Goal: Task Accomplishment & Management: Manage account settings

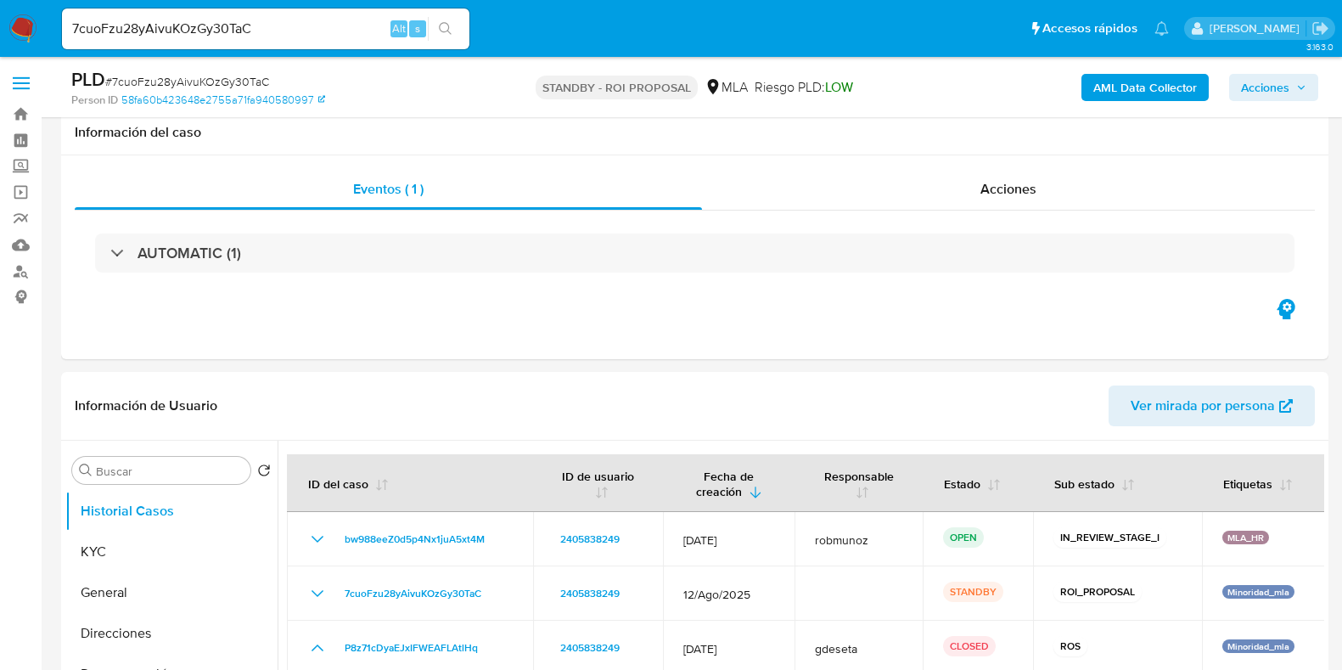
select select "10"
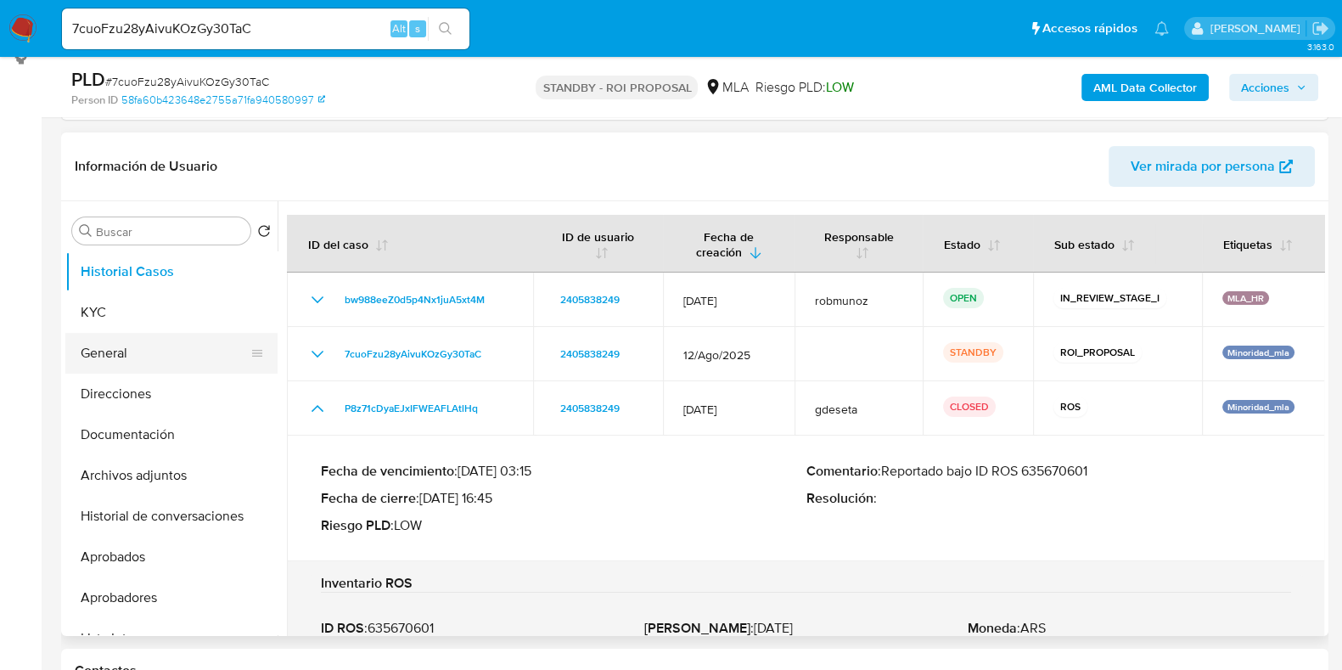
scroll to position [318, 0]
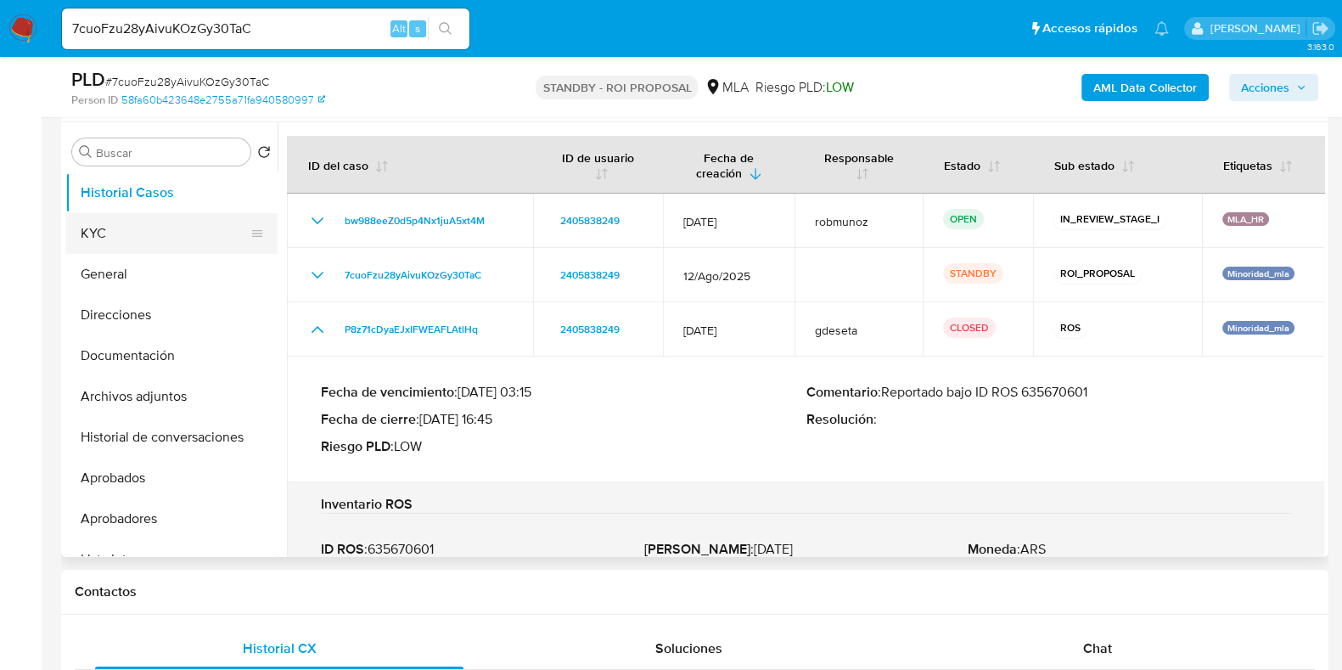
drag, startPoint x: 86, startPoint y: 211, endPoint x: 94, endPoint y: 218, distance: 11.4
click at [86, 211] on button "Historial Casos" at bounding box center [171, 192] width 212 height 41
click at [106, 225] on button "KYC" at bounding box center [164, 233] width 199 height 41
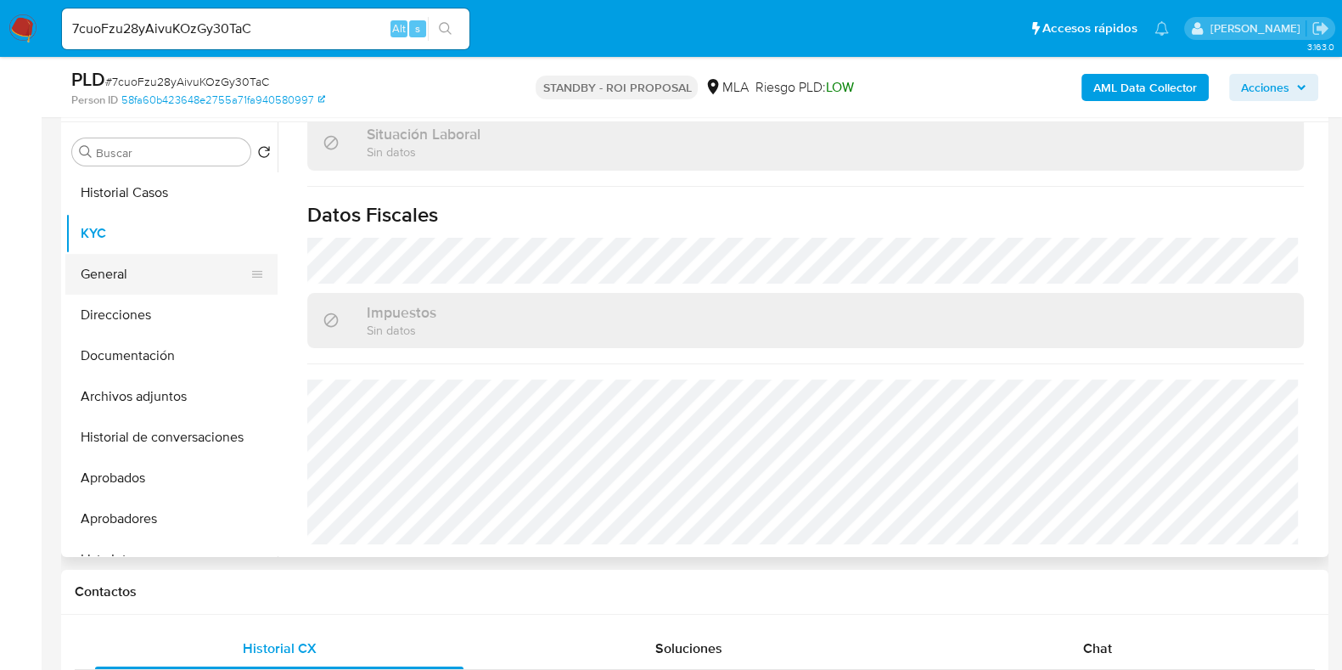
scroll to position [913, 0]
click at [154, 314] on button "Direcciones" at bounding box center [164, 315] width 199 height 41
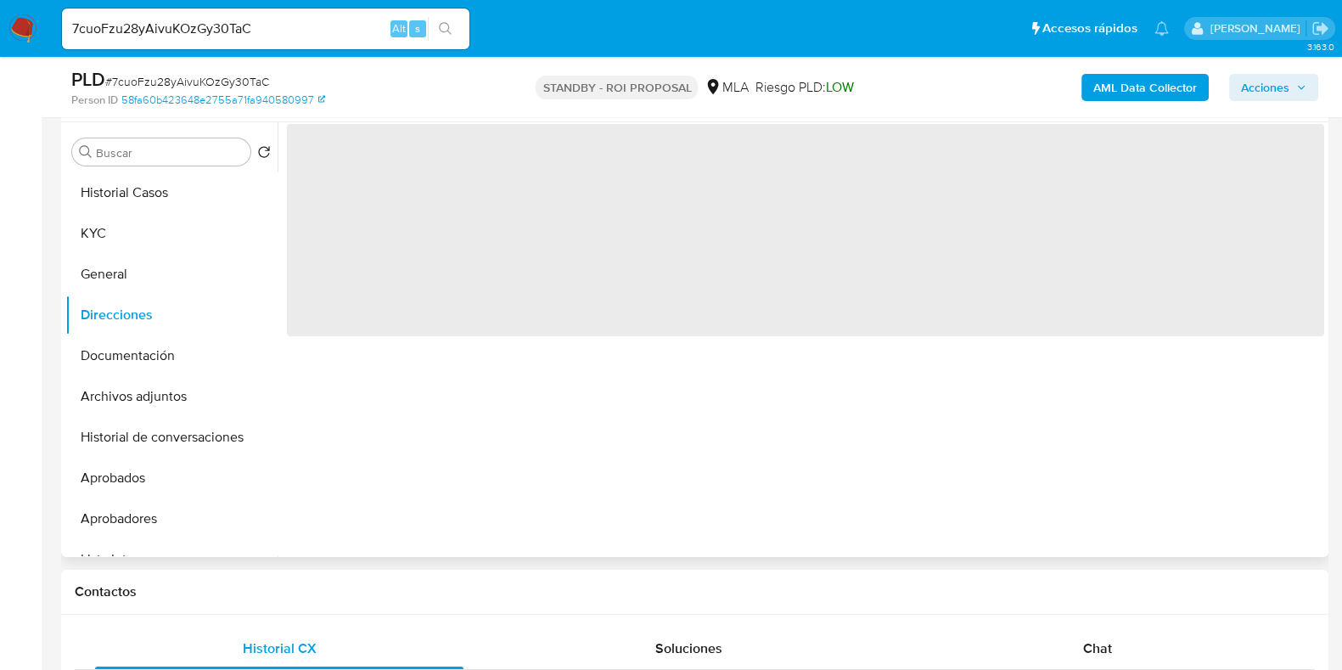
scroll to position [0, 0]
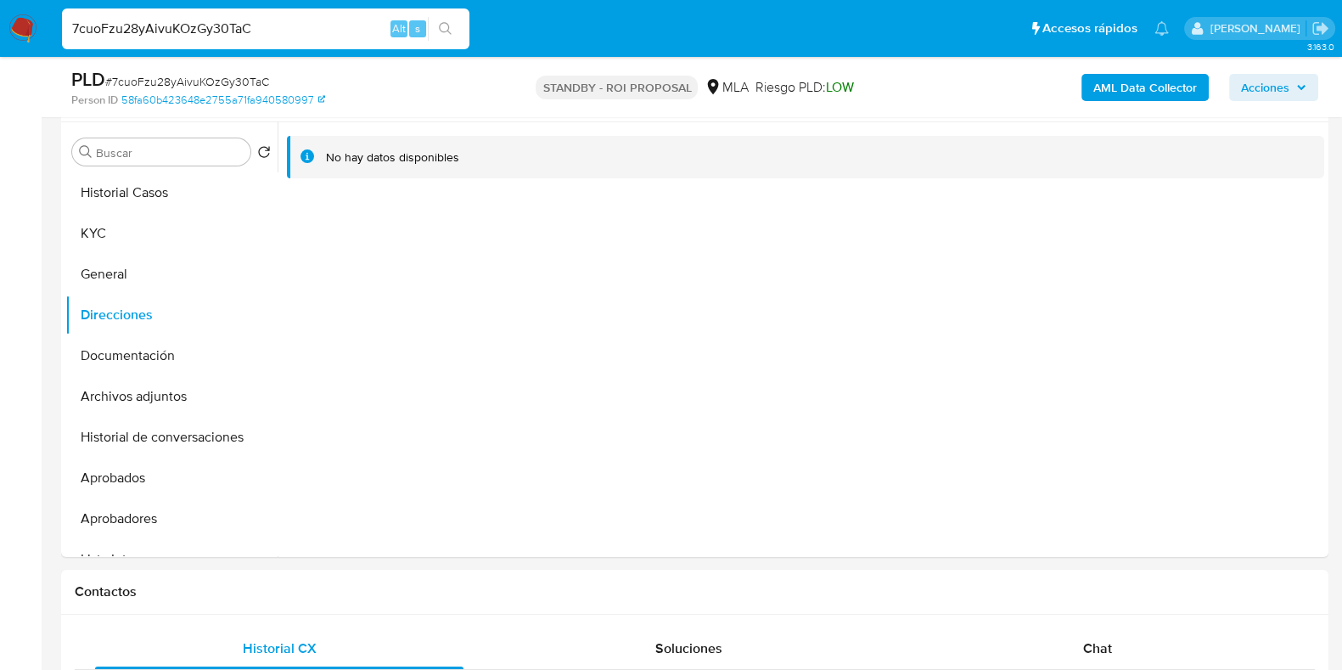
click at [223, 23] on input "7cuoFzu28yAivuKOzGy30TaC" at bounding box center [265, 29] width 407 height 22
paste input "T7kZDkTMjwtUKdJjYVpblh3Q"
type input "T7kZDkTMjwtUKdJjYVpblh3Q"
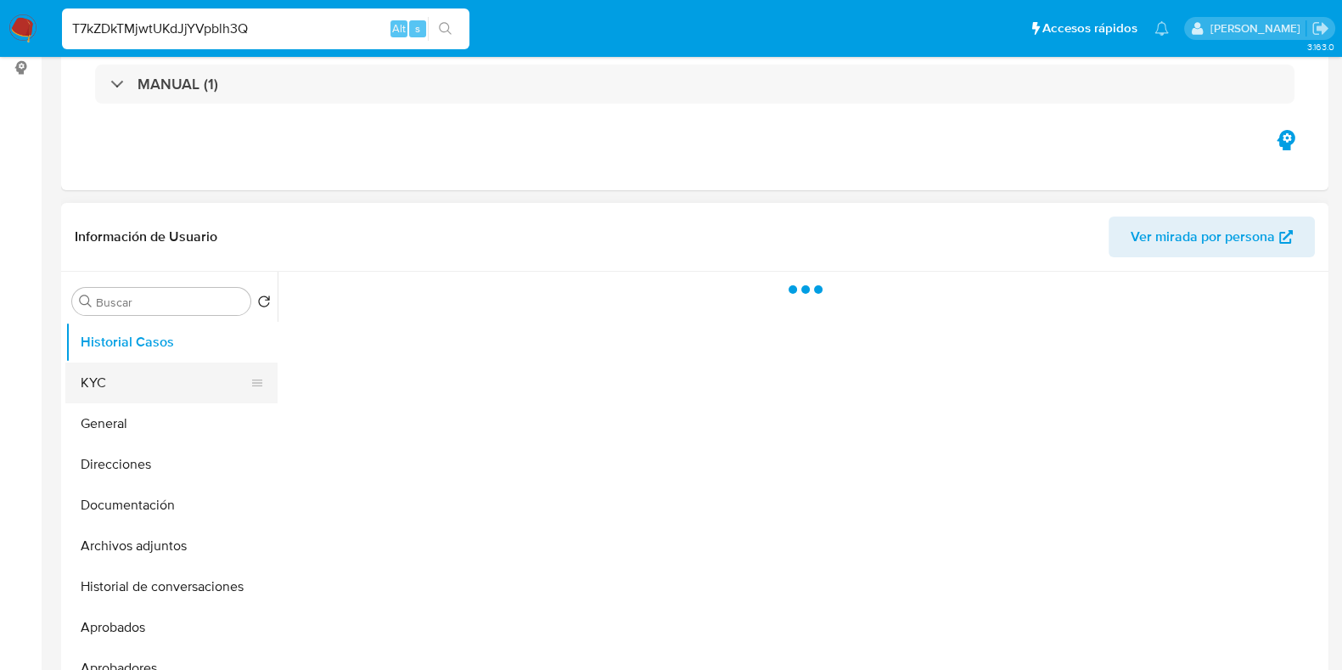
scroll to position [318, 0]
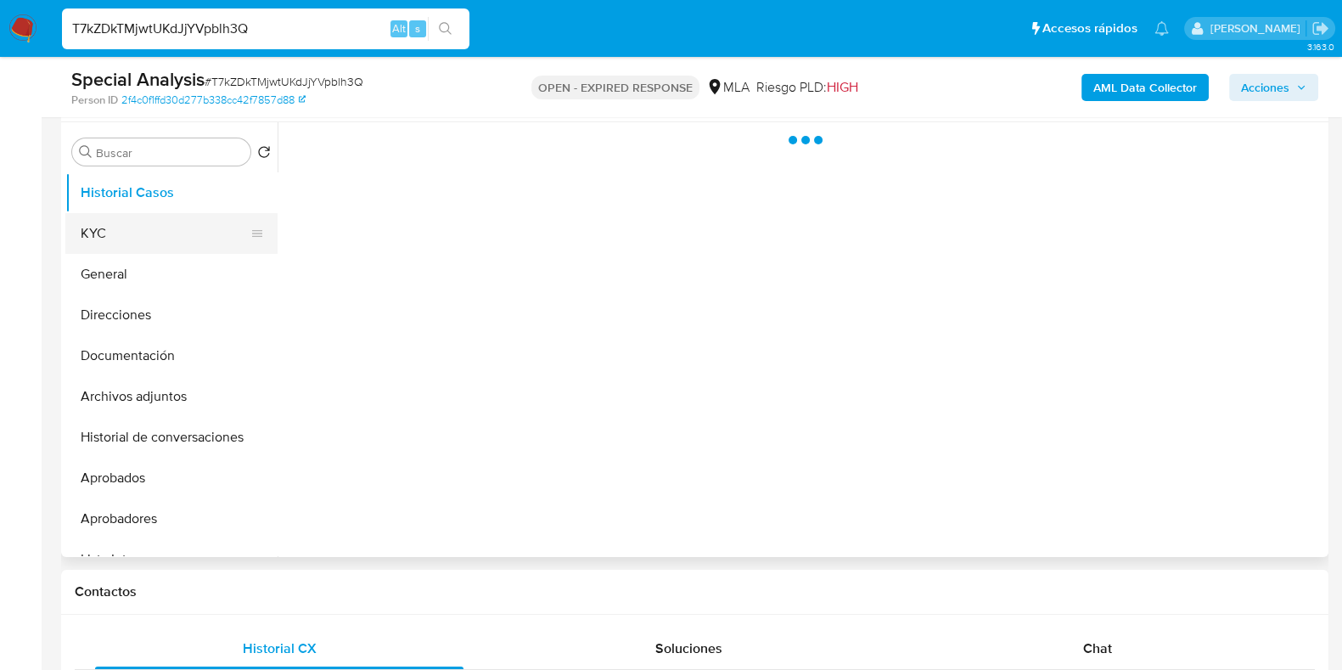
click at [126, 239] on button "KYC" at bounding box center [164, 233] width 199 height 41
select select "10"
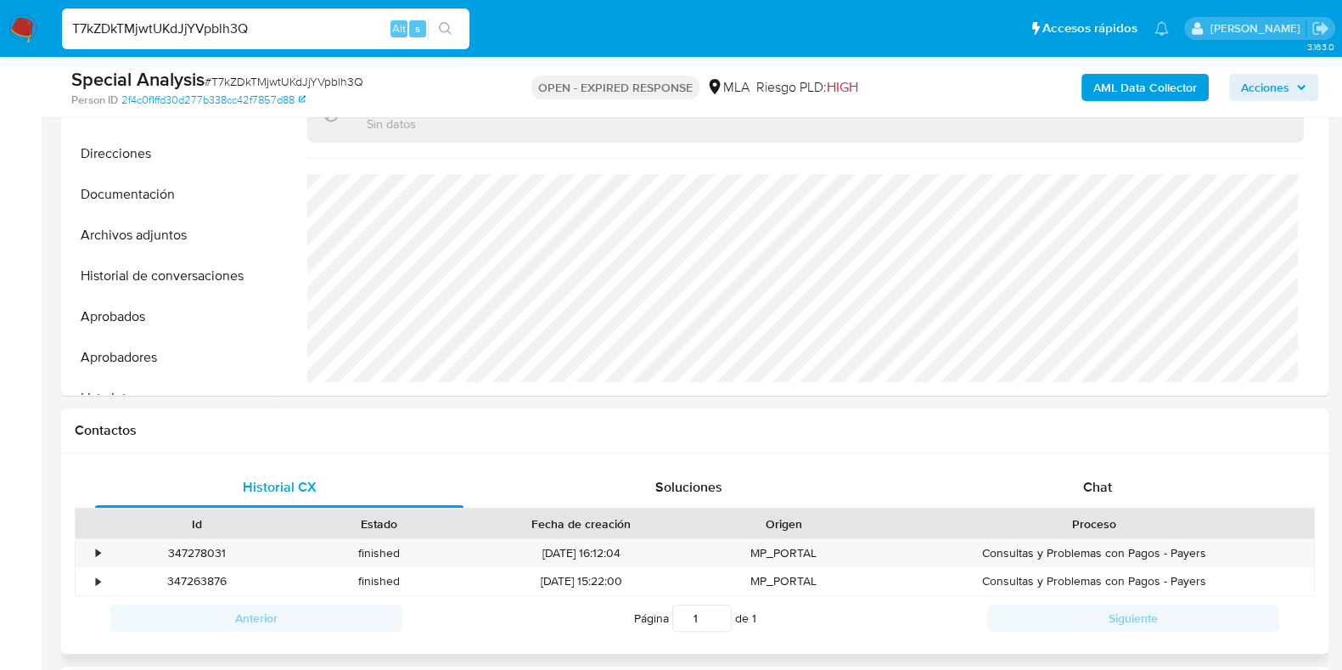
scroll to position [211, 0]
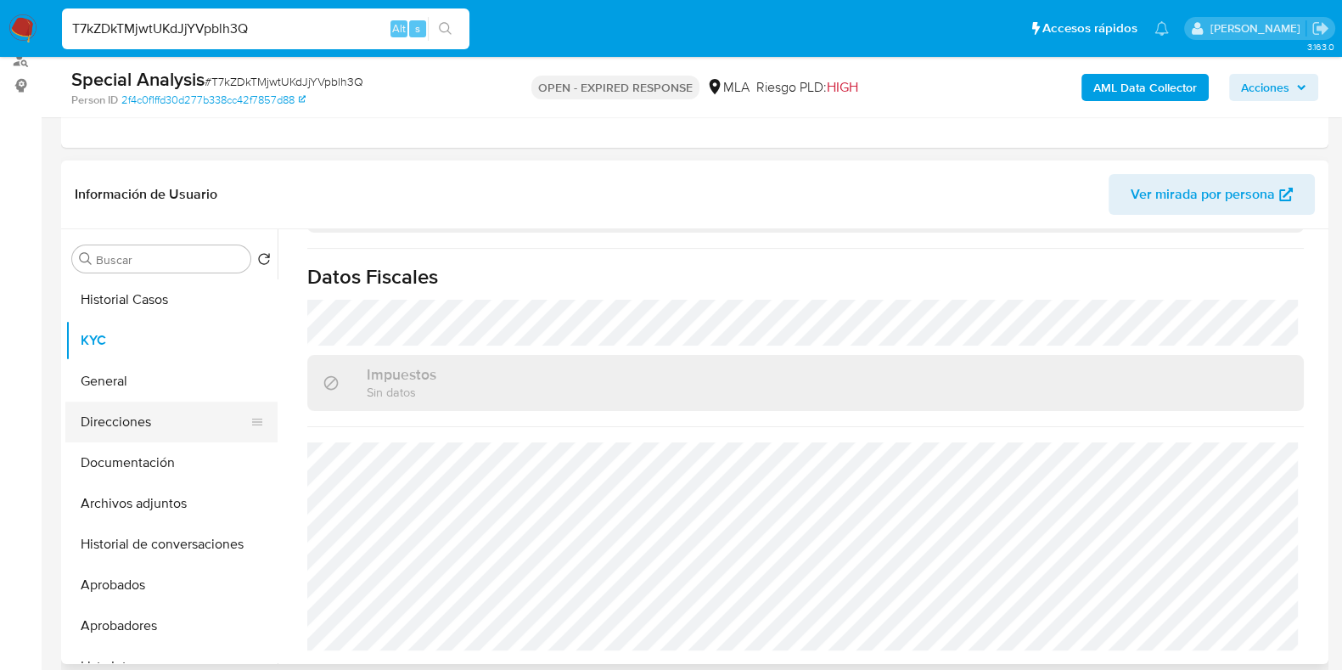
click at [123, 435] on button "Direcciones" at bounding box center [164, 422] width 199 height 41
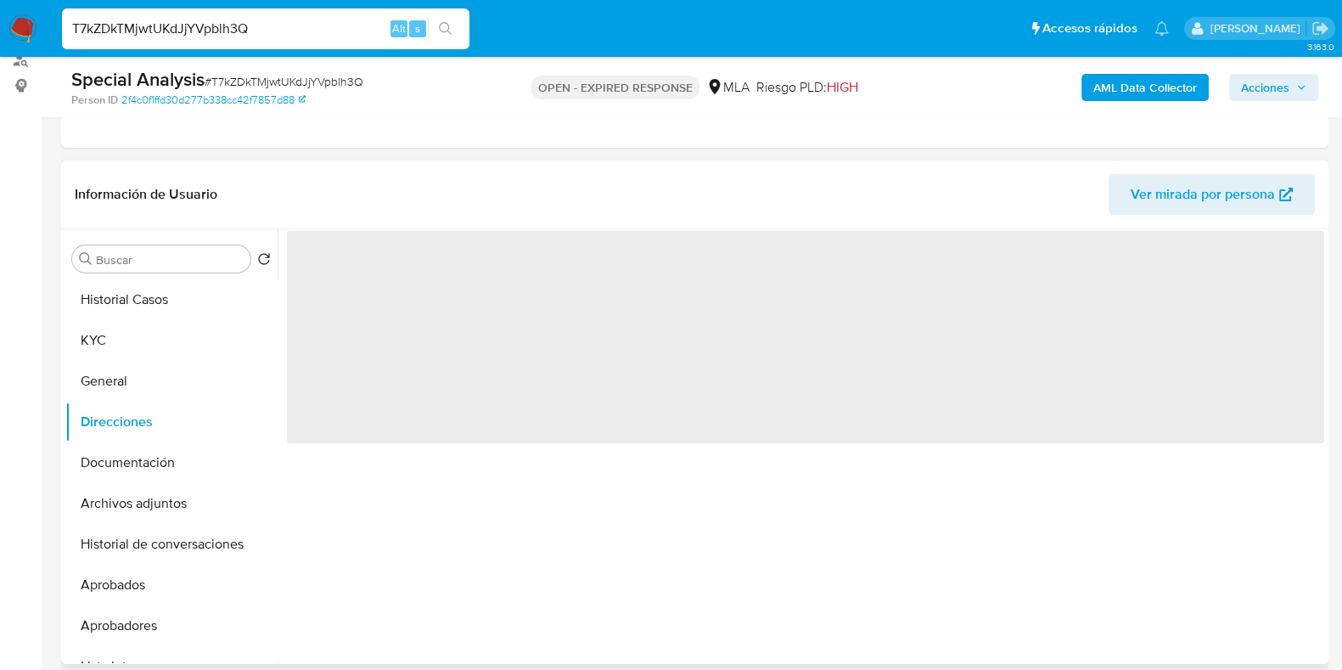
scroll to position [0, 0]
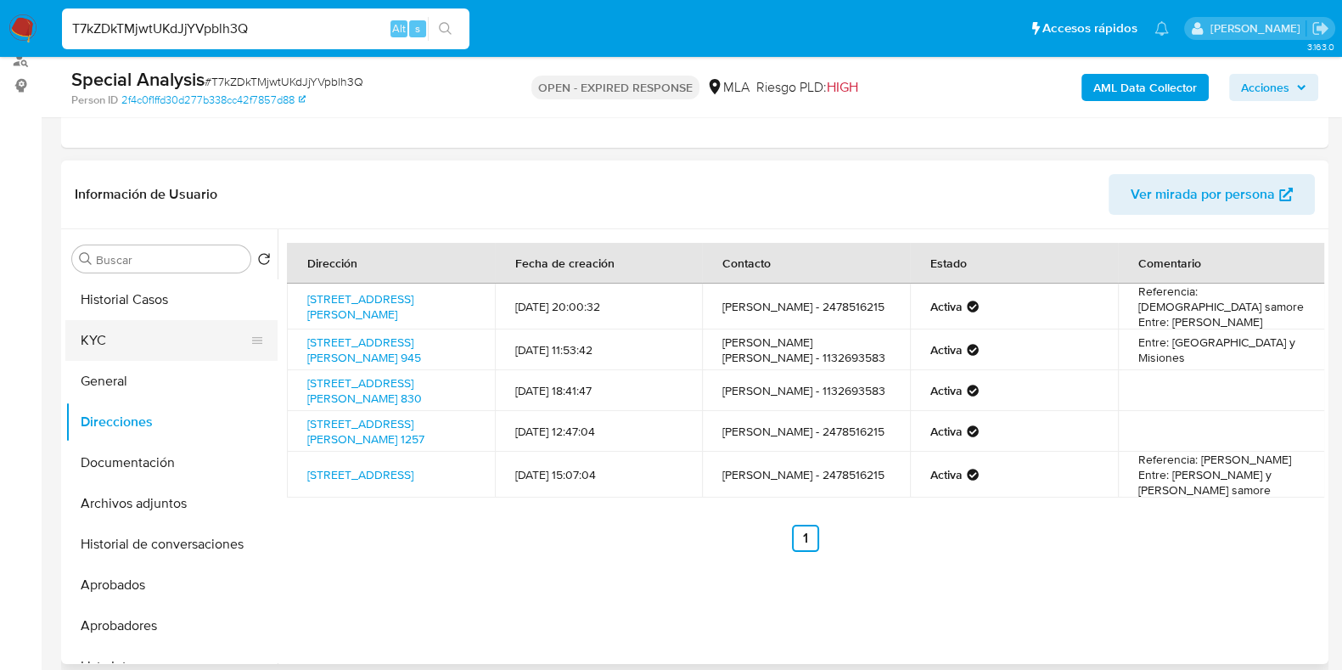
click at [118, 324] on button "KYC" at bounding box center [164, 340] width 199 height 41
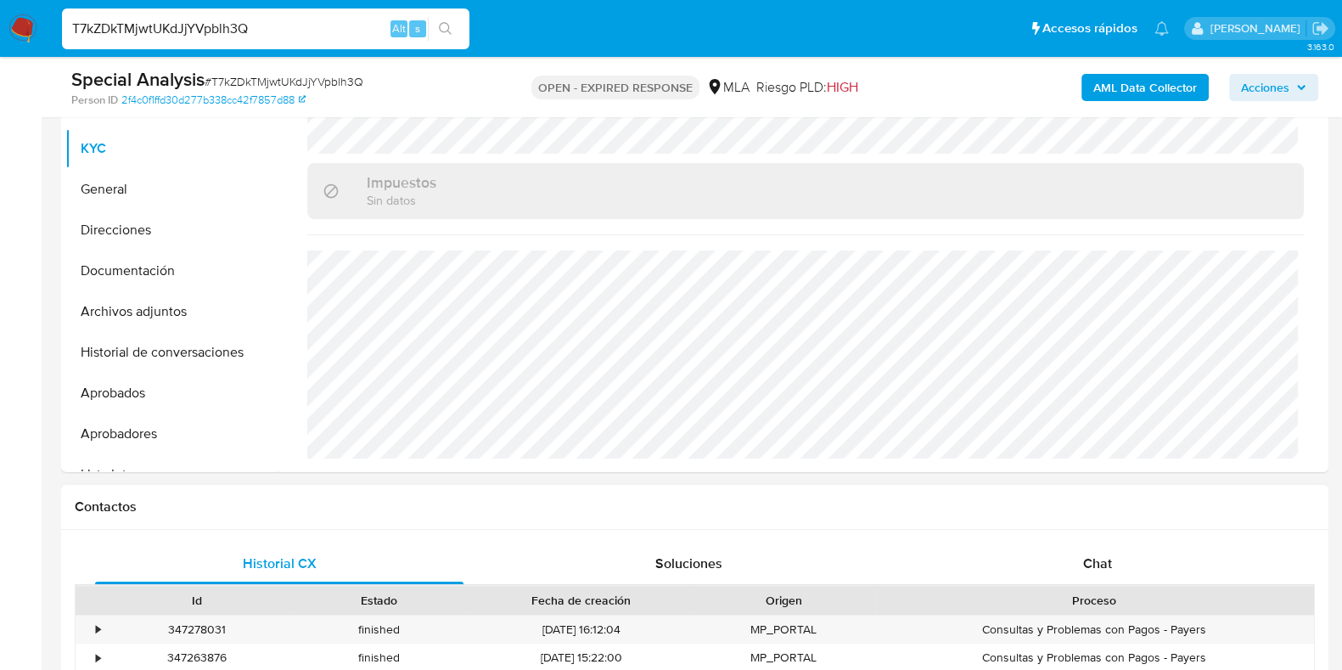
scroll to position [531, 0]
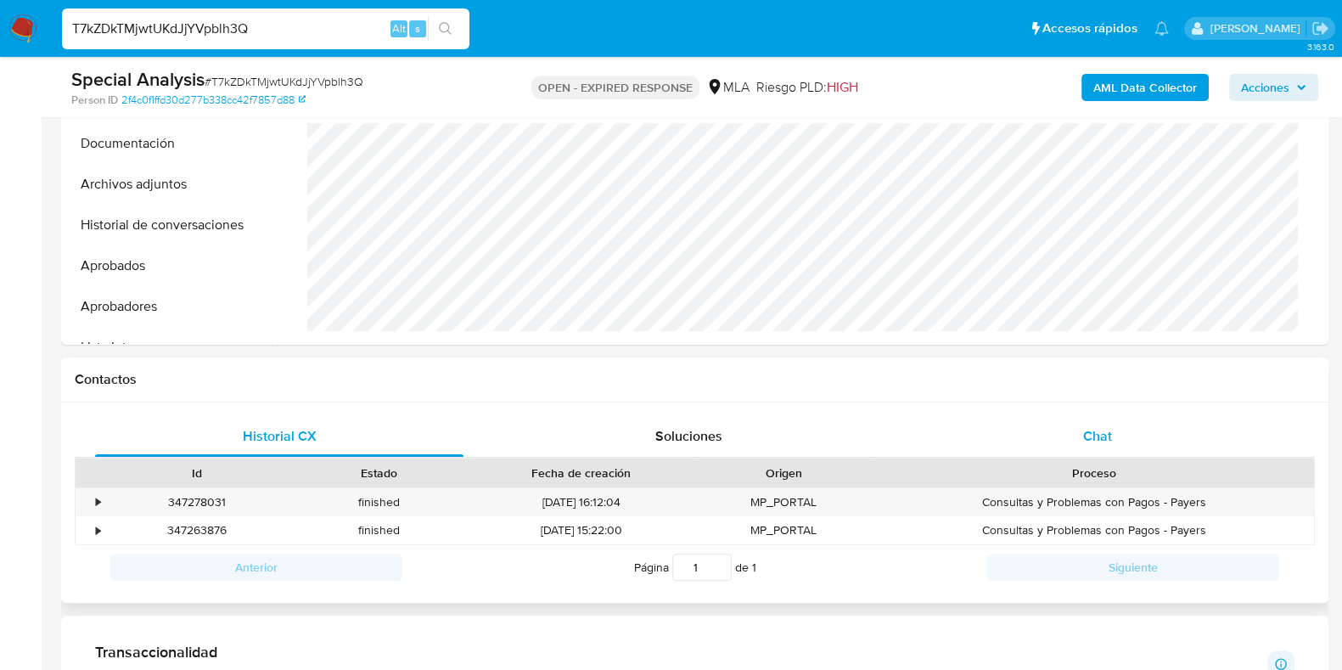
click at [1076, 416] on div "Chat" at bounding box center [1097, 436] width 368 height 41
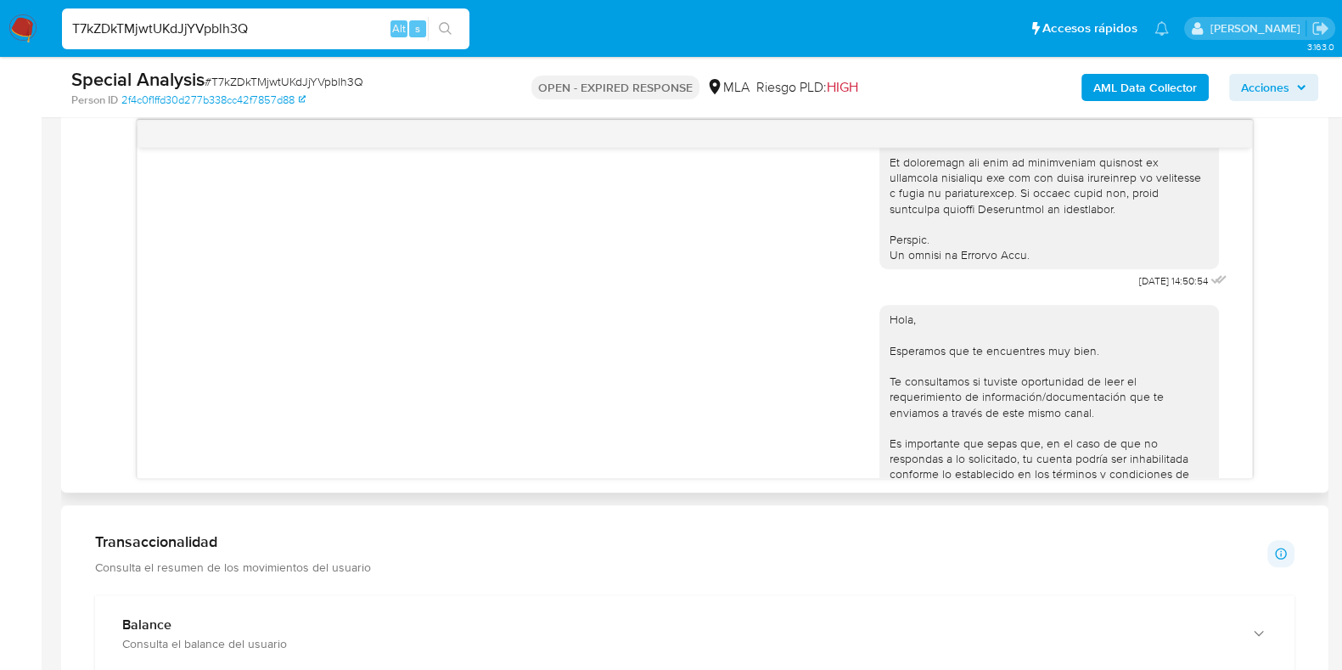
scroll to position [848, 0]
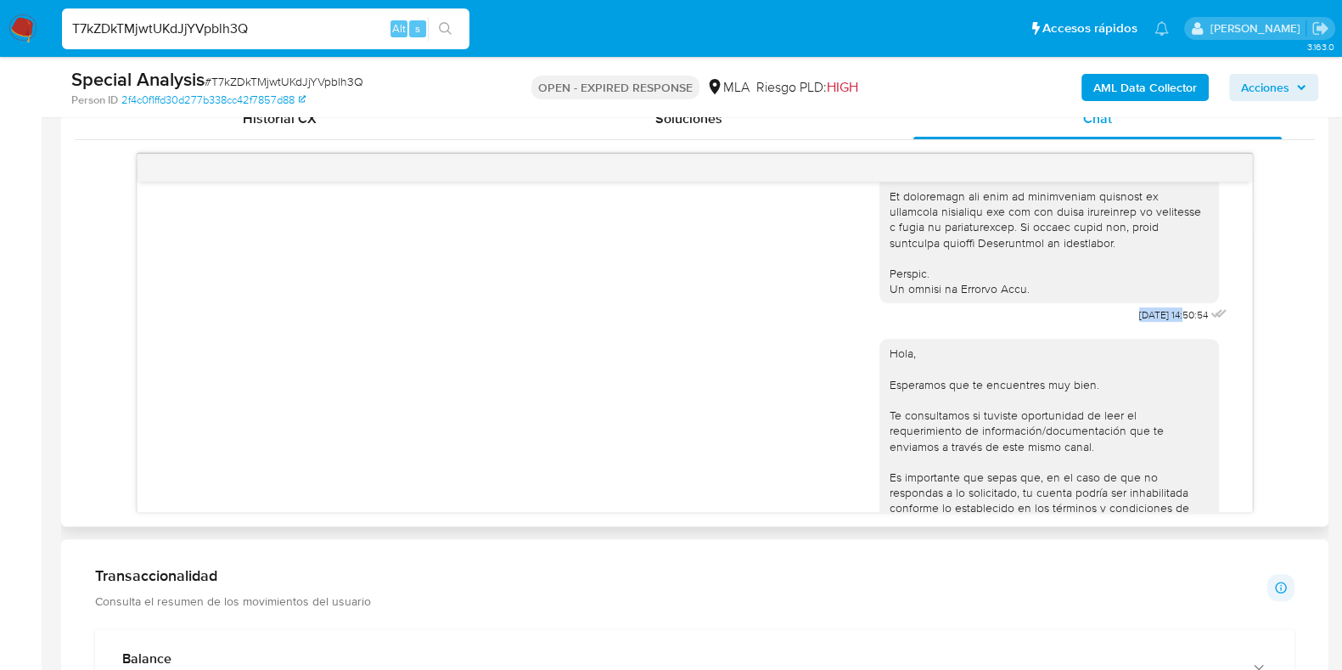
drag, startPoint x: 1095, startPoint y: 341, endPoint x: 1150, endPoint y: 341, distance: 55.2
copy span "[DATE]"
click at [21, 411] on aside "Bandeja Tablero Screening Búsqueda en Listas Watchlist Herramientas Operaciones…" at bounding box center [21, 565] width 42 height 2826
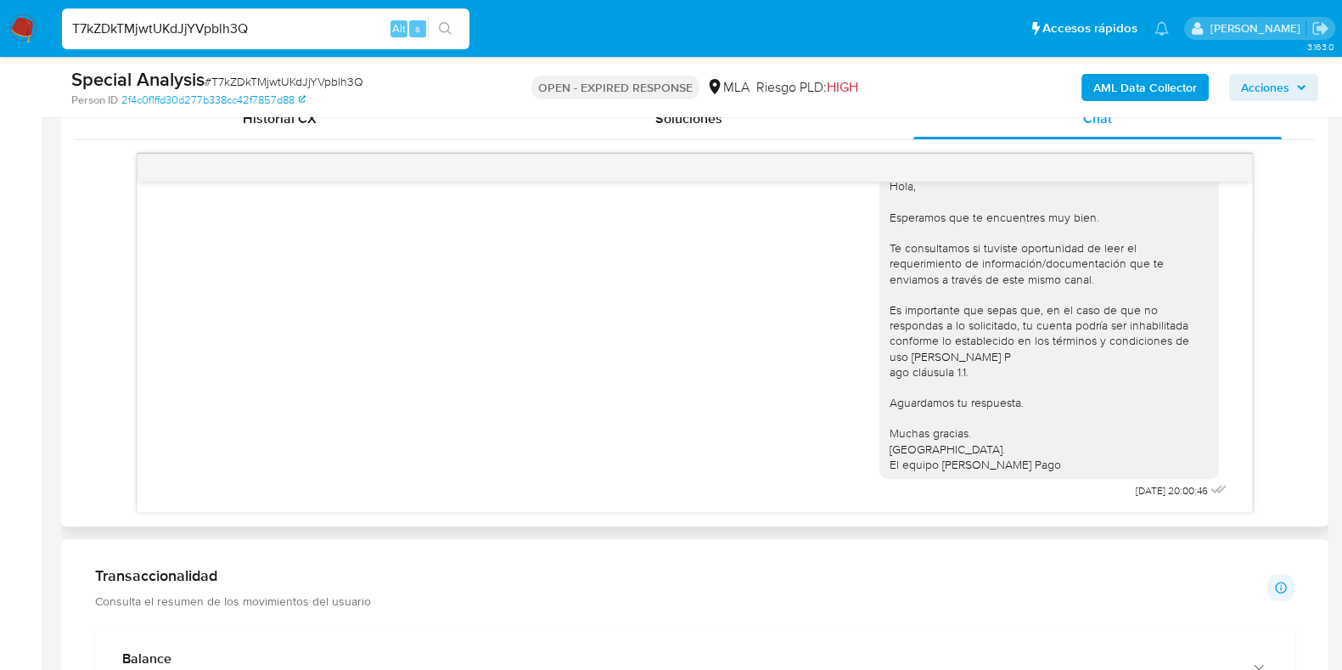
scroll to position [1004, 0]
drag, startPoint x: 1095, startPoint y: 489, endPoint x: 1146, endPoint y: 493, distance: 51.1
click at [1146, 493] on div "Hola, Esperamos que te encuentres muy bien. Te consultamos si tuviste oportunid…" at bounding box center [1054, 331] width 351 height 343
copy span "22/09/2025"
click at [286, 81] on span "# T7kZDkTMjwtUKdJjYVpblh3Q" at bounding box center [284, 81] width 159 height 17
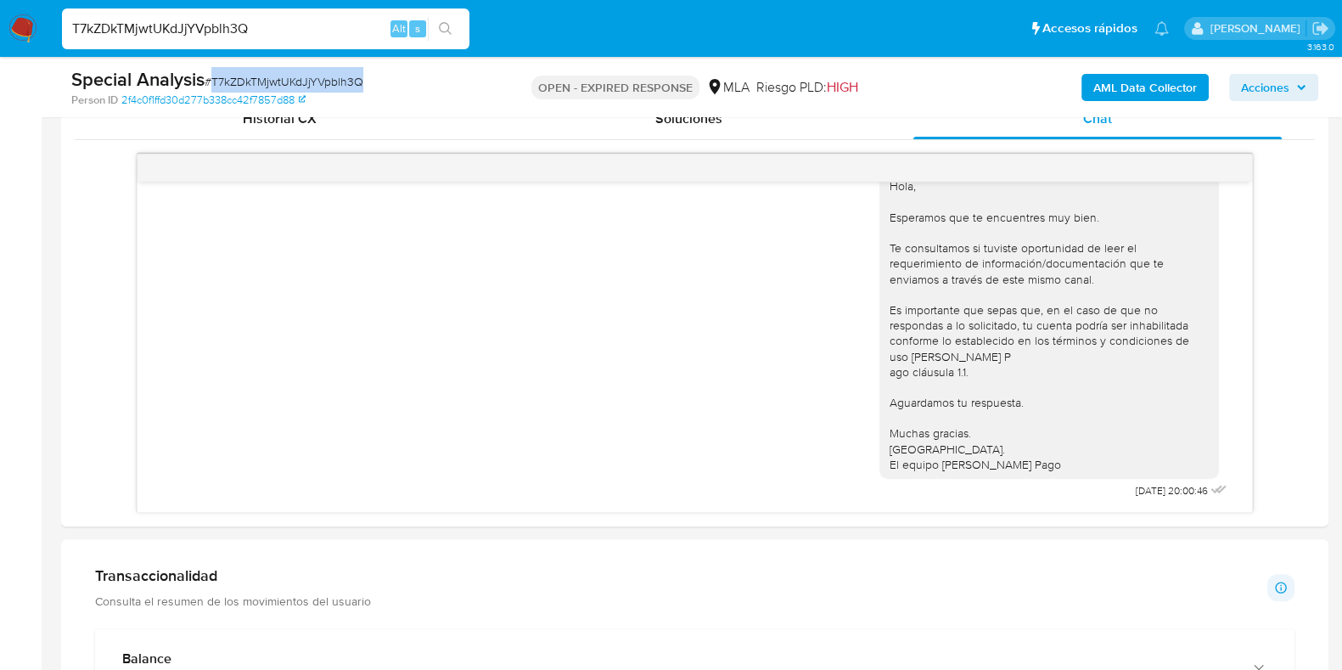
click at [286, 81] on span "# T7kZDkTMjwtUKdJjYVpblh3Q" at bounding box center [284, 81] width 159 height 17
copy span "T7kZDkTMjwtUKdJjYVpblh3Q"
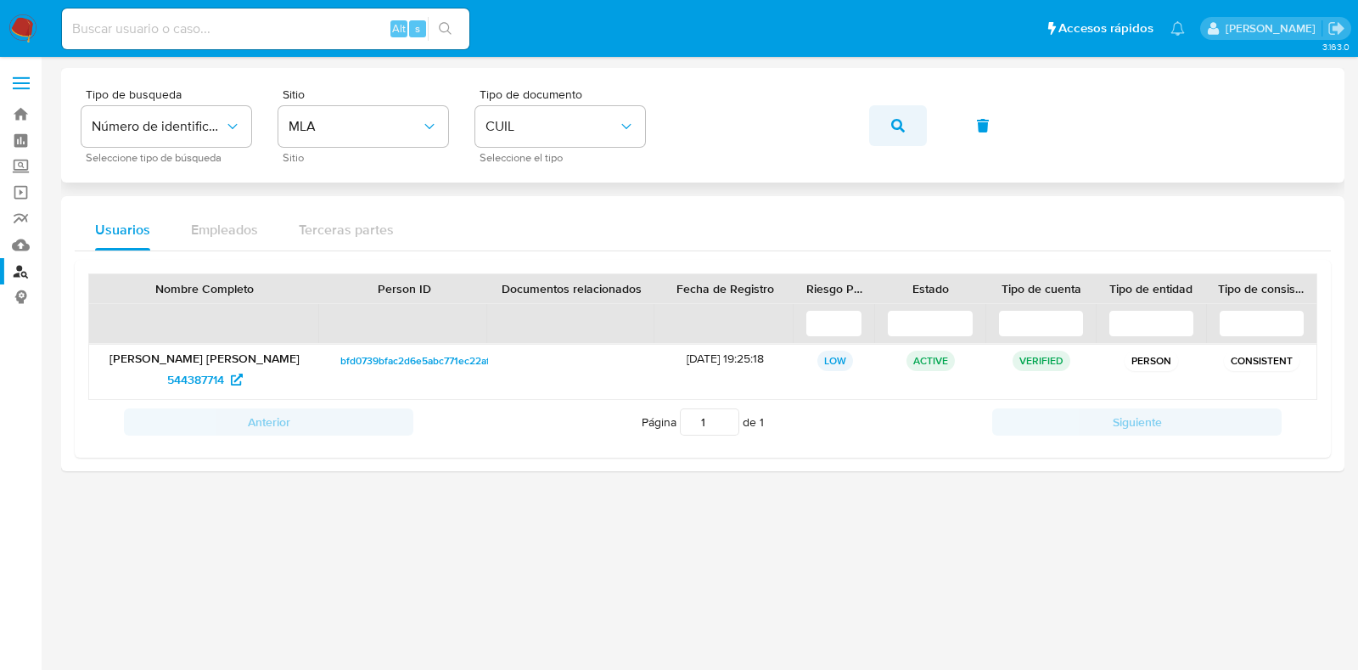
click at [906, 119] on button "button" at bounding box center [898, 125] width 58 height 41
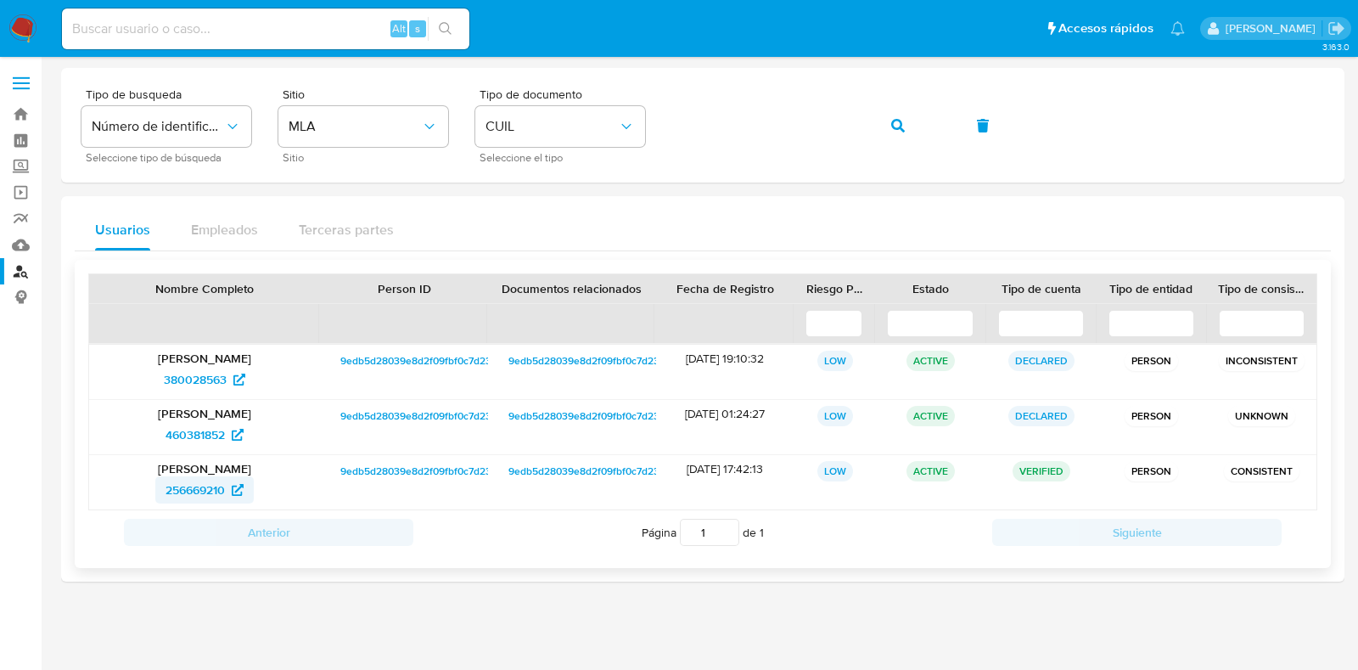
click at [212, 490] on span "256669210" at bounding box center [195, 489] width 59 height 27
click at [896, 132] on span "button" at bounding box center [898, 125] width 14 height 37
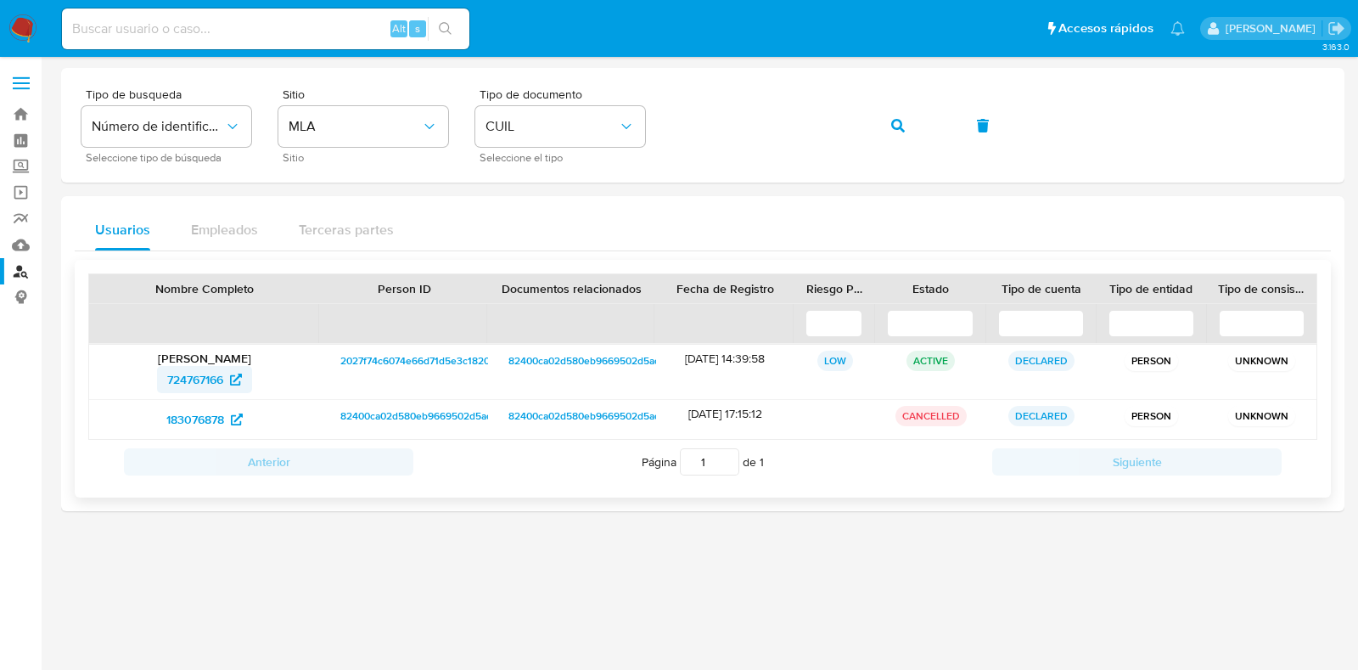
click at [215, 375] on span "724767166" at bounding box center [195, 379] width 56 height 27
click at [894, 125] on icon "button" at bounding box center [898, 126] width 14 height 14
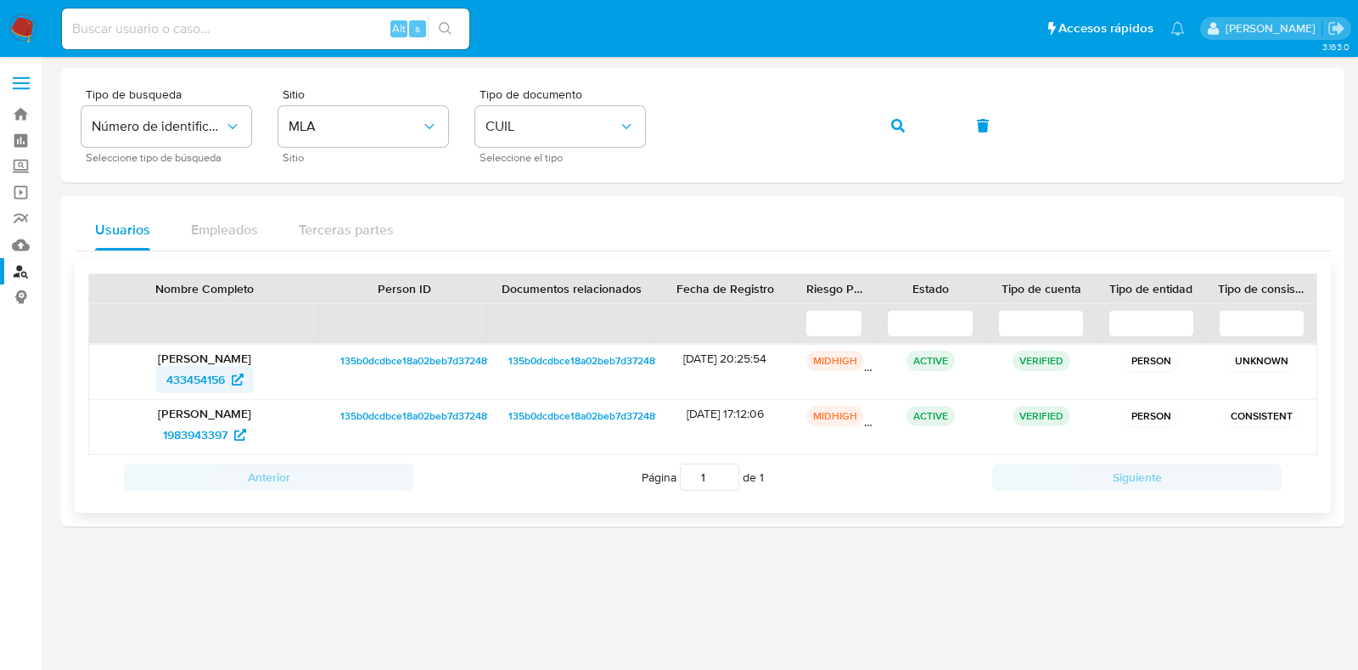
click at [222, 371] on span "433454156" at bounding box center [195, 379] width 59 height 27
click at [889, 124] on button "button" at bounding box center [898, 125] width 58 height 41
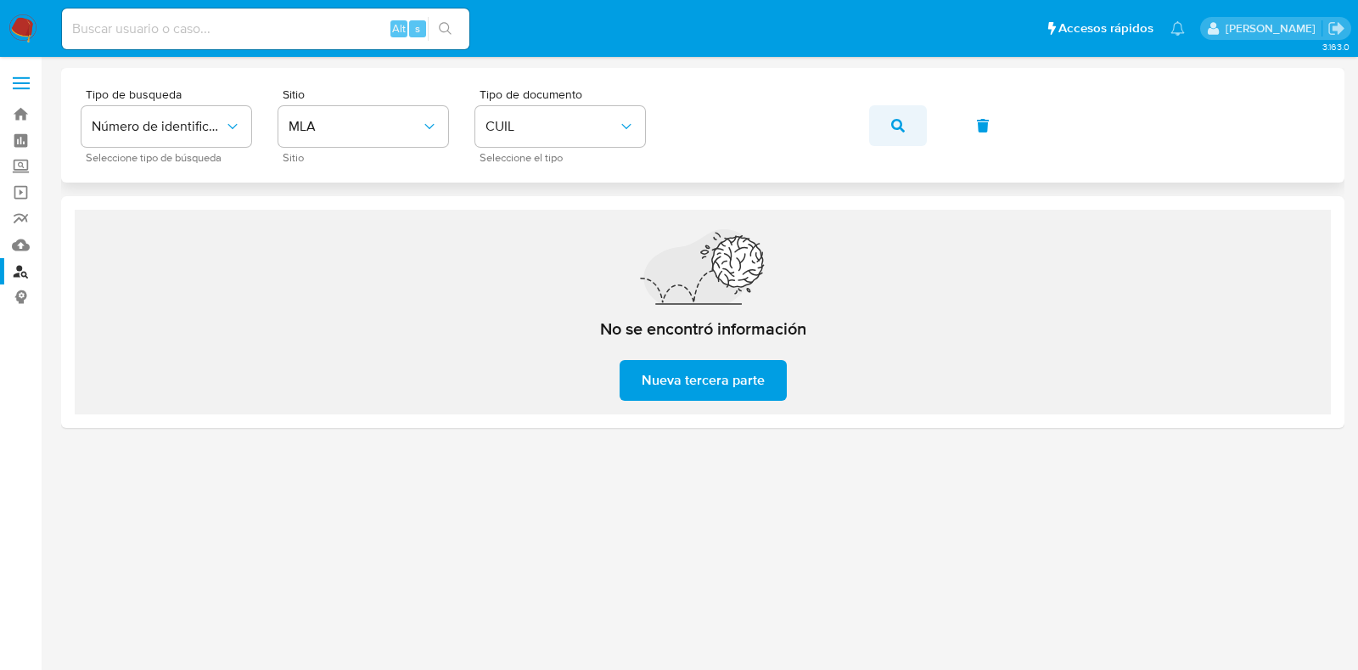
click at [894, 128] on icon "button" at bounding box center [898, 126] width 14 height 14
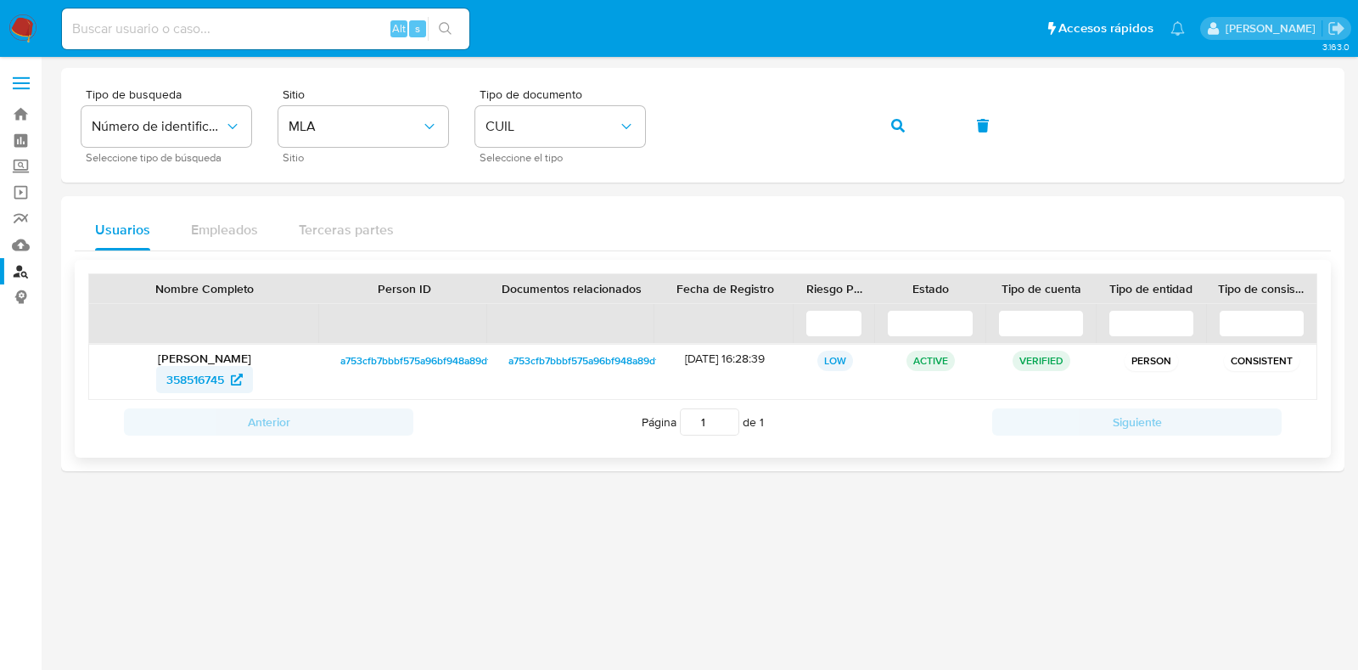
click at [221, 377] on span "358516745" at bounding box center [195, 379] width 58 height 27
click at [892, 131] on icon "button" at bounding box center [898, 126] width 14 height 14
click at [208, 384] on span "491391884" at bounding box center [195, 379] width 56 height 27
click at [908, 116] on button "button" at bounding box center [898, 125] width 58 height 41
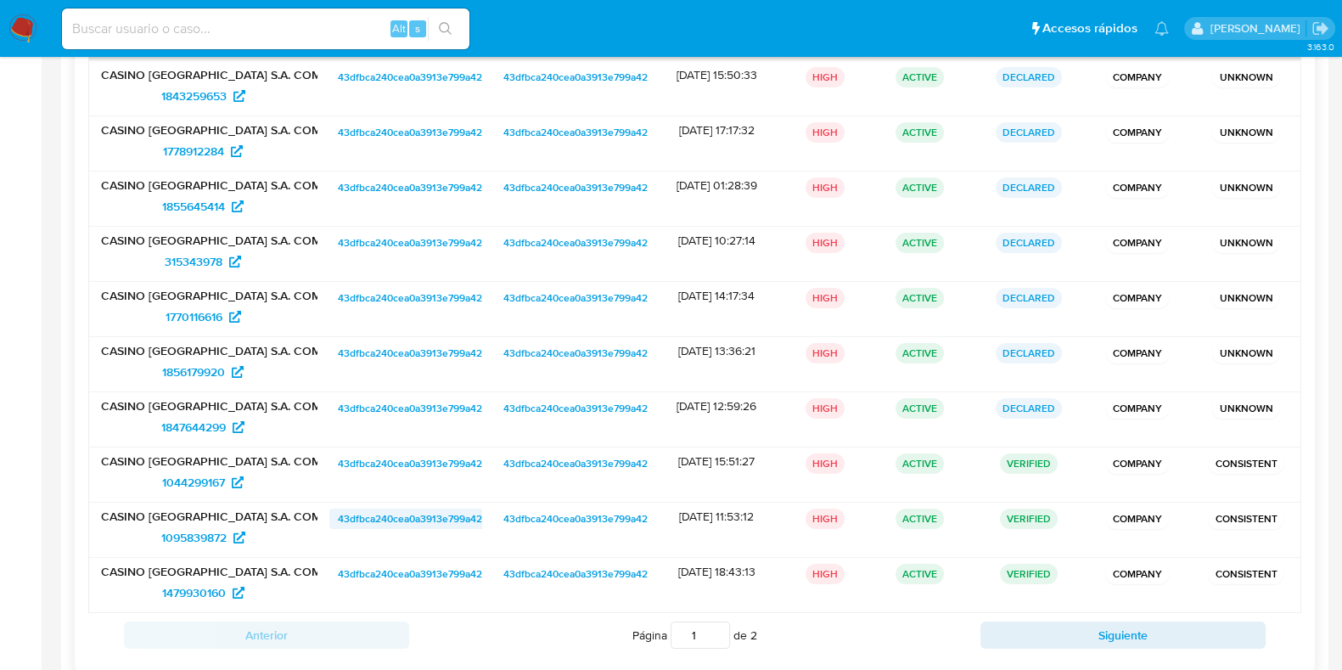
scroll to position [380, 0]
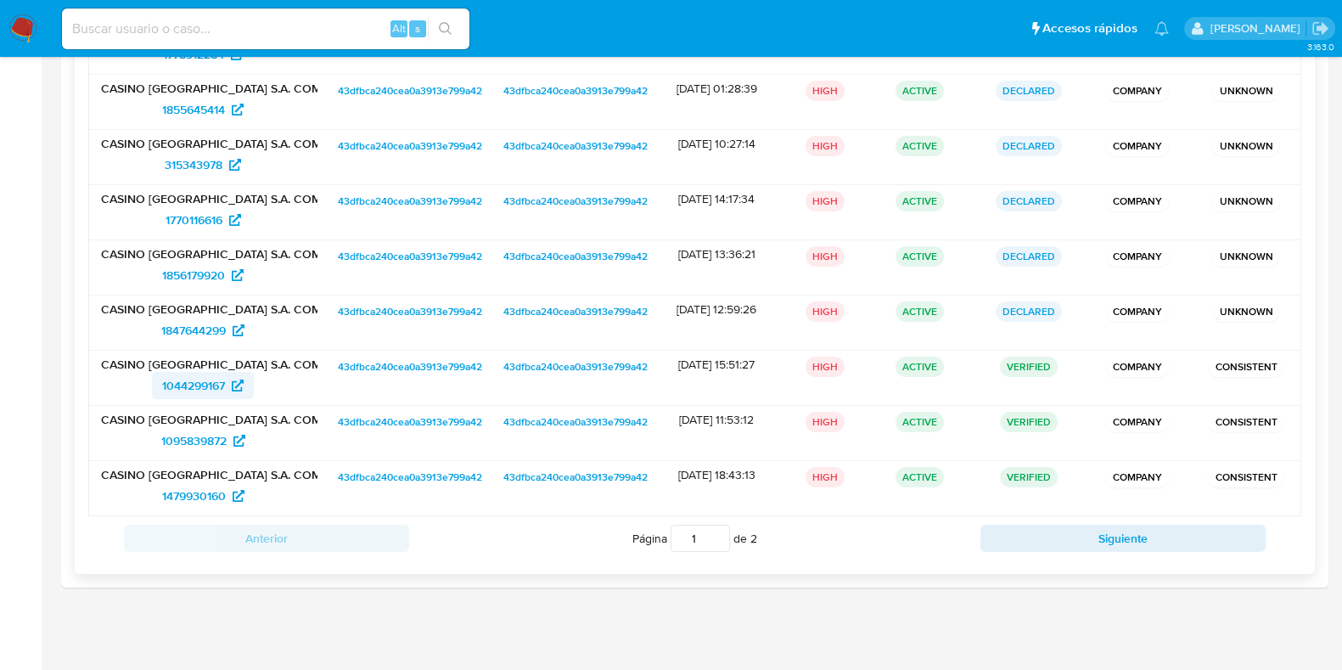
click at [178, 384] on span "1044299167" at bounding box center [193, 385] width 63 height 27
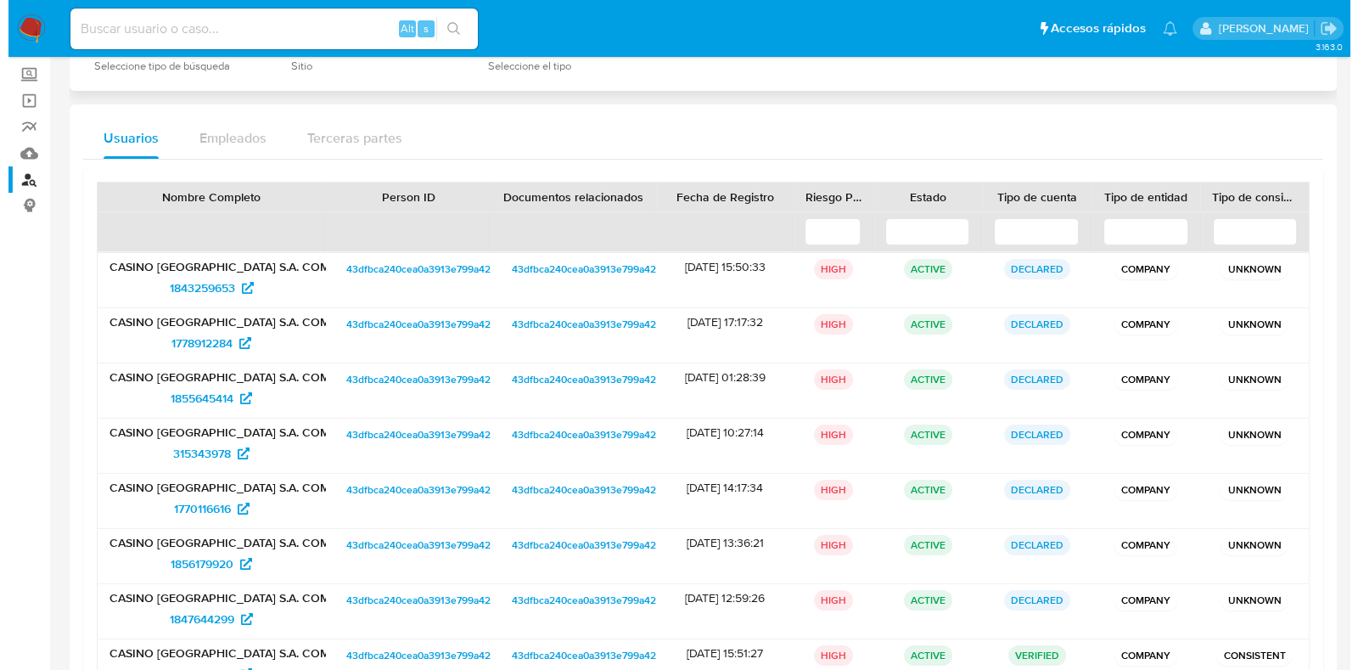
scroll to position [0, 0]
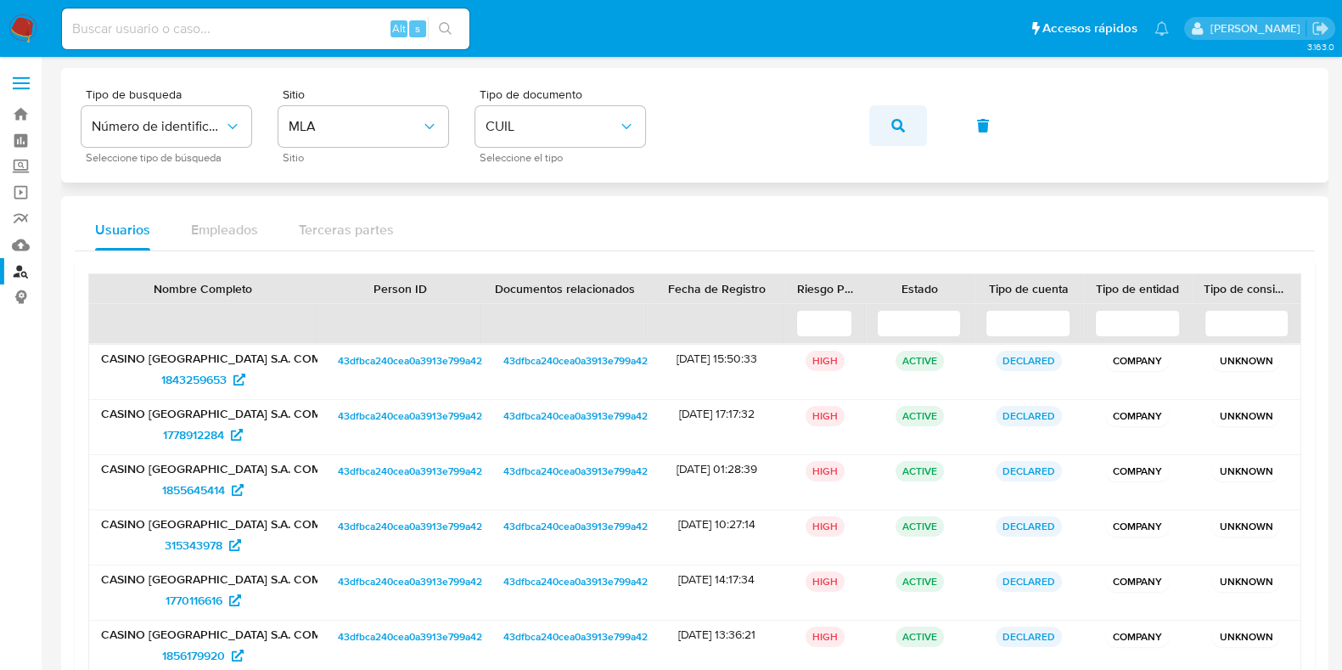
click at [895, 123] on icon "button" at bounding box center [898, 126] width 14 height 14
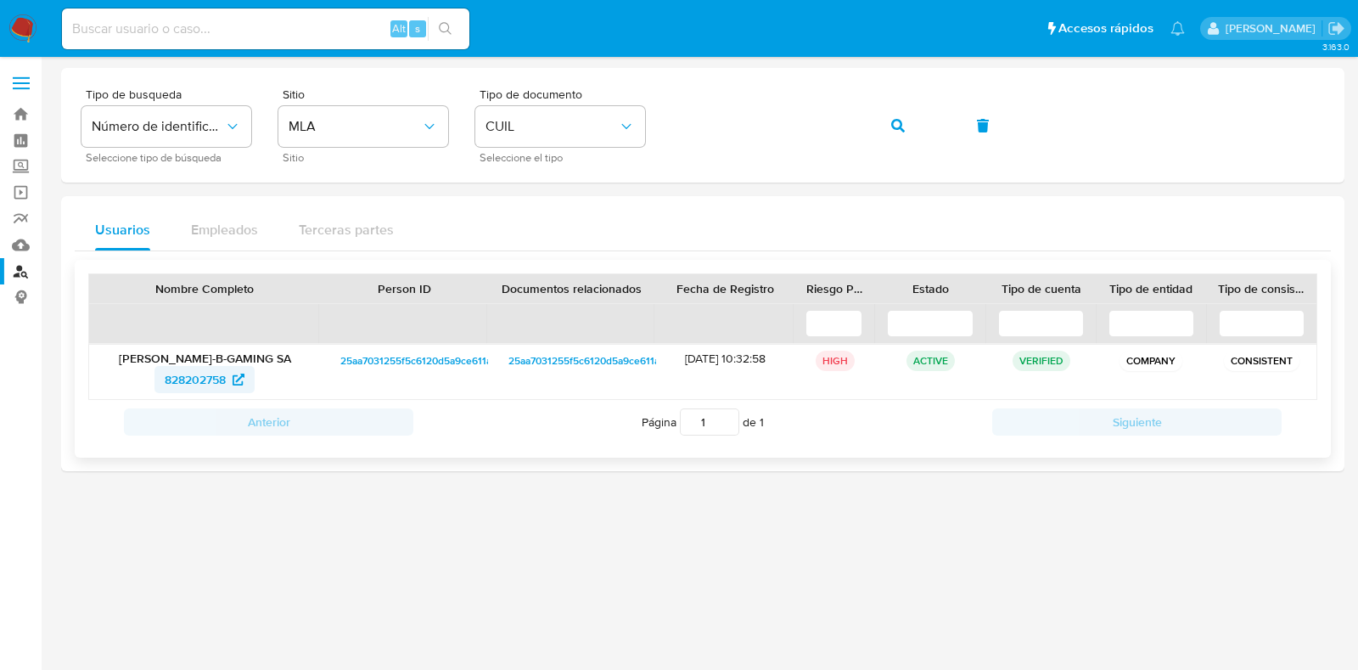
click at [204, 382] on span "828202758" at bounding box center [195, 379] width 61 height 27
click at [907, 127] on button "button" at bounding box center [898, 125] width 58 height 41
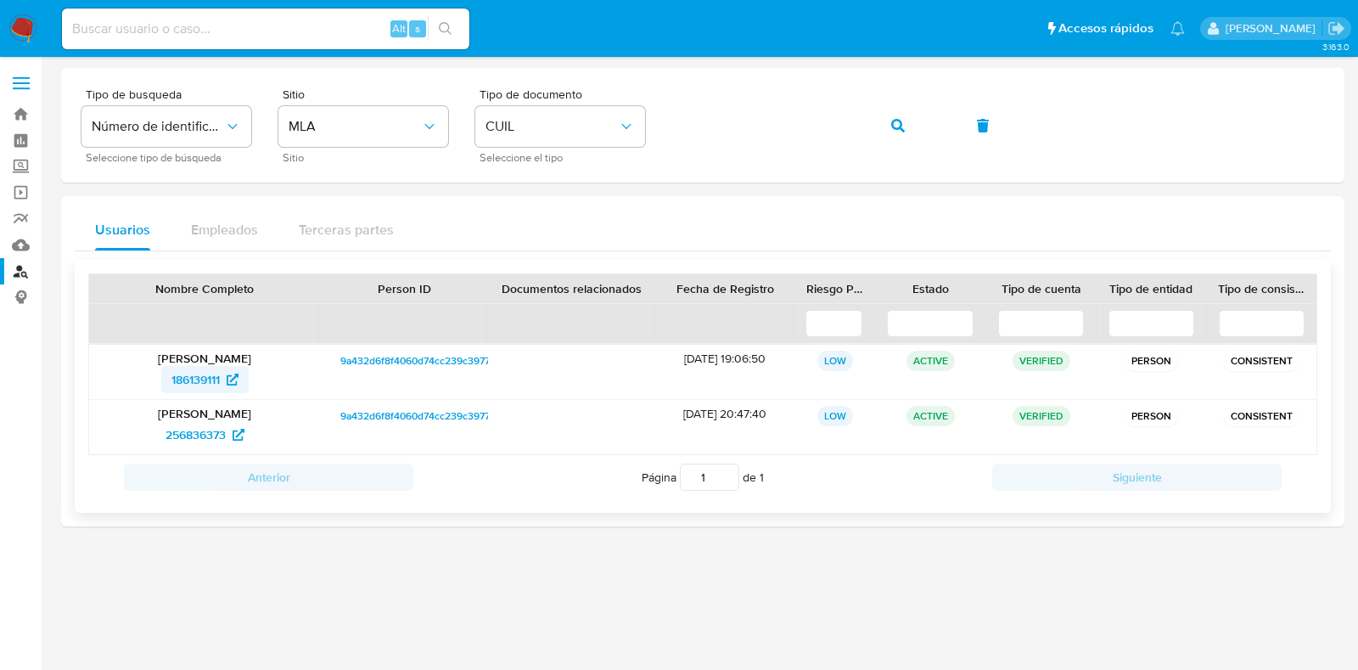
click at [208, 371] on span "186139111" at bounding box center [195, 379] width 48 height 27
click at [899, 126] on icon "button" at bounding box center [898, 126] width 14 height 14
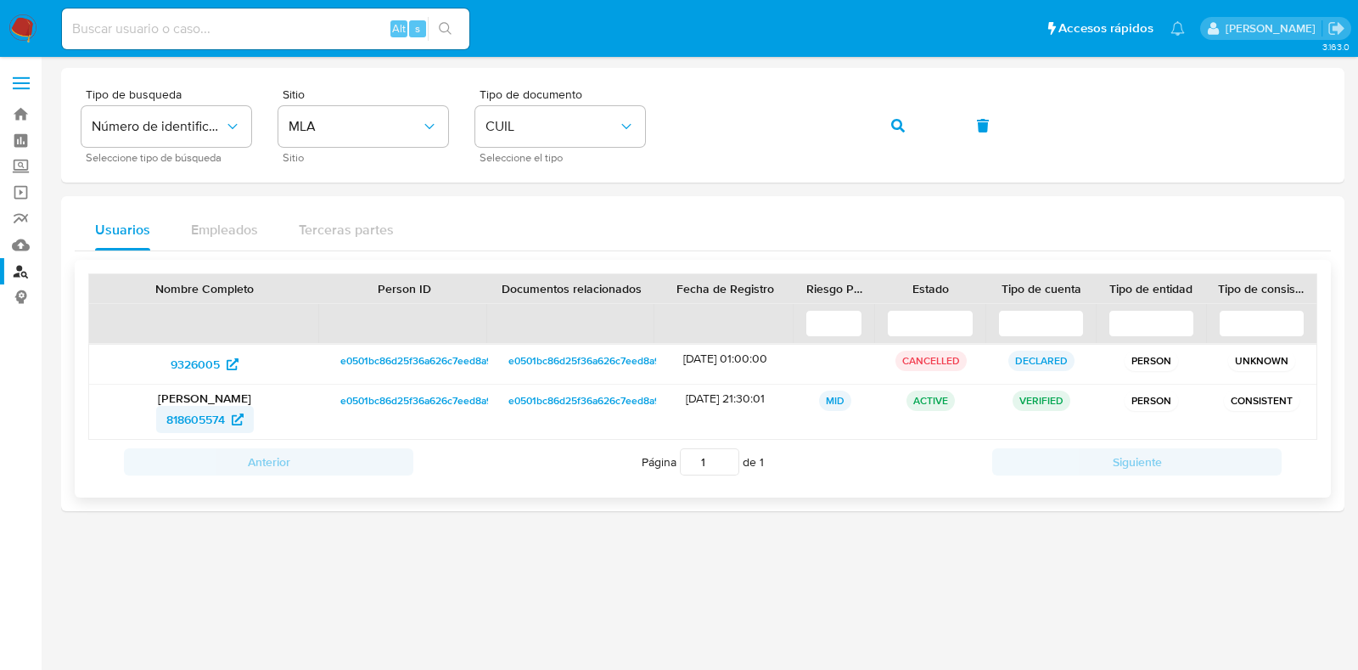
click at [216, 418] on span "818605574" at bounding box center [195, 419] width 59 height 27
click at [739, 154] on div "Tipo de busqueda Número de identificación Seleccione tipo de búsqueda Sitio MLA…" at bounding box center [702, 125] width 1243 height 74
click at [893, 125] on icon "button" at bounding box center [898, 126] width 14 height 14
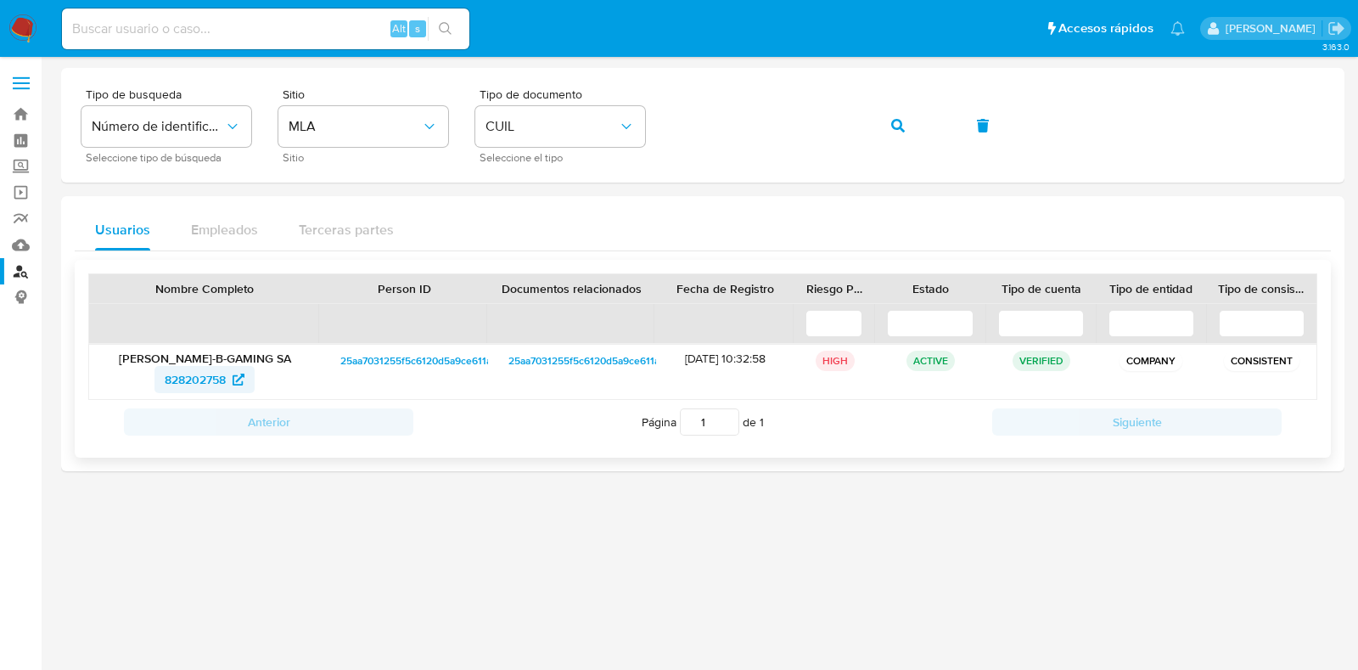
click at [211, 373] on span "828202758" at bounding box center [195, 379] width 61 height 27
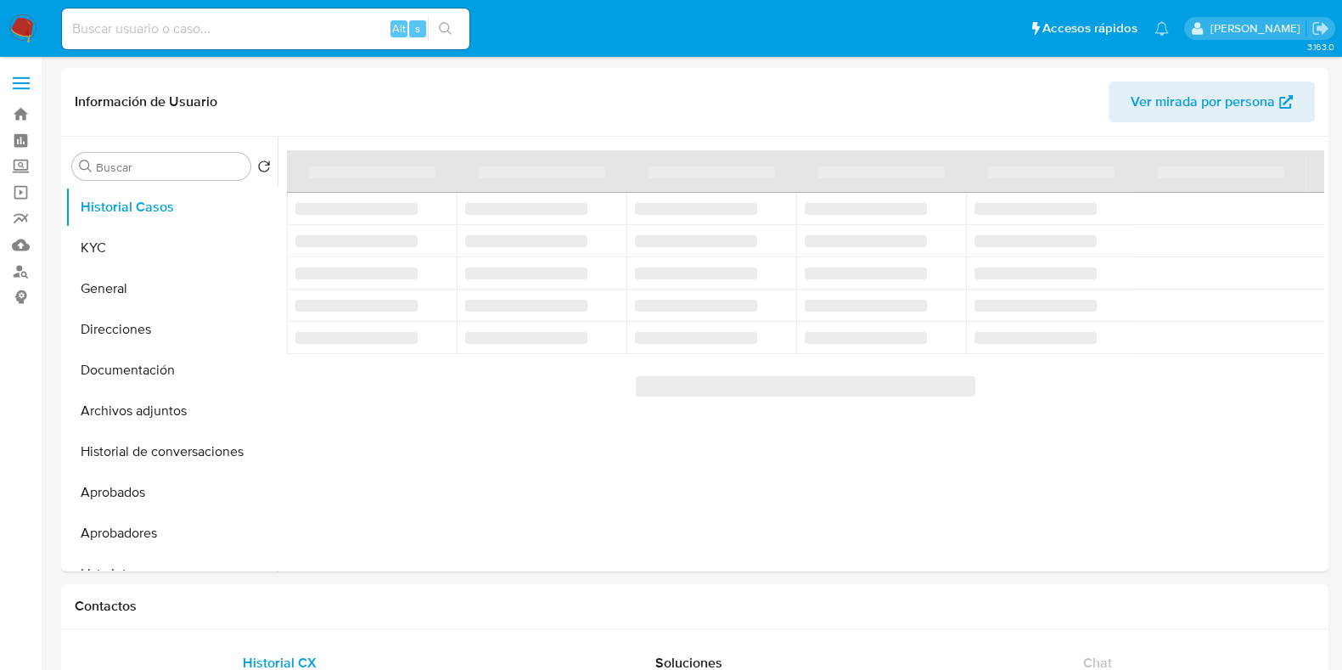
select select "10"
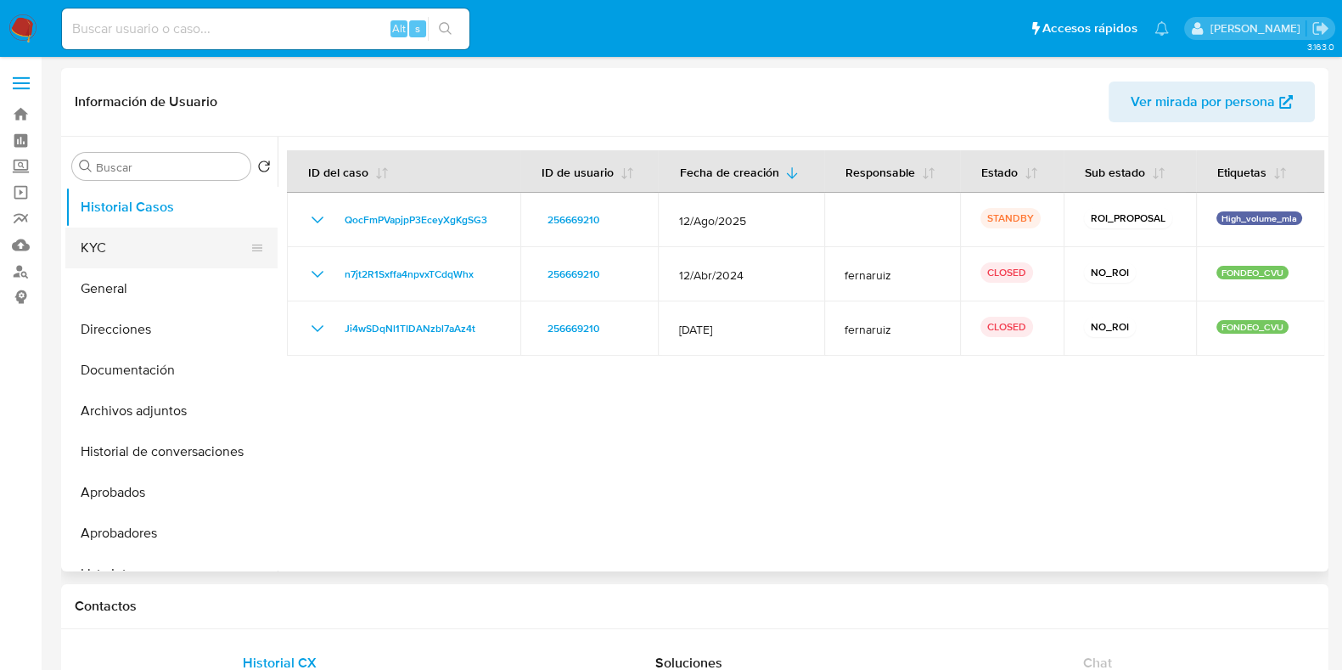
drag, startPoint x: 169, startPoint y: 248, endPoint x: 225, endPoint y: 250, distance: 56.1
click at [169, 248] on button "KYC" at bounding box center [164, 247] width 199 height 41
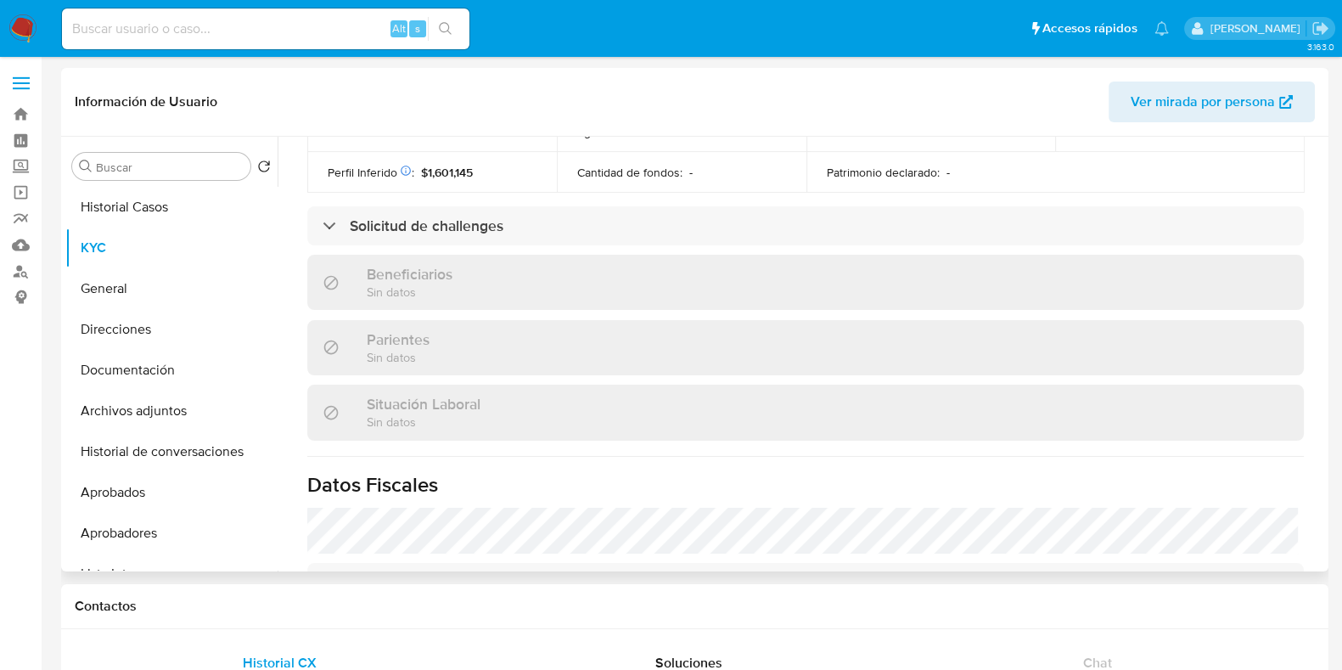
scroll to position [848, 0]
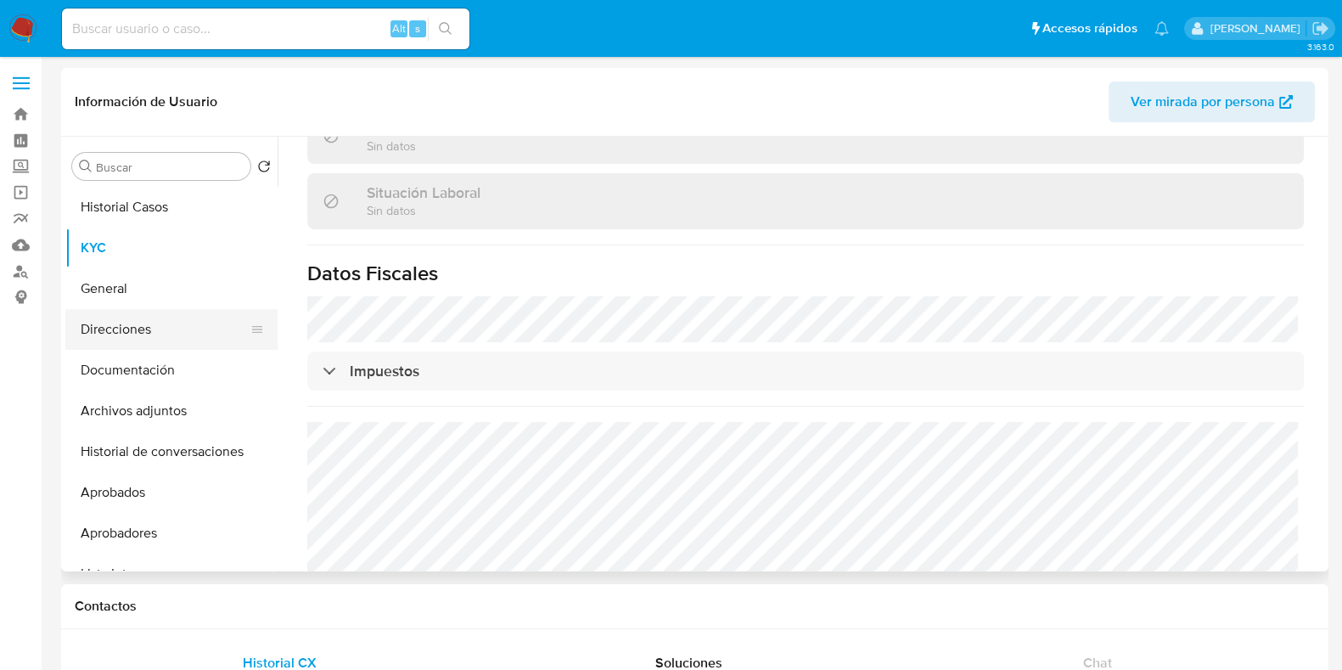
click at [116, 329] on button "Direcciones" at bounding box center [164, 329] width 199 height 41
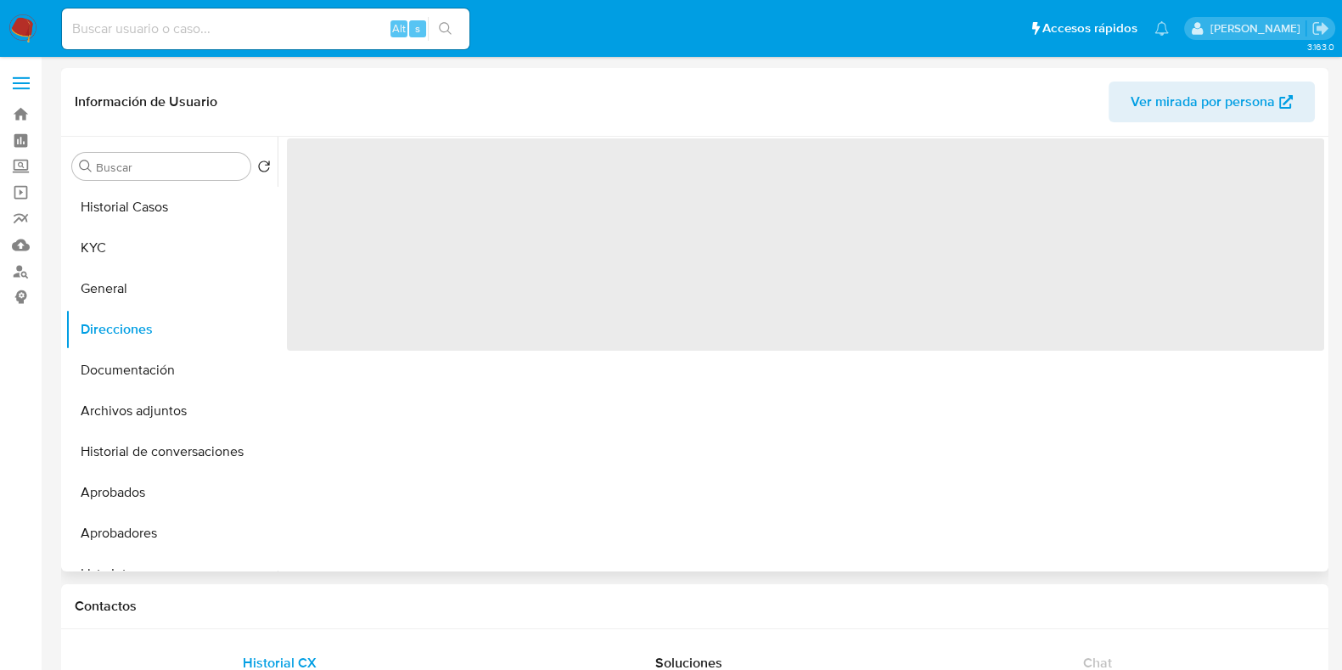
scroll to position [0, 0]
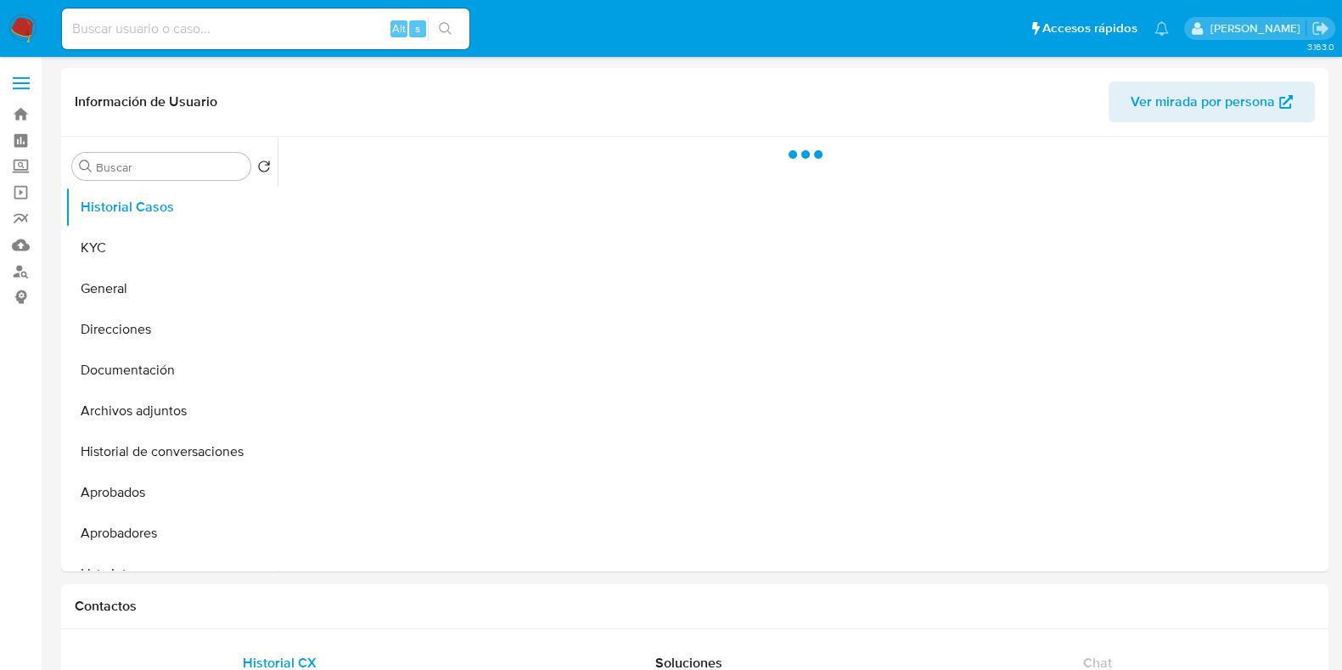
select select "10"
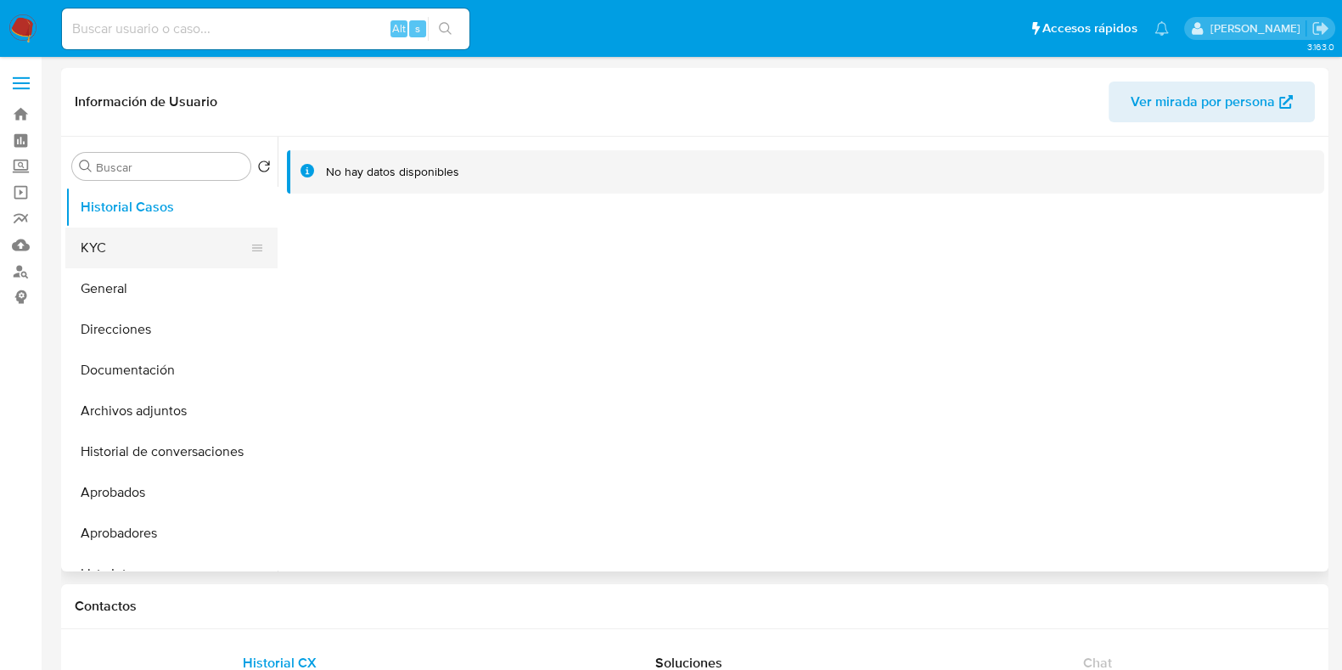
click at [150, 227] on button "KYC" at bounding box center [164, 247] width 199 height 41
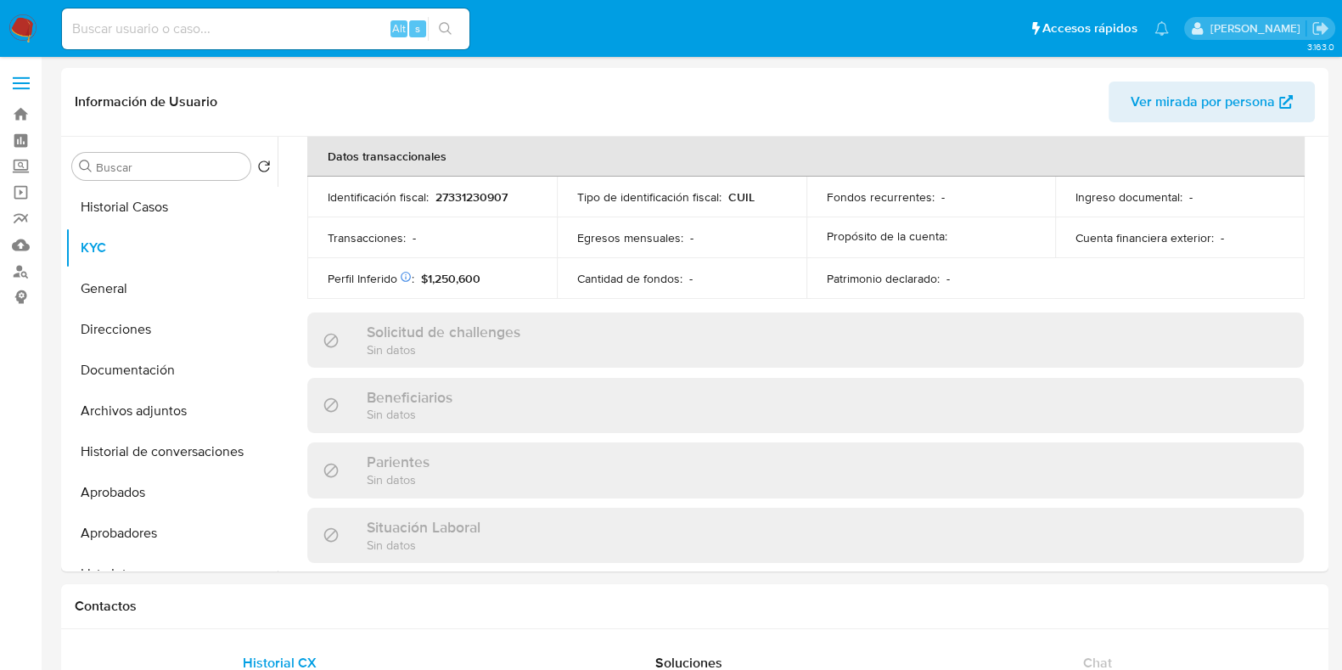
scroll to position [930, 0]
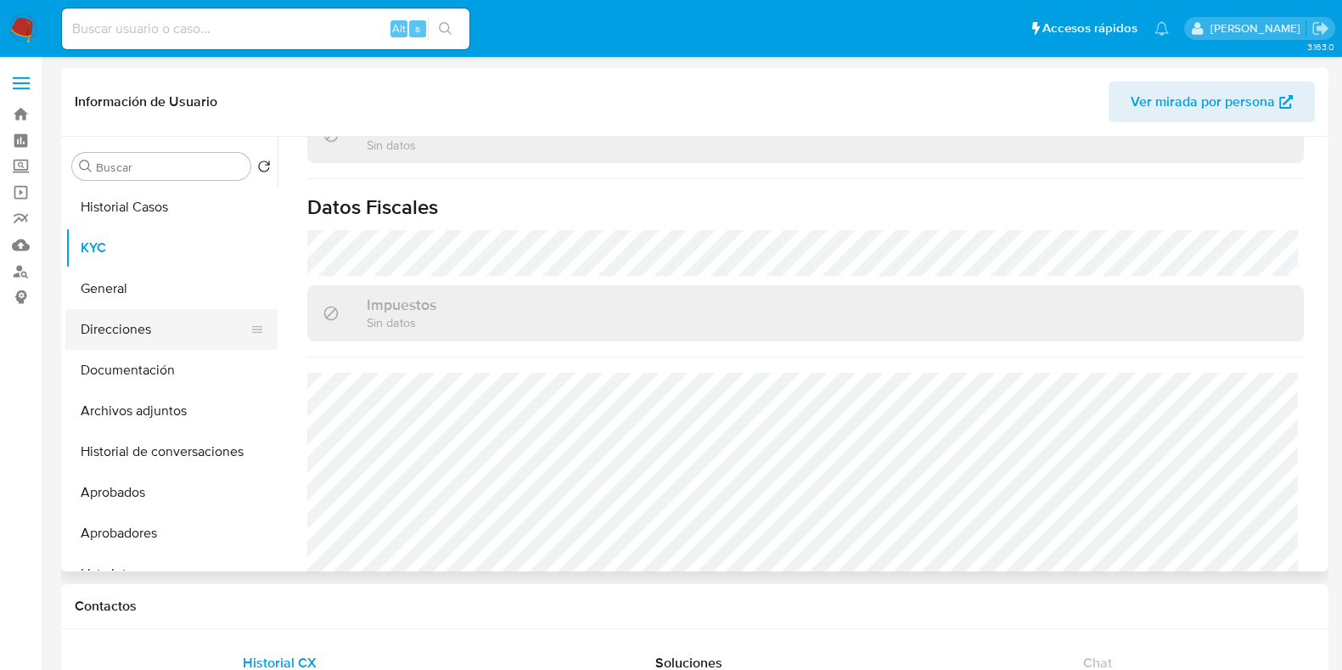
click at [104, 332] on button "Direcciones" at bounding box center [164, 329] width 199 height 41
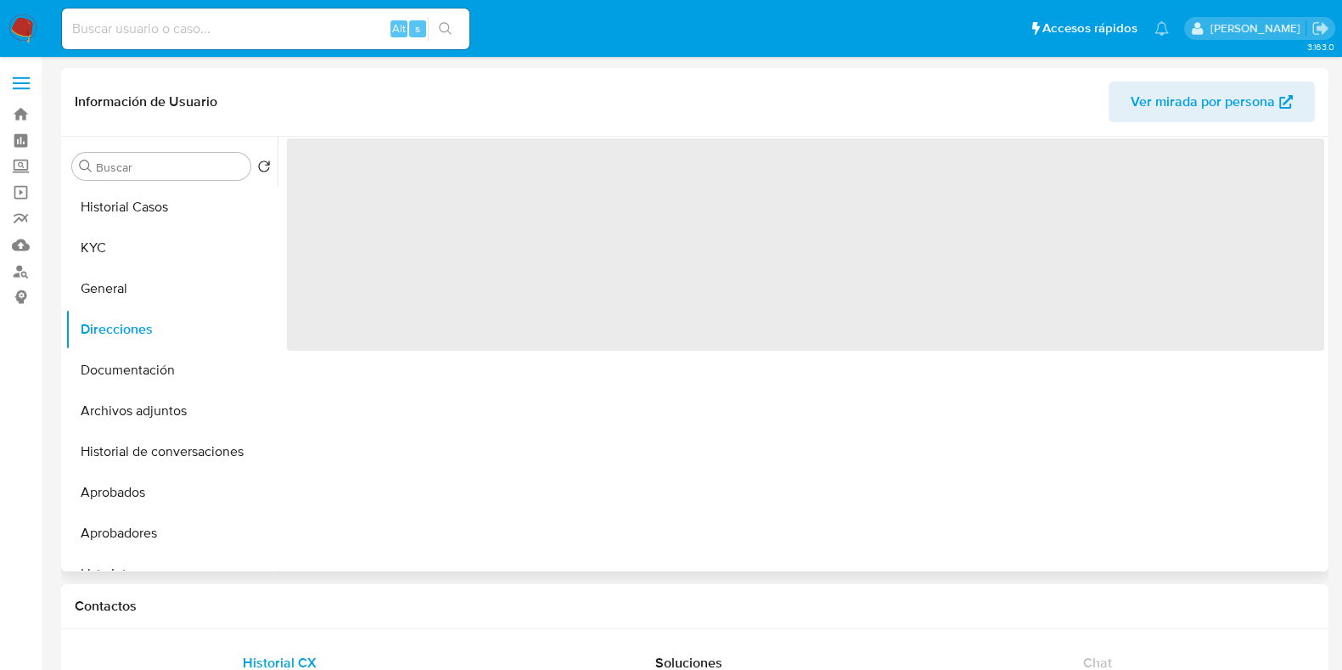
scroll to position [0, 0]
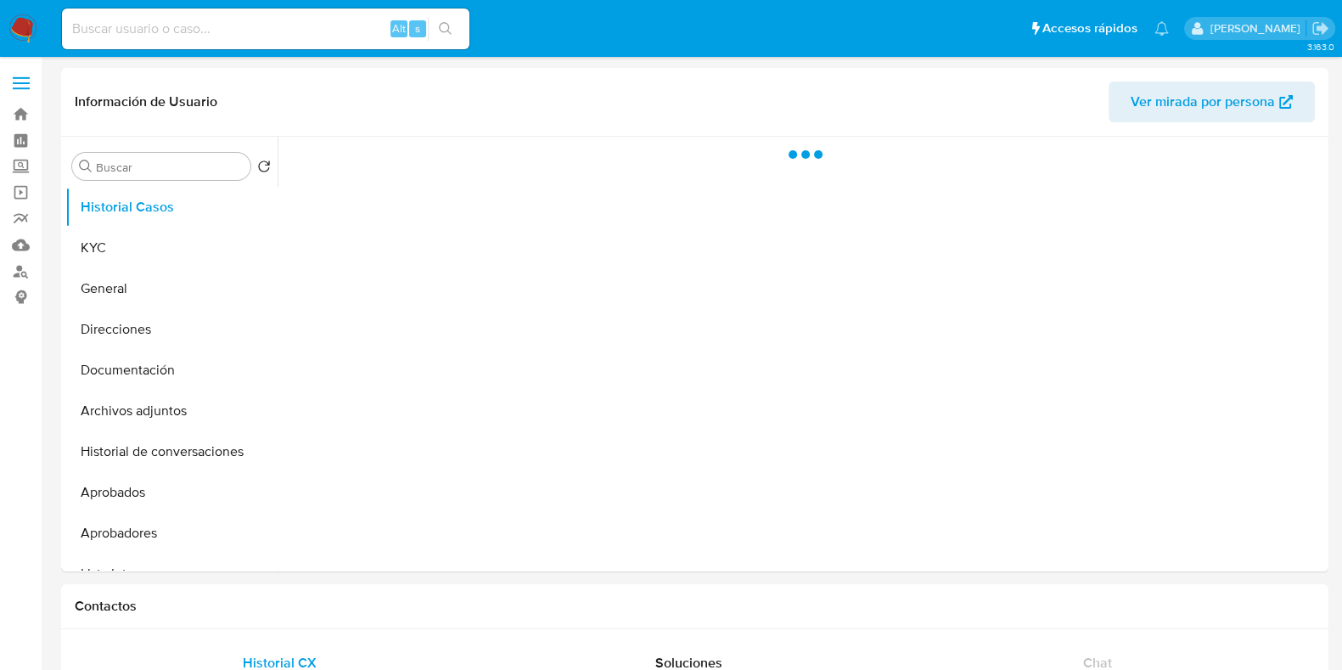
select select "10"
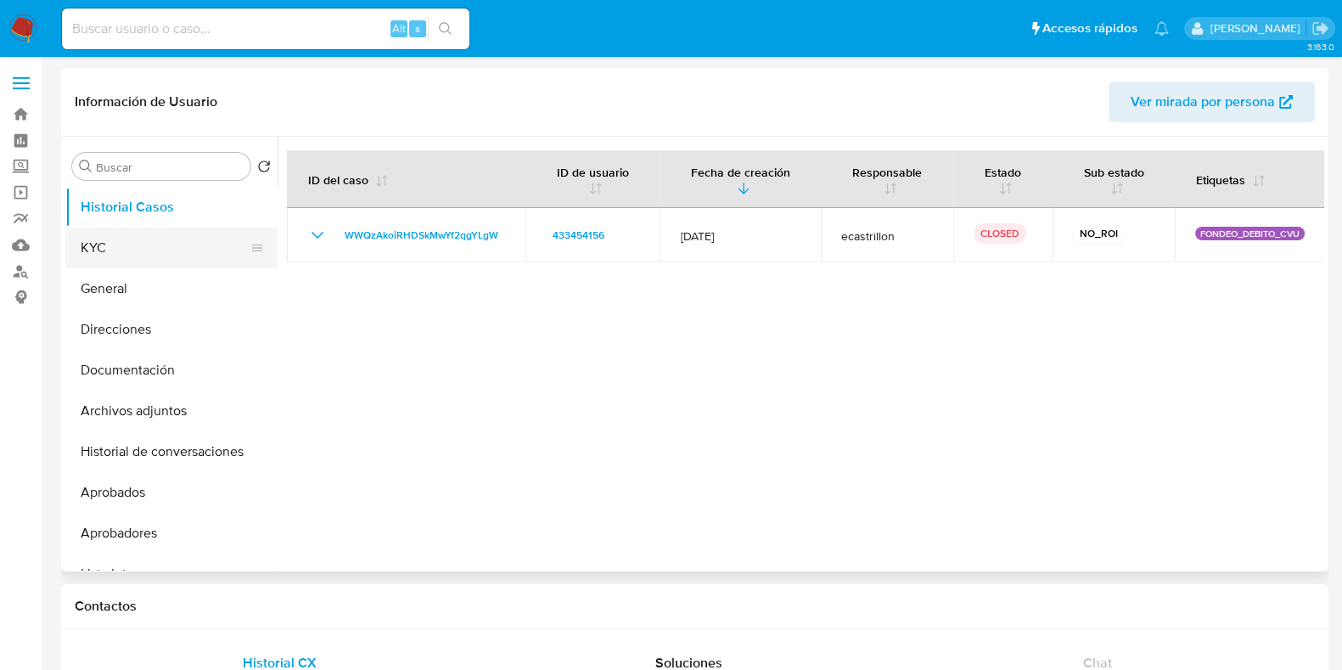
click at [132, 256] on button "KYC" at bounding box center [164, 247] width 199 height 41
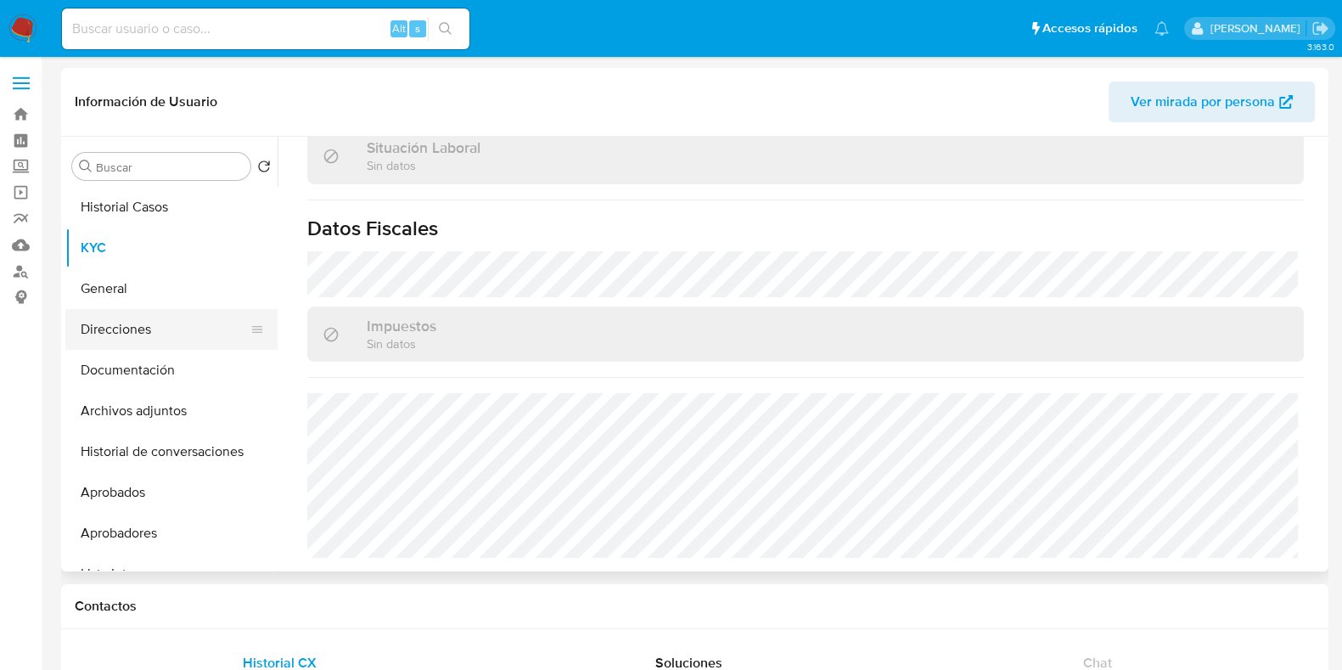
scroll to position [830, 0]
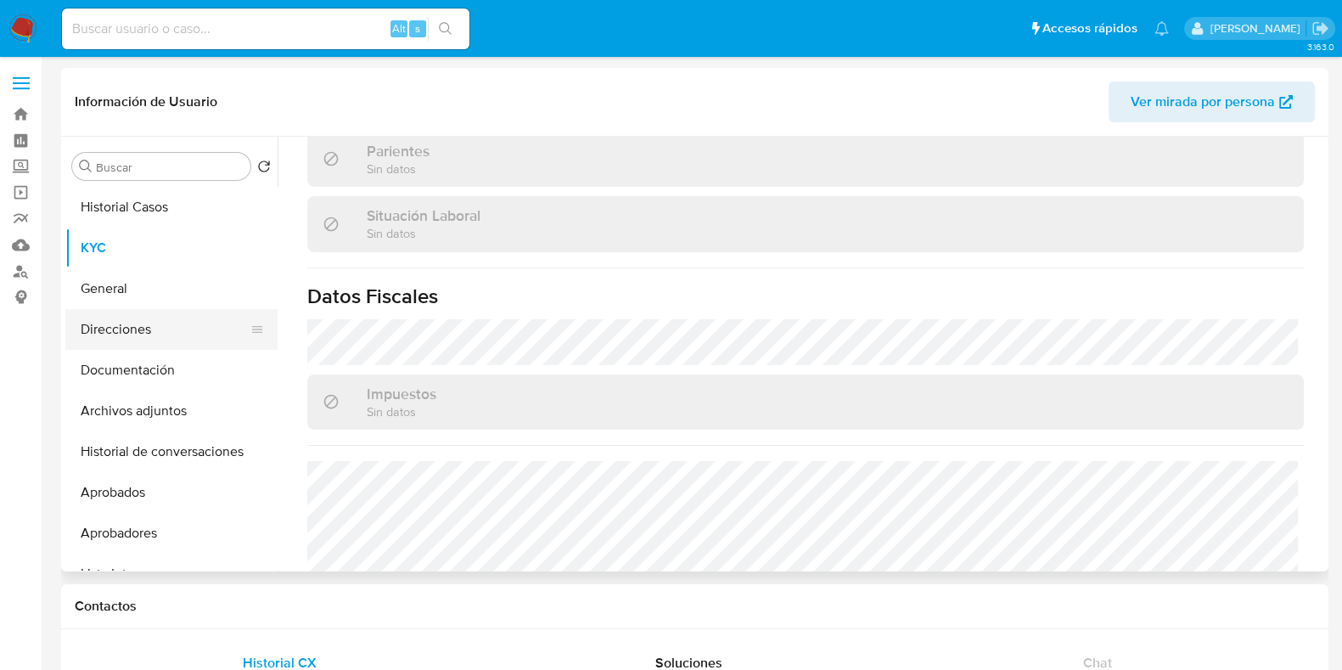
click at [139, 329] on button "Direcciones" at bounding box center [164, 329] width 199 height 41
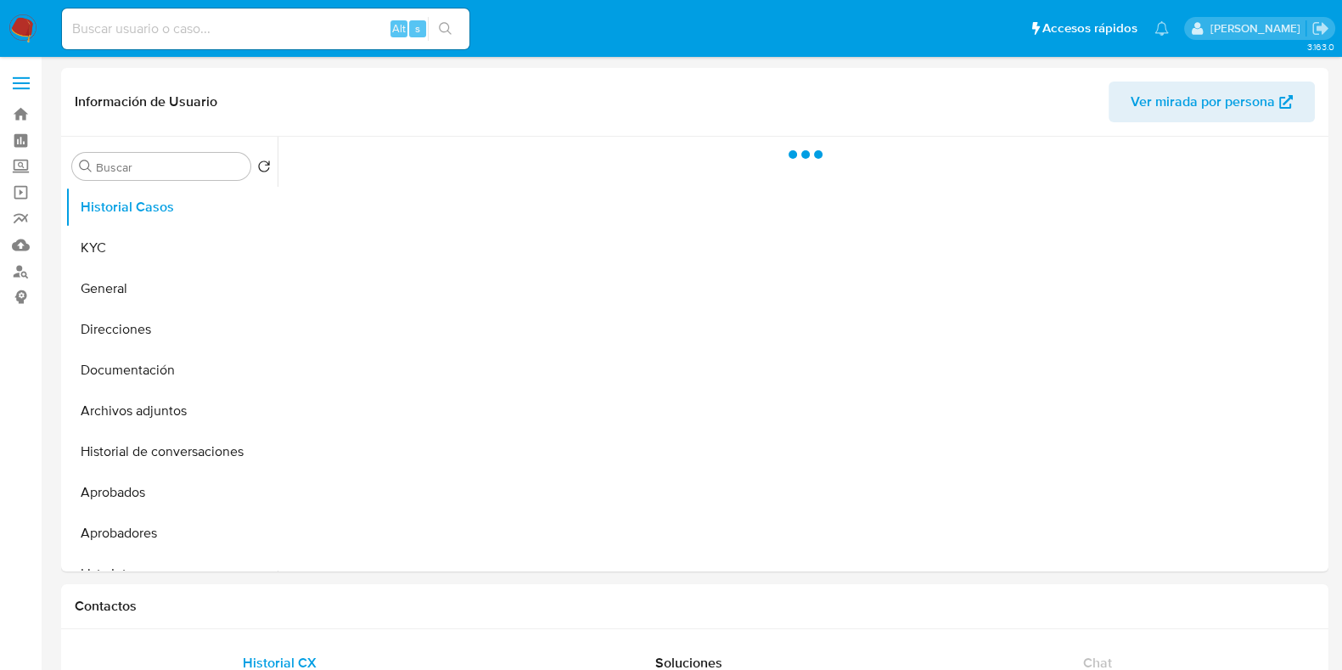
select select "10"
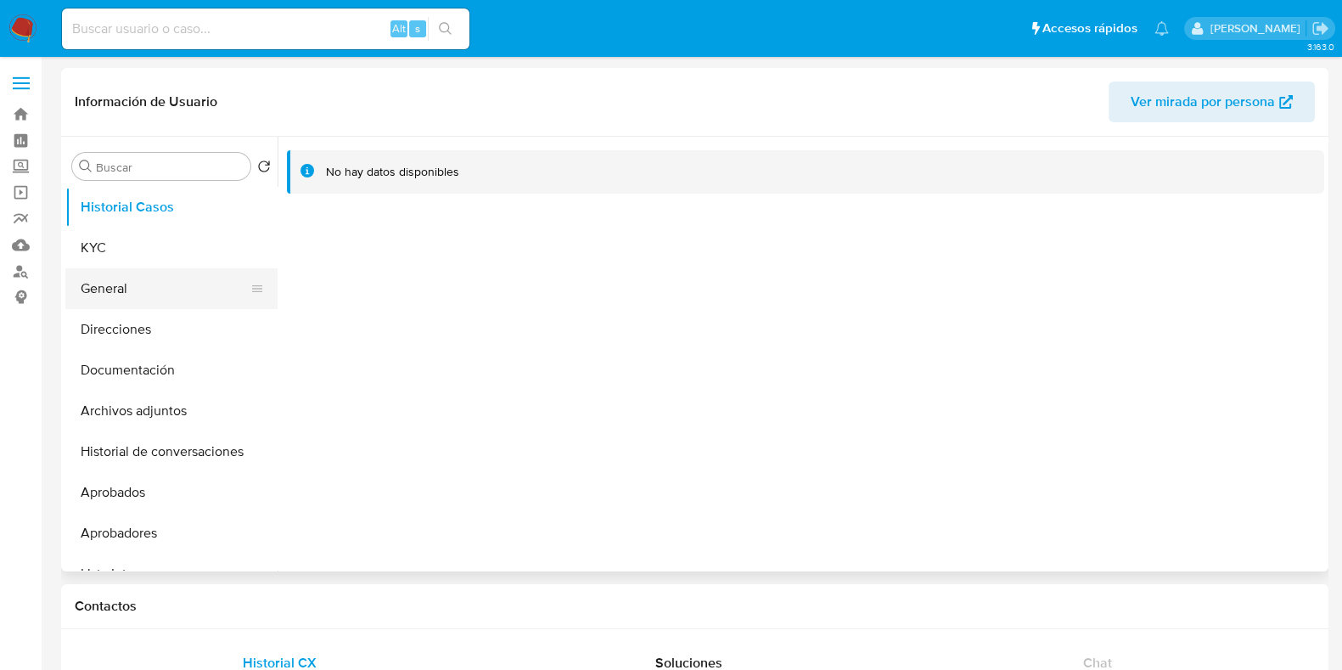
click at [169, 269] on button "General" at bounding box center [164, 288] width 199 height 41
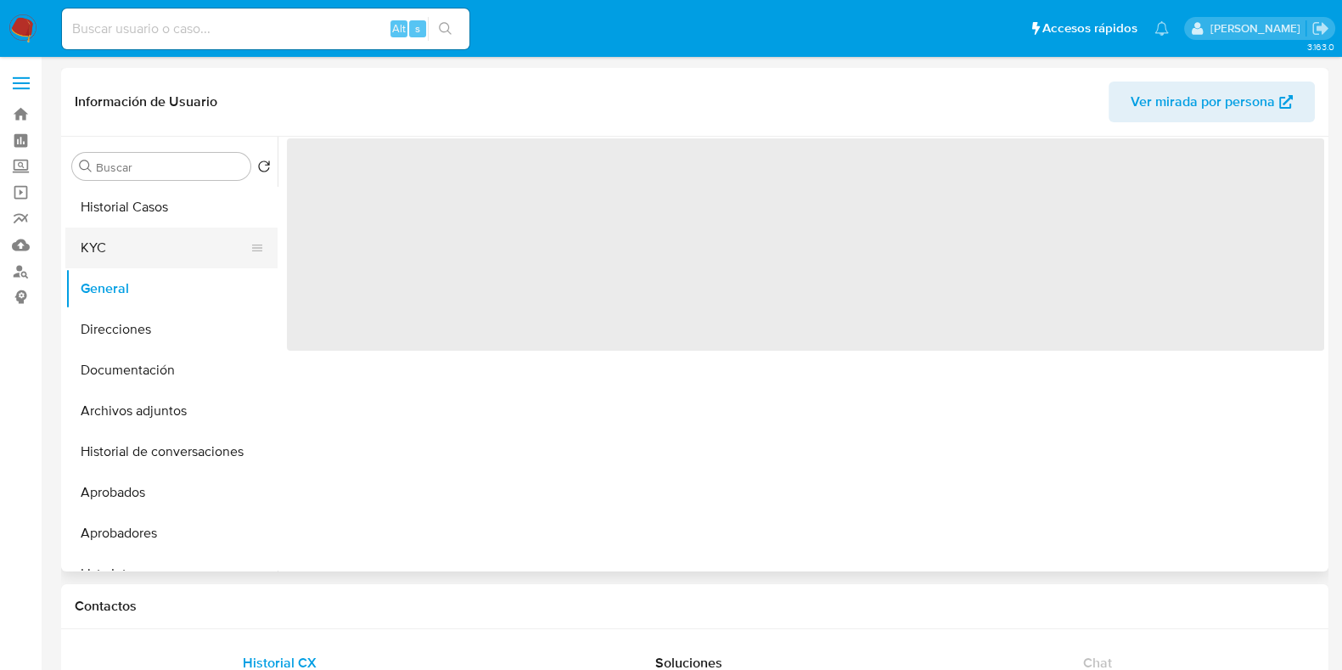
click at [166, 251] on button "KYC" at bounding box center [164, 247] width 199 height 41
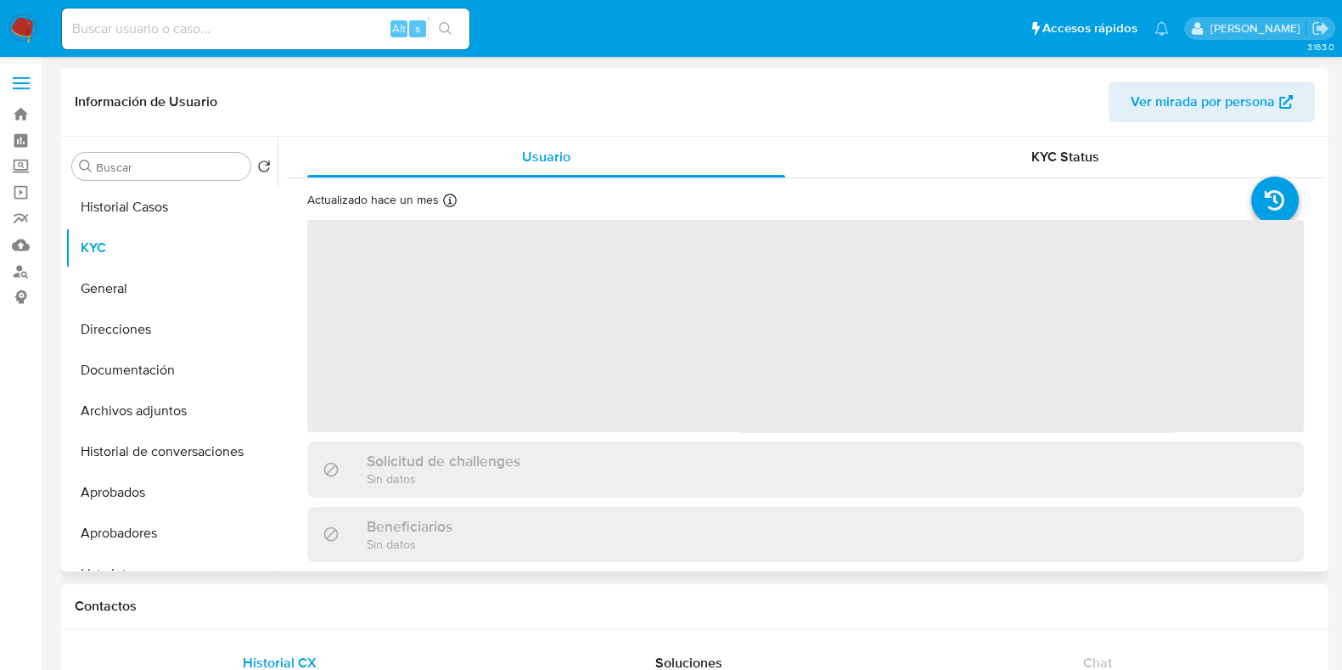
scroll to position [508, 0]
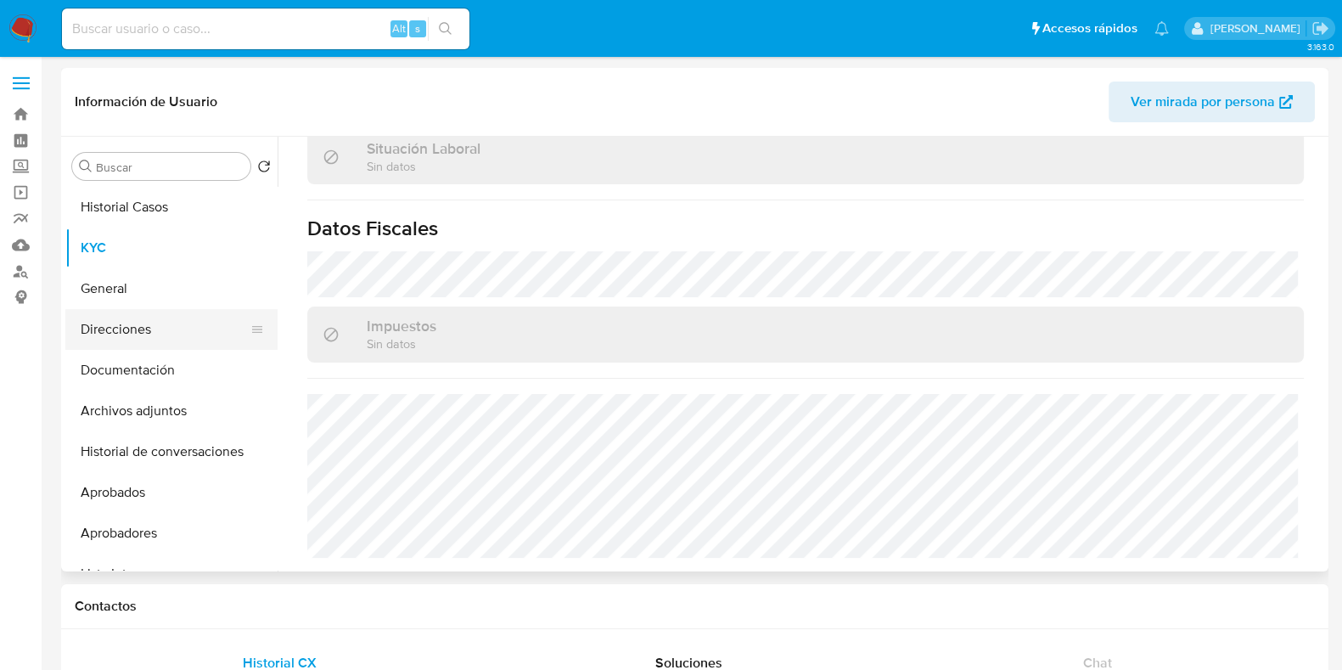
drag, startPoint x: 115, startPoint y: 325, endPoint x: 118, endPoint y: 317, distance: 8.9
click at [115, 324] on button "Direcciones" at bounding box center [164, 329] width 199 height 41
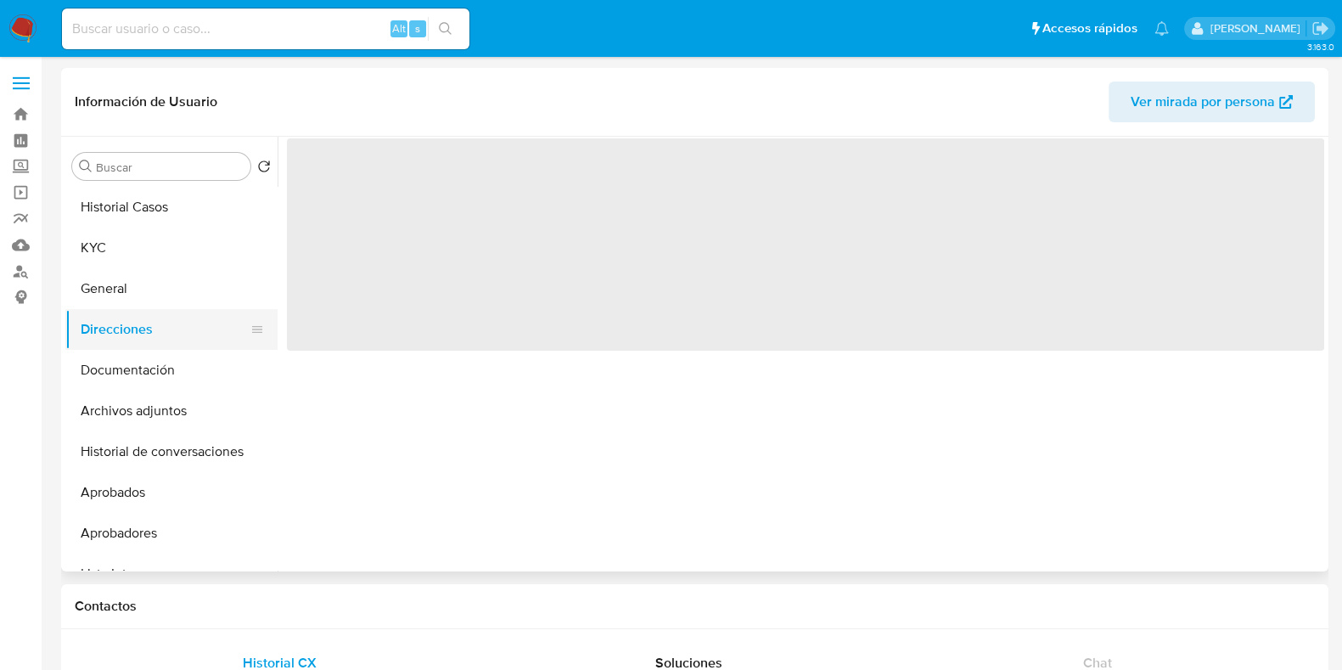
scroll to position [0, 0]
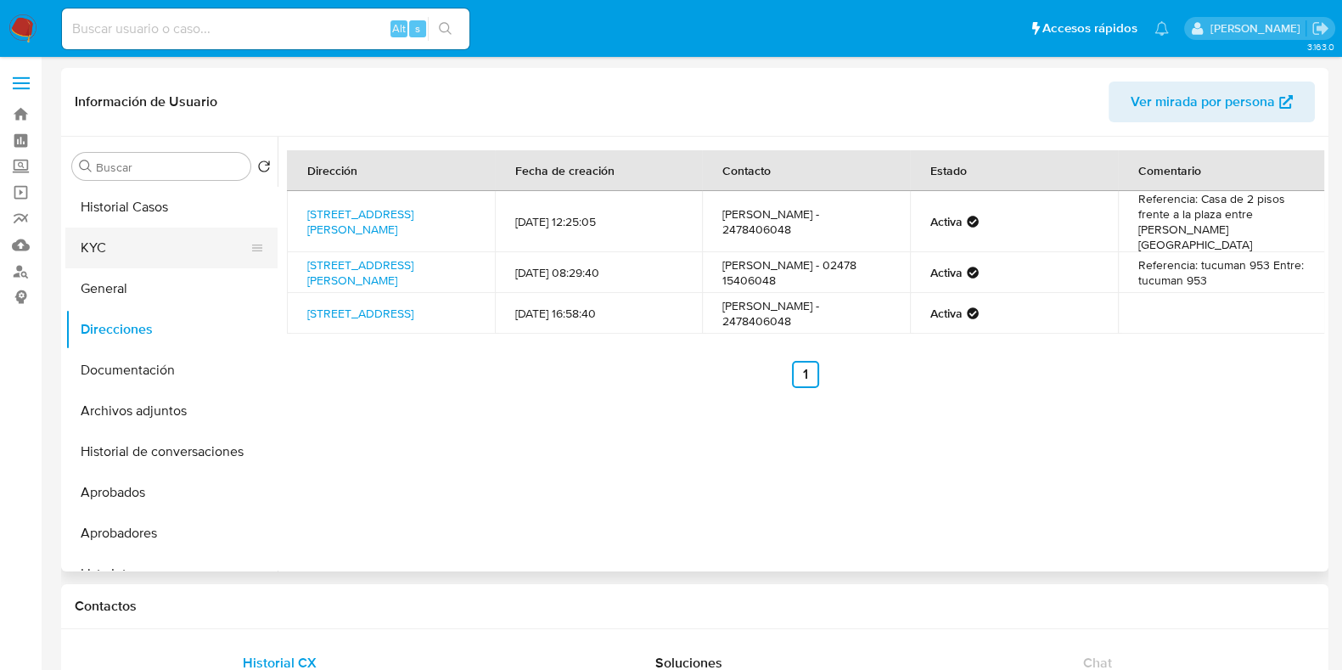
click at [119, 259] on button "KYC" at bounding box center [164, 247] width 199 height 41
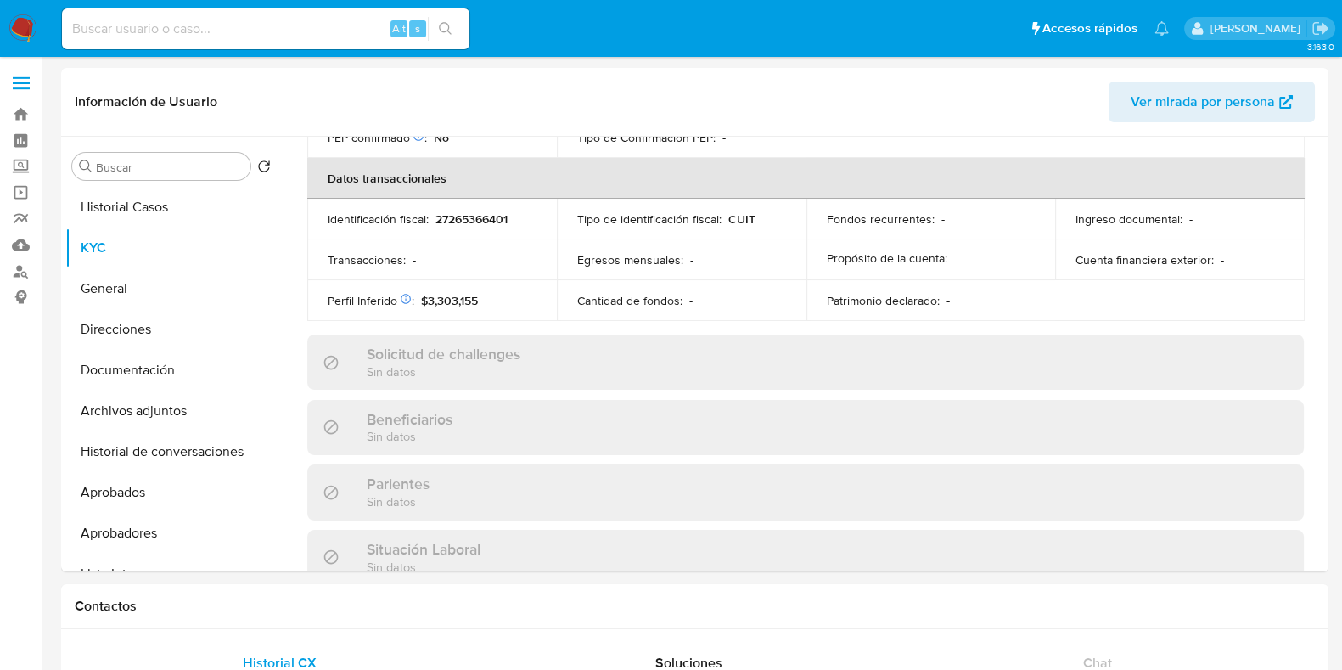
scroll to position [908, 0]
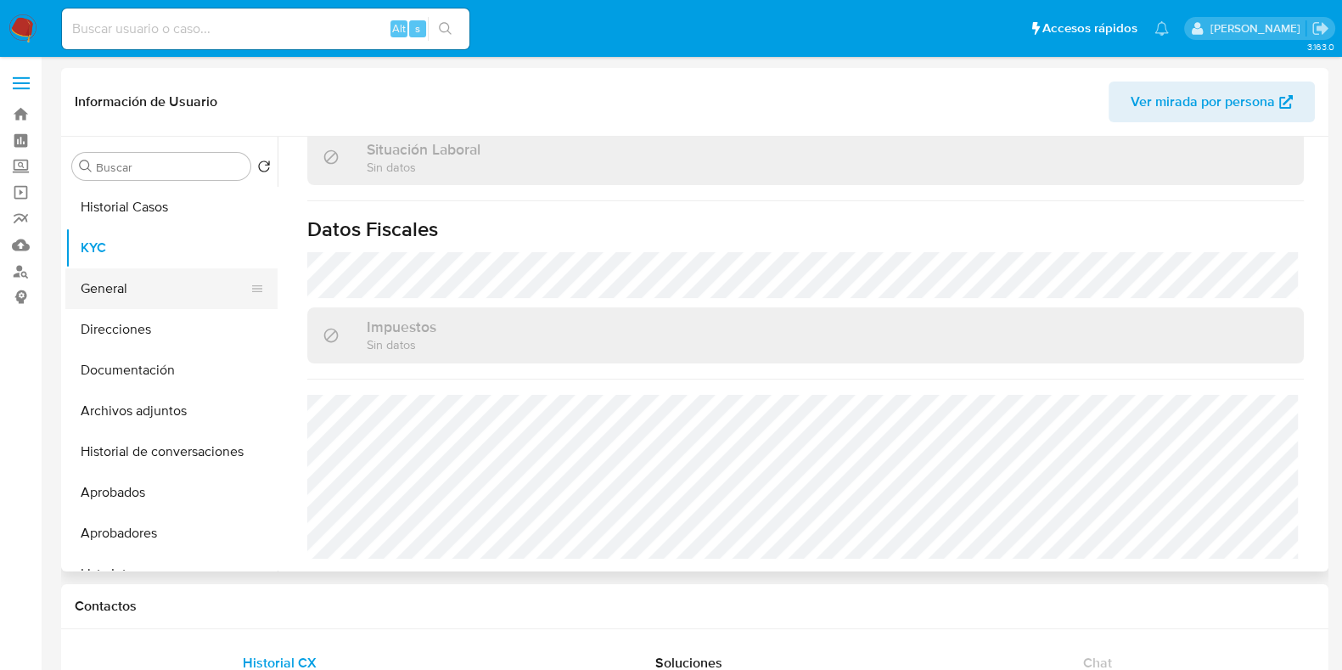
click at [98, 280] on button "General" at bounding box center [164, 288] width 199 height 41
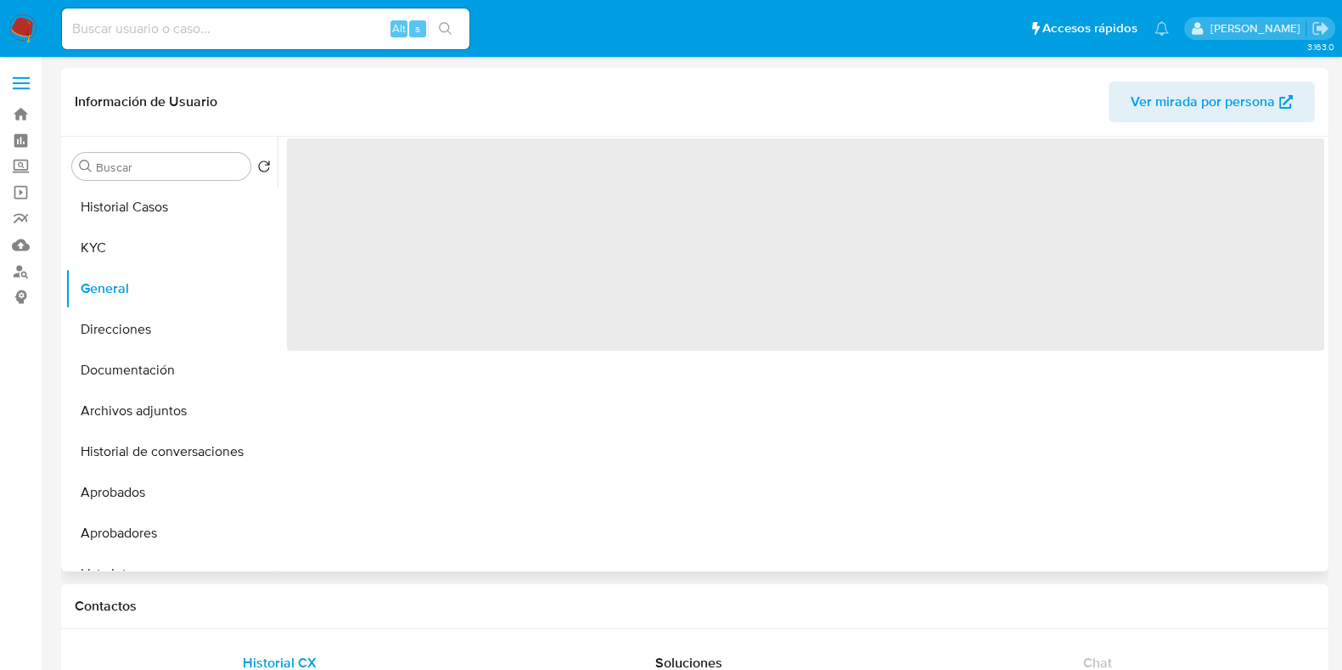
scroll to position [0, 0]
click at [134, 335] on button "Direcciones" at bounding box center [164, 329] width 199 height 41
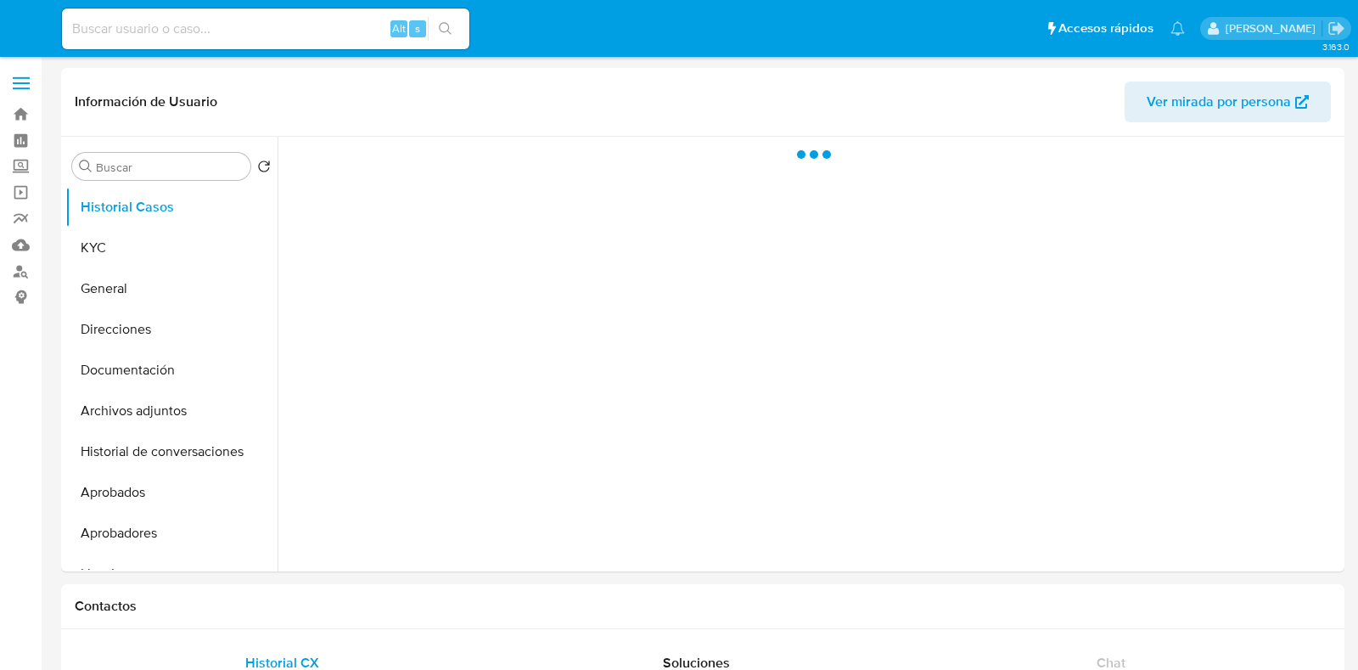
select select "10"
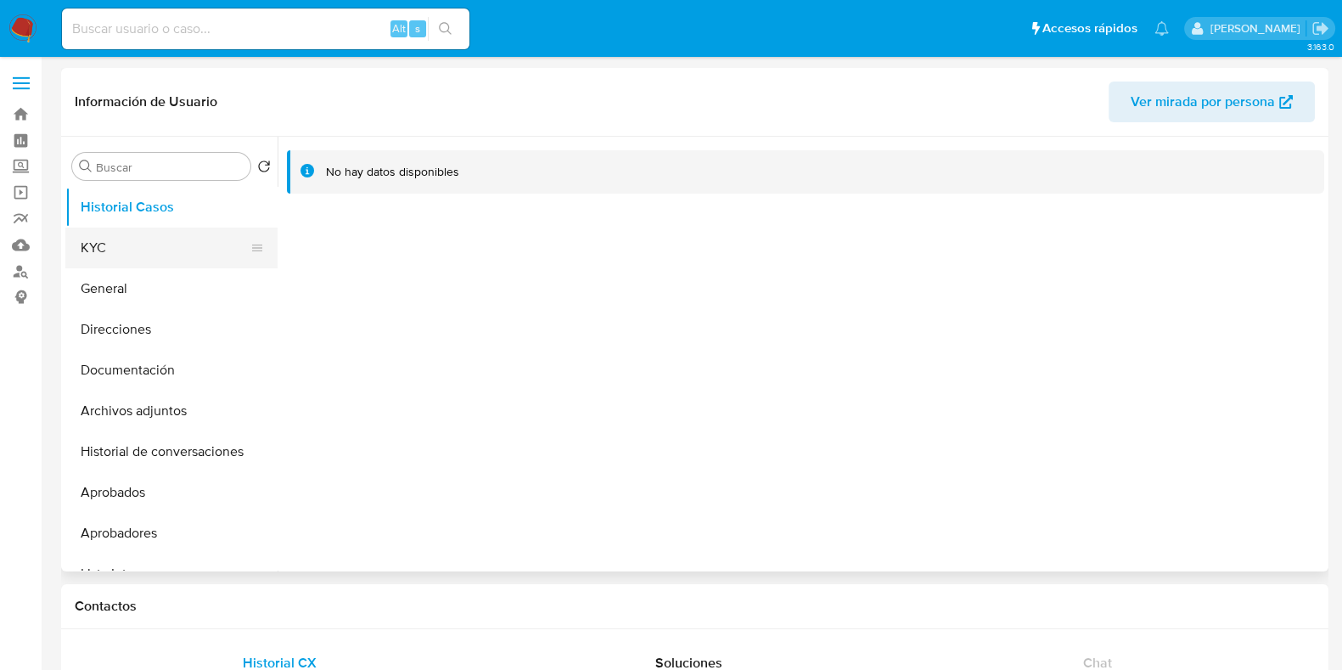
click at [106, 243] on button "KYC" at bounding box center [164, 247] width 199 height 41
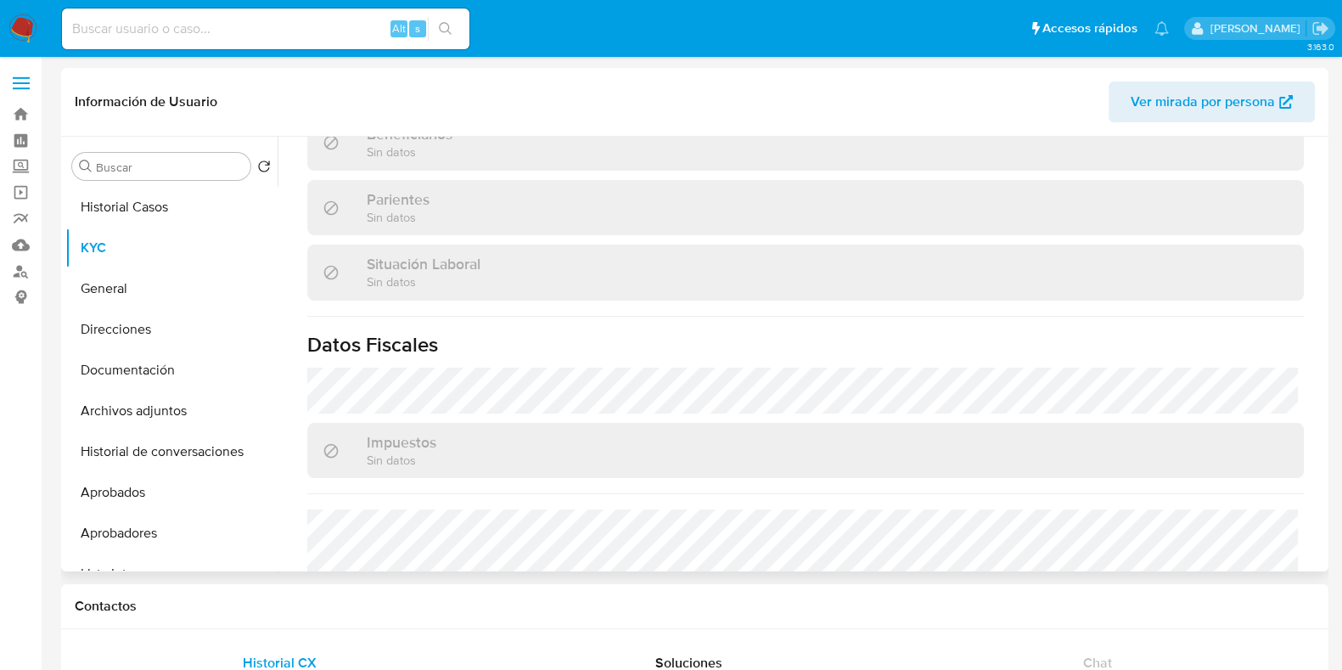
scroll to position [491, 0]
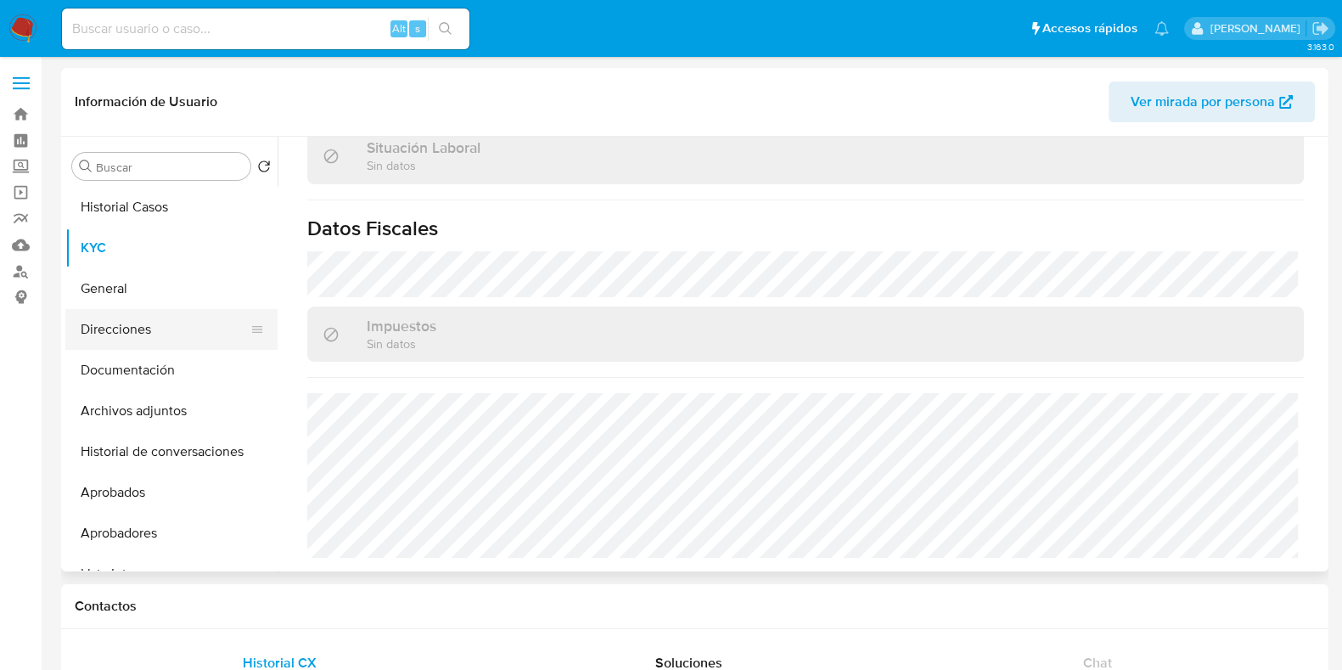
click at [154, 335] on button "Direcciones" at bounding box center [164, 329] width 199 height 41
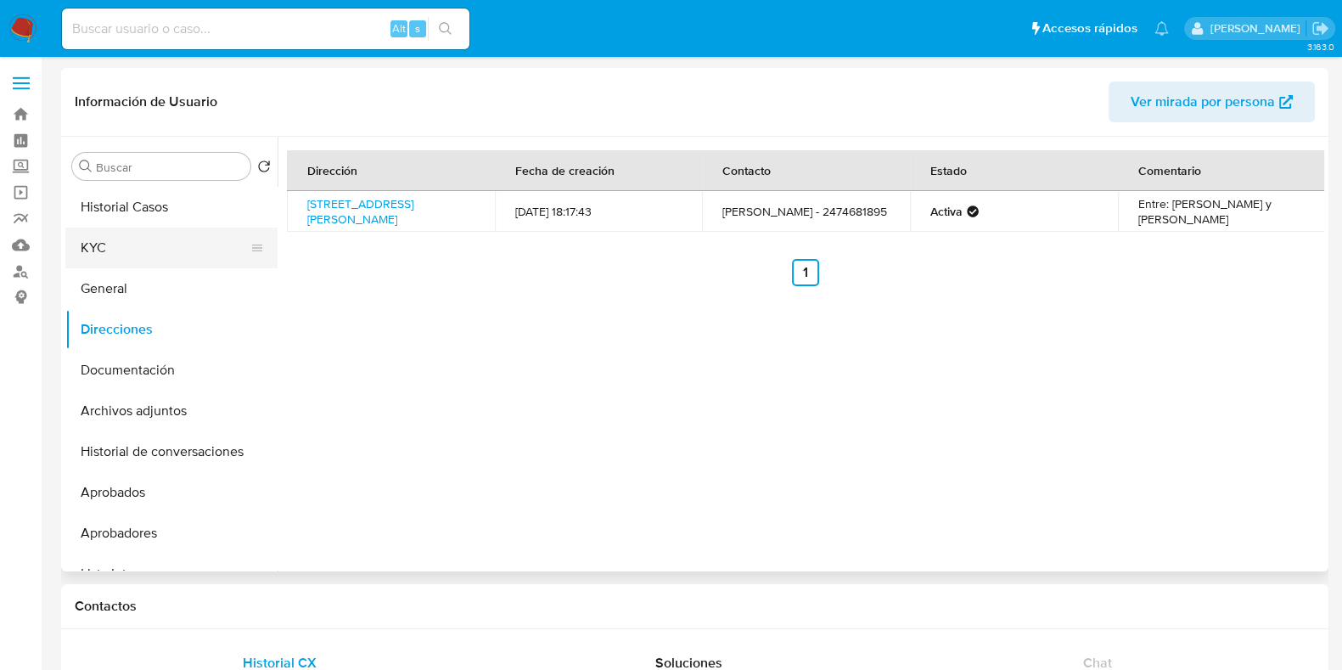
click at [128, 243] on button "KYC" at bounding box center [164, 247] width 199 height 41
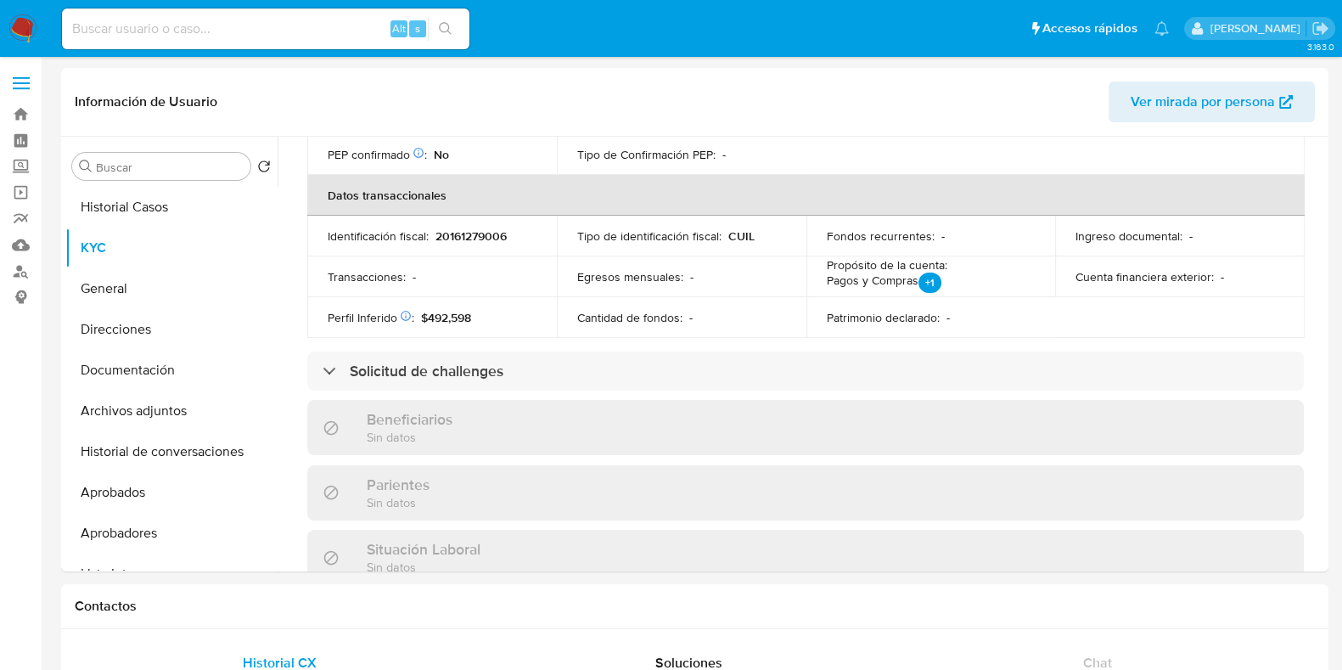
scroll to position [892, 0]
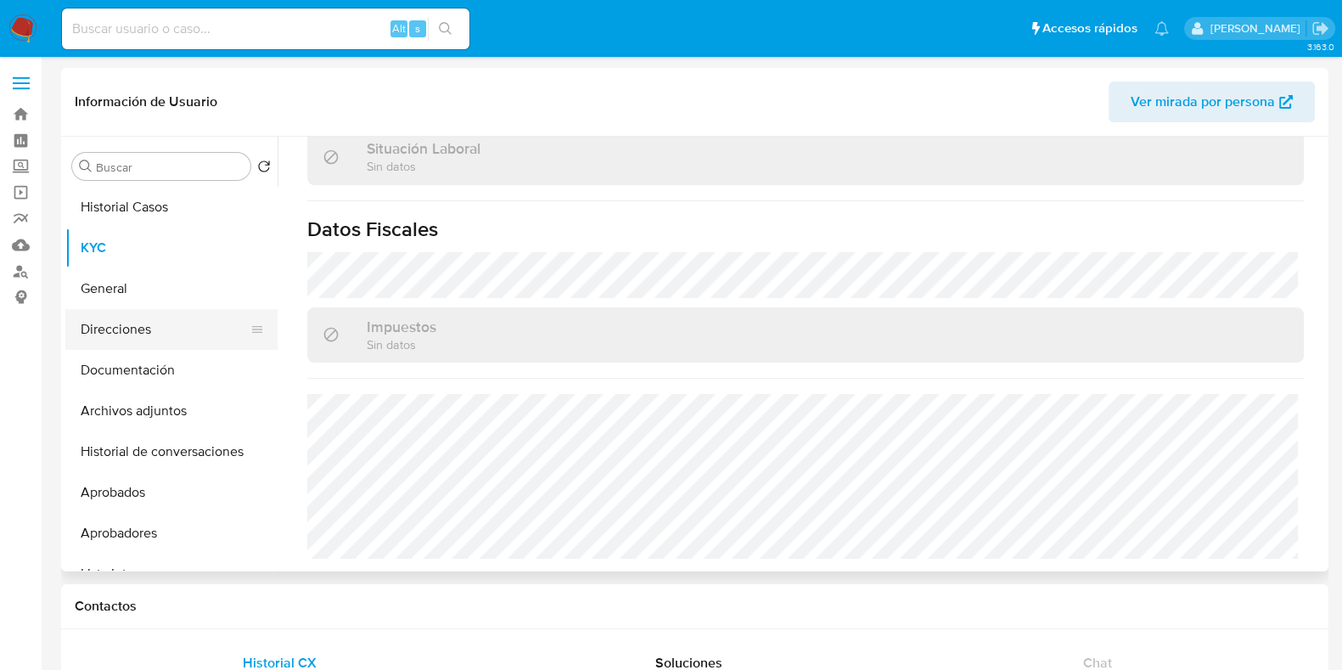
click at [147, 324] on button "Direcciones" at bounding box center [164, 329] width 199 height 41
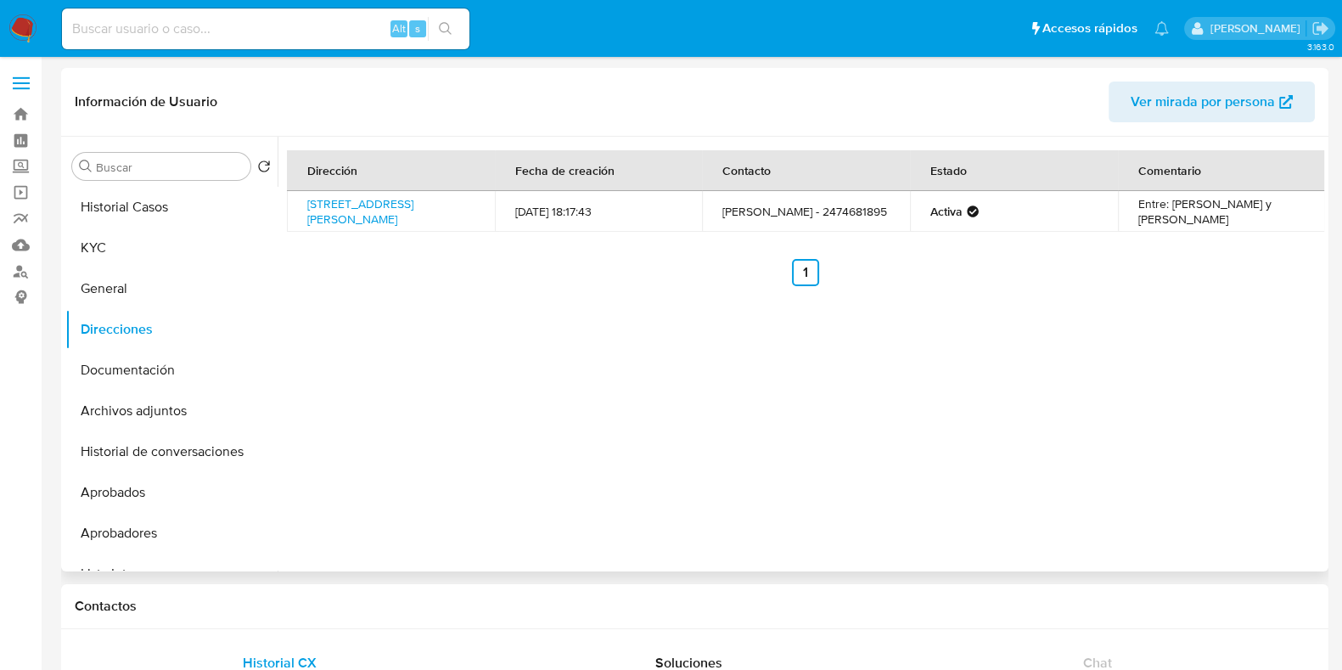
drag, startPoint x: 396, startPoint y: 229, endPoint x: 301, endPoint y: 196, distance: 99.9
click at [301, 196] on td "Francia 696, Capitán Sarmiento, Buenos Aires, 2752, Argentina 696" at bounding box center [391, 211] width 208 height 41
copy link "Francia 696, Capitán Sarmiento, Buenos Aires, 2752, Argentina 696"
click at [121, 260] on button "KYC" at bounding box center [164, 247] width 199 height 41
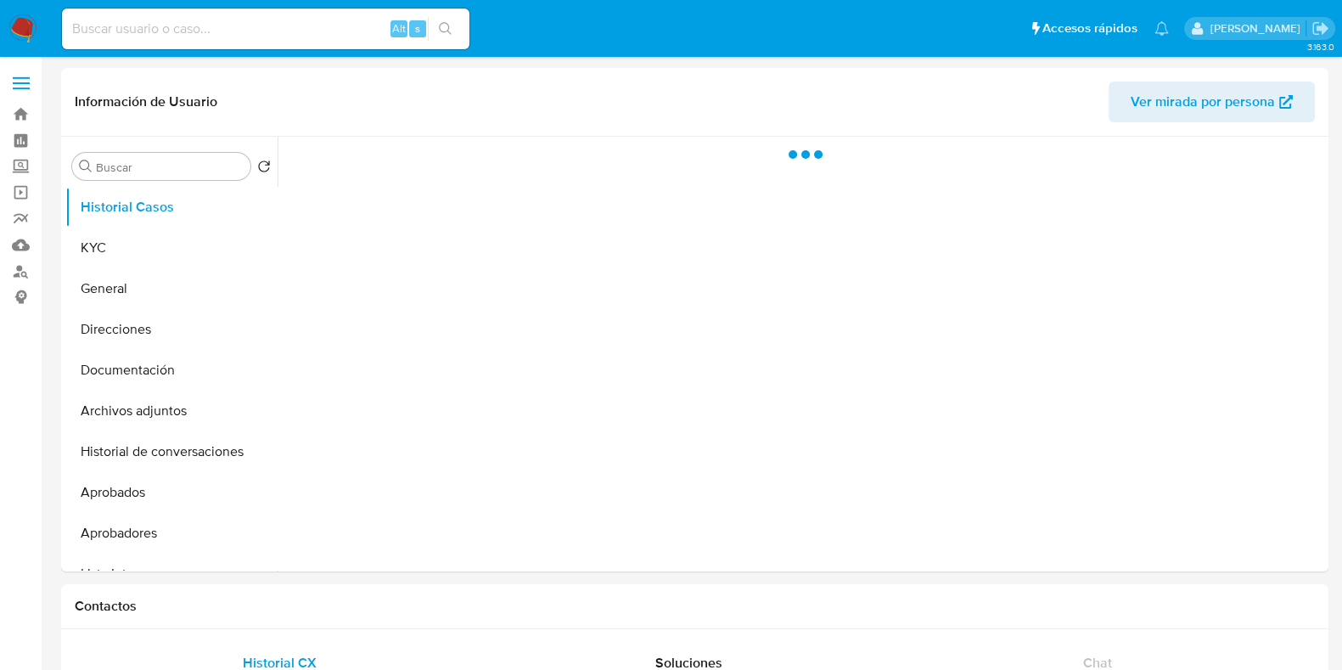
select select "10"
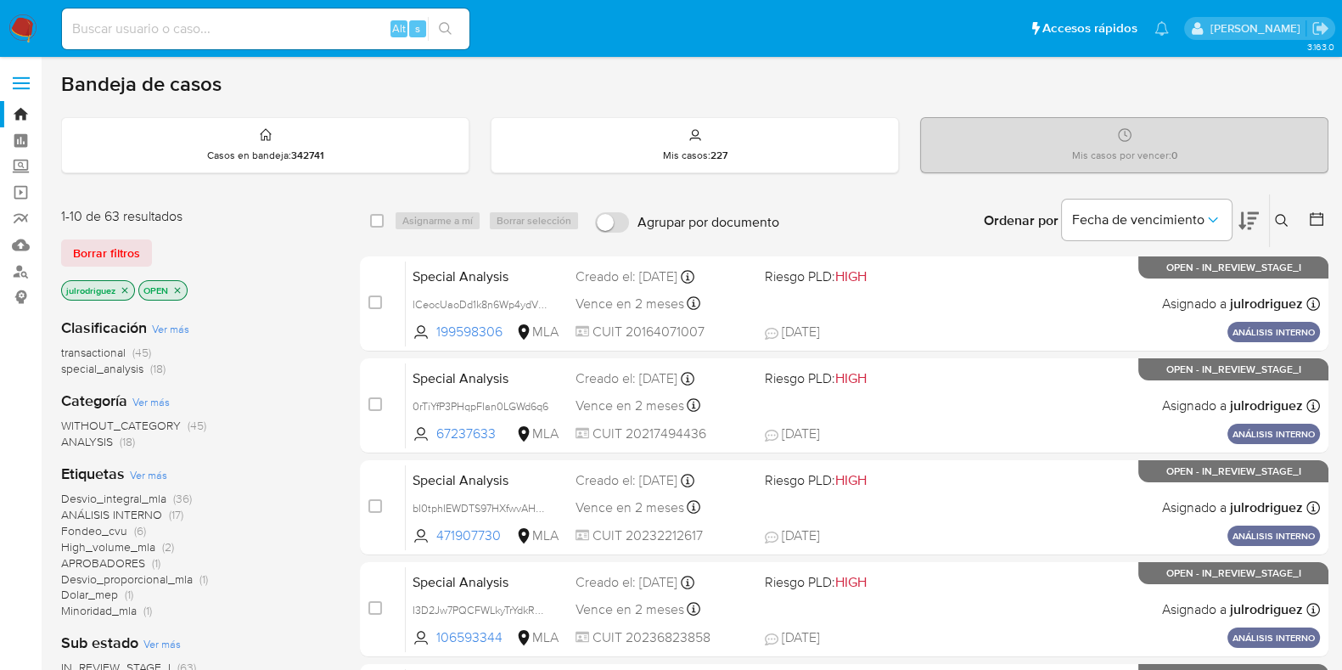
click at [1280, 214] on icon at bounding box center [1282, 221] width 14 height 14
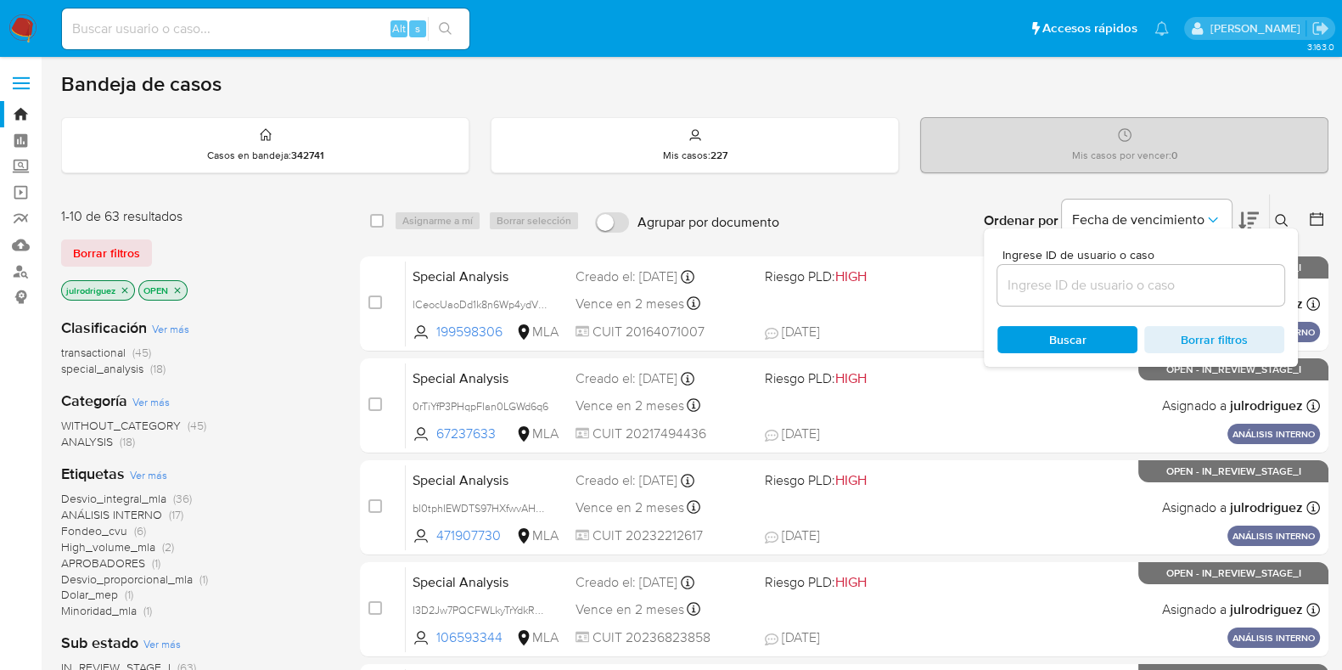
click at [1203, 284] on input at bounding box center [1140, 285] width 287 height 22
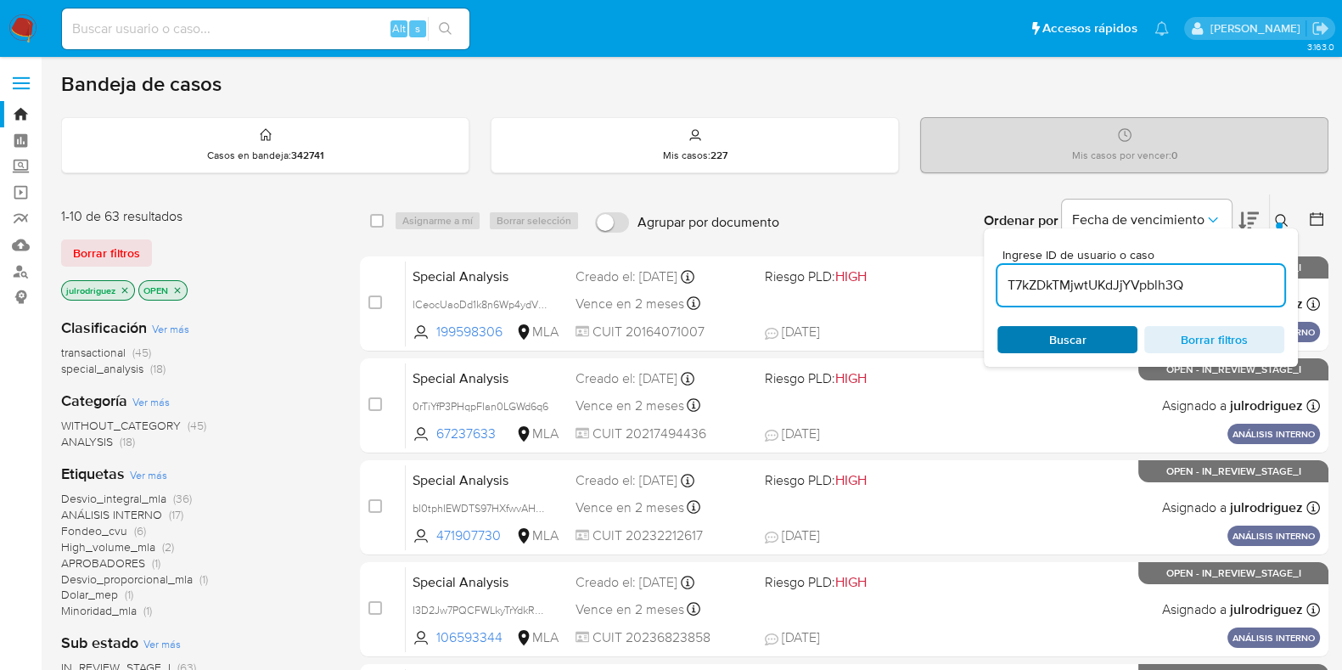
type input "T7kZDkTMjwtUKdJjYVpblh3Q"
click at [1053, 342] on span "Buscar" at bounding box center [1067, 339] width 37 height 27
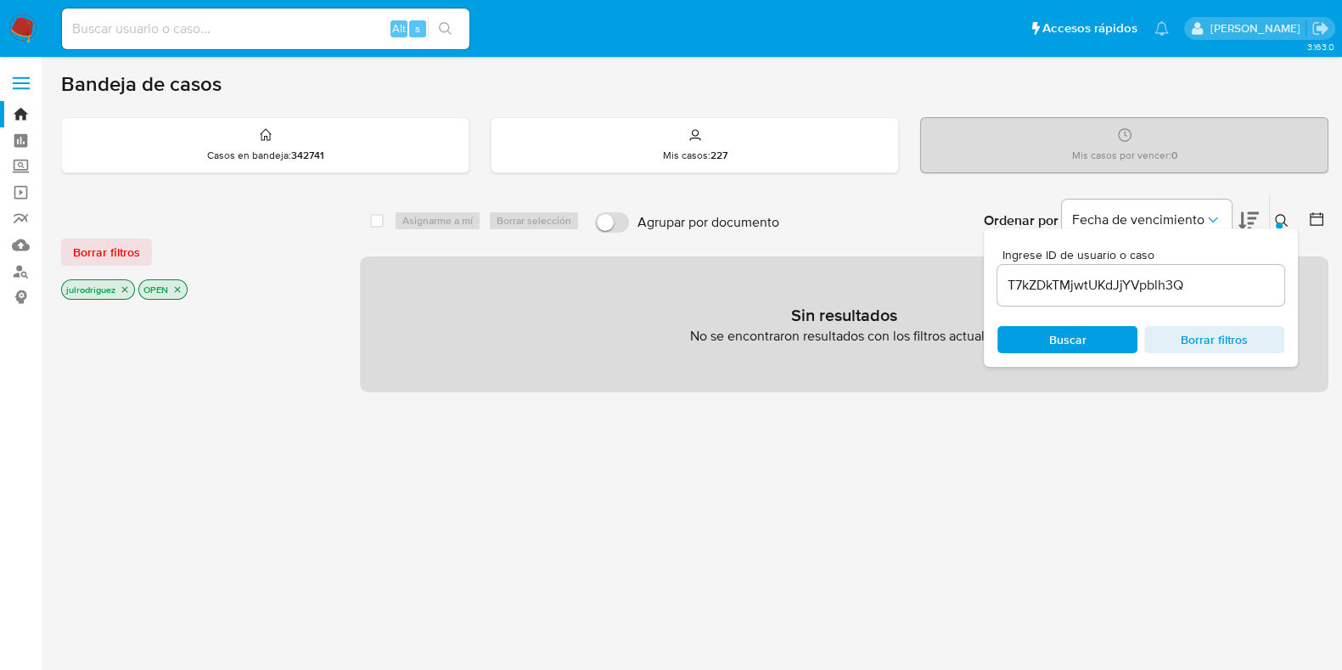
click at [174, 290] on icon "close-filter" at bounding box center [177, 289] width 10 height 10
click at [122, 289] on icon "close-filter" at bounding box center [125, 289] width 10 height 10
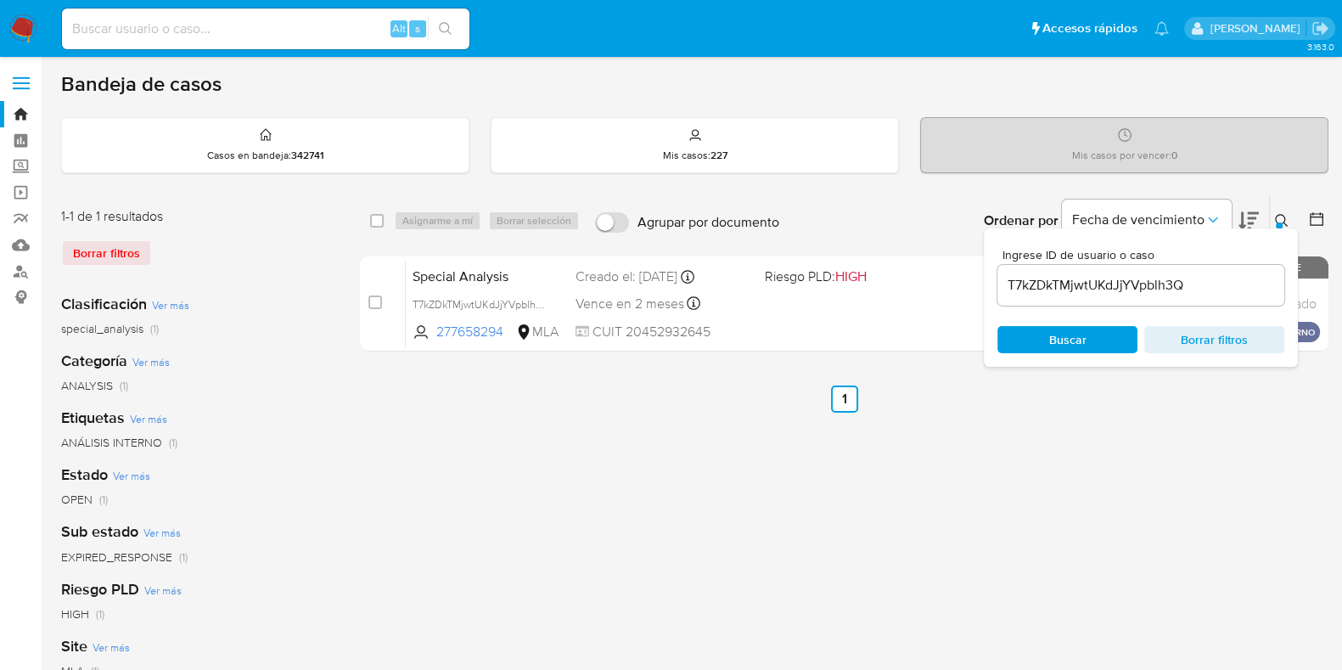
click at [384, 218] on div "select-all-cases-checkbox" at bounding box center [380, 221] width 20 height 20
drag, startPoint x: 381, startPoint y: 215, endPoint x: 396, endPoint y: 216, distance: 14.5
click at [380, 215] on input "checkbox" at bounding box center [377, 221] width 14 height 14
checkbox input "true"
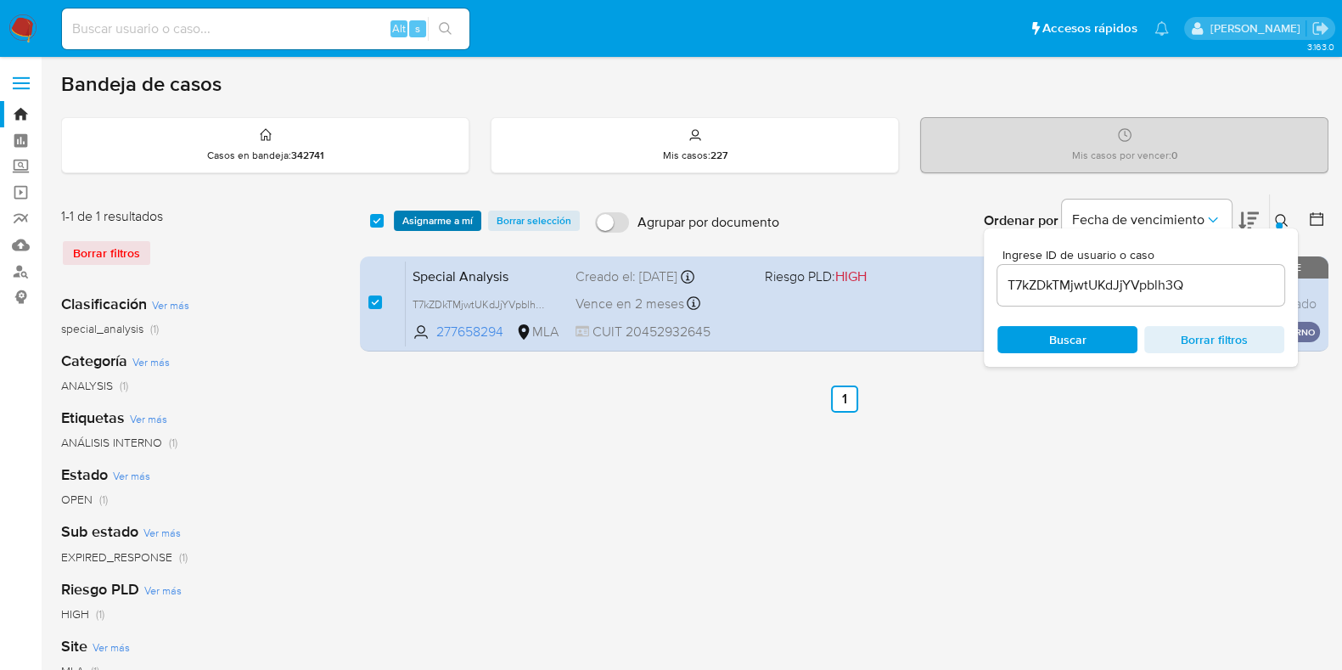
click at [418, 215] on span "Asignarme a mí" at bounding box center [437, 220] width 70 height 17
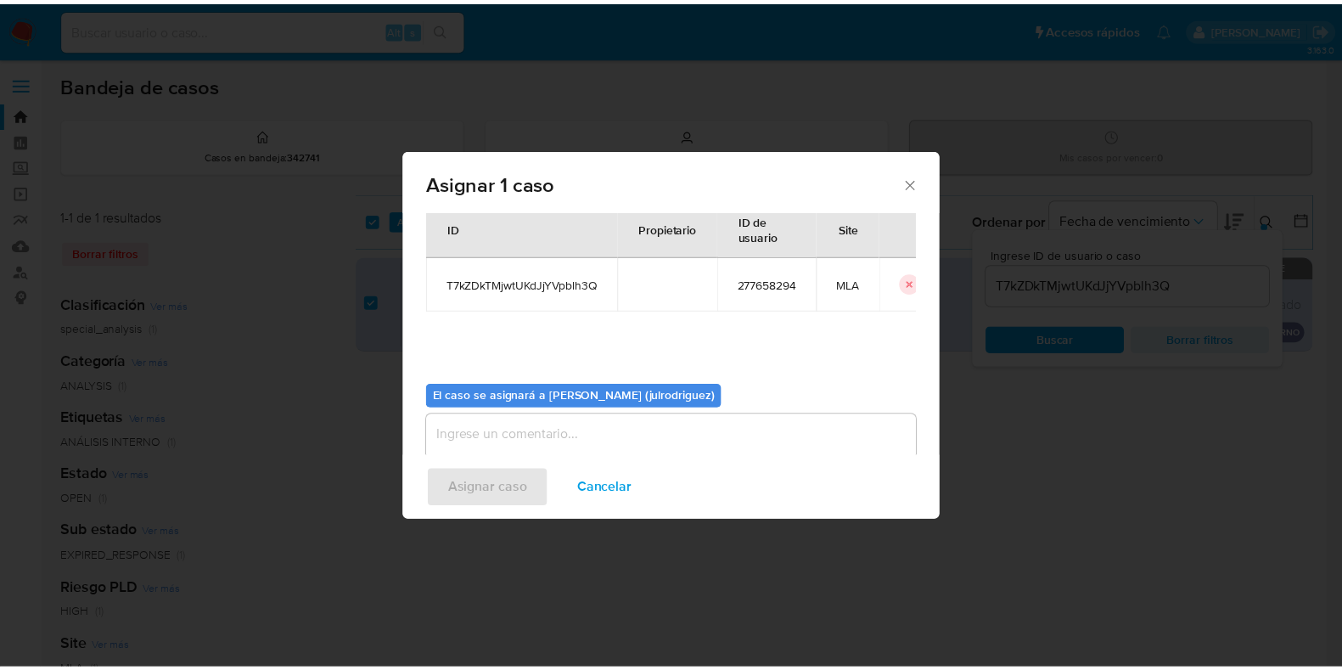
scroll to position [87, 0]
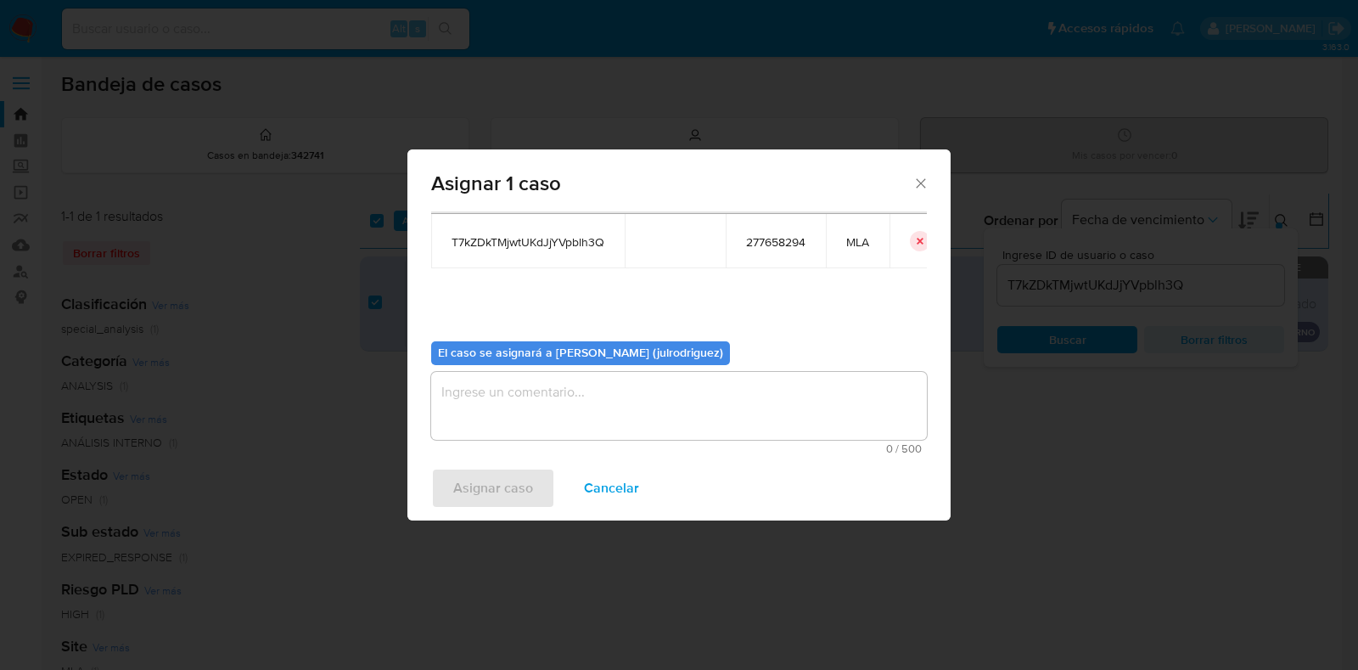
click at [608, 402] on textarea "assign-modal" at bounding box center [679, 406] width 496 height 68
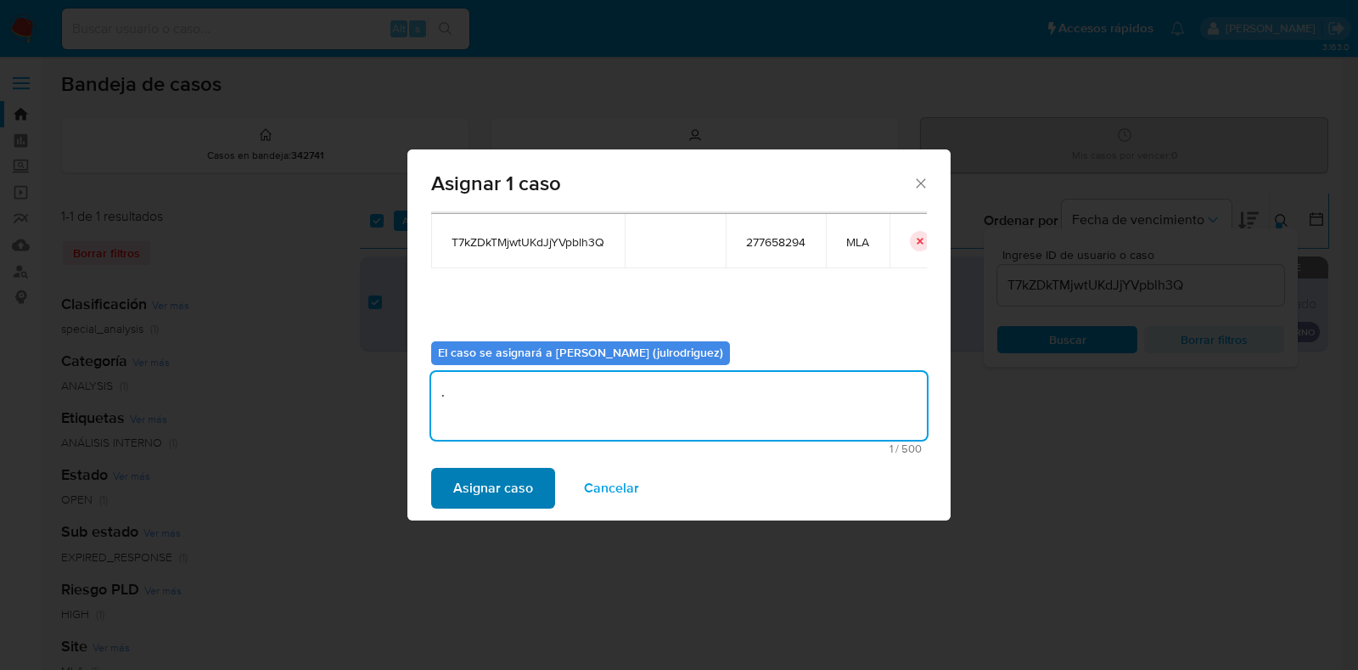
type textarea "."
click at [527, 469] on span "Asignar caso" at bounding box center [493, 487] width 80 height 37
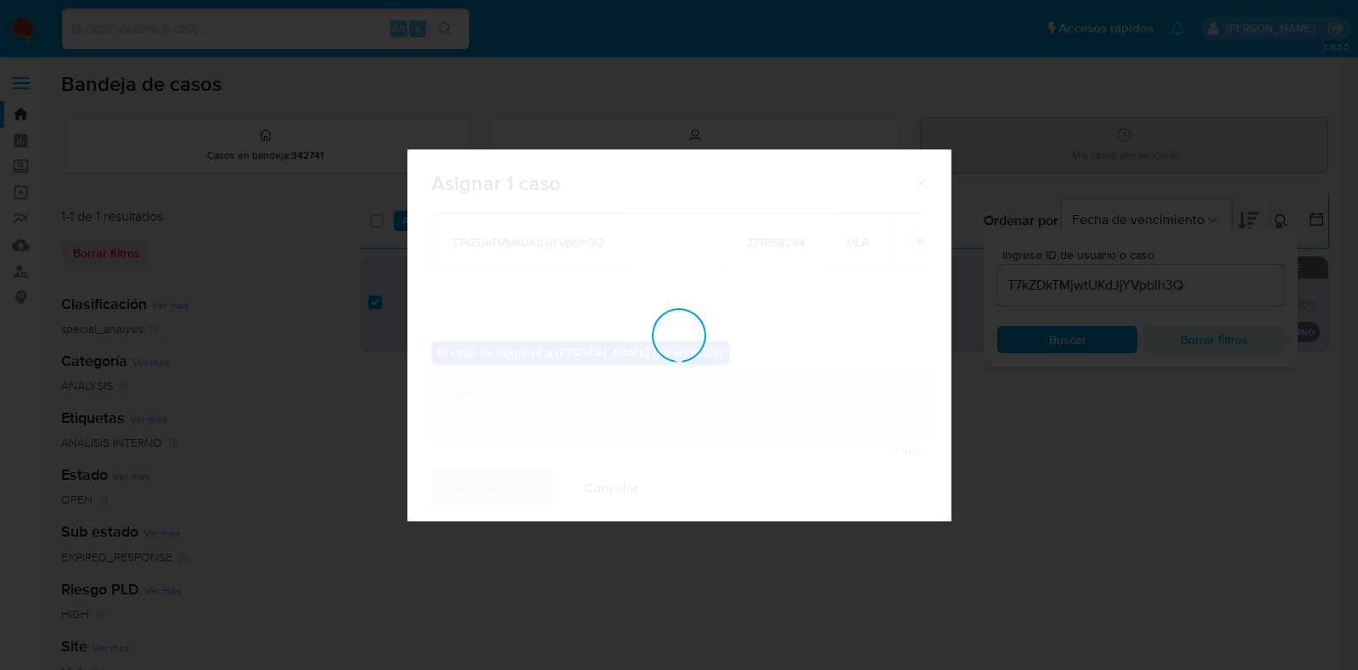
checkbox input "false"
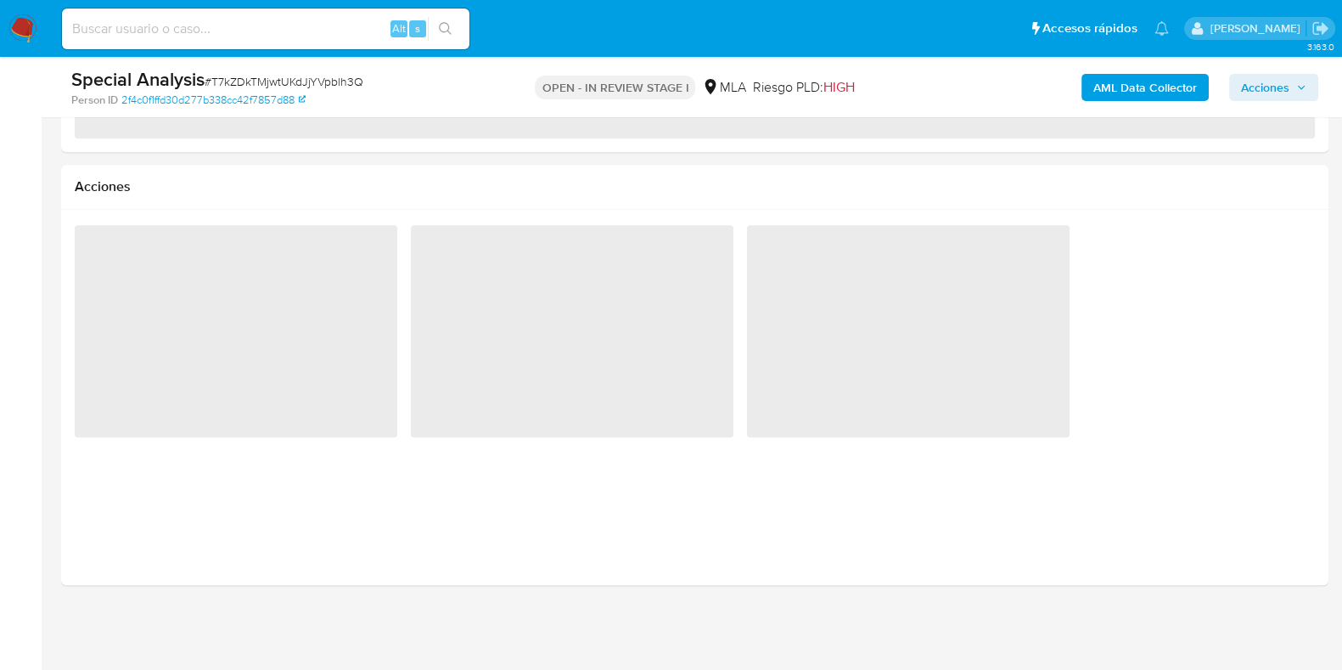
select select "10"
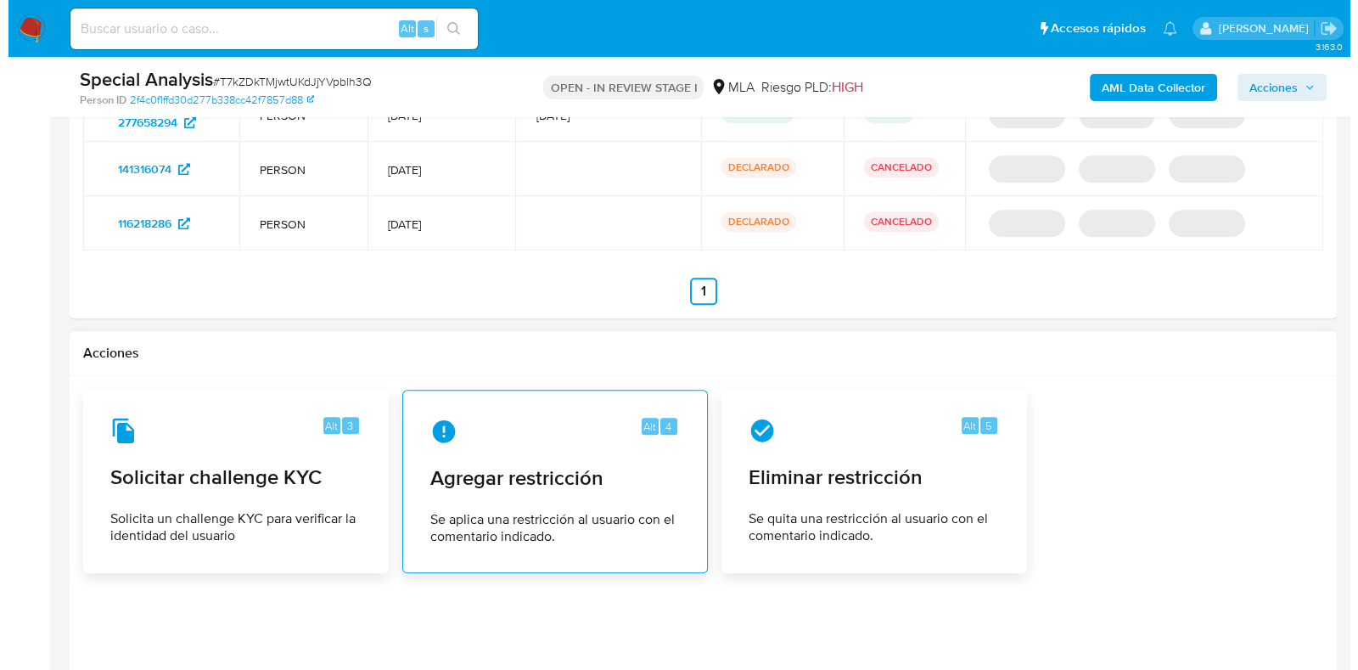
scroll to position [2174, 0]
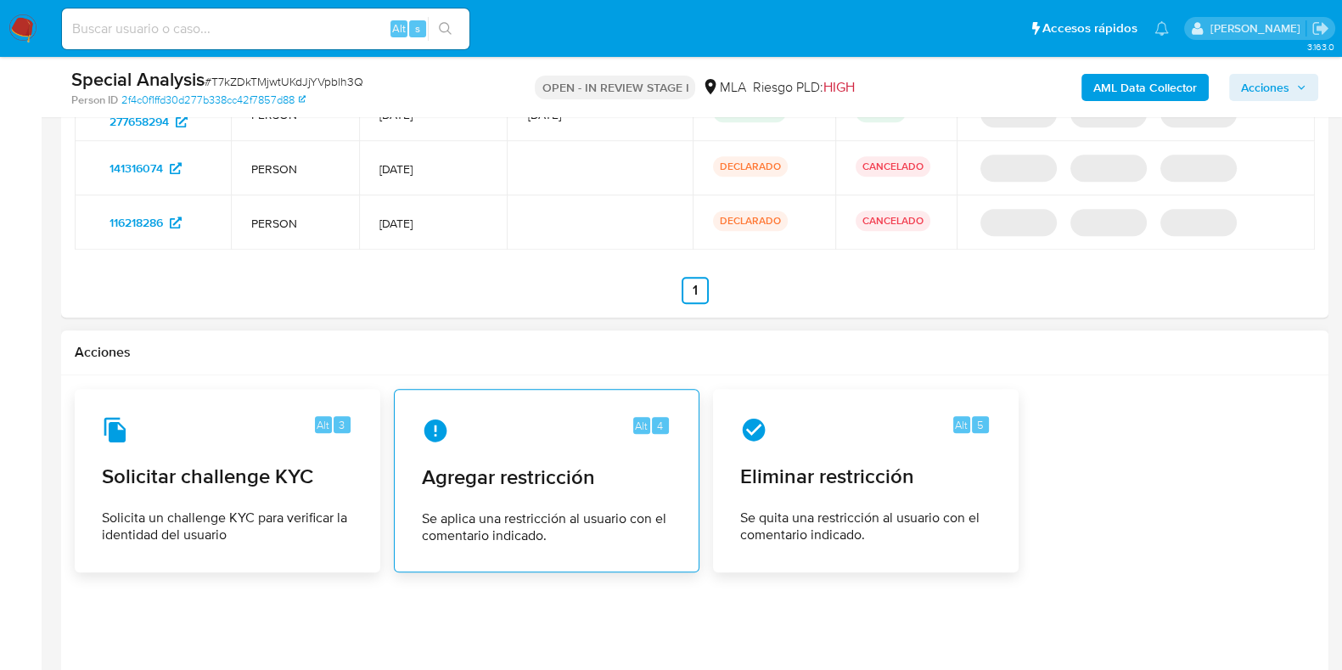
click at [564, 435] on div "Alt 4" at bounding box center [547, 430] width 250 height 27
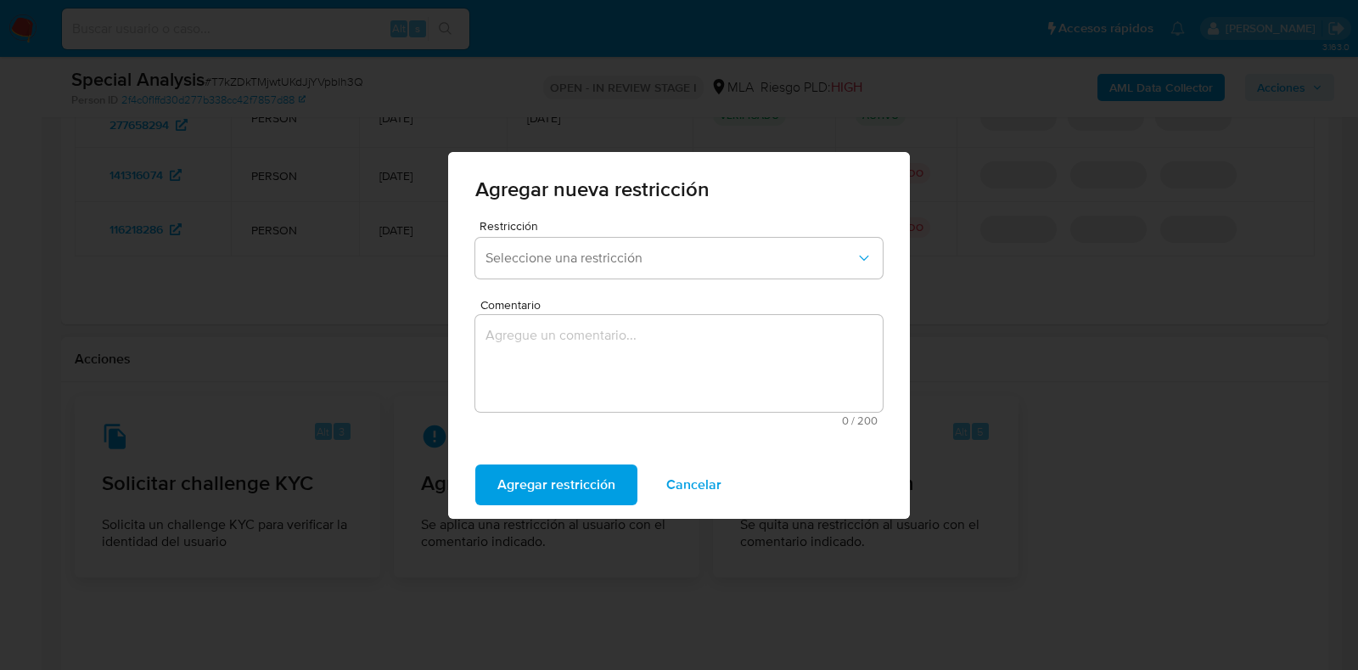
click at [537, 233] on div "Restricción Seleccione una restricción" at bounding box center [678, 252] width 407 height 65
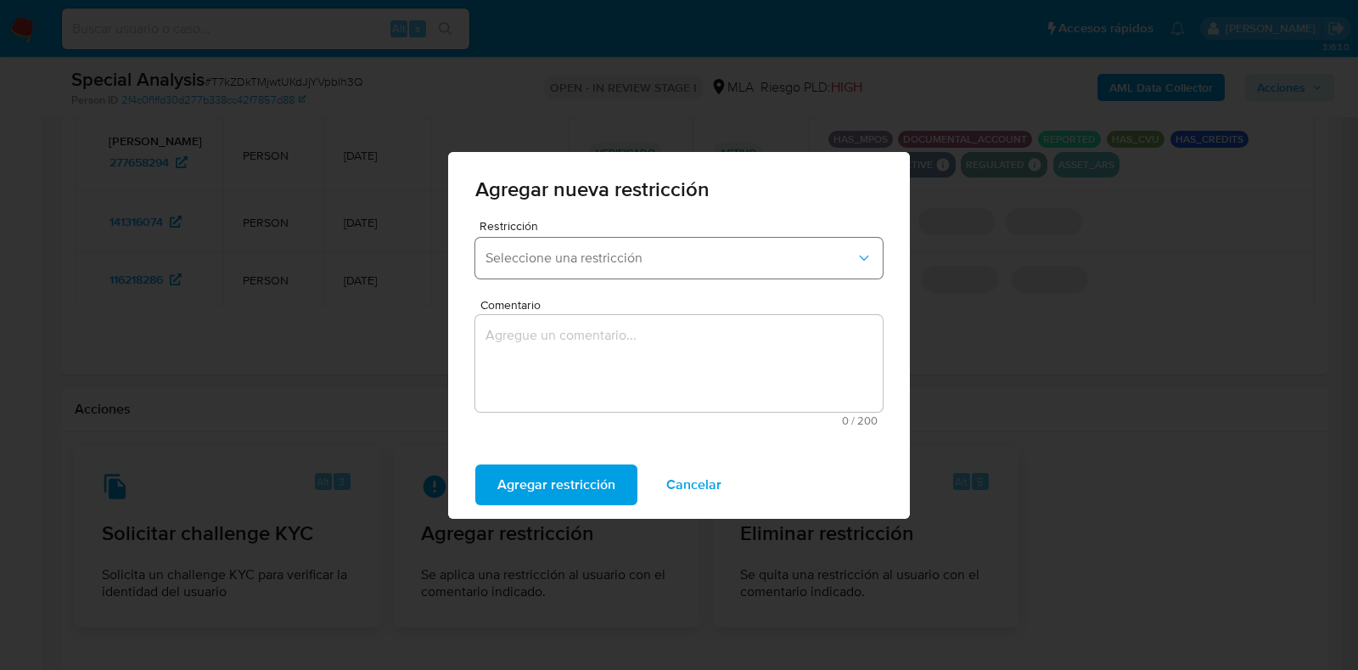
click at [543, 250] on span "Seleccione una restricción" at bounding box center [671, 258] width 370 height 17
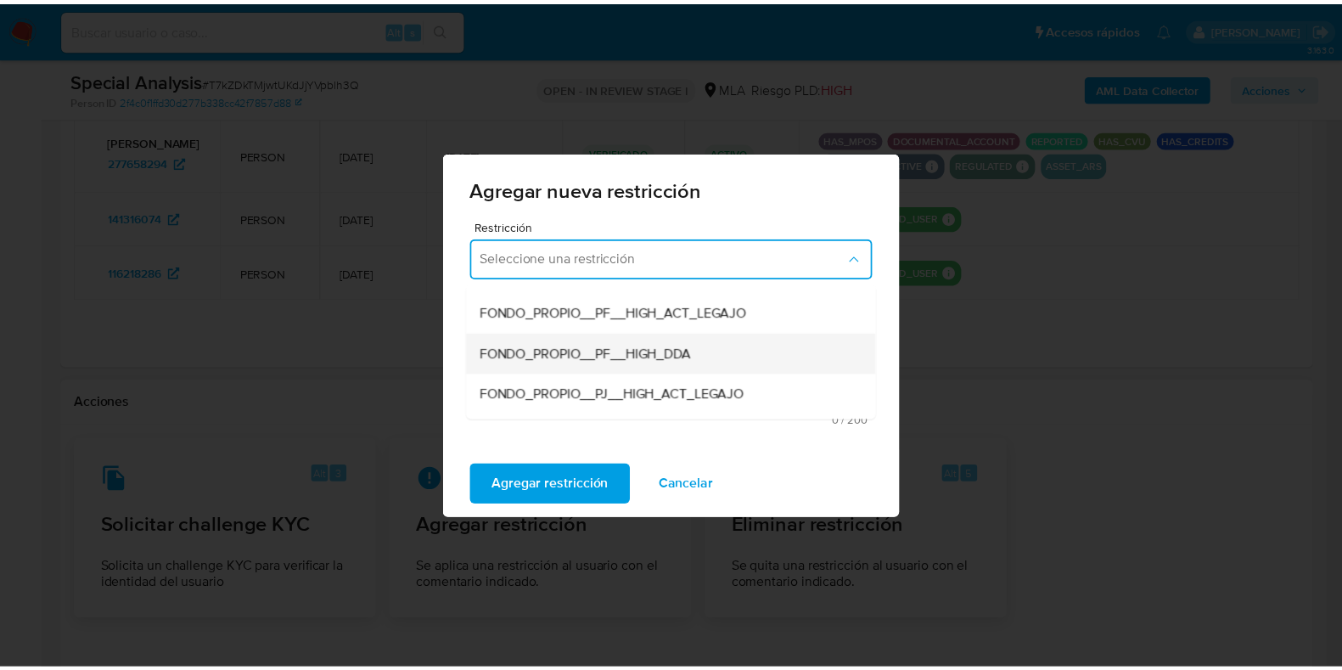
scroll to position [211, 0]
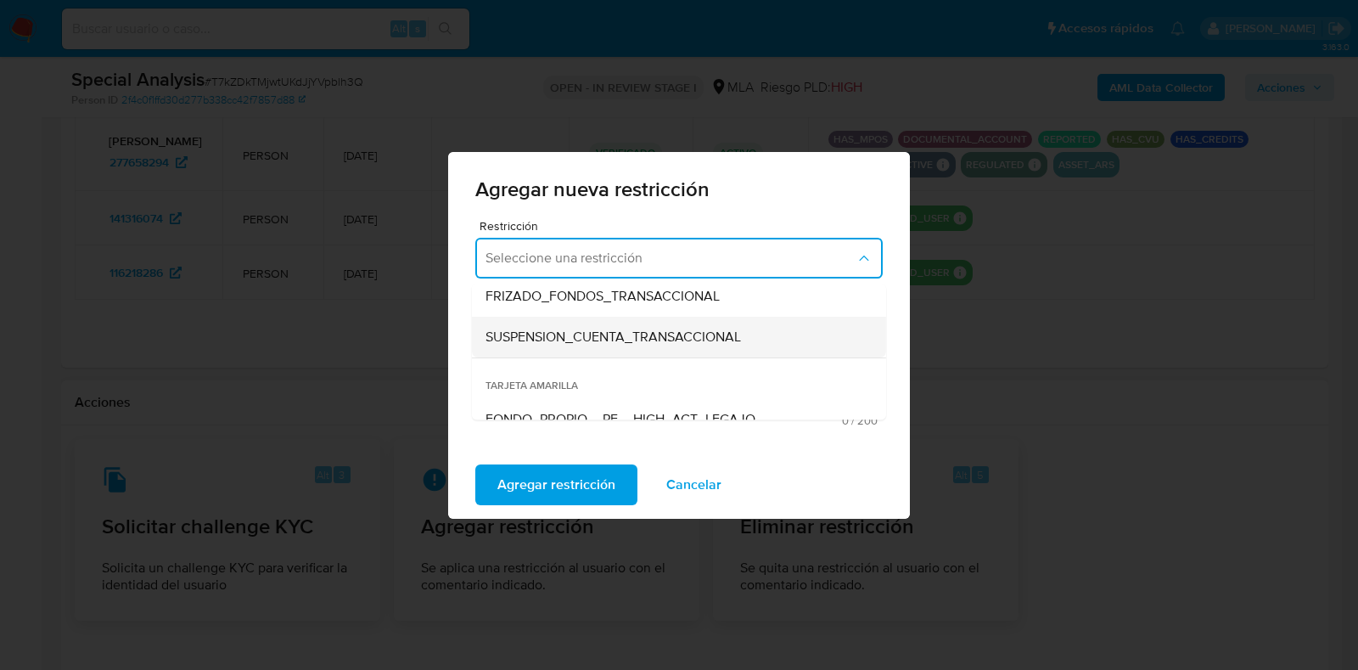
click at [596, 323] on div "SUSPENSION_CUENTA_TRANSACCIONAL" at bounding box center [674, 337] width 377 height 41
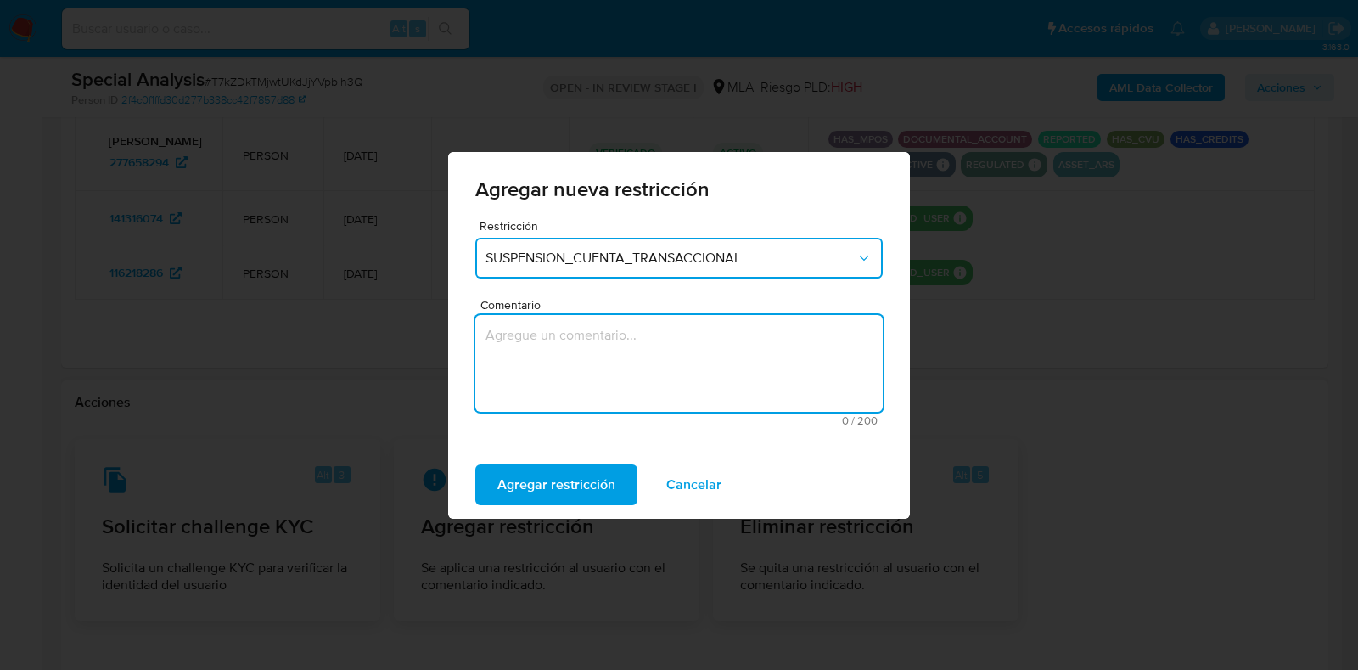
click at [680, 350] on textarea "Comentario" at bounding box center [678, 363] width 407 height 97
type textarea "AML"
click at [579, 468] on span "Agregar restricción" at bounding box center [556, 484] width 118 height 37
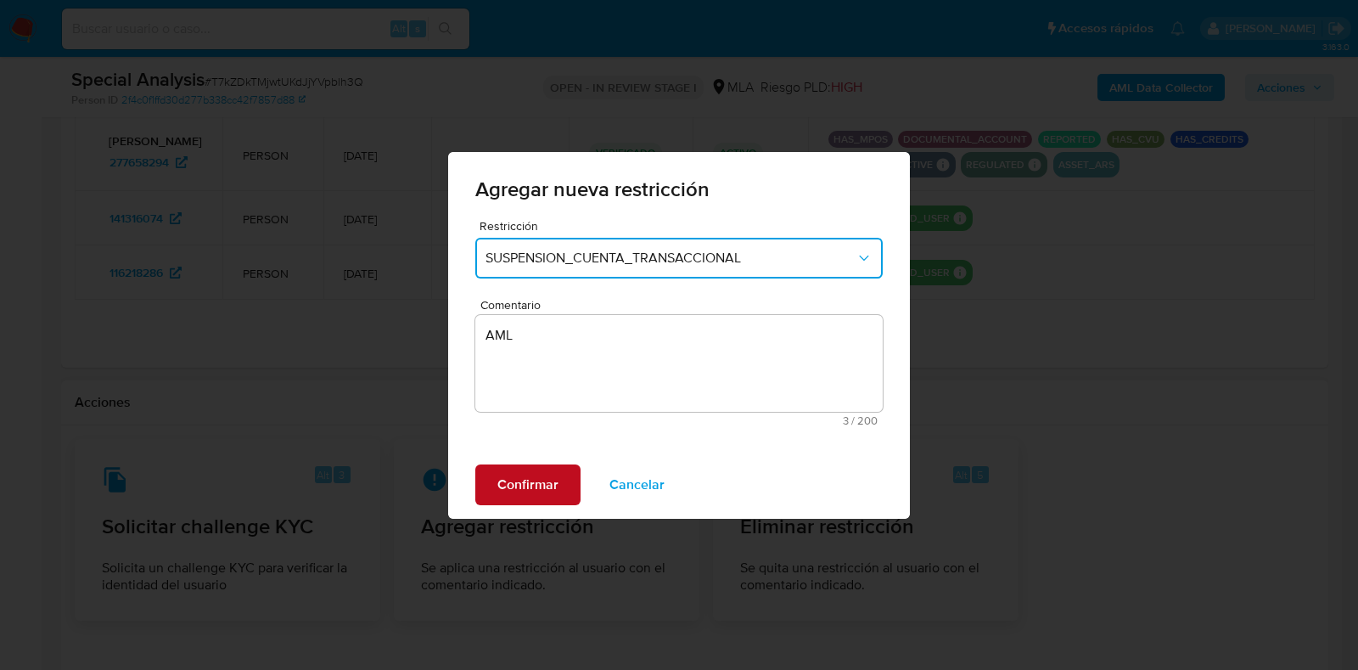
click at [541, 491] on span "Confirmar" at bounding box center [527, 484] width 61 height 37
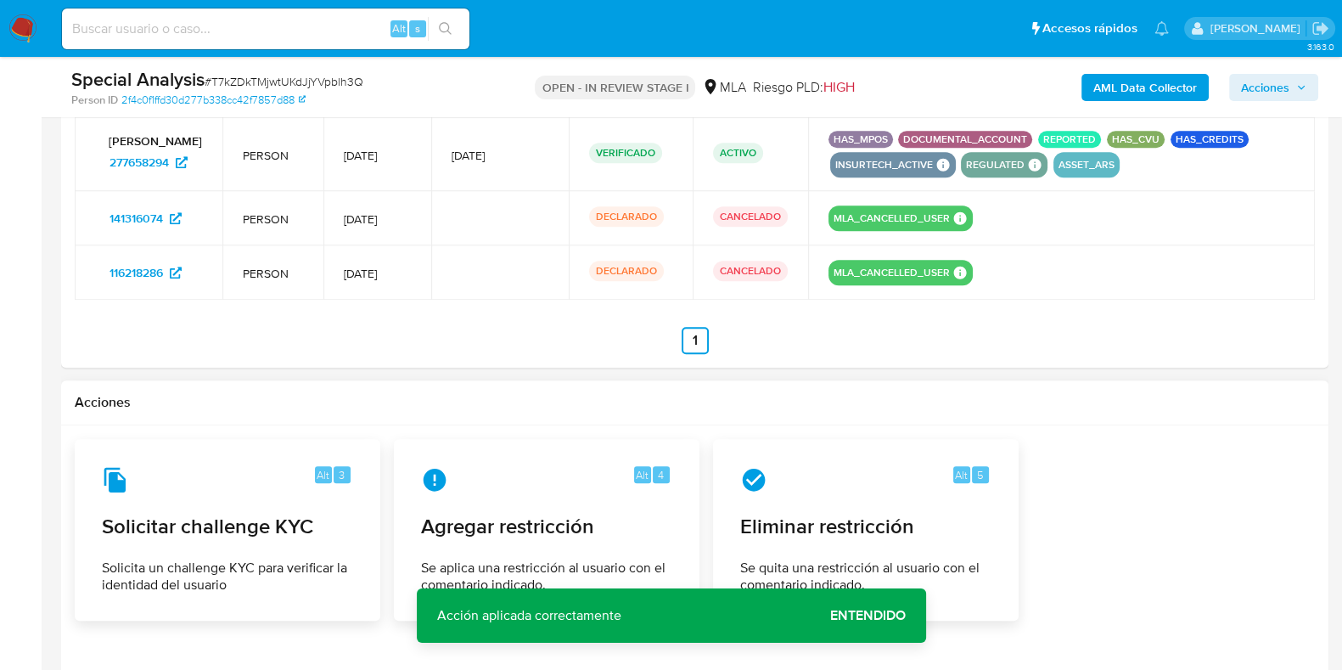
click at [1216, 384] on div "Acciones" at bounding box center [694, 402] width 1267 height 45
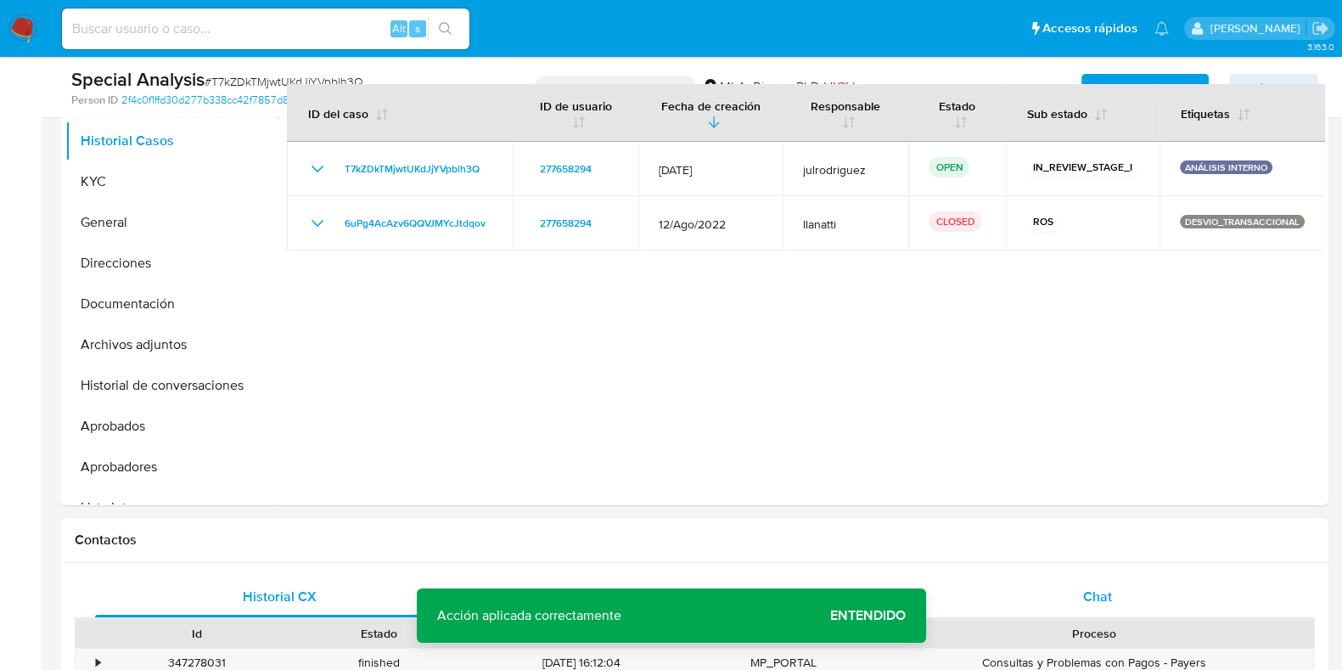
click at [1081, 587] on div "Chat" at bounding box center [1097, 596] width 368 height 41
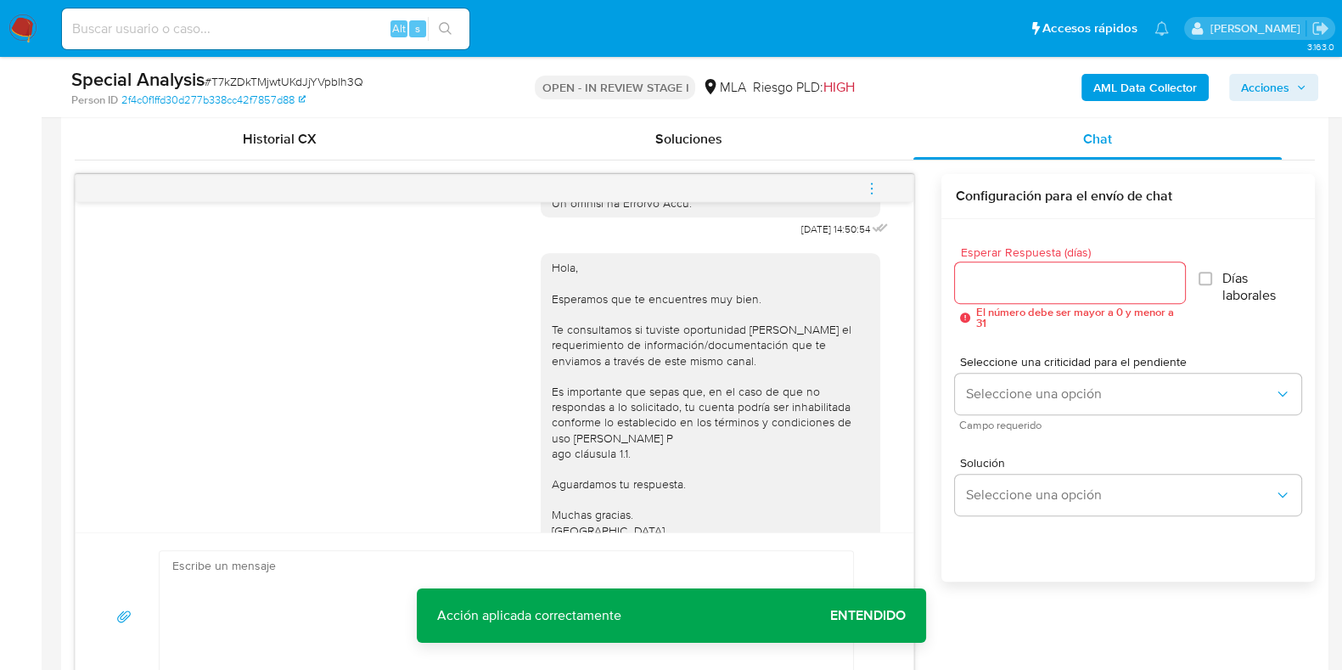
scroll to position [795, 0]
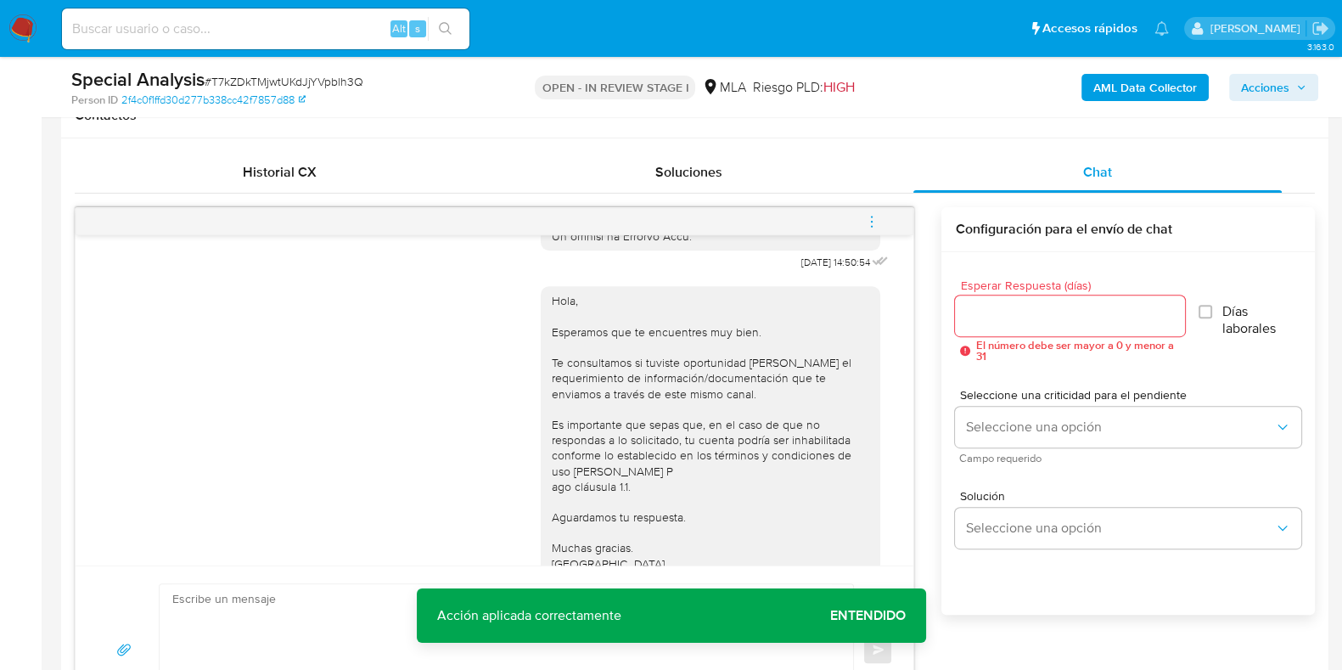
click at [886, 221] on button "menu-action" at bounding box center [872, 221] width 56 height 41
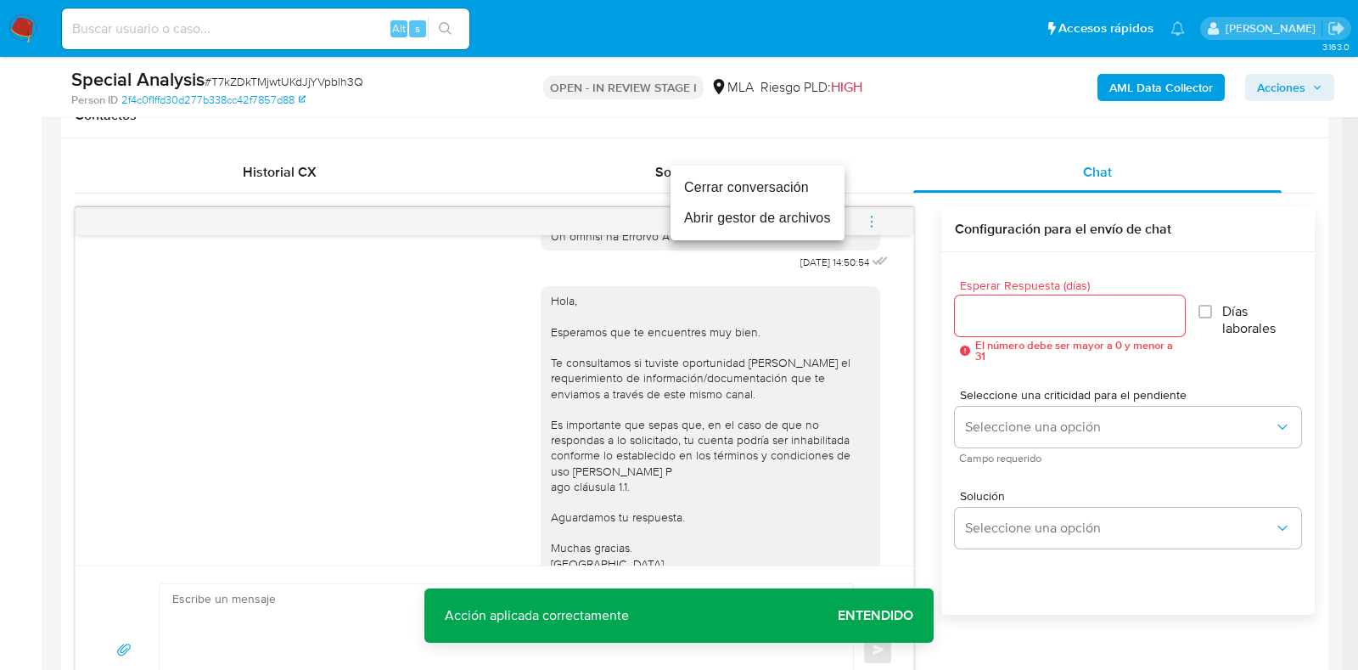
click at [767, 188] on li "Cerrar conversación" at bounding box center [758, 187] width 174 height 31
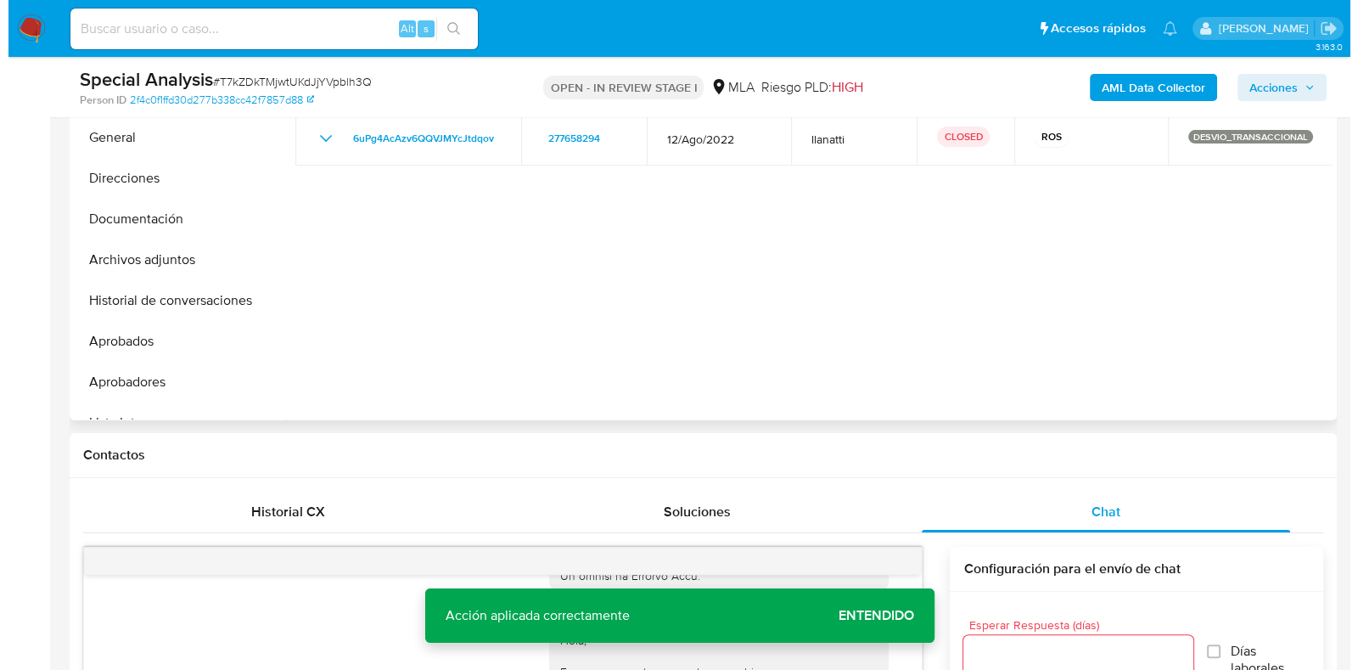
scroll to position [264, 0]
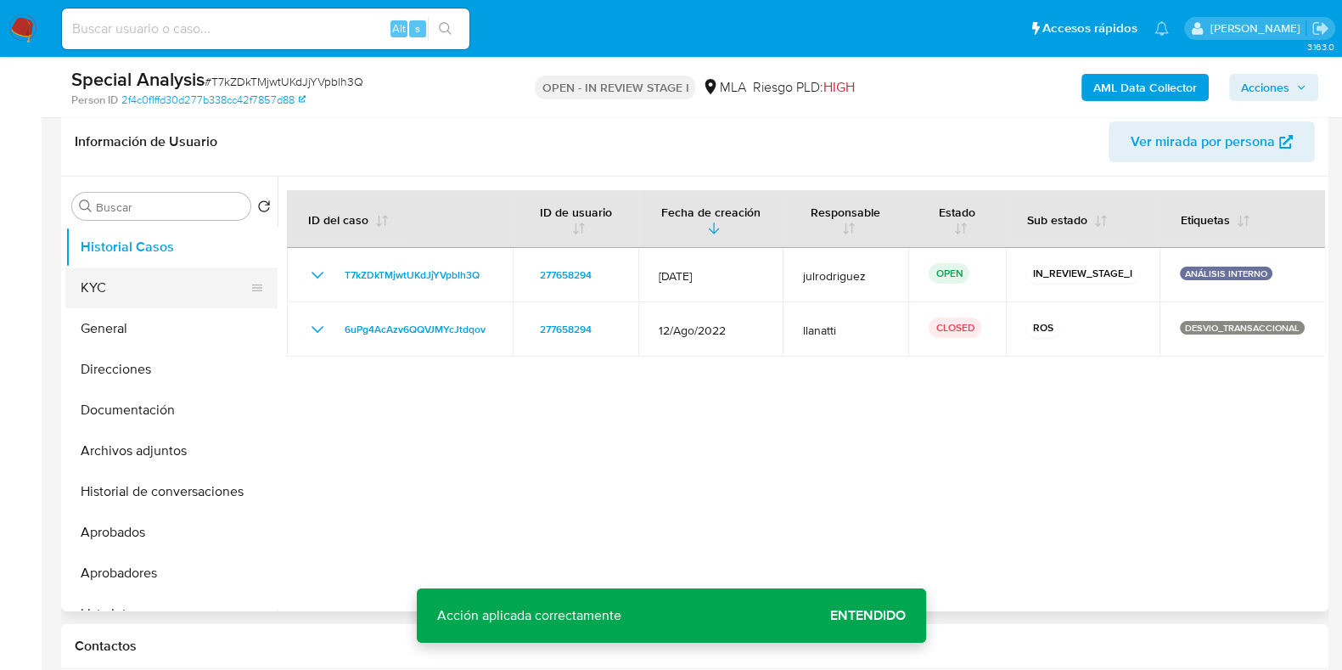
click at [160, 289] on button "KYC" at bounding box center [164, 287] width 199 height 41
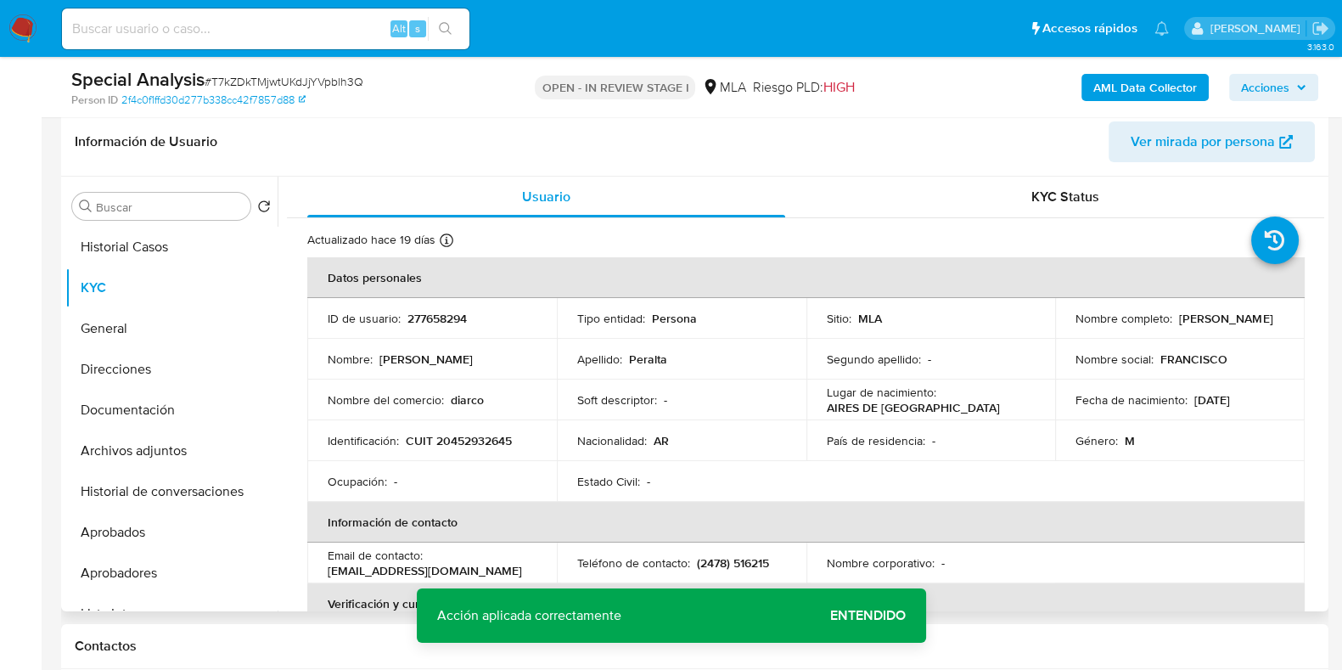
click at [438, 317] on p "277658294" at bounding box center [436, 318] width 59 height 15
copy p "277658294"
click at [301, 74] on span "# T7kZDkTMjwtUKdJjYVpblh3Q" at bounding box center [284, 81] width 159 height 17
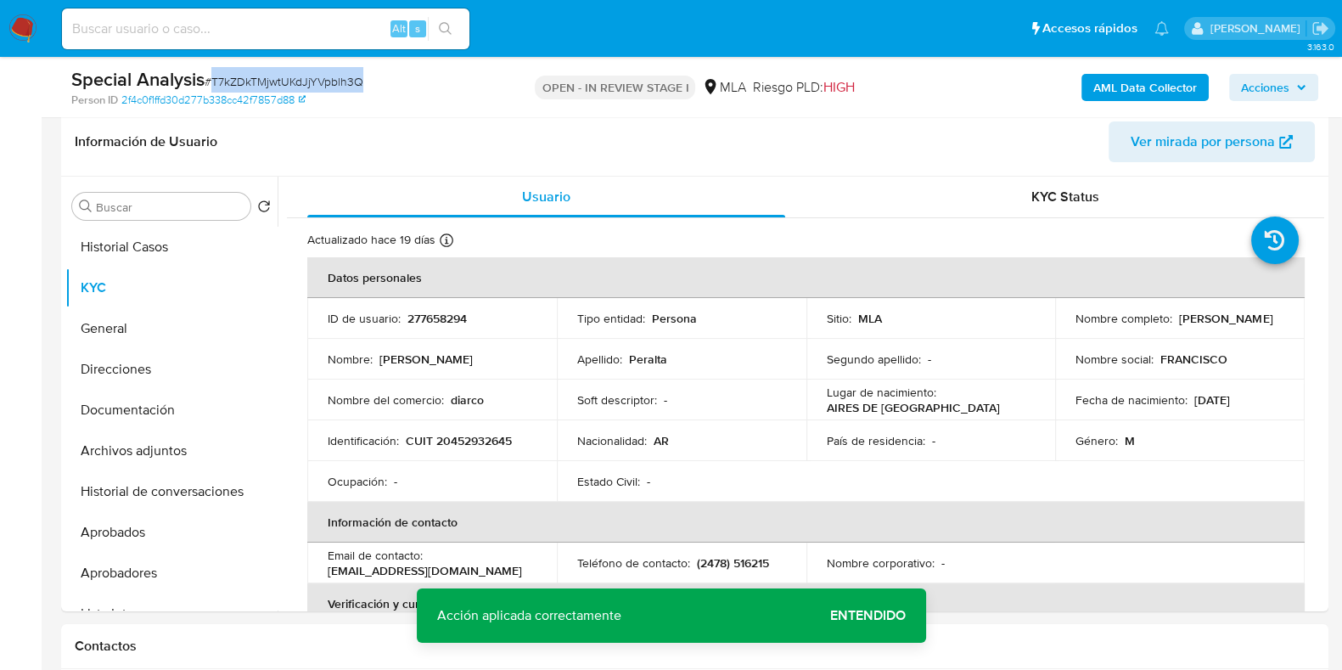
click at [330, 76] on span "# T7kZDkTMjwtUKdJjYVpblh3Q" at bounding box center [284, 81] width 159 height 17
click at [1135, 81] on b "AML Data Collector" at bounding box center [1145, 87] width 104 height 27
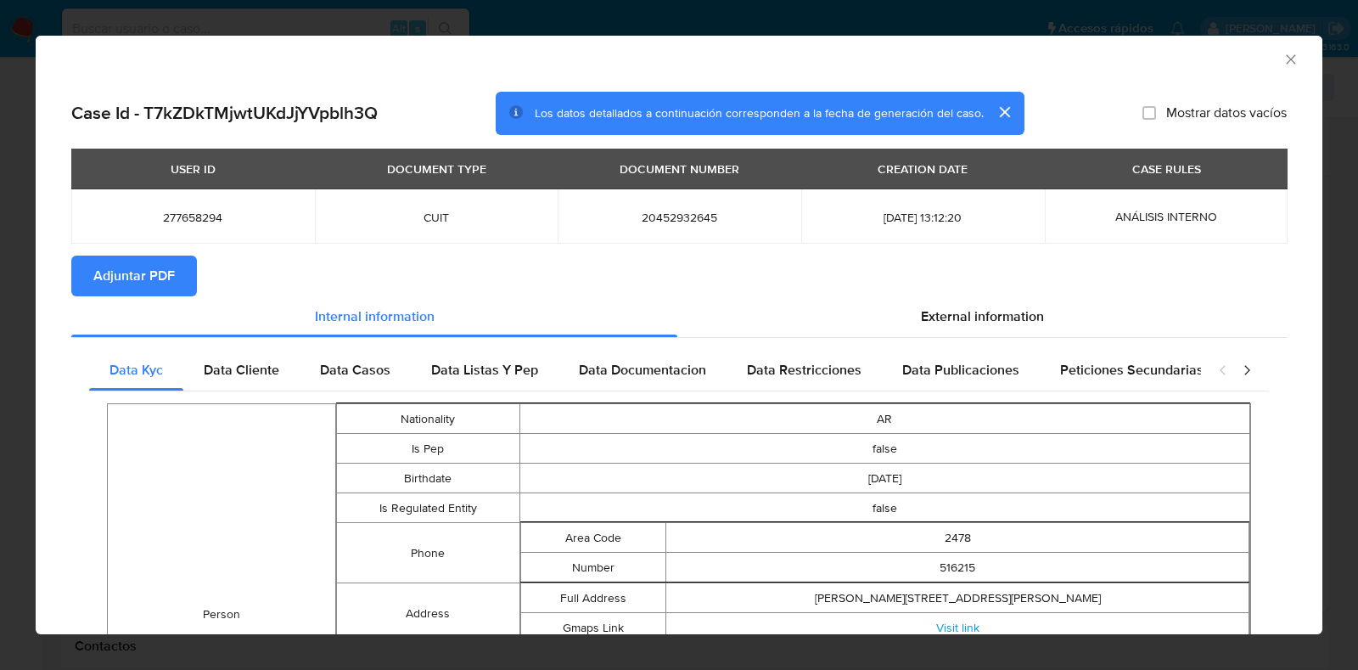
click at [135, 267] on span "Adjuntar PDF" at bounding box center [133, 275] width 81 height 37
drag, startPoint x: 1270, startPoint y: 58, endPoint x: 1261, endPoint y: 61, distance: 9.9
click at [1283, 58] on icon "Cerrar ventana" at bounding box center [1291, 59] width 17 height 17
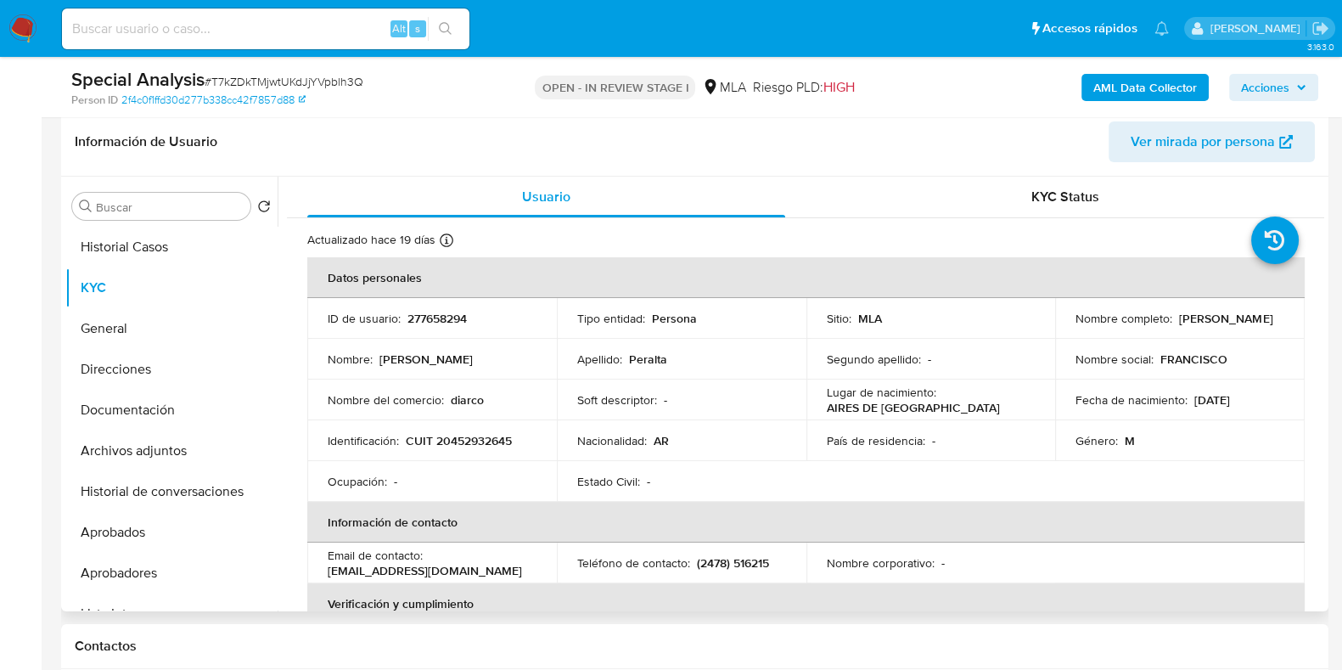
drag, startPoint x: 1265, startPoint y: 324, endPoint x: 987, endPoint y: 394, distance: 286.2
click at [1279, 325] on td "Nombre completo : Francisco Peralta" at bounding box center [1180, 318] width 250 height 41
click at [1184, 337] on td "Nombre completo : Francisco Peralta" at bounding box center [1180, 318] width 250 height 41
drag, startPoint x: 1222, startPoint y: 315, endPoint x: 1265, endPoint y: 316, distance: 43.3
click at [1265, 316] on p "Francisco Peralta" at bounding box center [1225, 318] width 93 height 15
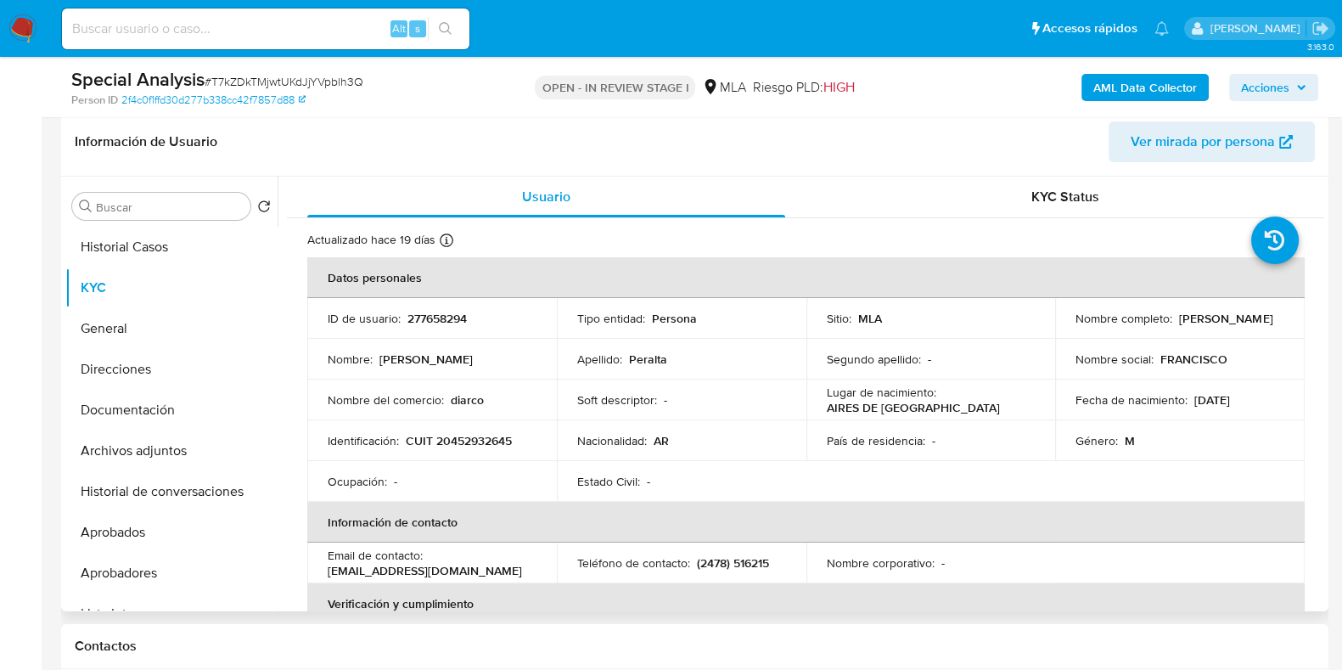
copy p "Francisco Peralta"
click at [149, 463] on button "Archivos adjuntos" at bounding box center [164, 450] width 199 height 41
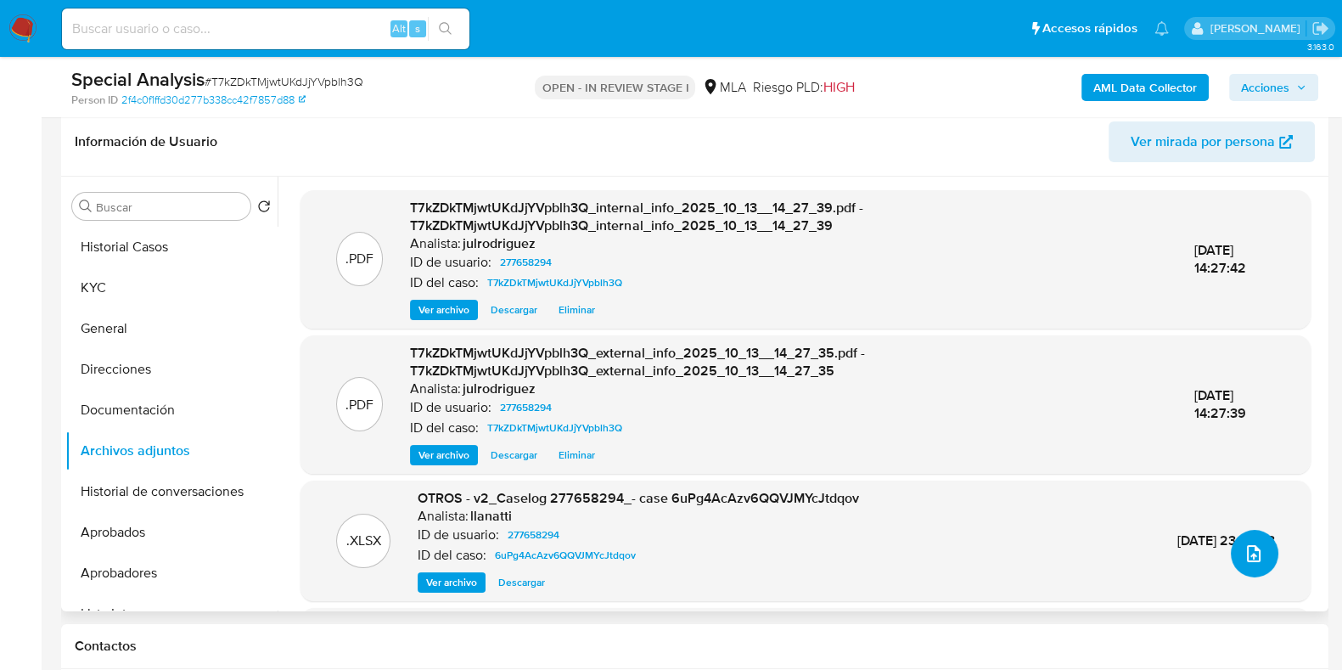
click at [1252, 549] on icon "upload-file" at bounding box center [1254, 553] width 20 height 20
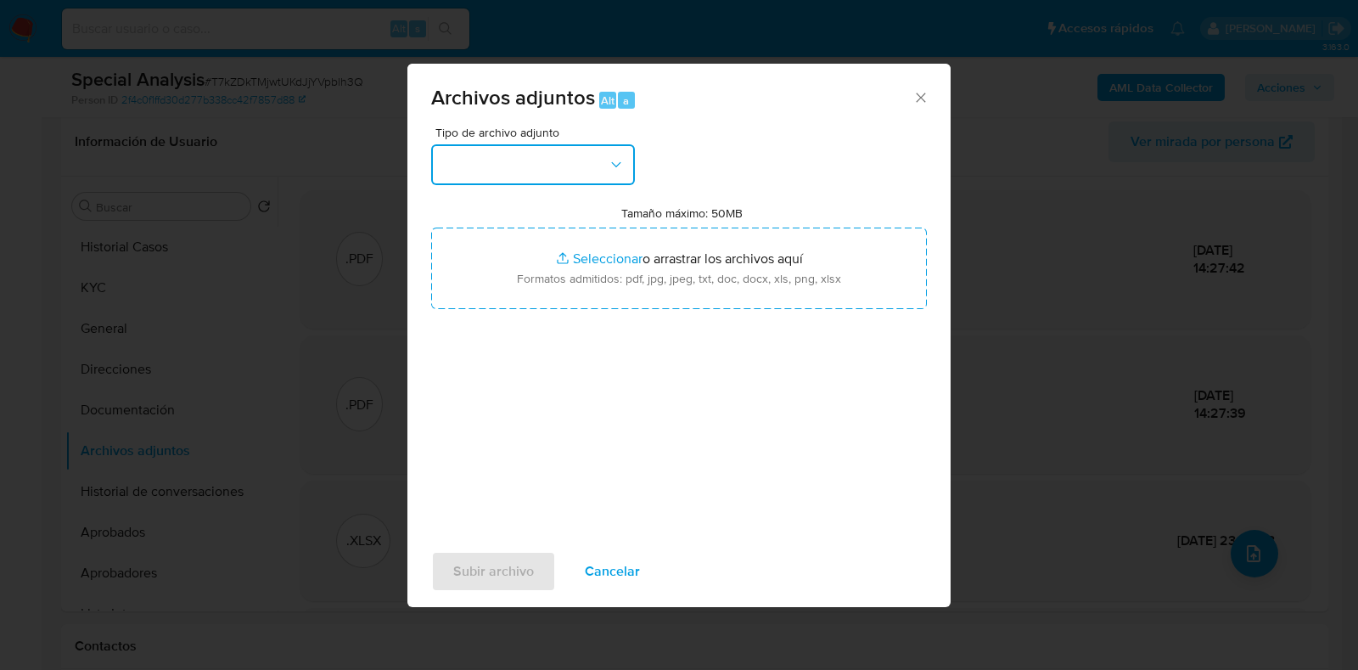
click at [586, 160] on button "button" at bounding box center [533, 164] width 204 height 41
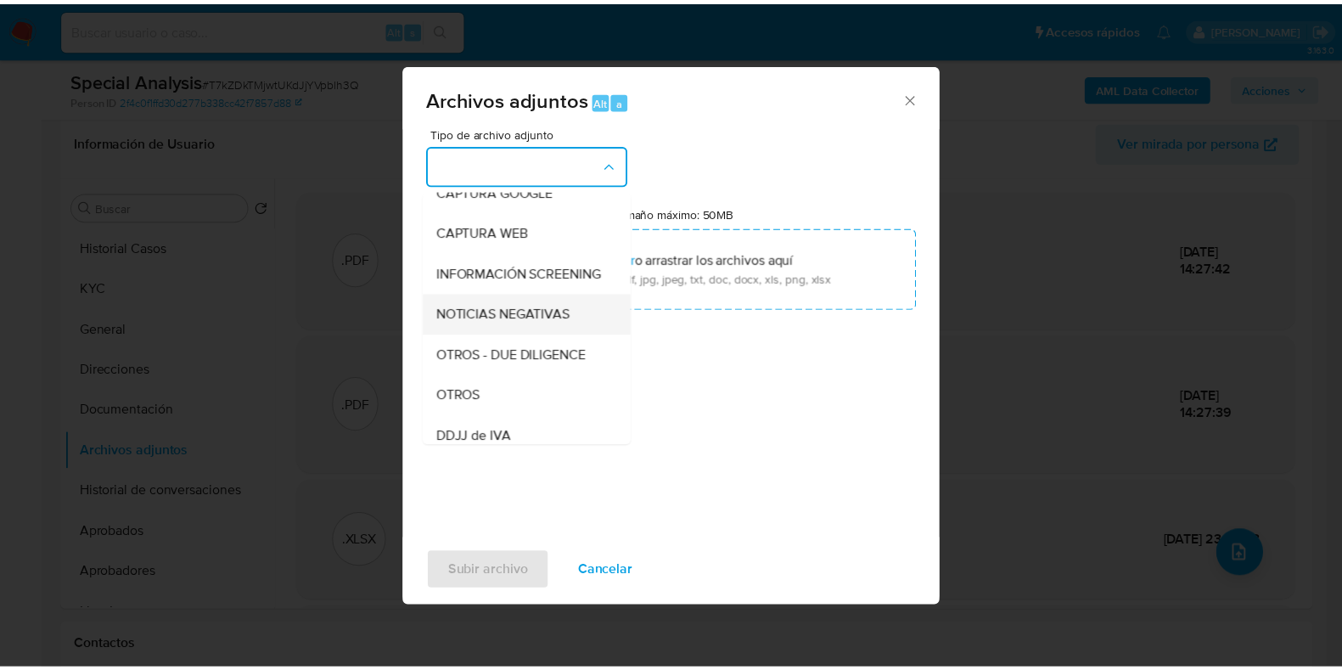
scroll to position [211, 0]
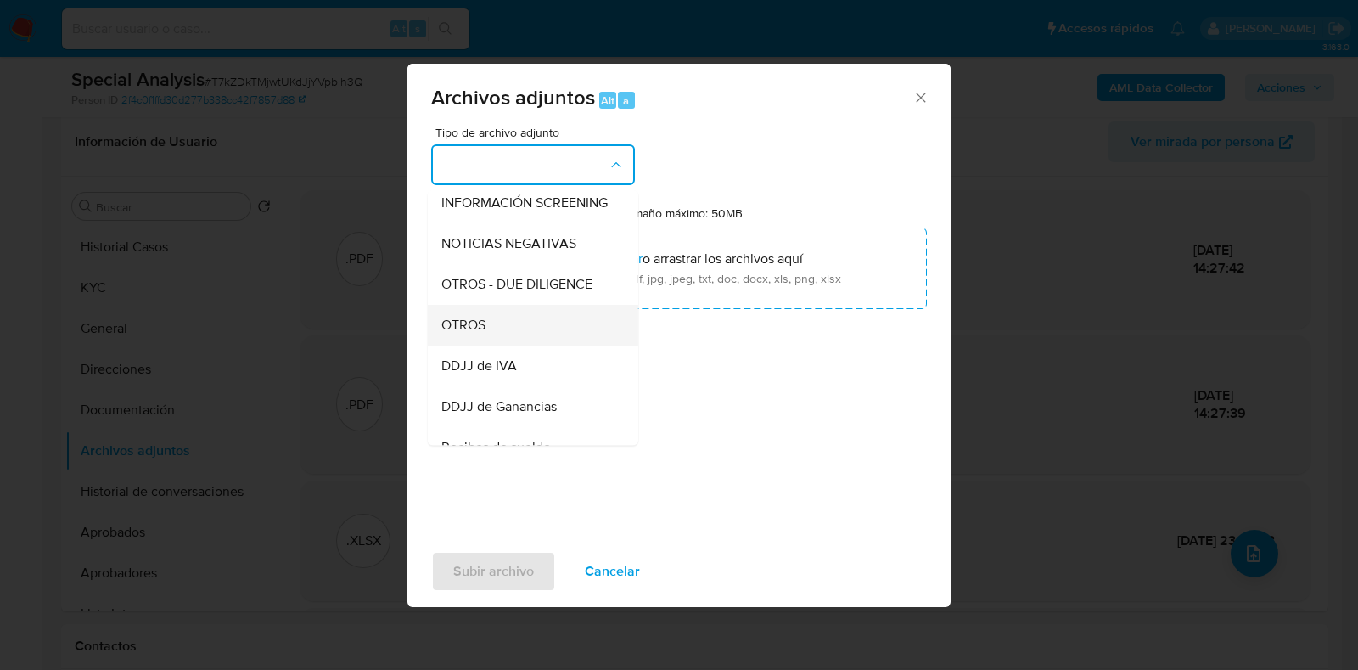
click at [467, 334] on span "OTROS" at bounding box center [463, 325] width 44 height 17
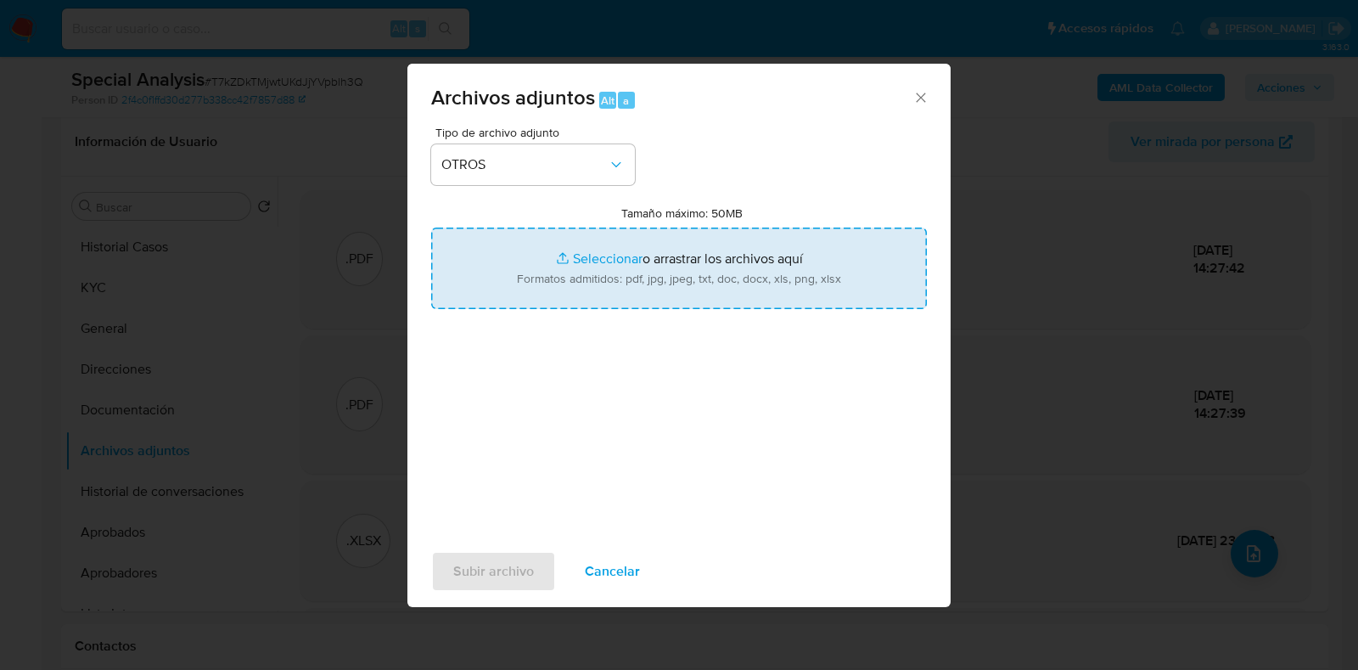
click at [586, 286] on input "Tamaño máximo: 50MB Seleccionar archivos" at bounding box center [679, 267] width 496 height 81
type input "C:\fakepath\Francisco Peralta - NOSIS - SEPTIEMBRE 2025.pdf"
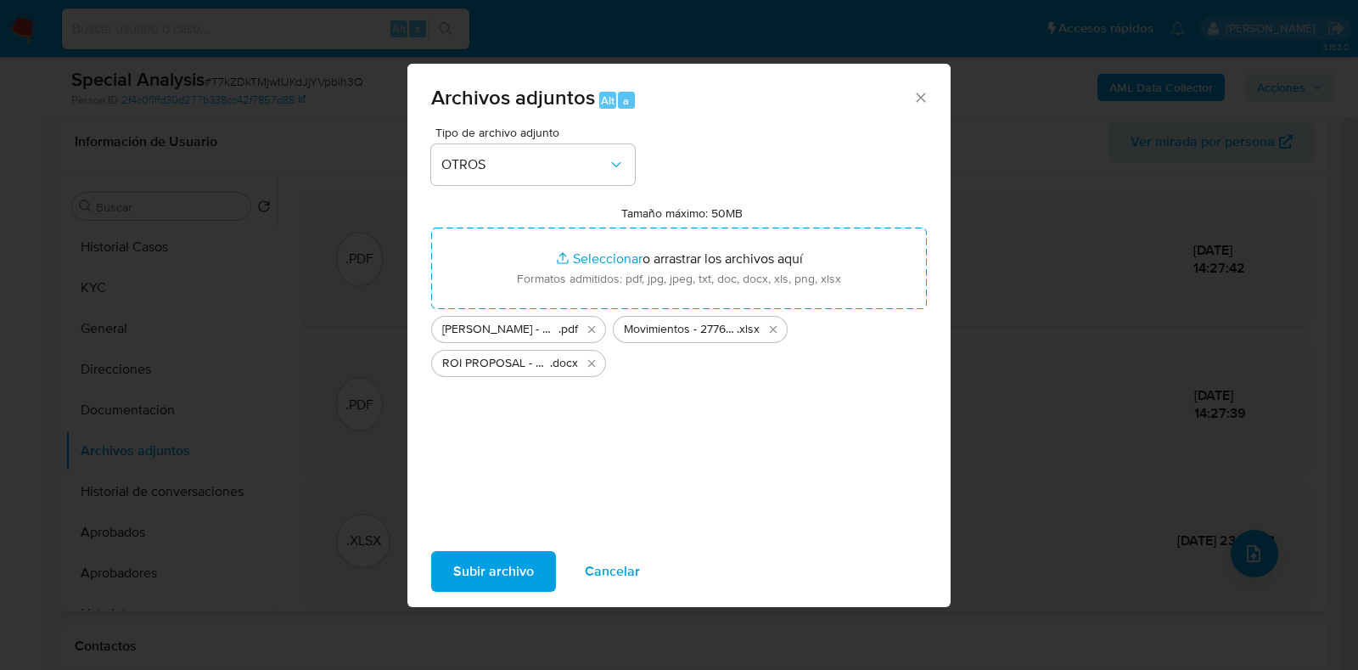
click at [489, 564] on span "Subir archivo" at bounding box center [493, 571] width 81 height 37
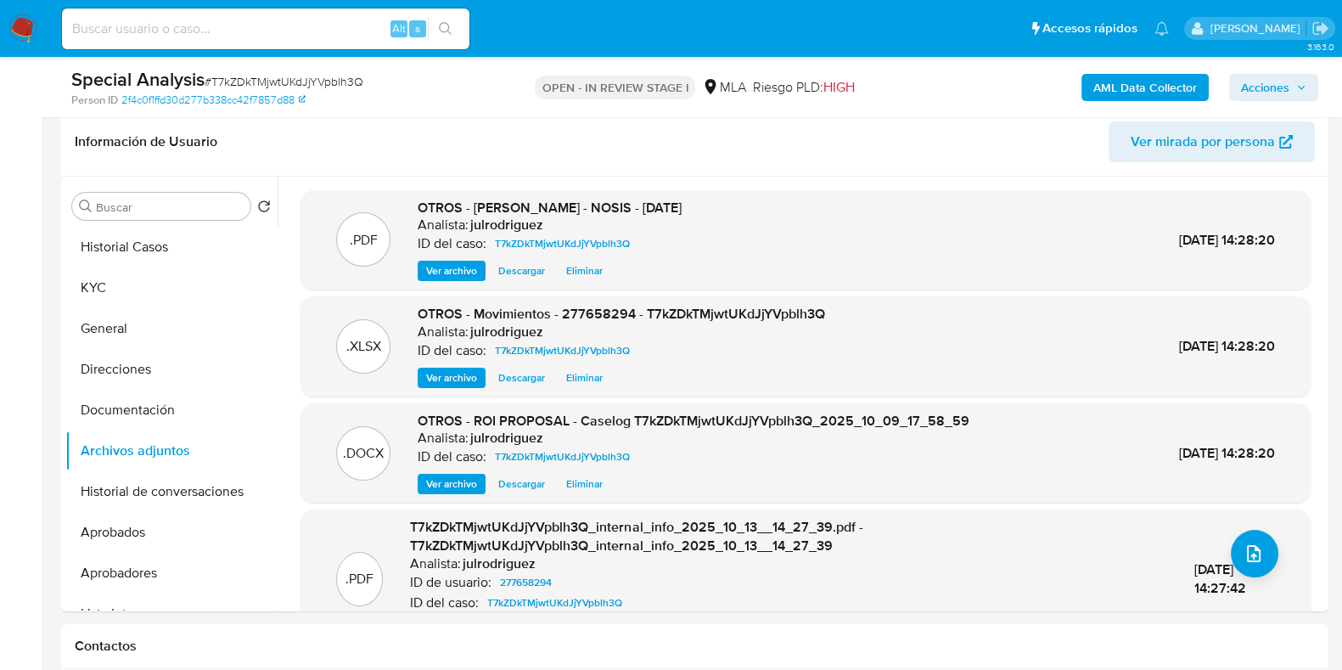
click at [1279, 86] on span "Acciones" at bounding box center [1265, 87] width 48 height 27
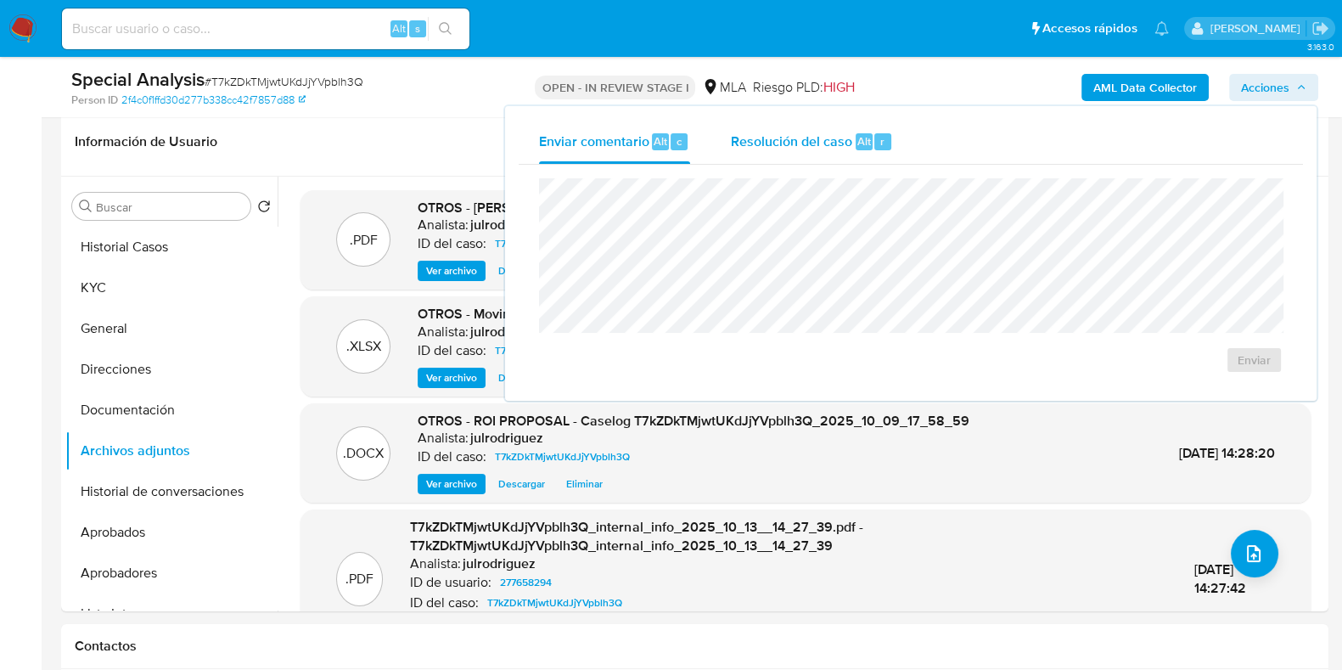
click at [830, 150] on div "Resolución del caso Alt r" at bounding box center [812, 142] width 162 height 44
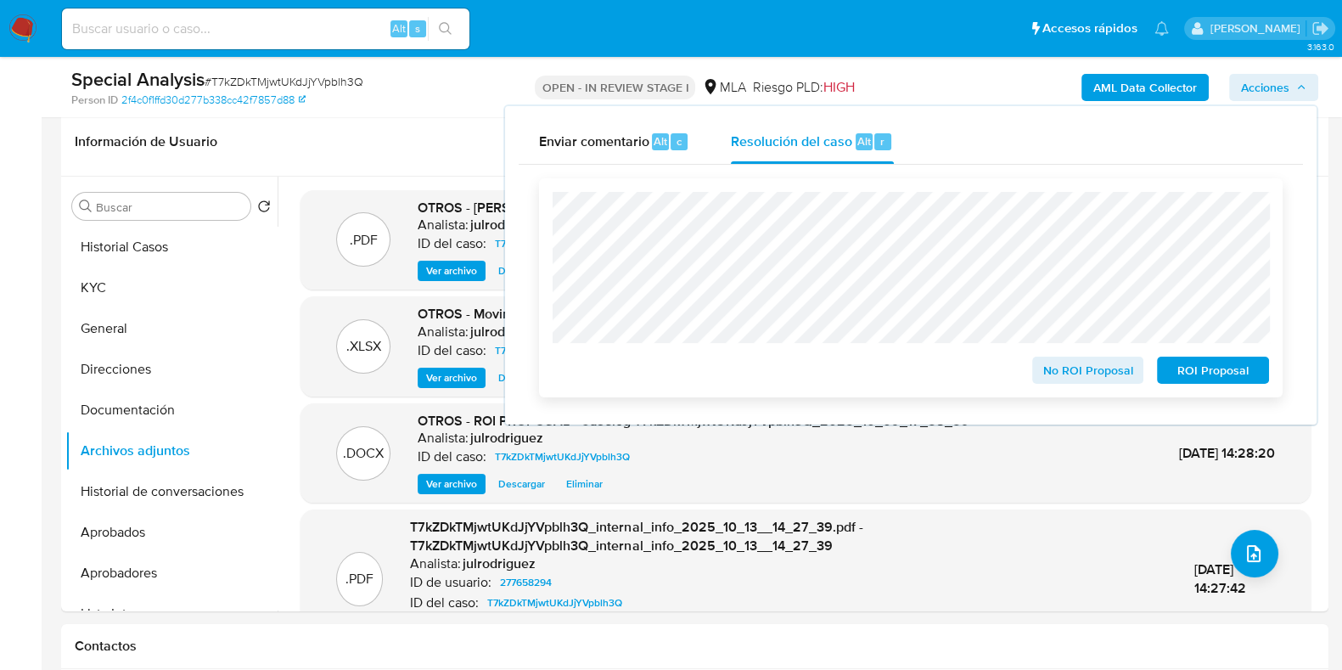
click at [1244, 368] on span "ROI Proposal" at bounding box center [1213, 370] width 88 height 24
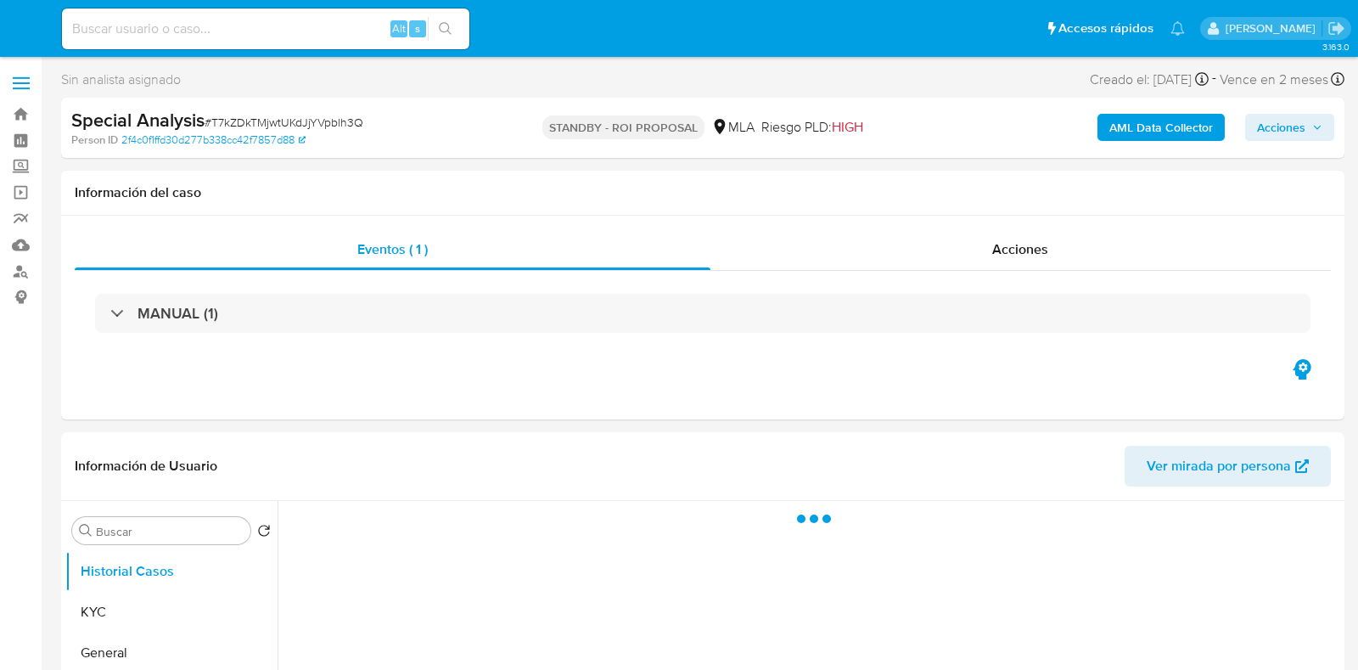
select select "10"
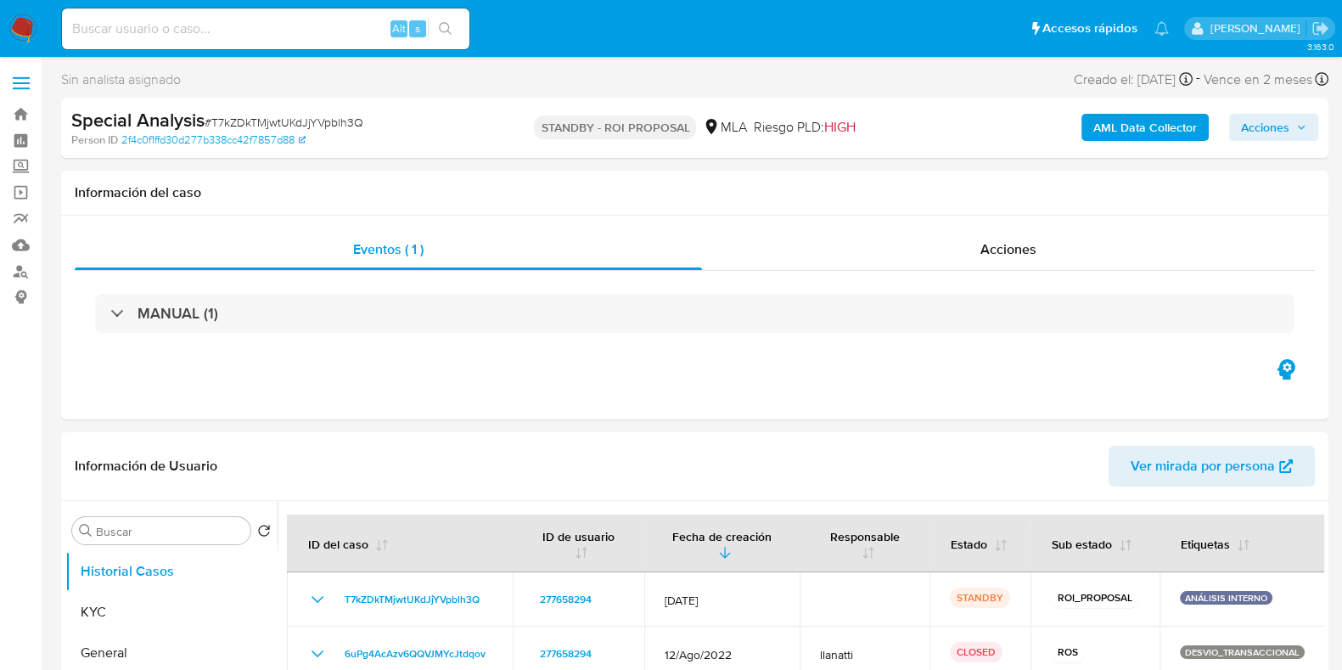
click at [316, 32] on input at bounding box center [265, 29] width 407 height 22
paste input "VjzvgknM2g0rrzMj5zUV3Udx"
type input "VjzvgknM2g0rrzMj5zUV3Udx"
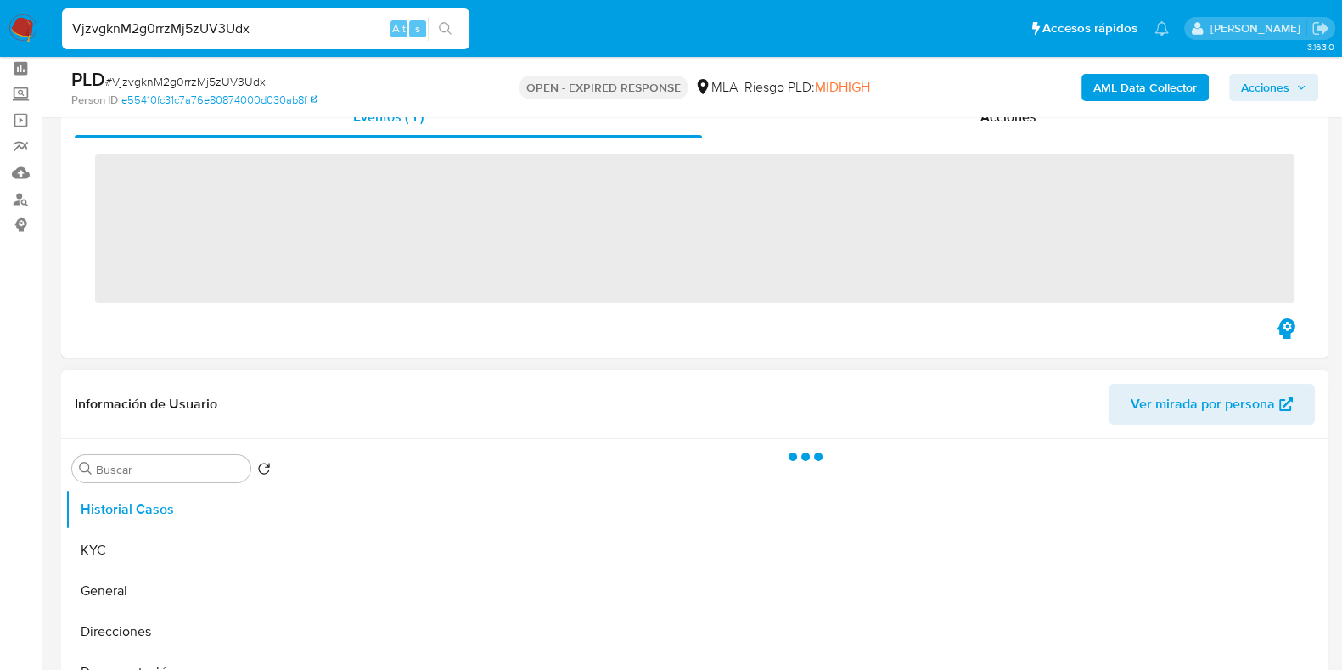
scroll to position [105, 0]
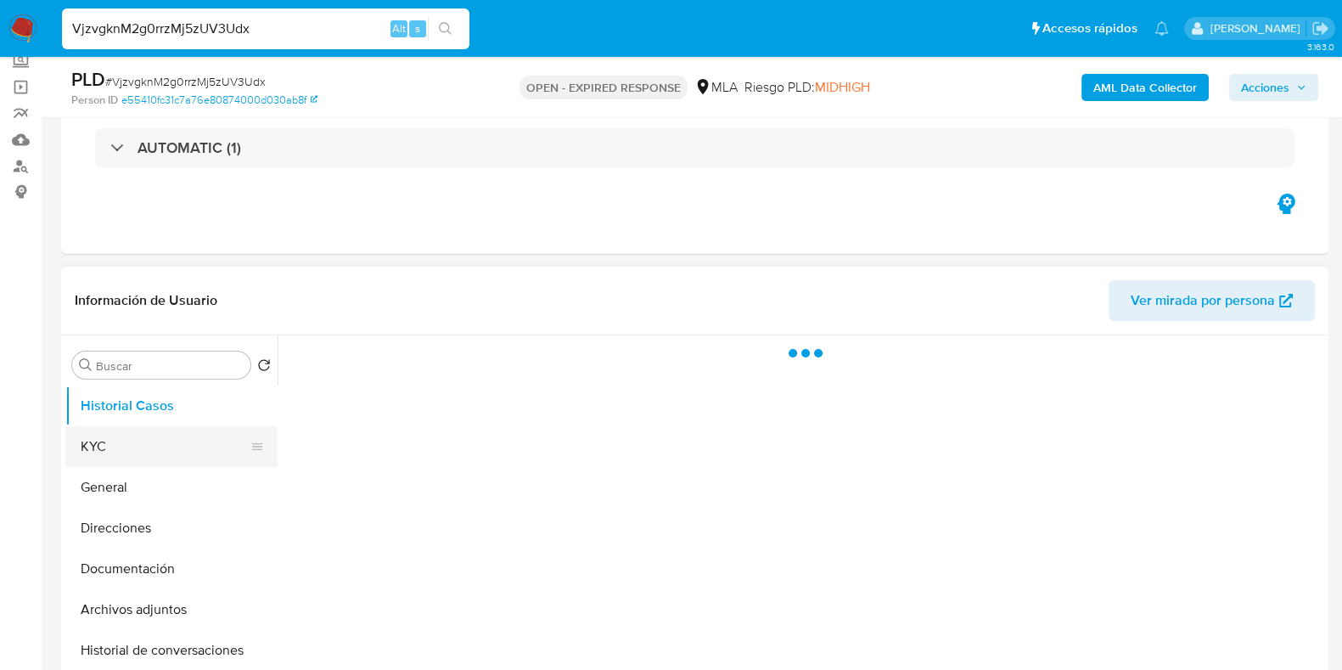
select select "10"
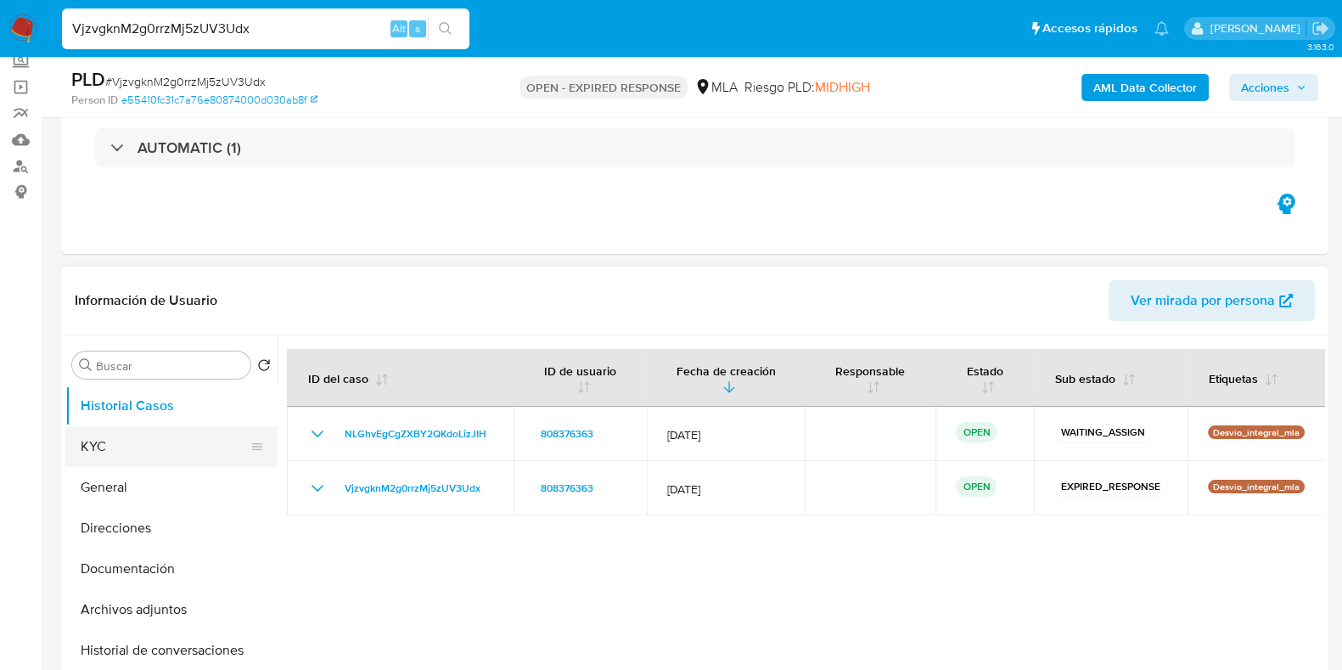
click at [121, 442] on button "KYC" at bounding box center [164, 446] width 199 height 41
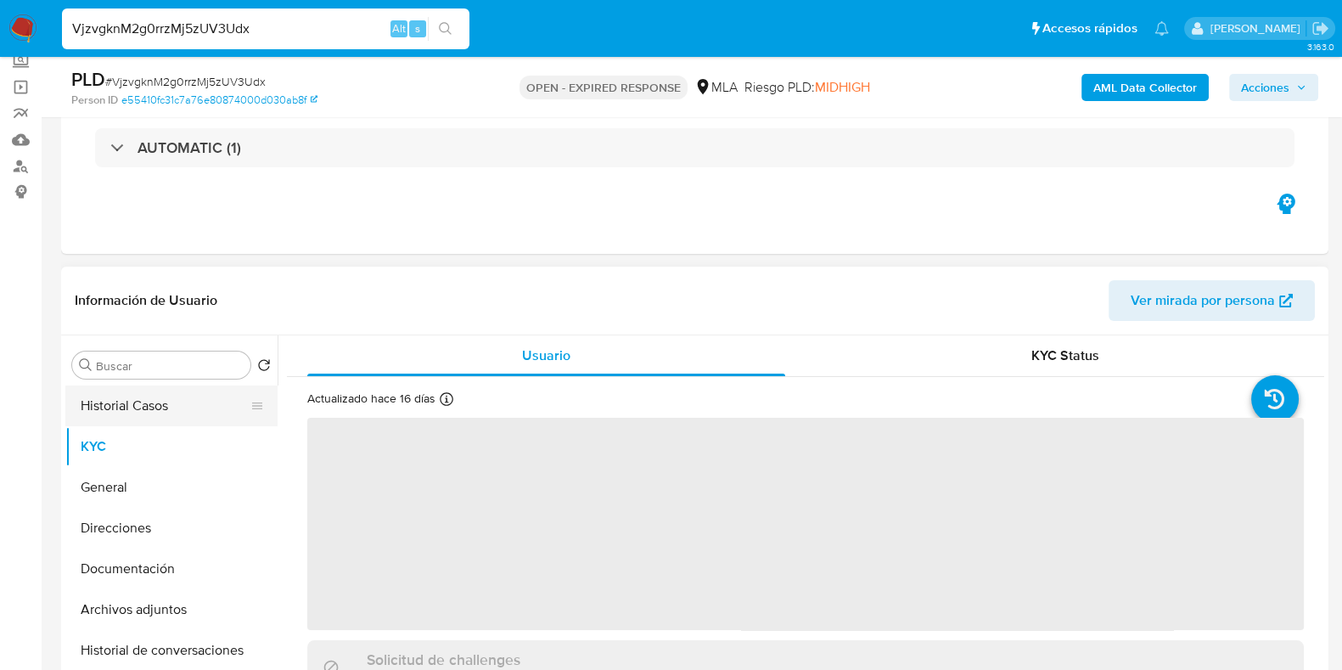
click at [109, 409] on button "Historial Casos" at bounding box center [164, 405] width 199 height 41
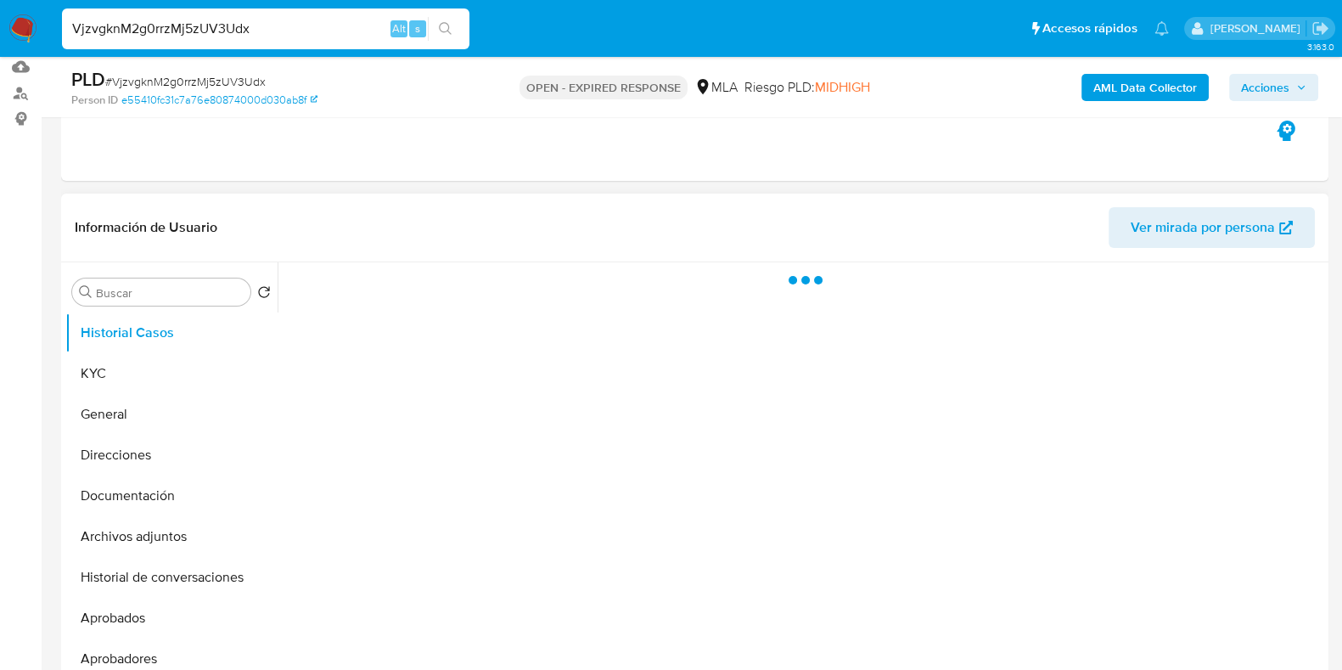
scroll to position [211, 0]
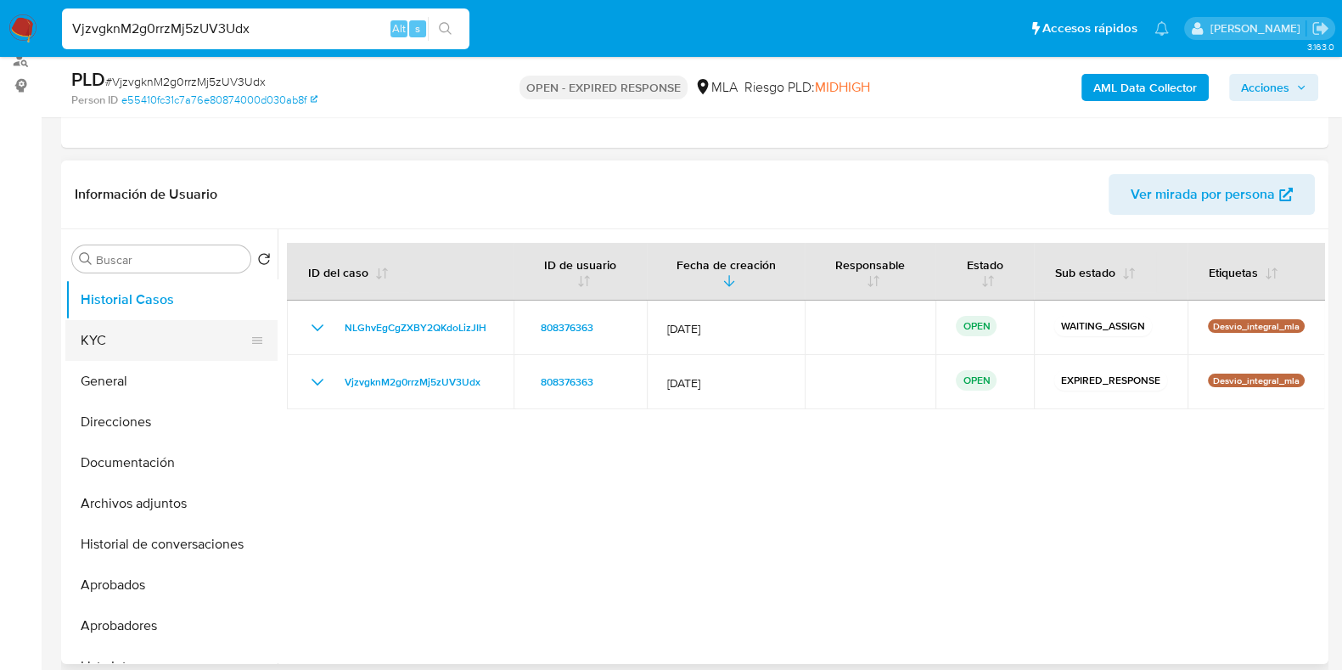
click at [143, 336] on button "KYC" at bounding box center [164, 340] width 199 height 41
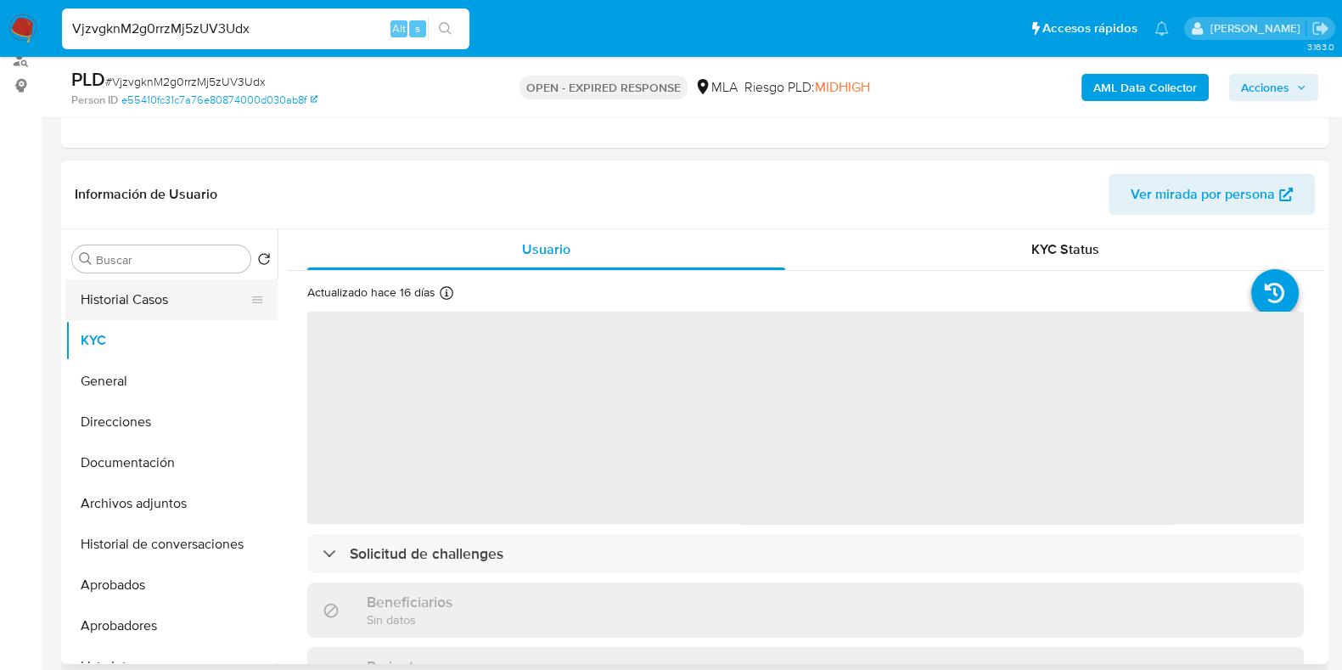
click at [143, 314] on button "Historial Casos" at bounding box center [164, 299] width 199 height 41
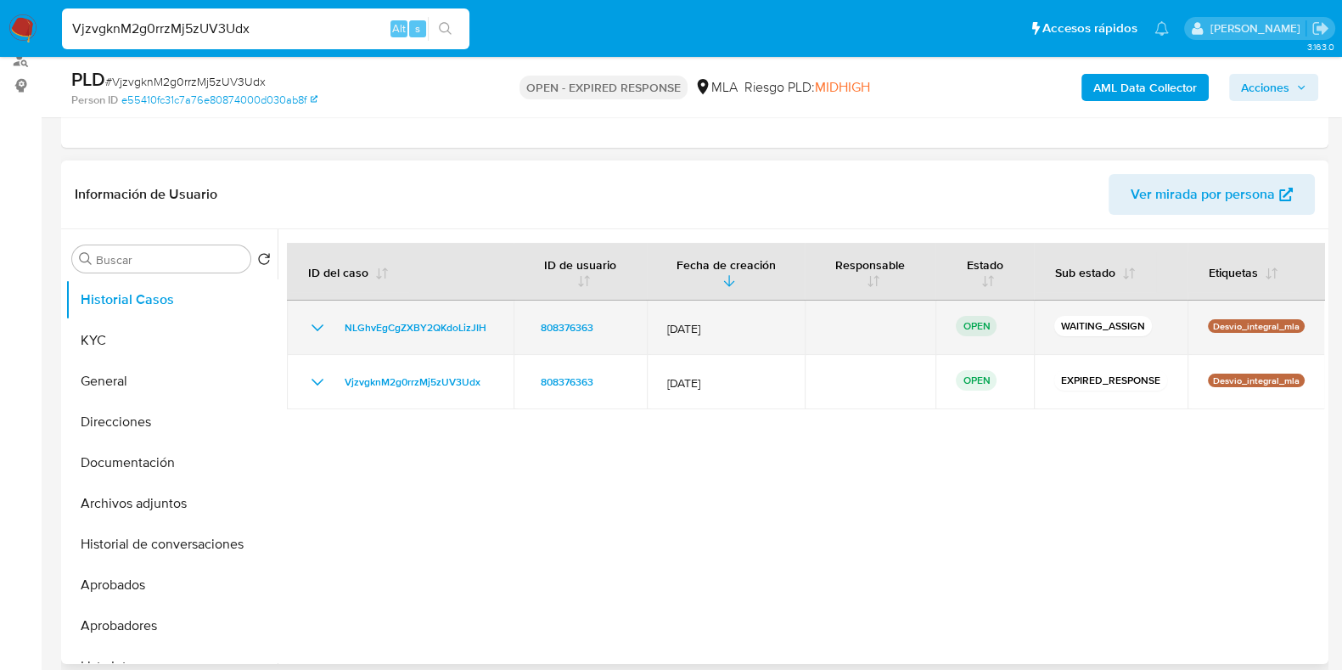
drag, startPoint x: 492, startPoint y: 323, endPoint x: 323, endPoint y: 323, distance: 169.8
click at [323, 323] on td "NLGhvEgCgZXBY2QKdoLizJIH" at bounding box center [400, 328] width 227 height 54
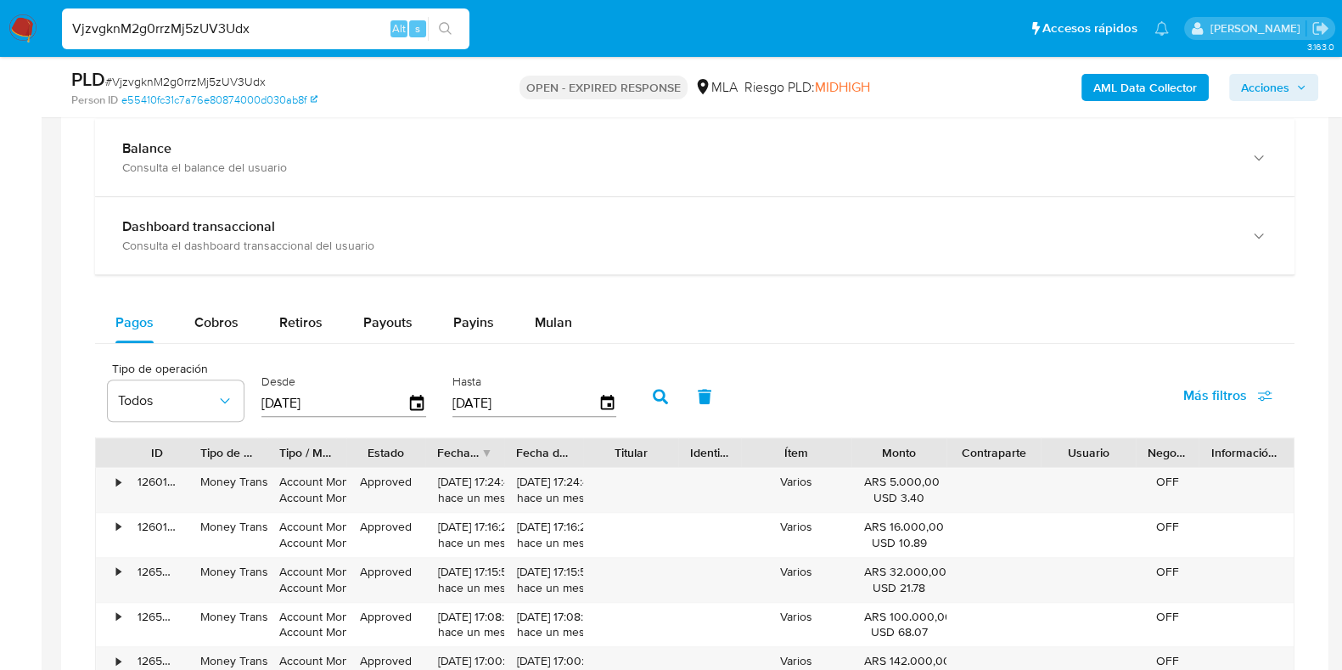
scroll to position [1167, 0]
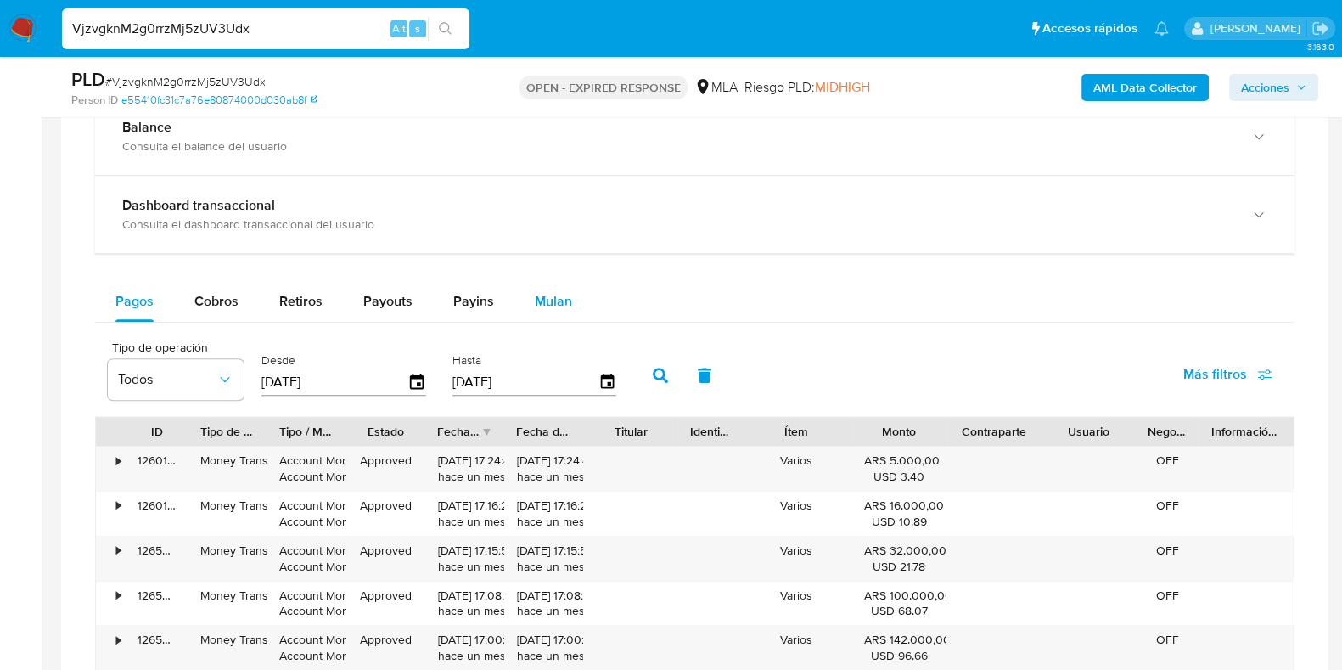
click at [528, 296] on button "Mulan" at bounding box center [553, 301] width 78 height 41
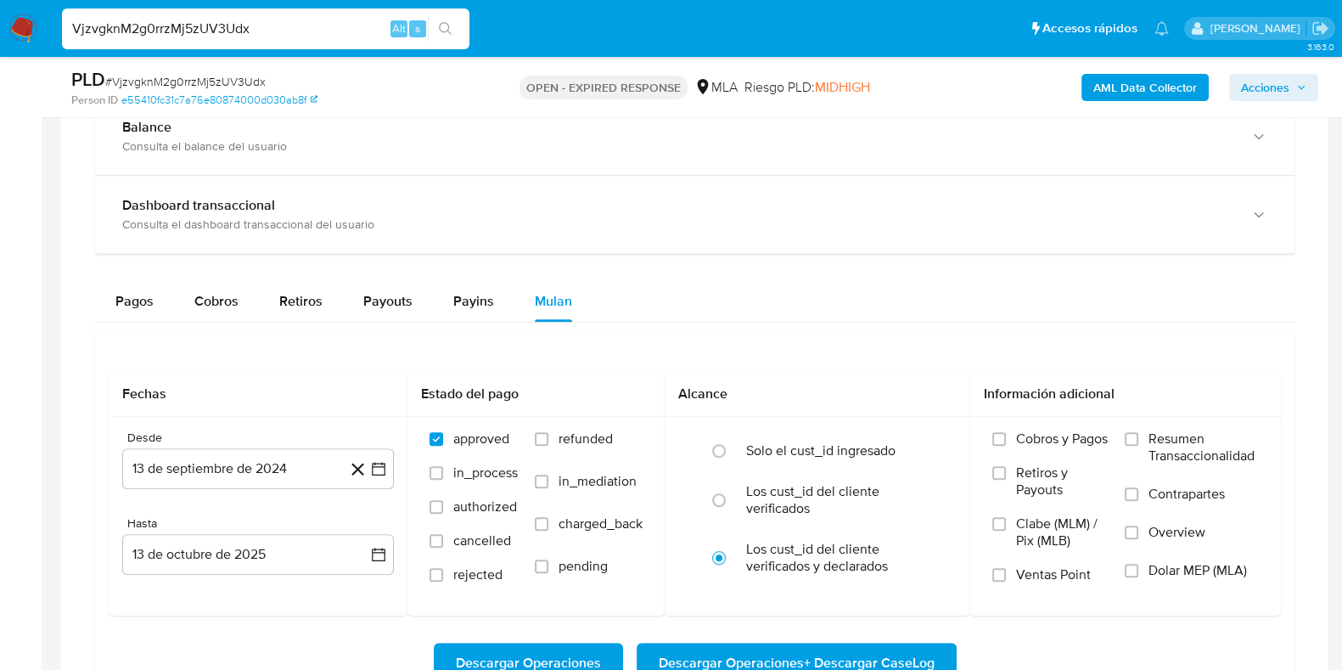
scroll to position [1379, 0]
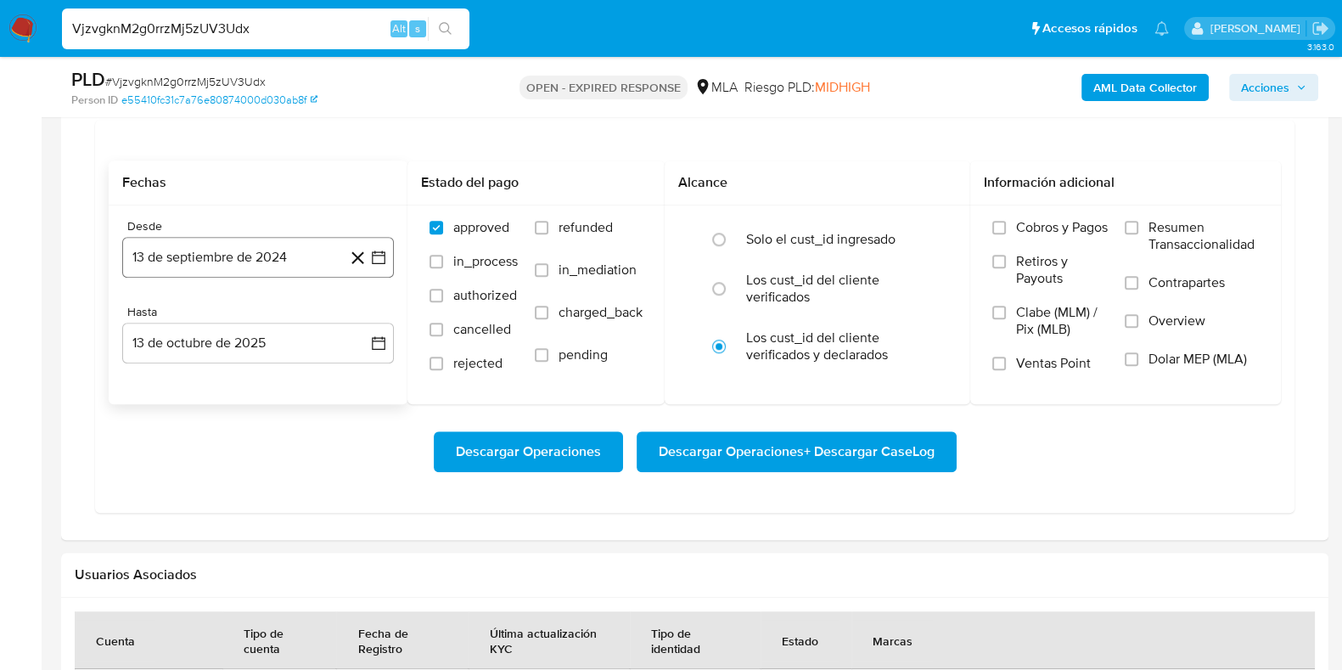
click at [230, 245] on button "13 de septiembre de 2024" at bounding box center [258, 257] width 272 height 41
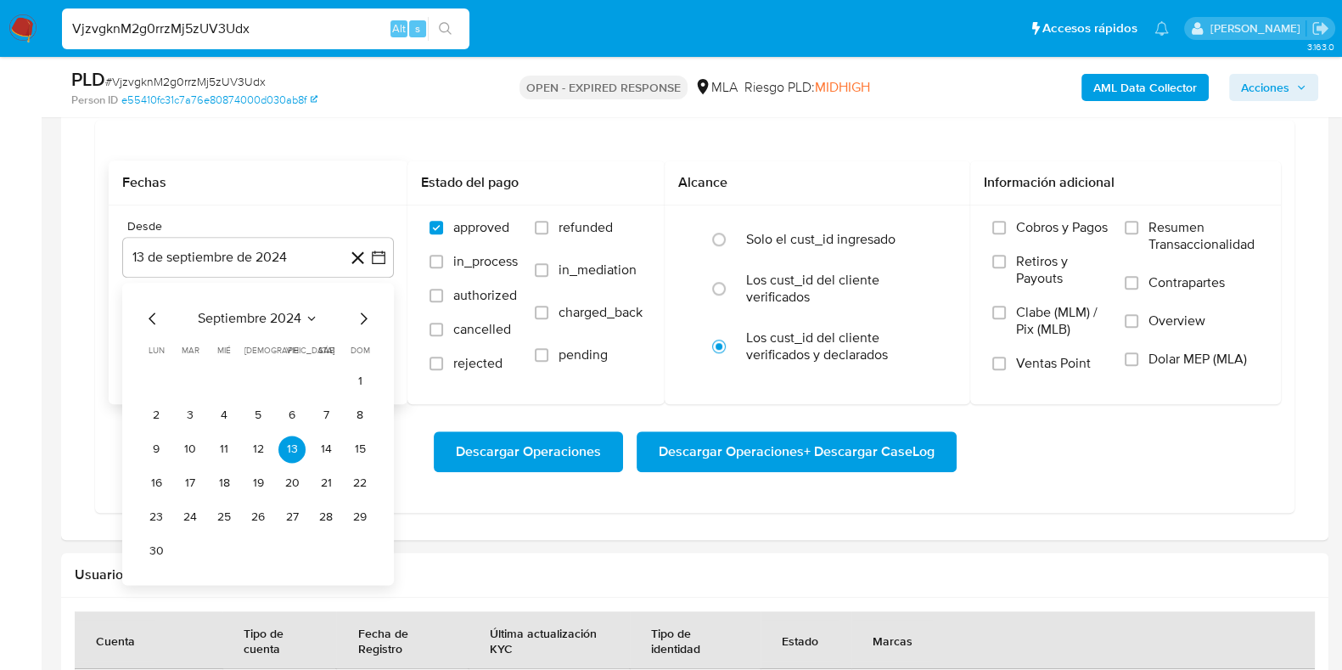
click at [221, 320] on span "septiembre 2024" at bounding box center [250, 318] width 104 height 17
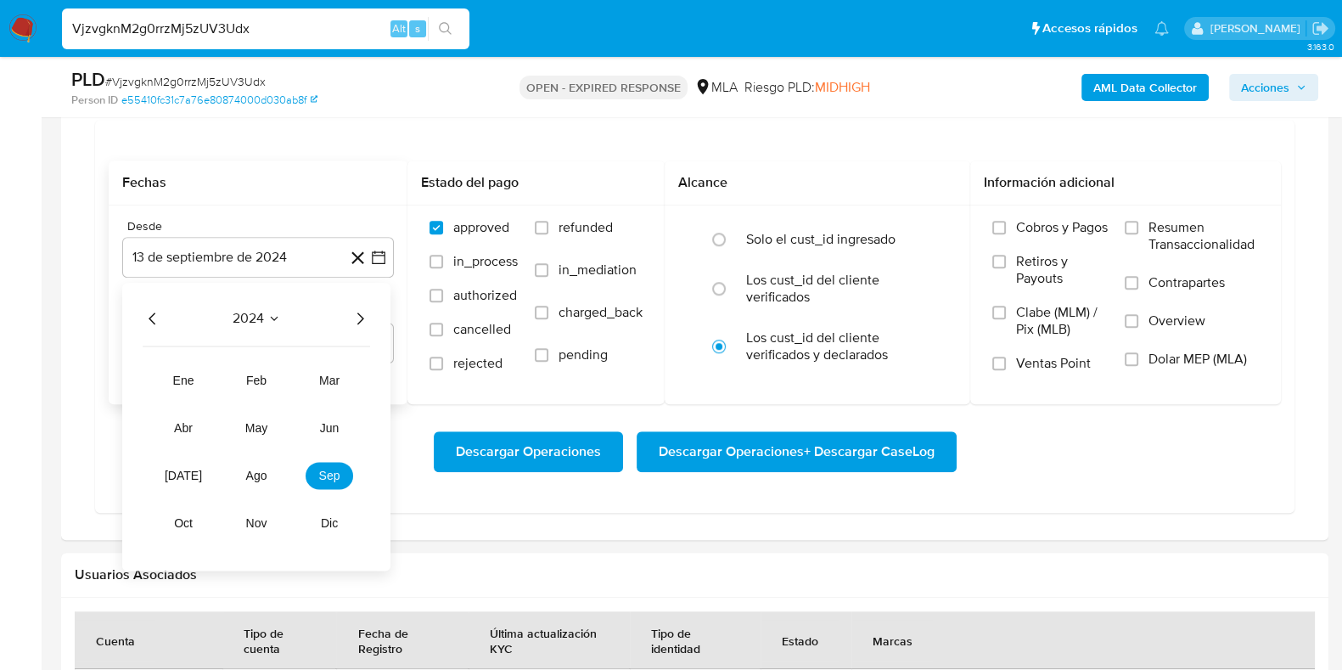
click at [357, 317] on icon "Año siguiente" at bounding box center [360, 318] width 20 height 20
click at [255, 417] on button "may" at bounding box center [257, 427] width 48 height 27
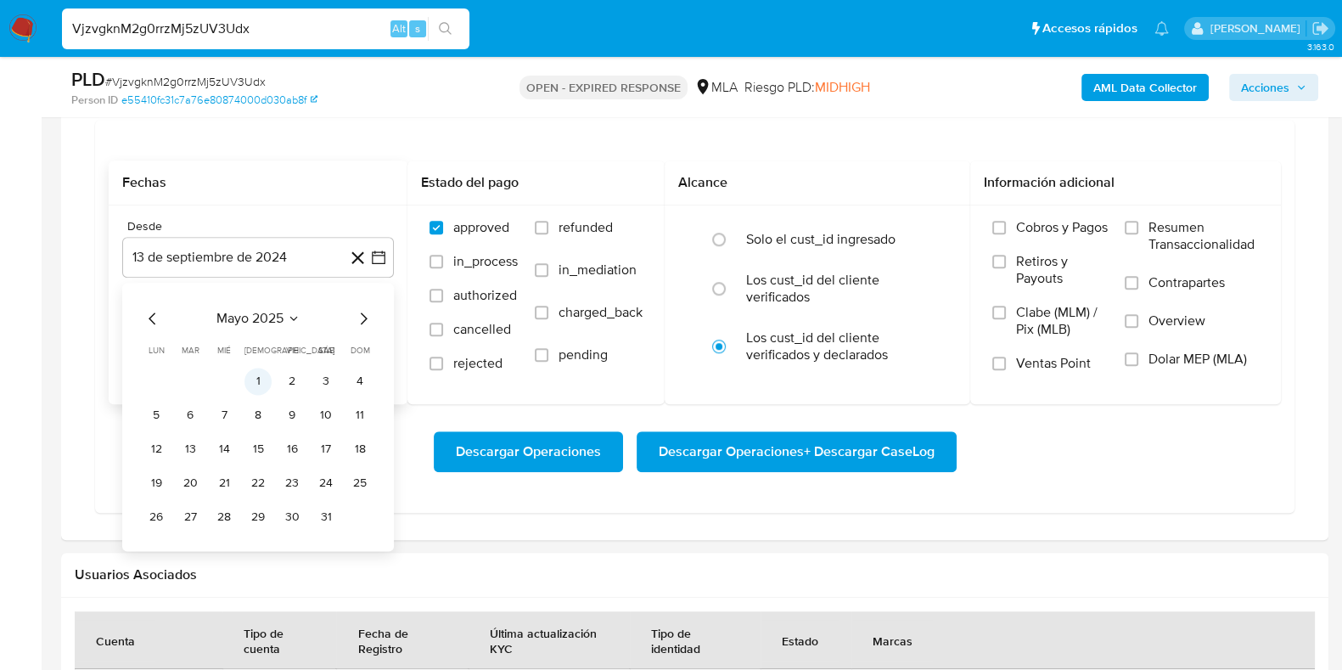
click at [259, 376] on button "1" at bounding box center [257, 381] width 27 height 27
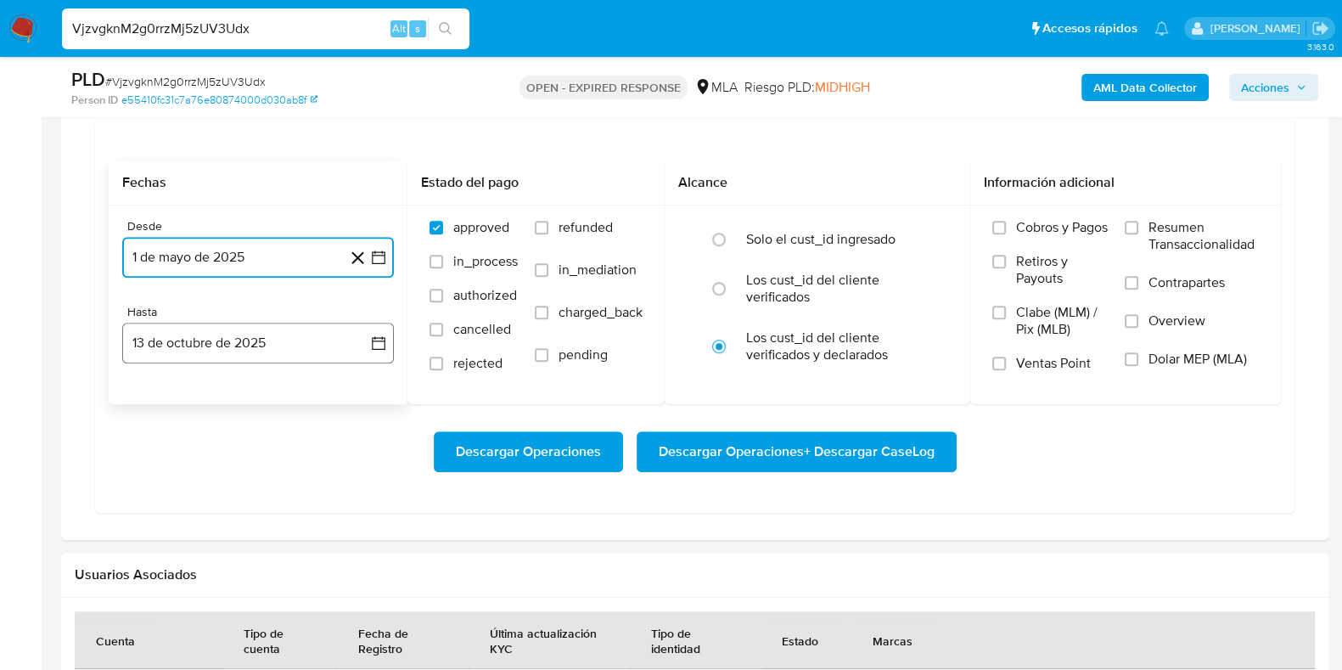
click at [248, 346] on button "13 de octubre de 2025" at bounding box center [258, 343] width 272 height 41
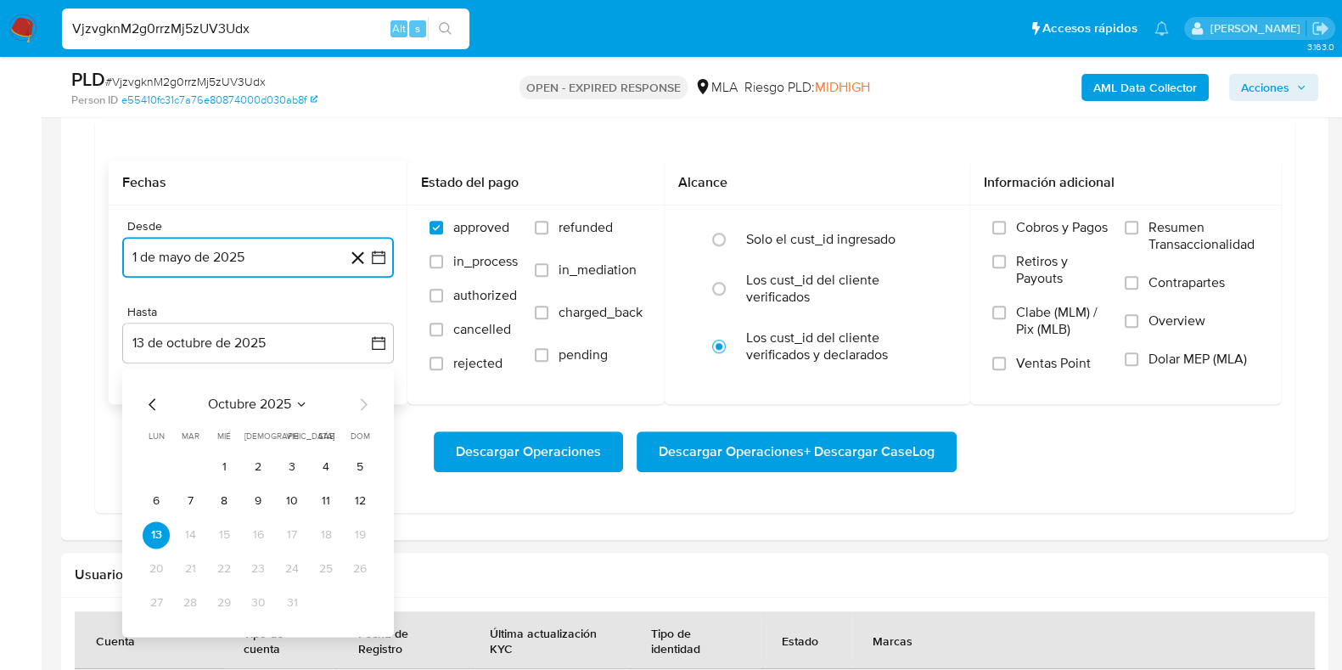
click at [150, 399] on icon "Mes anterior" at bounding box center [152, 404] width 7 height 12
click at [194, 599] on button "30" at bounding box center [190, 602] width 27 height 27
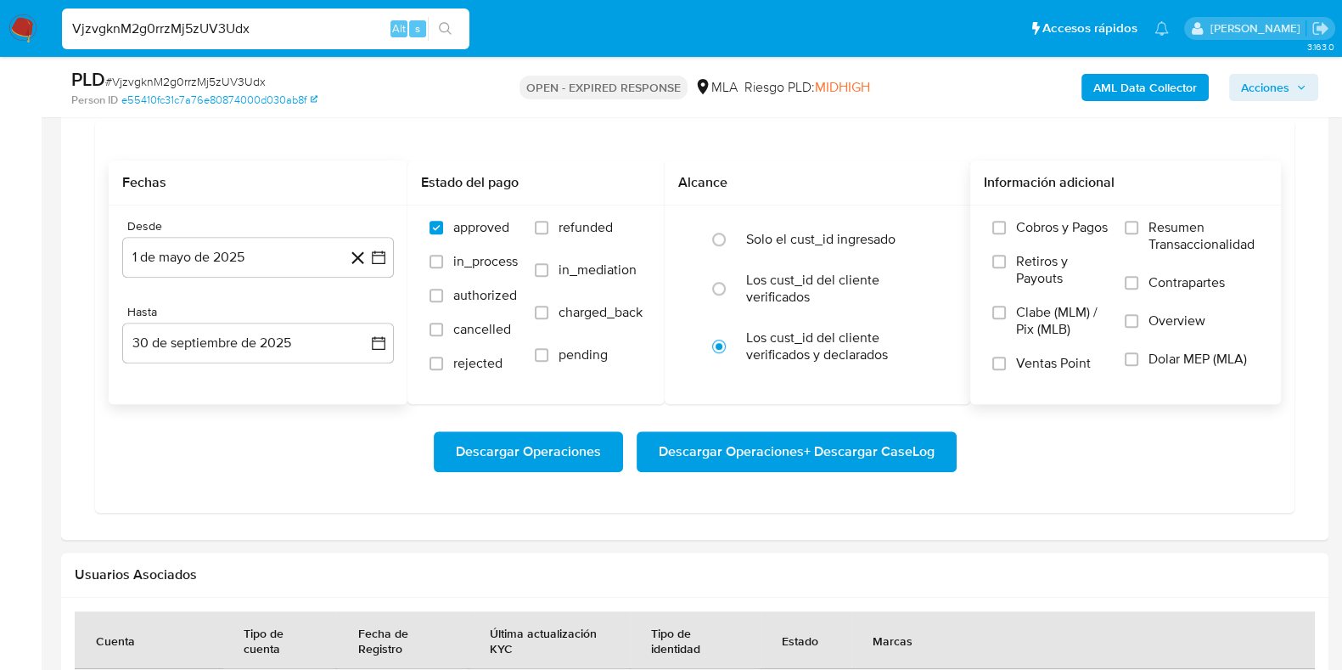
click at [1167, 355] on span "Dolar MEP (MLA)" at bounding box center [1198, 359] width 98 height 17
click at [1138, 355] on input "Dolar MEP (MLA)" at bounding box center [1132, 359] width 14 height 14
click at [832, 448] on span "Descargar Operaciones + Descargar CaseLog" at bounding box center [797, 451] width 276 height 37
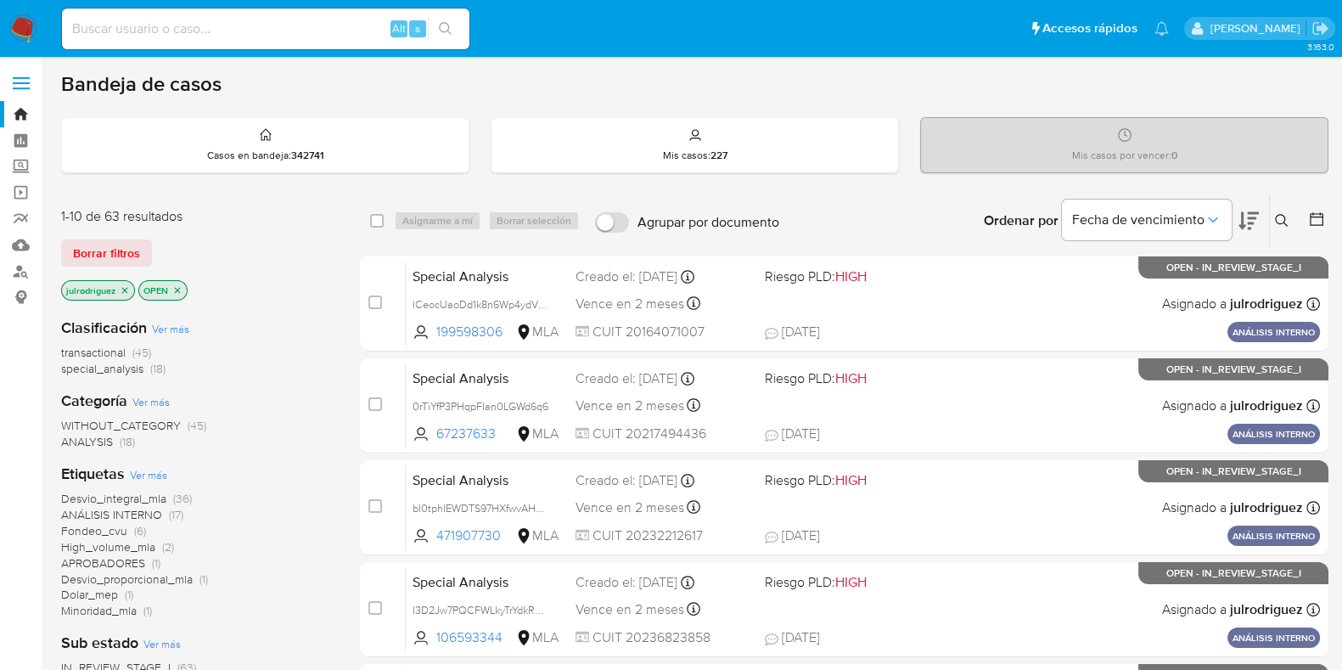
click at [280, 12] on div "Alt s" at bounding box center [265, 28] width 407 height 41
click at [285, 25] on input at bounding box center [265, 29] width 407 height 22
paste input "X6eJ1JyBKchKpwySK4ZN8SeV"
type input "X6eJ1JyBKchKpwySK4ZN8SeV"
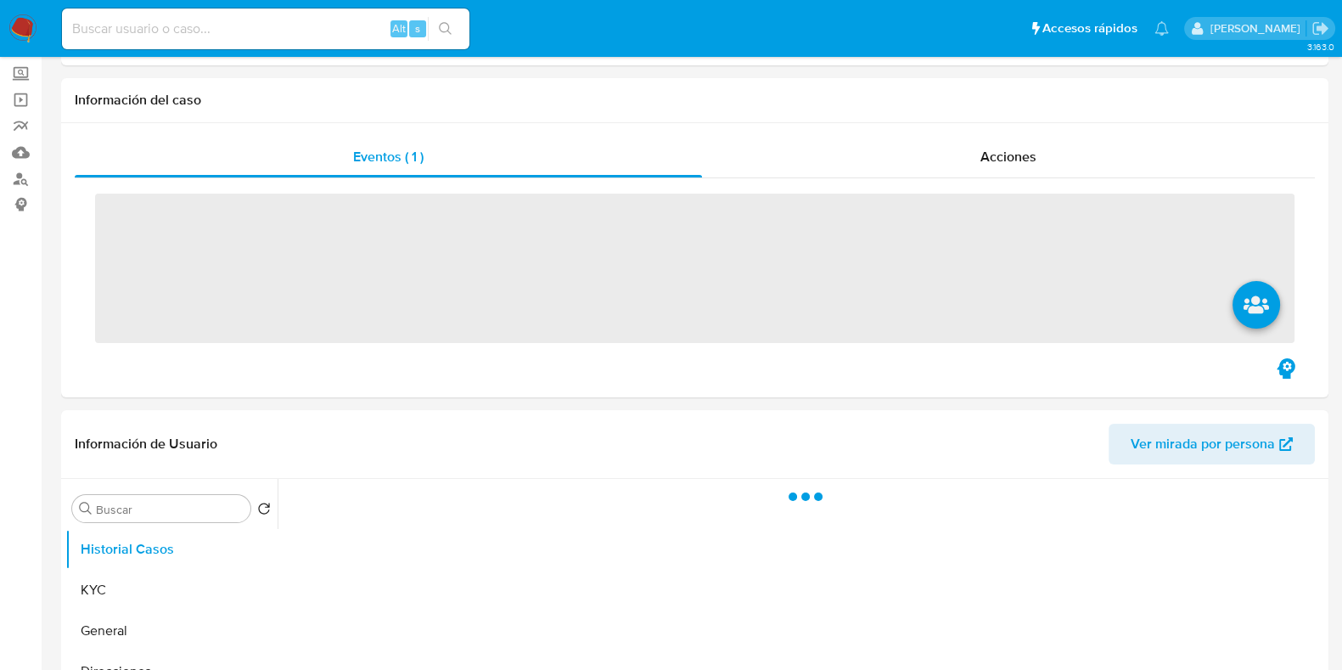
scroll to position [211, 0]
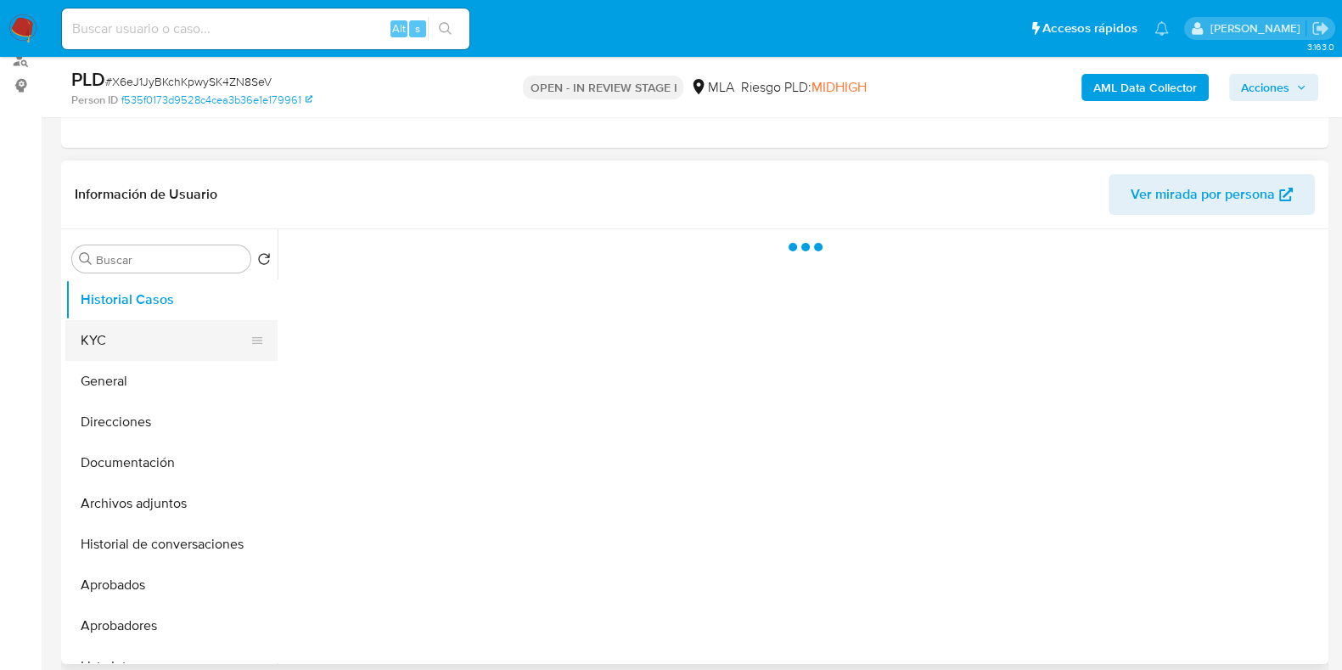
select select "10"
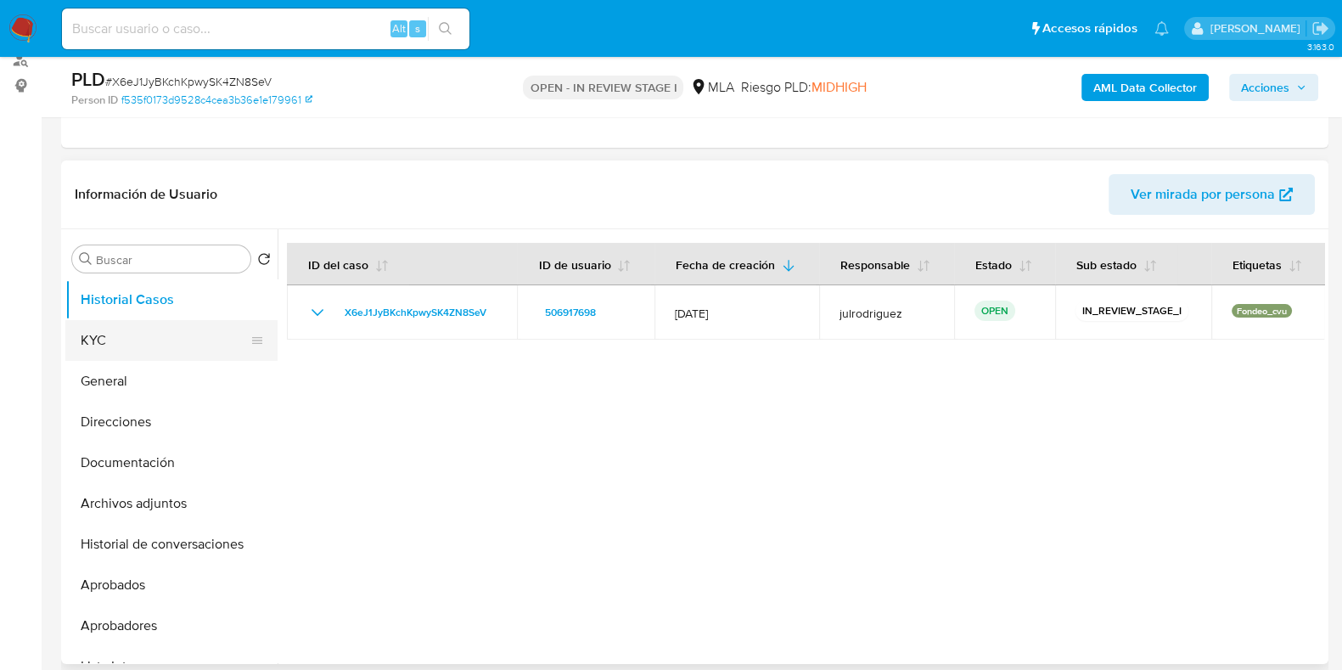
click at [126, 337] on button "KYC" at bounding box center [164, 340] width 199 height 41
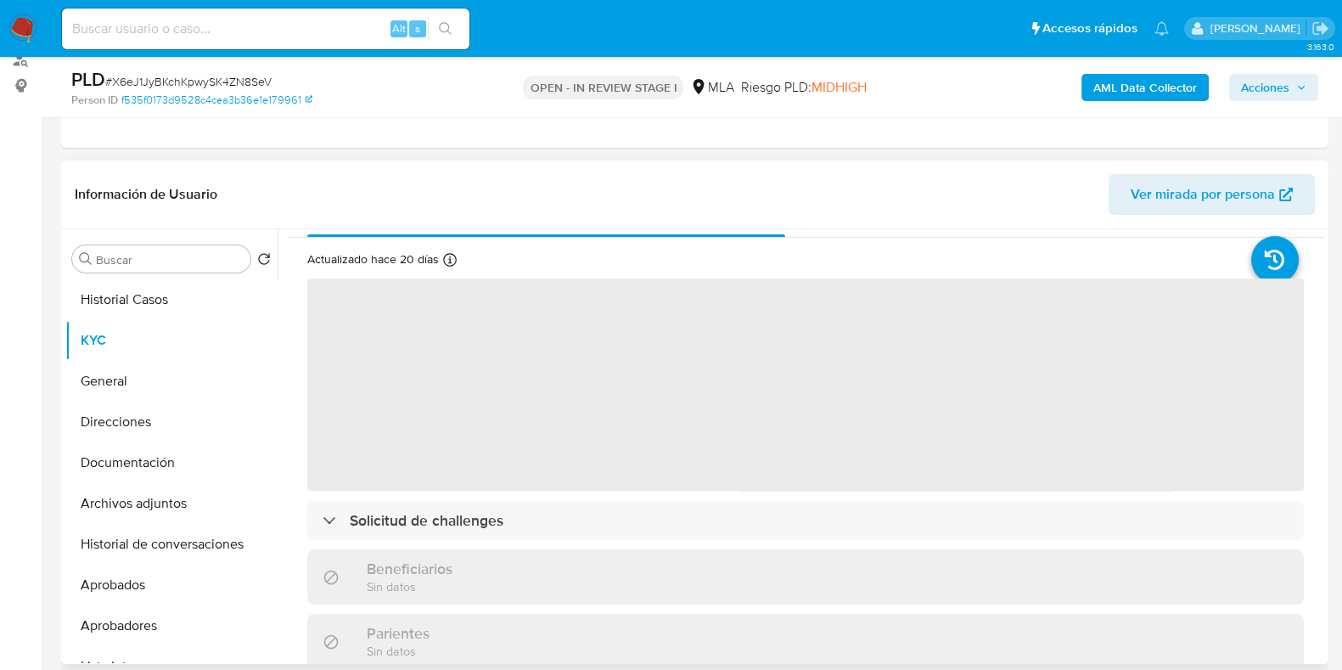
scroll to position [0, 0]
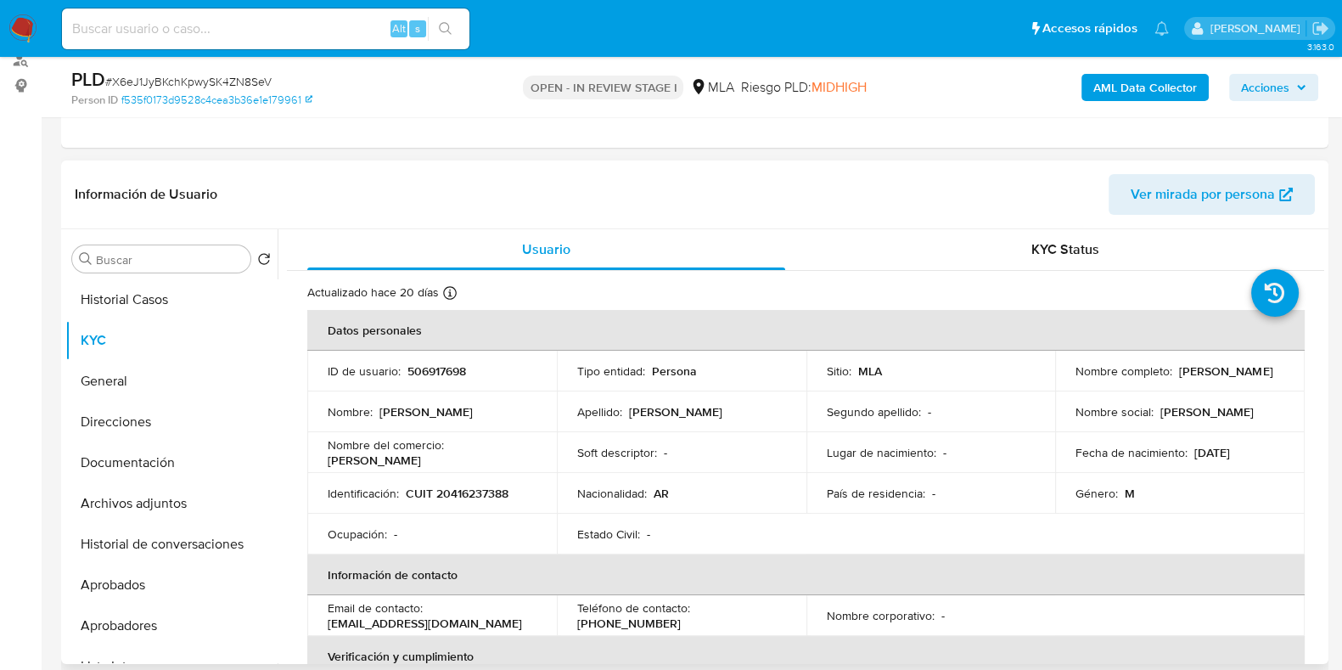
drag, startPoint x: 1177, startPoint y: 370, endPoint x: 1272, endPoint y: 373, distance: 96.0
click at [1277, 371] on div "Nombre completo : [PERSON_NAME]" at bounding box center [1180, 370] width 209 height 15
copy p "[PERSON_NAME]"
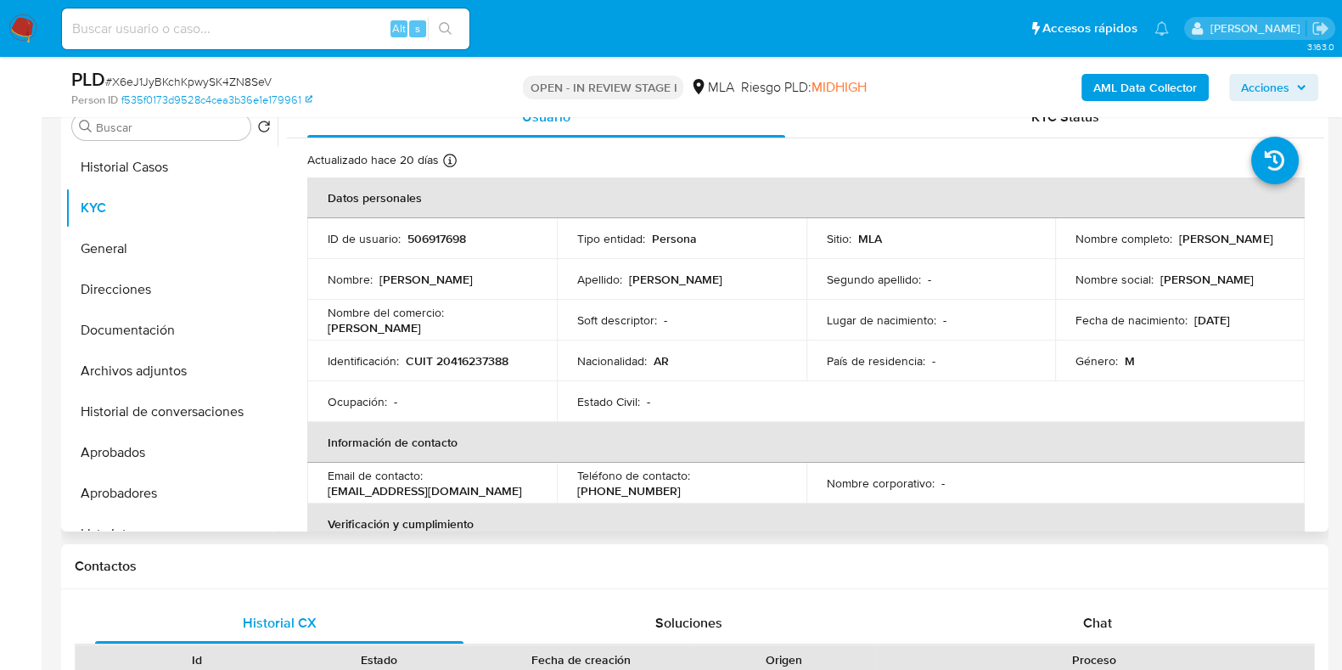
scroll to position [269, 0]
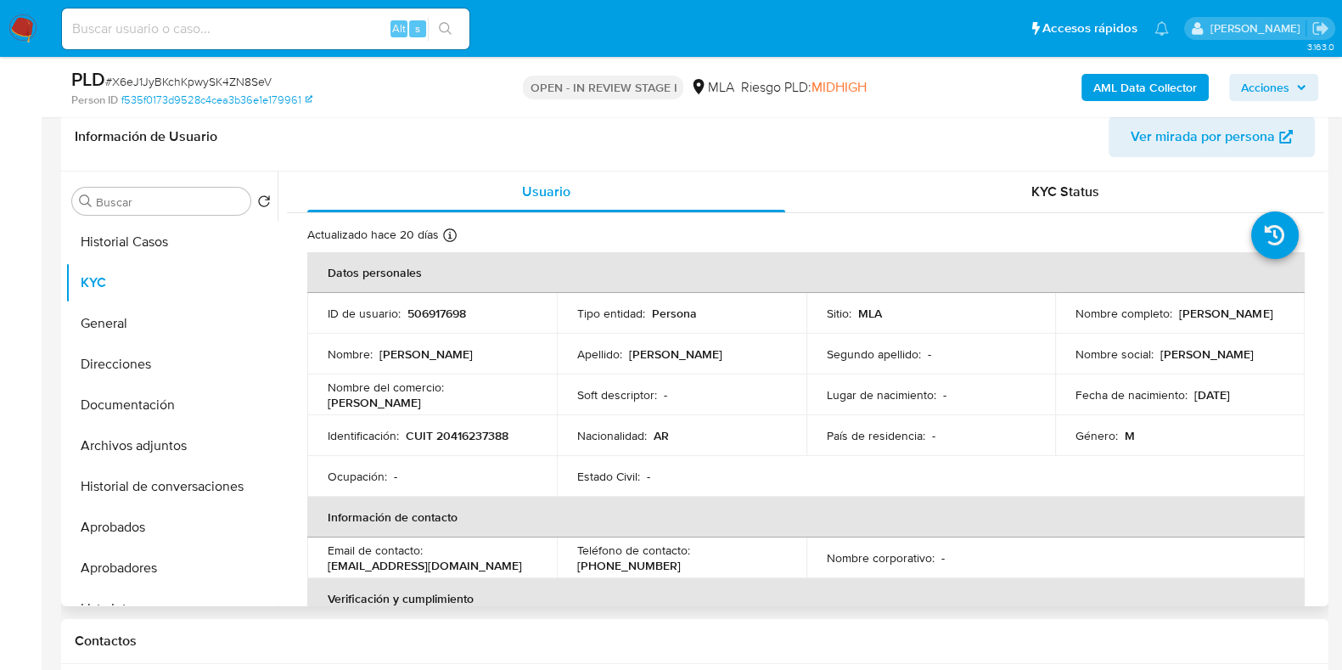
click at [451, 301] on td "ID de usuario : 506917698" at bounding box center [432, 313] width 250 height 41
copy p "506917698"
click at [270, 78] on span "# X6eJ1JyBKchKpwySK4ZN8SeV" at bounding box center [188, 81] width 166 height 17
click at [258, 79] on span "# X6eJ1JyBKchKpwySK4ZN8SeV" at bounding box center [188, 81] width 166 height 17
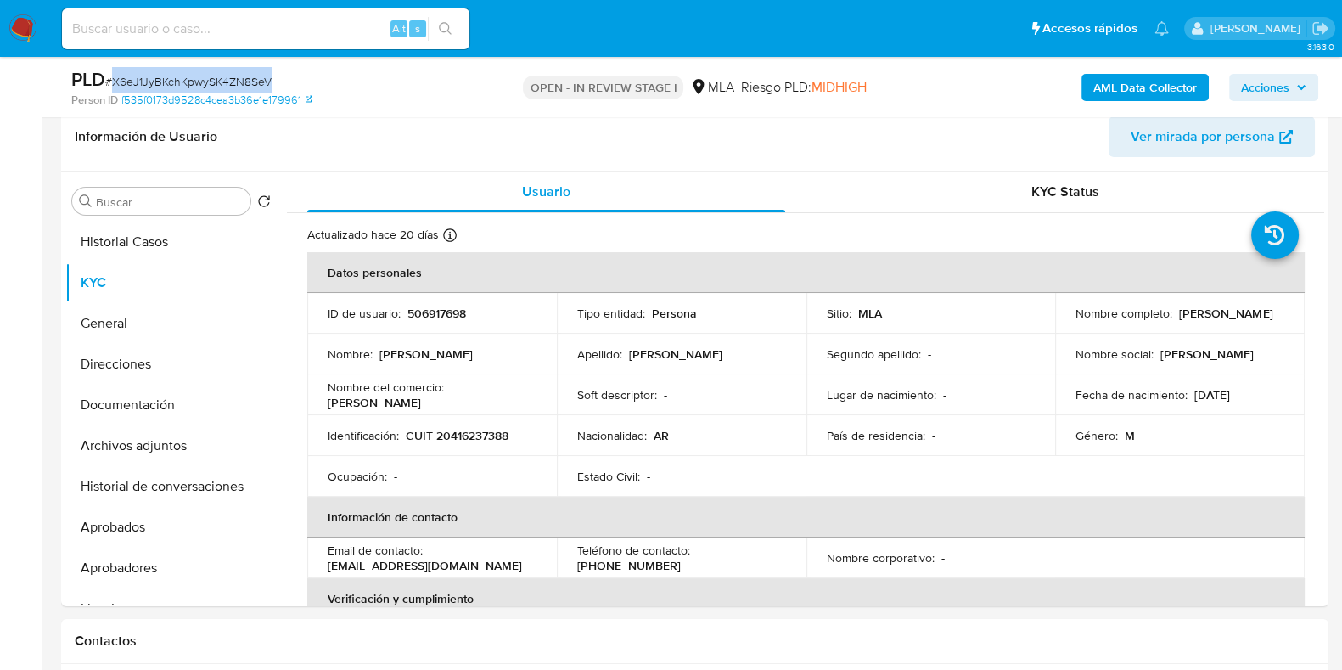
click at [258, 79] on span "# X6eJ1JyBKchKpwySK4ZN8SeV" at bounding box center [188, 81] width 166 height 17
copy span "X6eJ1JyBKchKpwySK4ZN8SeV"
click at [179, 390] on button "Documentación" at bounding box center [164, 405] width 199 height 41
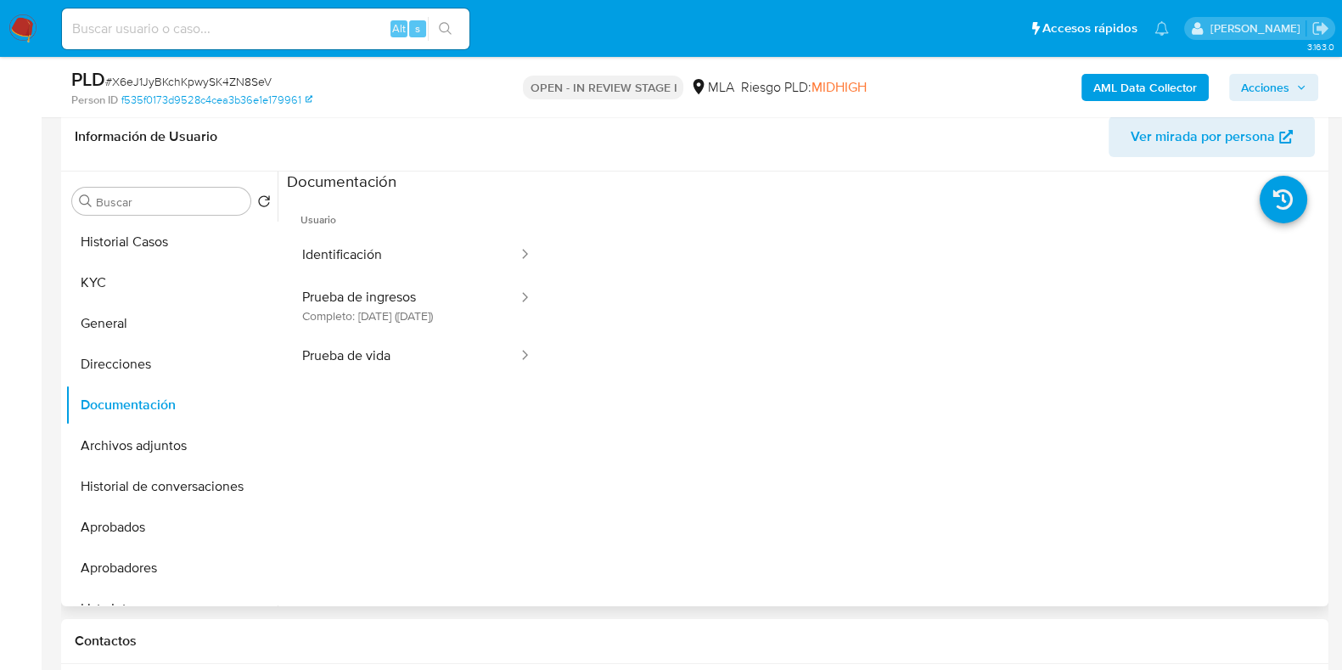
scroll to position [138, 0]
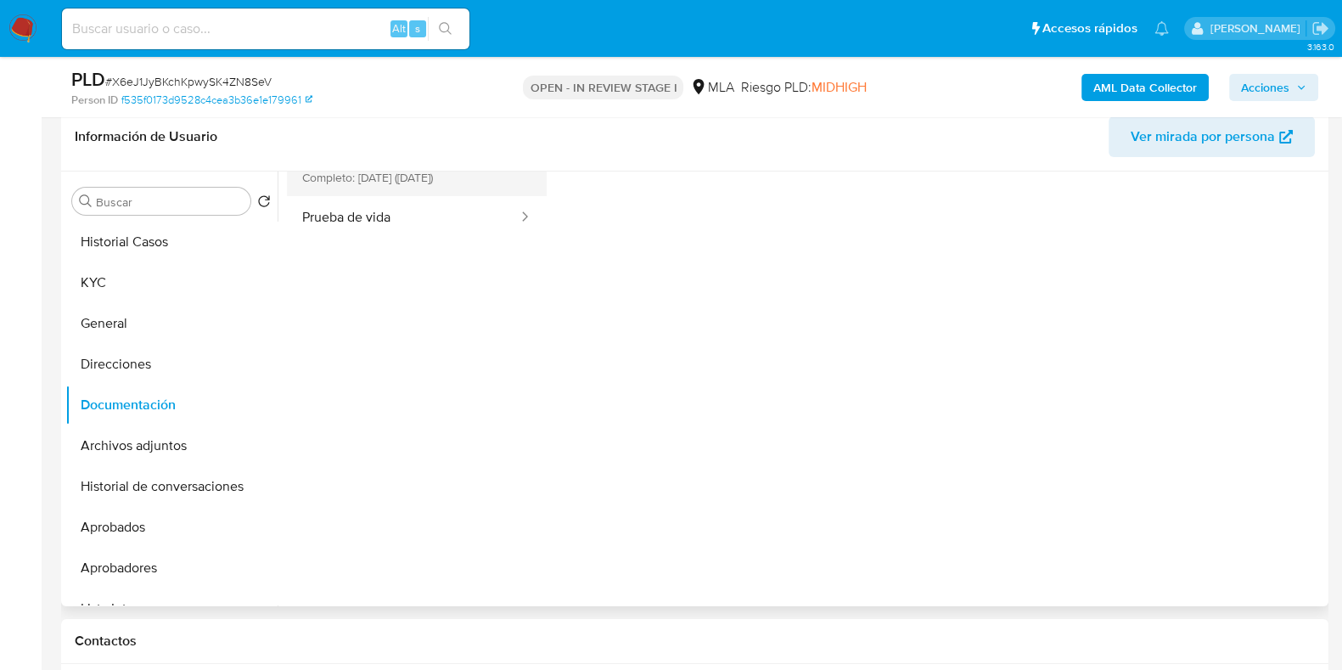
click at [438, 196] on button "Prueba de ingresos Completo: 28/03/2025 (hace 6 meses)" at bounding box center [403, 167] width 233 height 58
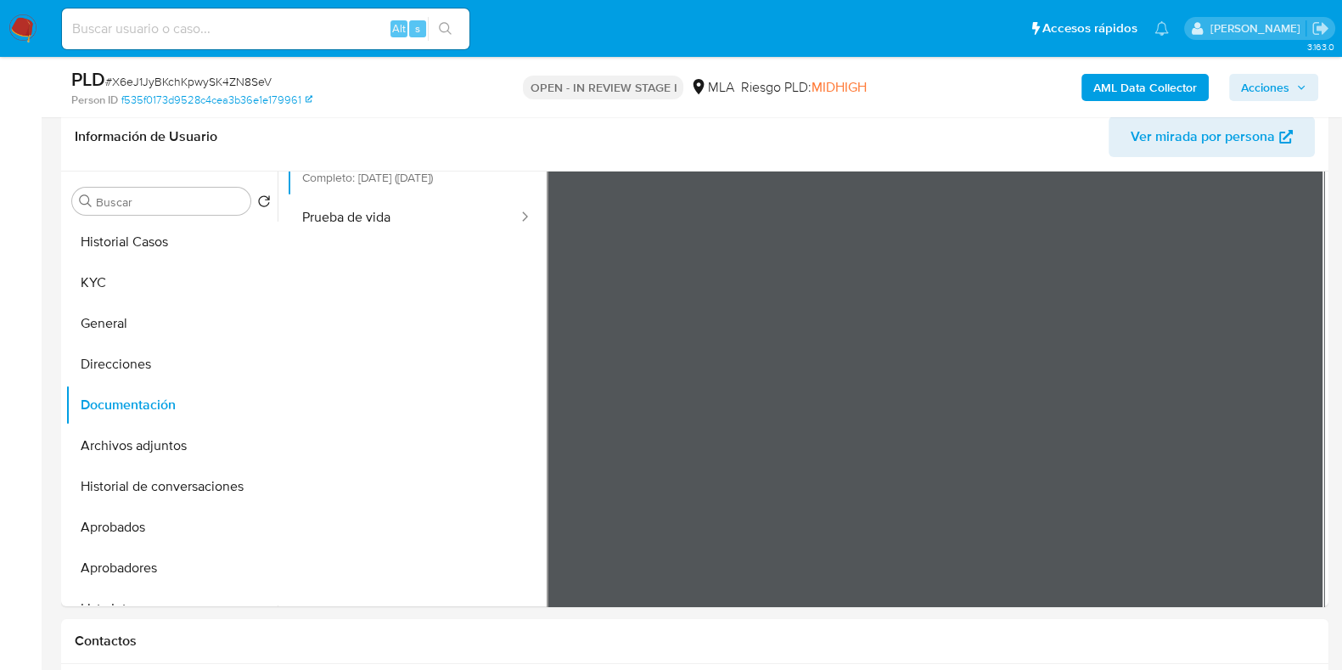
drag, startPoint x: 947, startPoint y: 618, endPoint x: 538, endPoint y: 451, distance: 442.0
click at [502, 435] on ul "Usuario Identificación Prueba de ingresos Completo: 28/03/2025 (hace 6 meses) P…" at bounding box center [417, 298] width 260 height 489
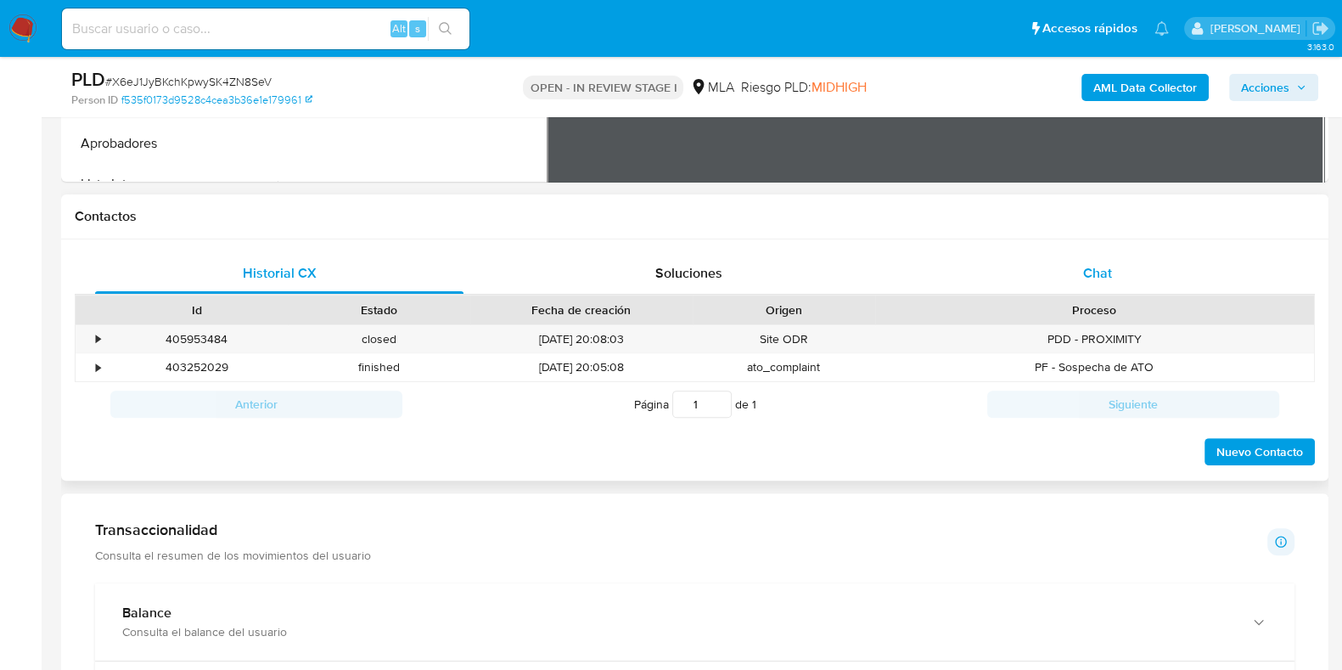
click at [1098, 289] on div "Chat" at bounding box center [1097, 273] width 368 height 41
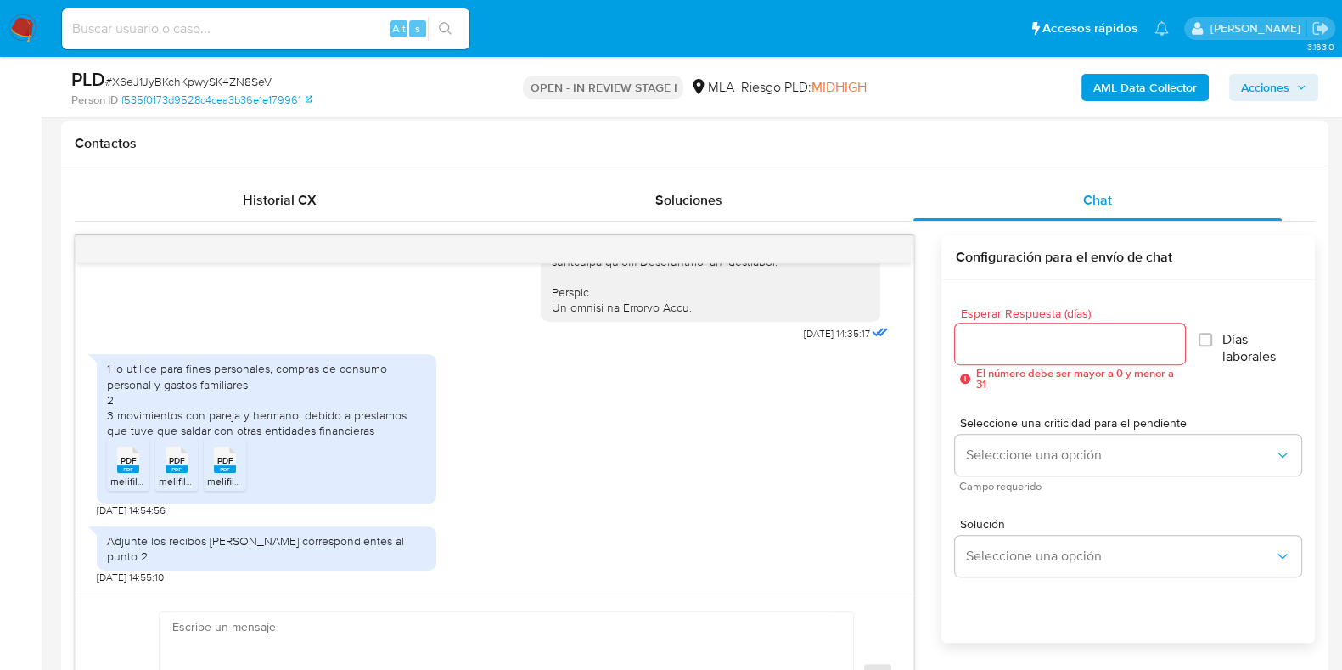
scroll to position [800, 0]
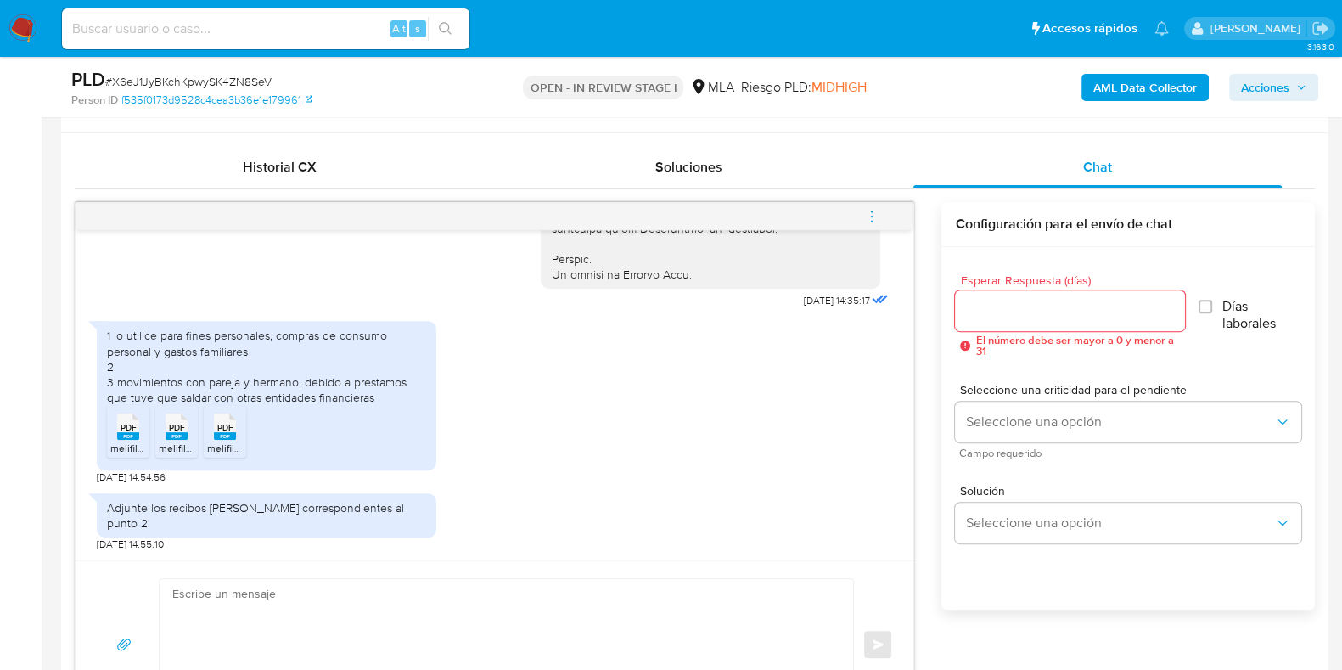
click at [127, 433] on span "PDF" at bounding box center [129, 427] width 16 height 11
click at [184, 440] on icon at bounding box center [177, 426] width 22 height 26
click at [220, 433] on span "PDF" at bounding box center [225, 427] width 16 height 11
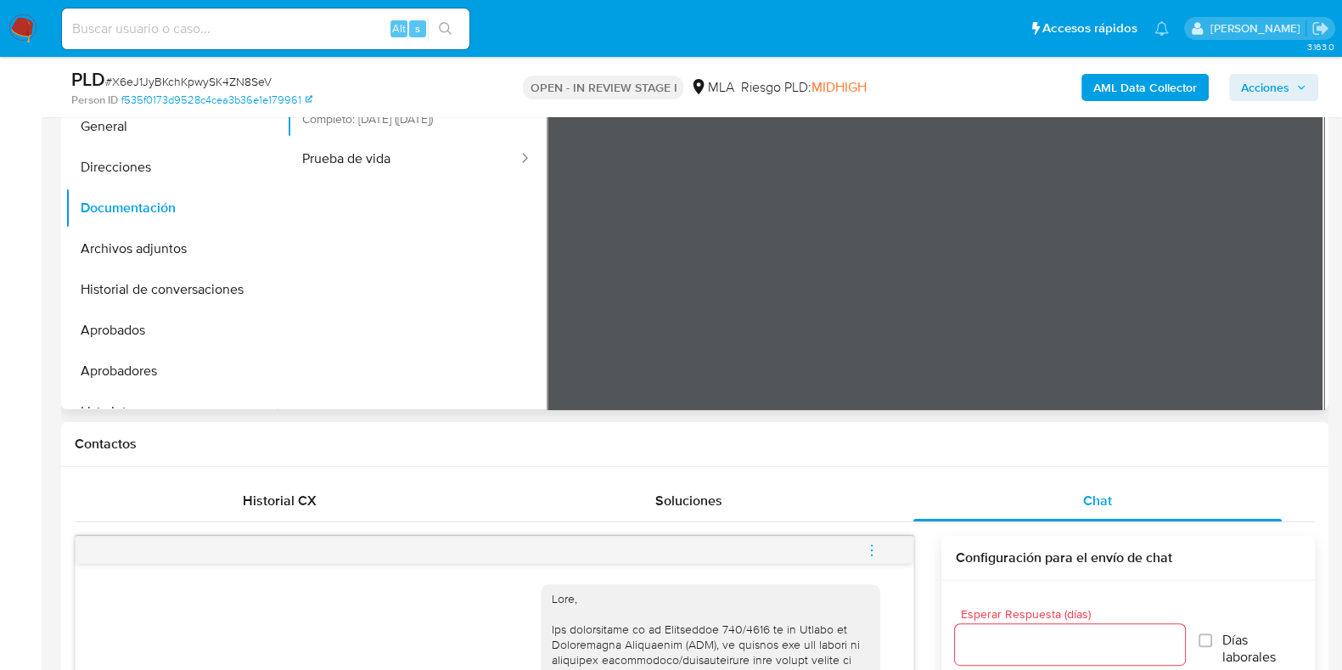
scroll to position [269, 0]
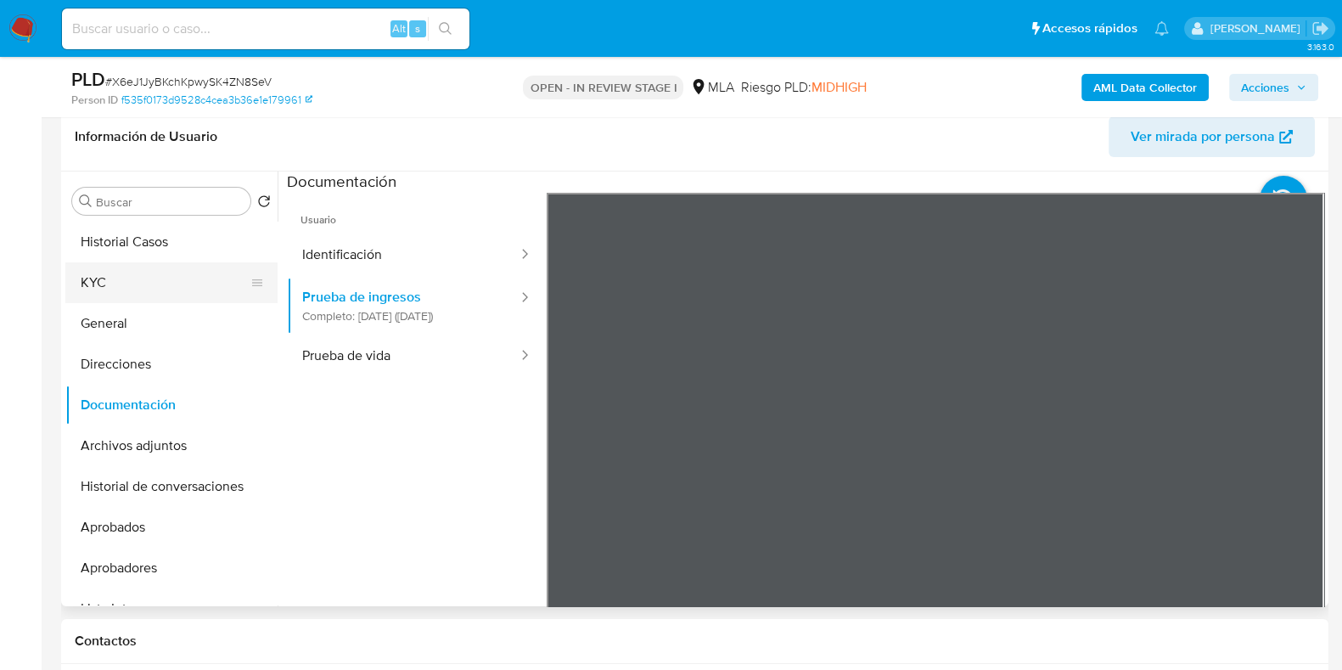
click at [142, 277] on button "KYC" at bounding box center [164, 282] width 199 height 41
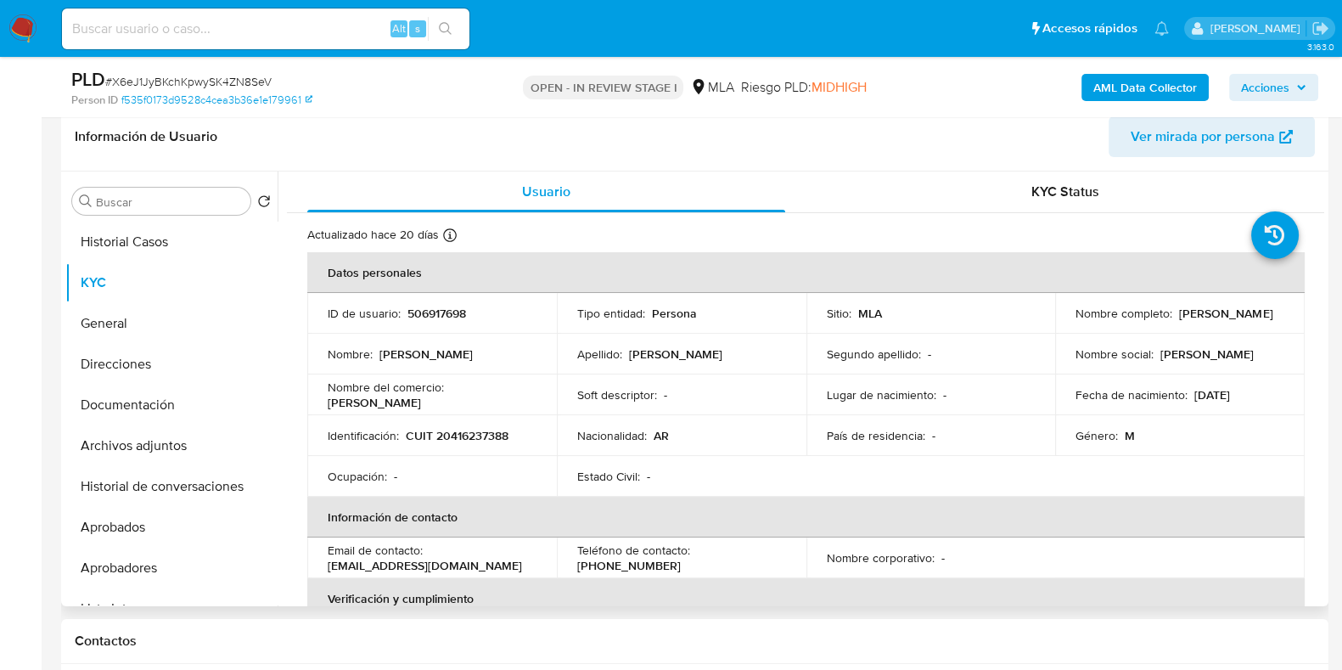
click at [475, 433] on p "CUIT 20416237388" at bounding box center [457, 435] width 103 height 15
copy p "20416237388"
click at [443, 307] on p "506917698" at bounding box center [436, 313] width 59 height 15
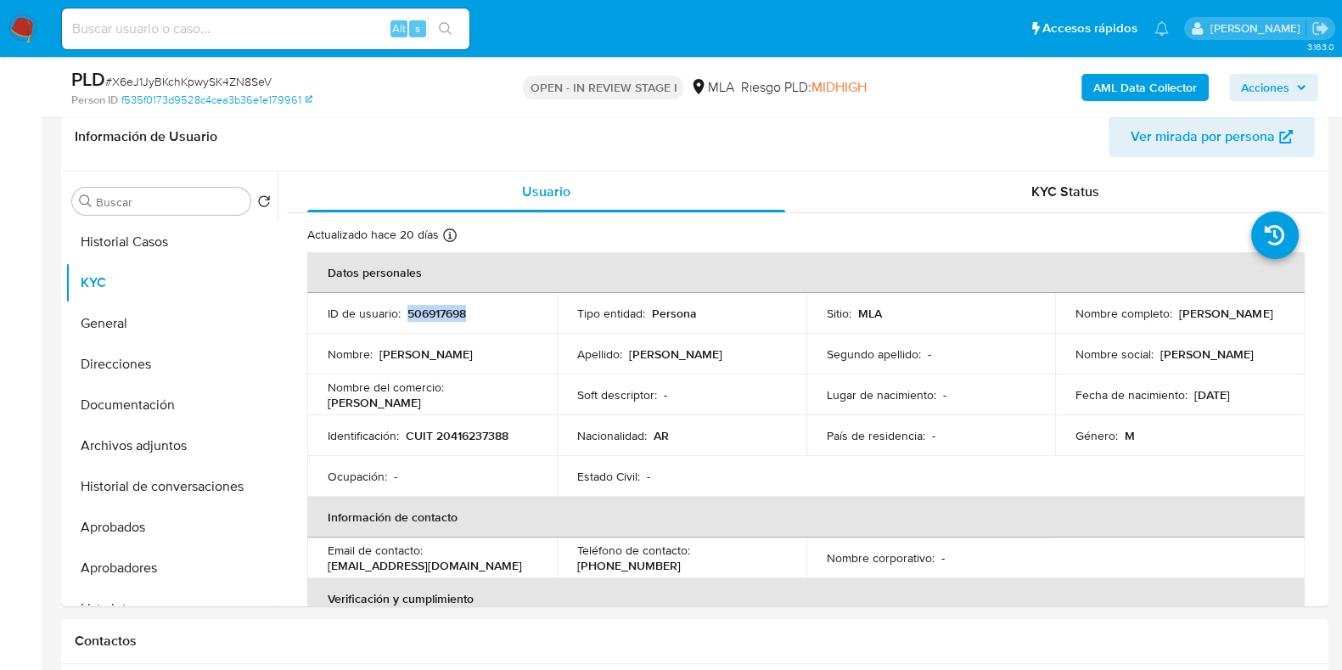
copy p "506917698"
drag, startPoint x: 1175, startPoint y: 312, endPoint x: 1258, endPoint y: 309, distance: 83.3
click at [1258, 309] on div "Nombre completo : Lautaro Sidler" at bounding box center [1180, 313] width 209 height 15
copy p "[PERSON_NAME]"
click at [476, 428] on p "CUIT 20416237388" at bounding box center [457, 435] width 103 height 15
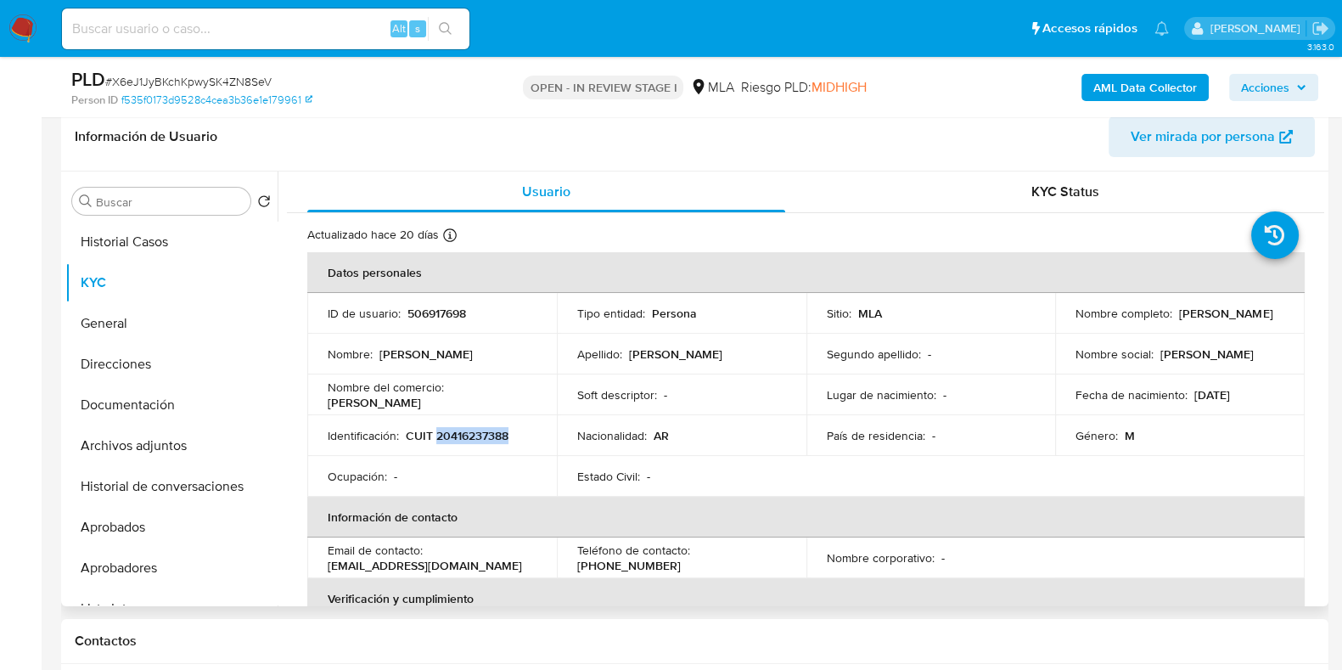
click at [476, 428] on p "CUIT 20416237388" at bounding box center [457, 435] width 103 height 15
copy p "20416237388"
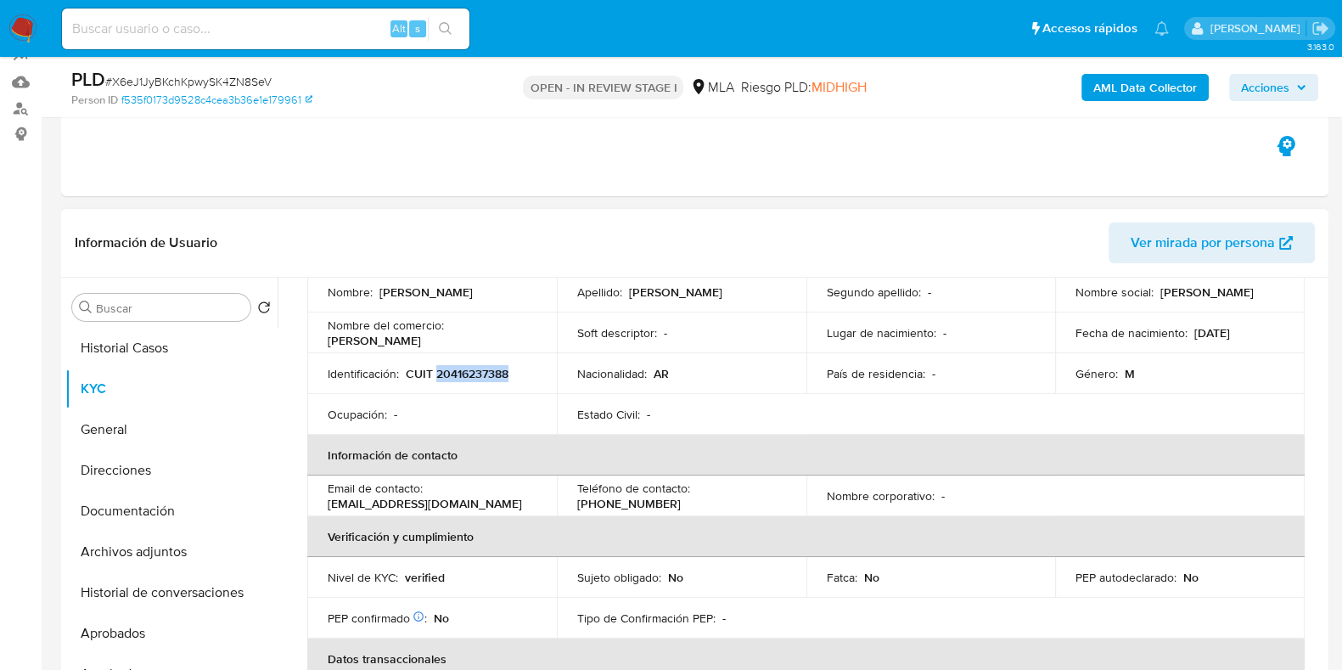
scroll to position [0, 0]
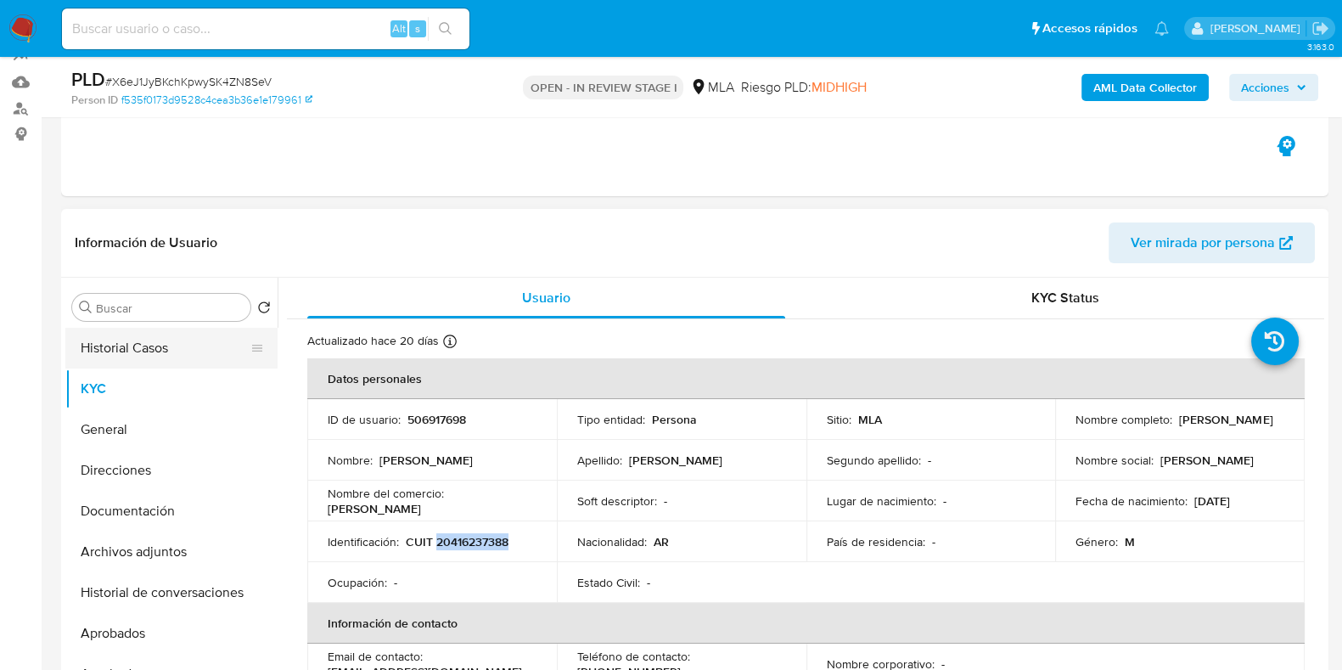
click at [179, 362] on button "Historial Casos" at bounding box center [164, 348] width 199 height 41
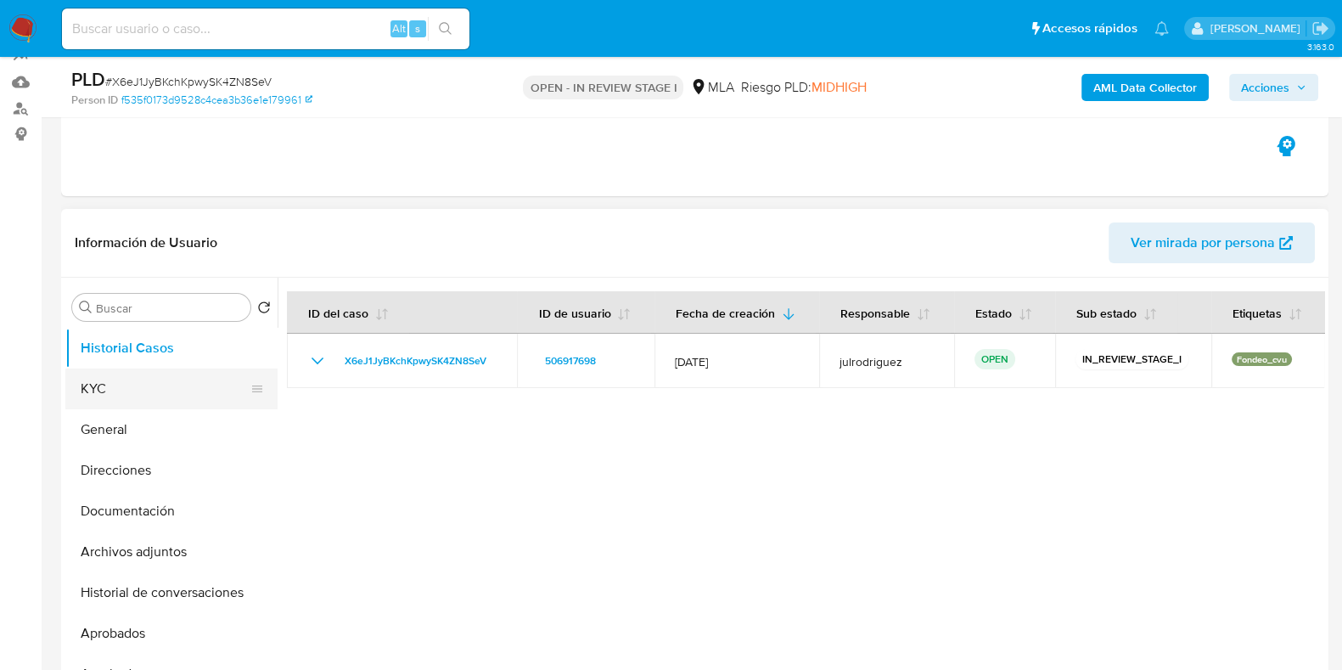
click at [187, 390] on button "KYC" at bounding box center [164, 388] width 199 height 41
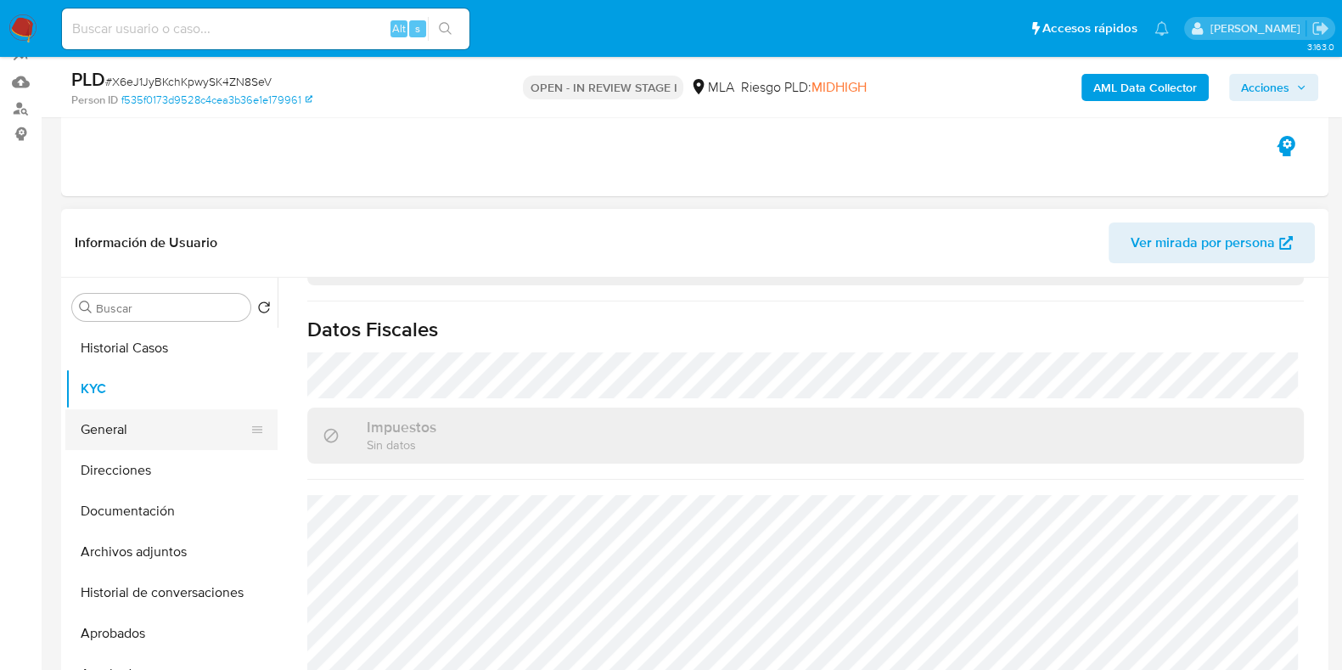
scroll to position [931, 0]
click at [149, 462] on button "Direcciones" at bounding box center [164, 470] width 199 height 41
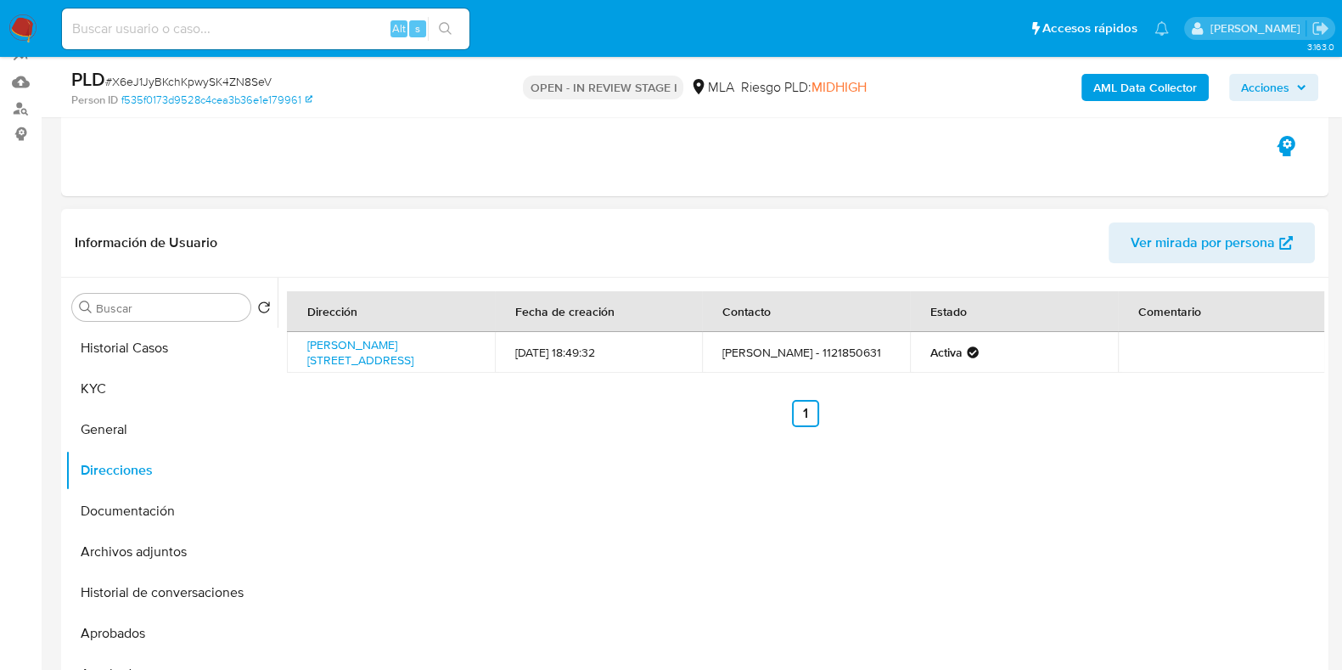
drag, startPoint x: 357, startPoint y: 361, endPoint x: 301, endPoint y: 337, distance: 60.1
click at [301, 337] on td "Dr Enrique Finochietto 421, Barracas, Capital Federal, 1143, Argentina 421" at bounding box center [391, 352] width 208 height 41
copy link "Dr Enrique Finochietto 421, Barracas, Capital Federal, 1143, Argentina 421"
click at [121, 390] on button "KYC" at bounding box center [164, 388] width 199 height 41
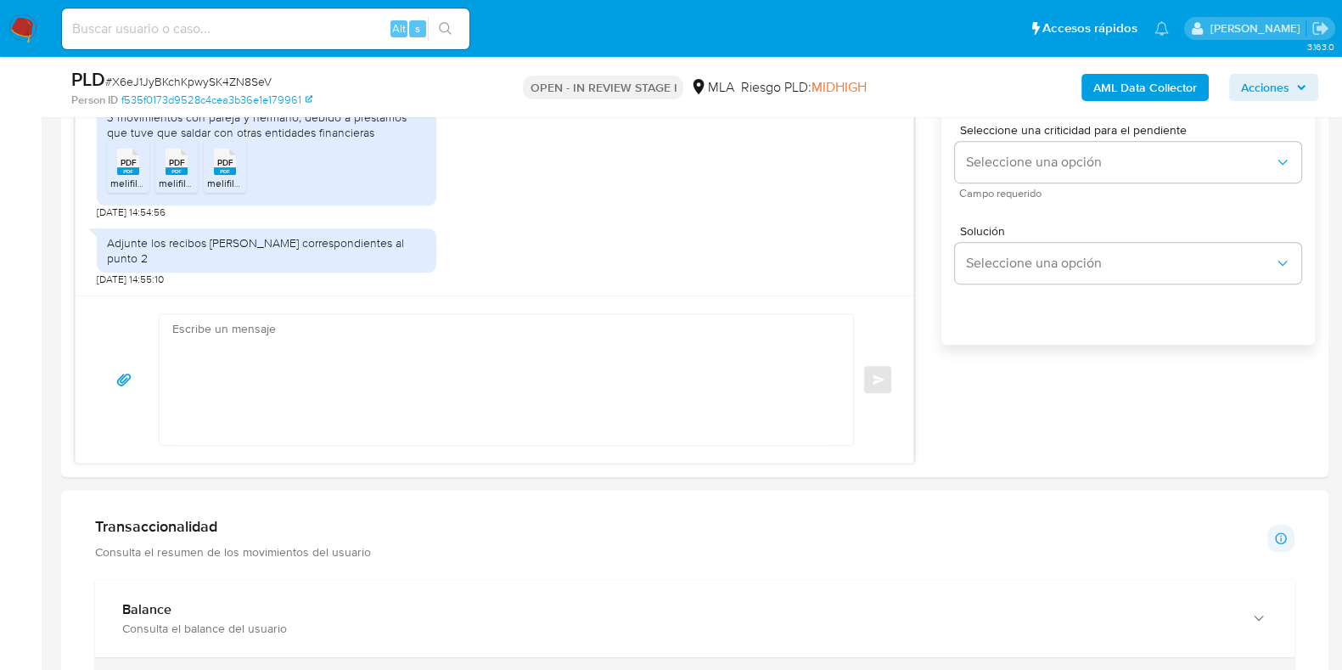
scroll to position [906, 0]
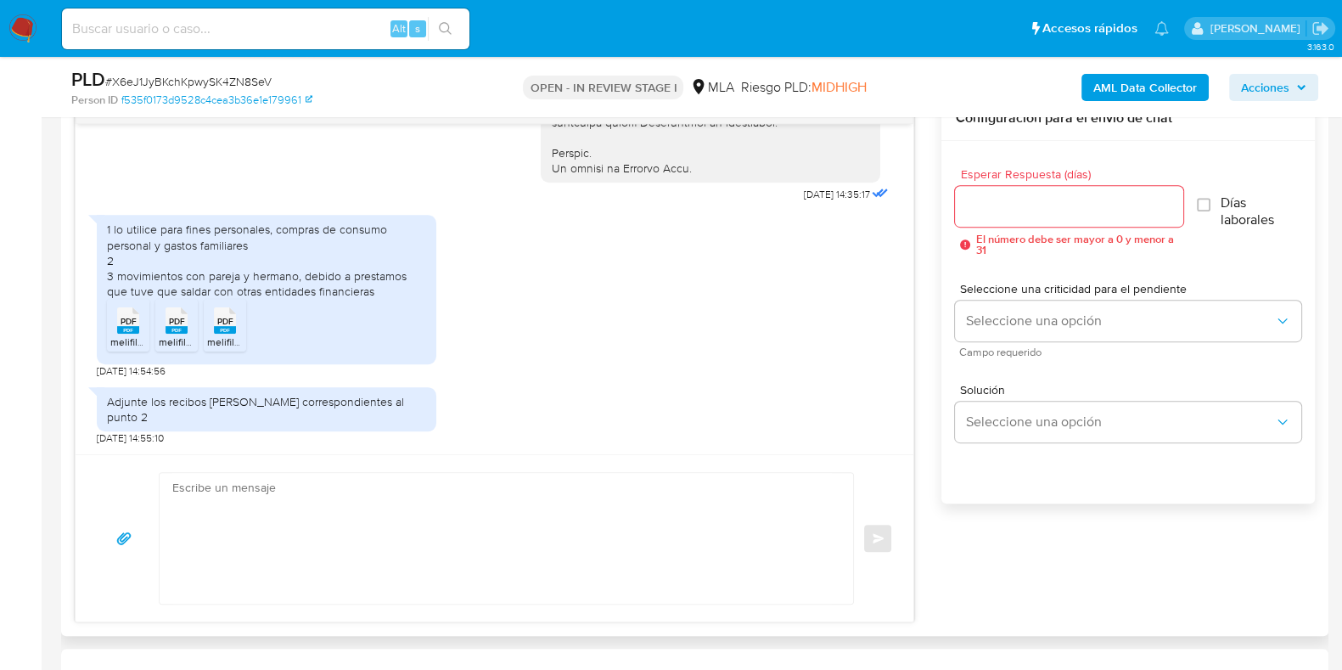
click at [996, 202] on input "Esperar Respuesta (días)" at bounding box center [1068, 206] width 227 height 22
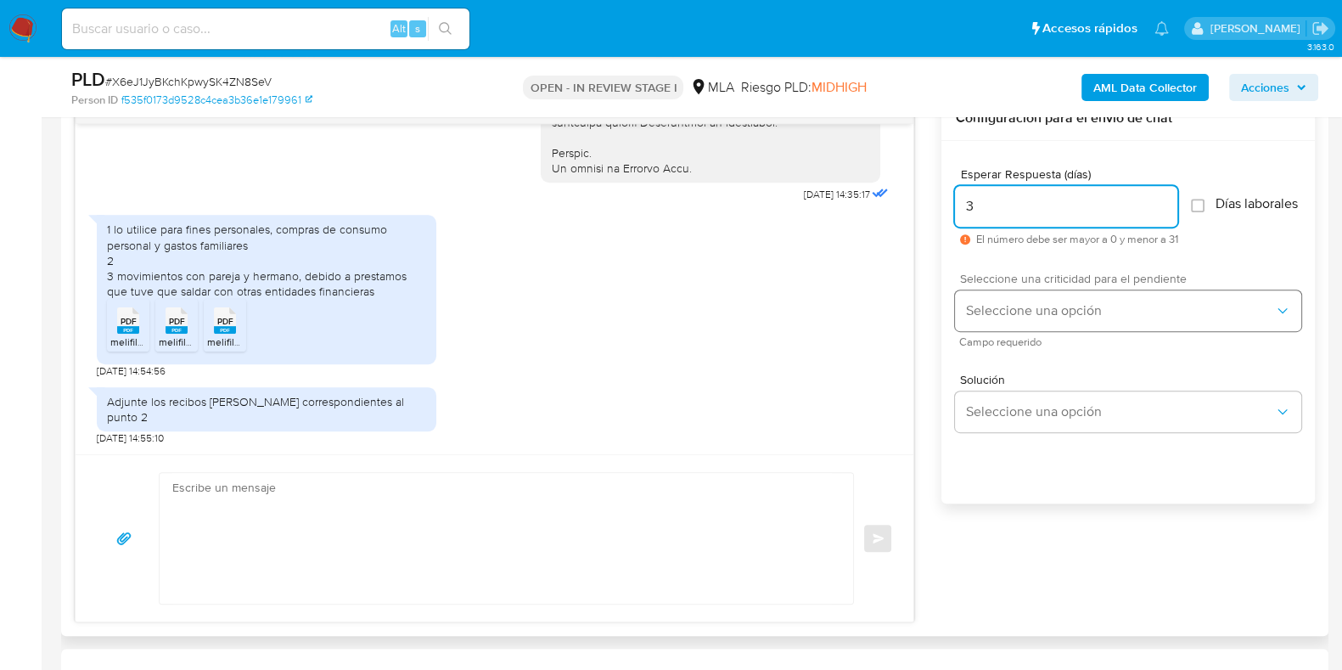
type input "3"
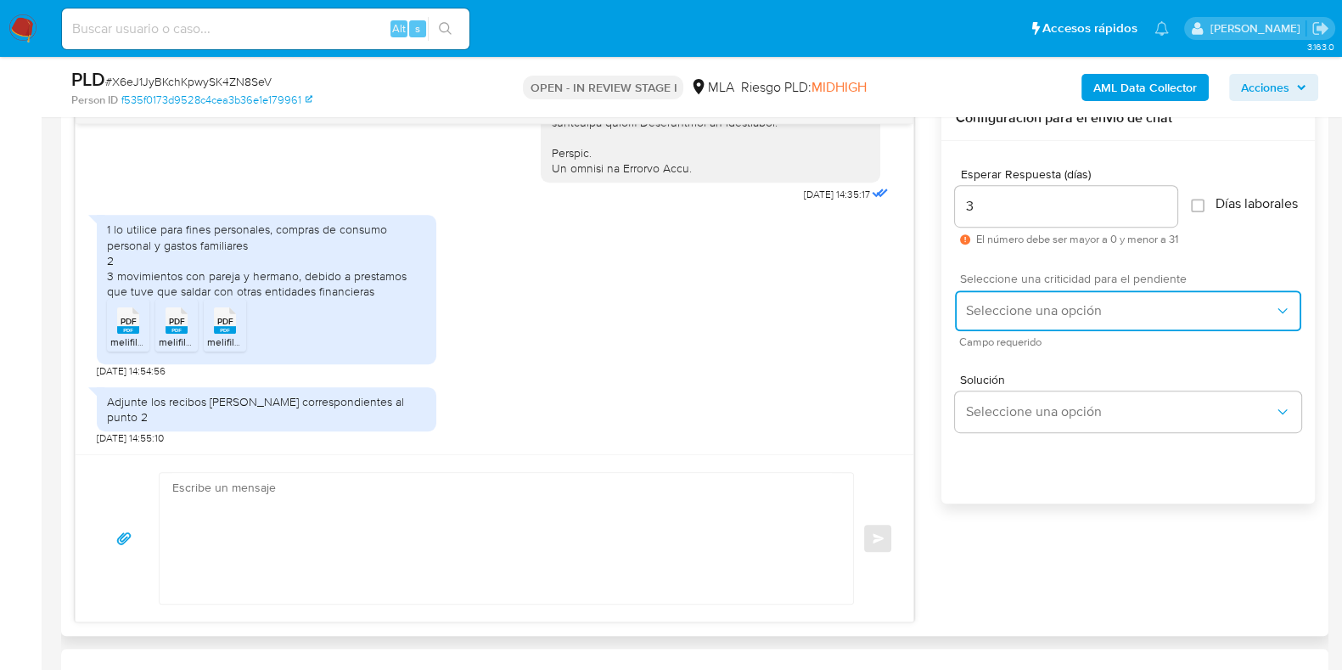
click at [1006, 299] on button "Seleccione una opción" at bounding box center [1128, 310] width 346 height 41
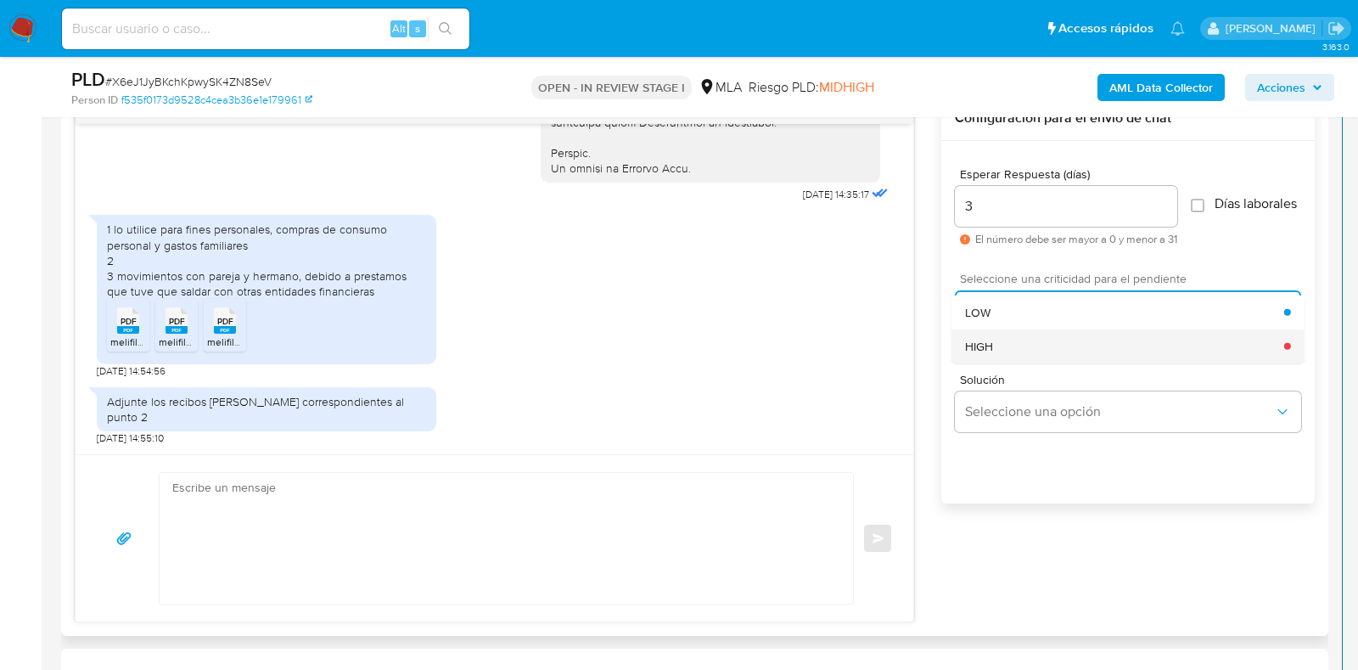
click at [1004, 337] on div "HIGH" at bounding box center [1124, 346] width 319 height 34
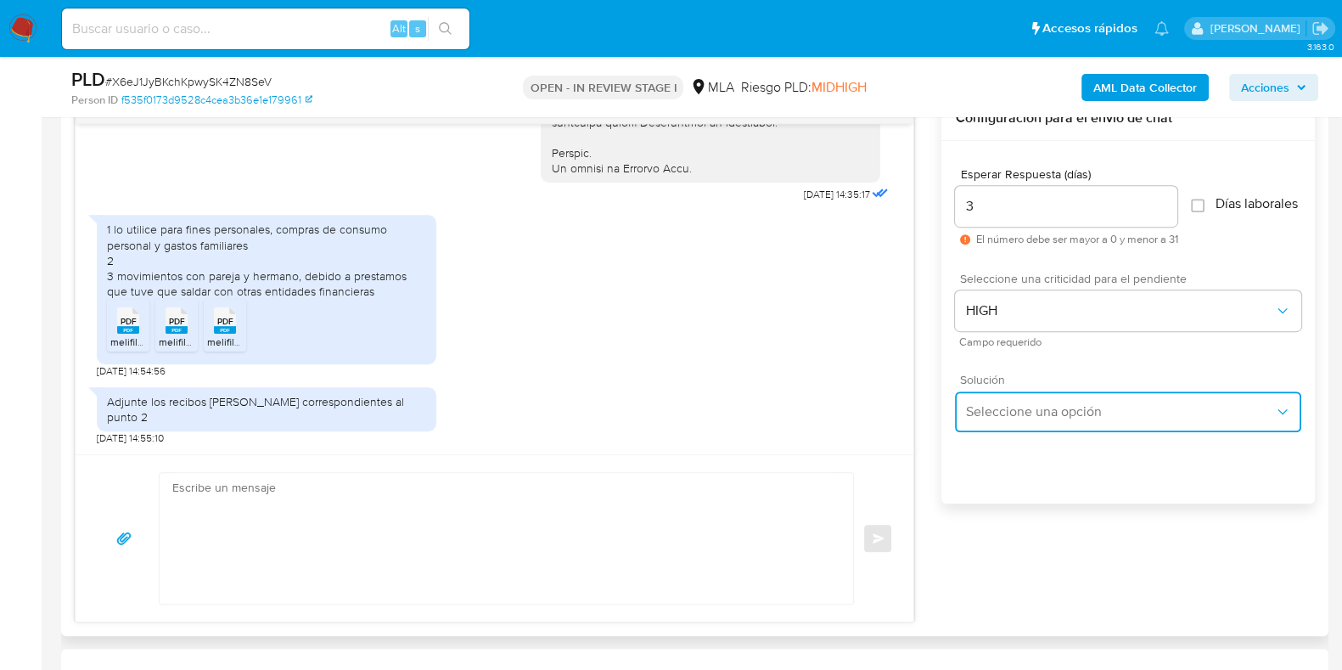
click at [1024, 413] on span "Seleccione una opción" at bounding box center [1119, 411] width 309 height 17
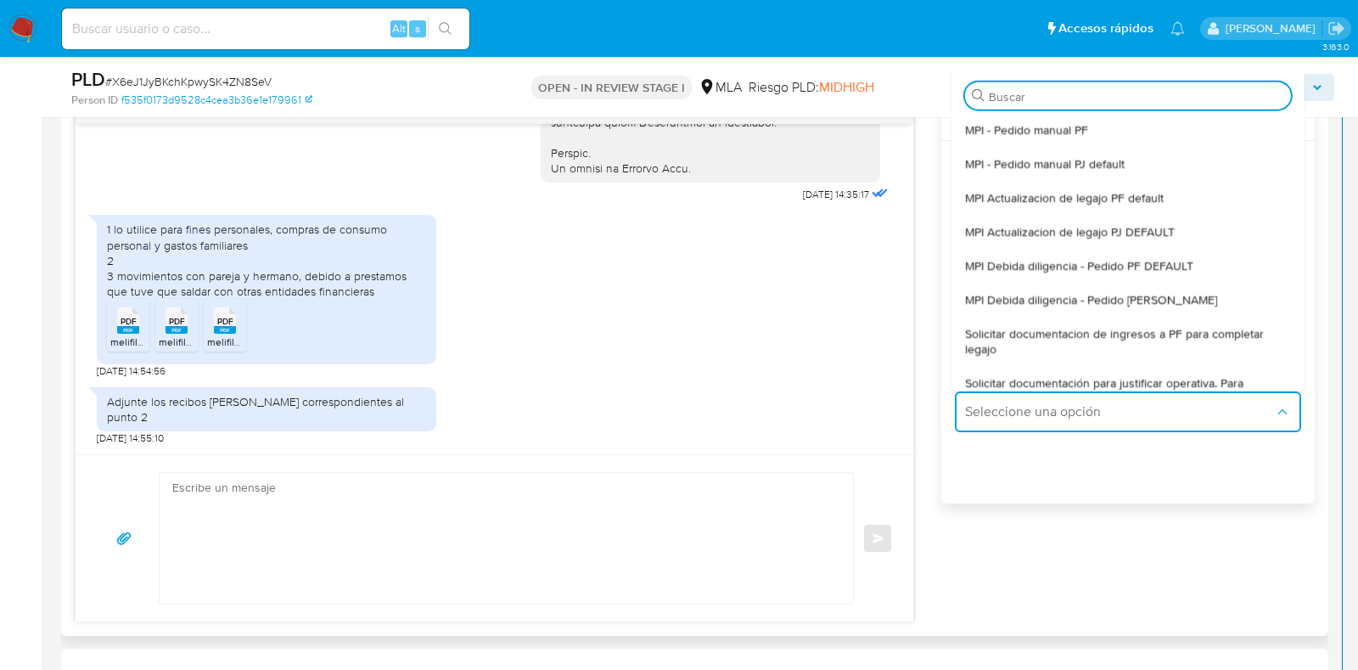
click at [1077, 356] on span "Solicitar documentacion de ingresos a PF para completar legajo" at bounding box center [1128, 340] width 326 height 31
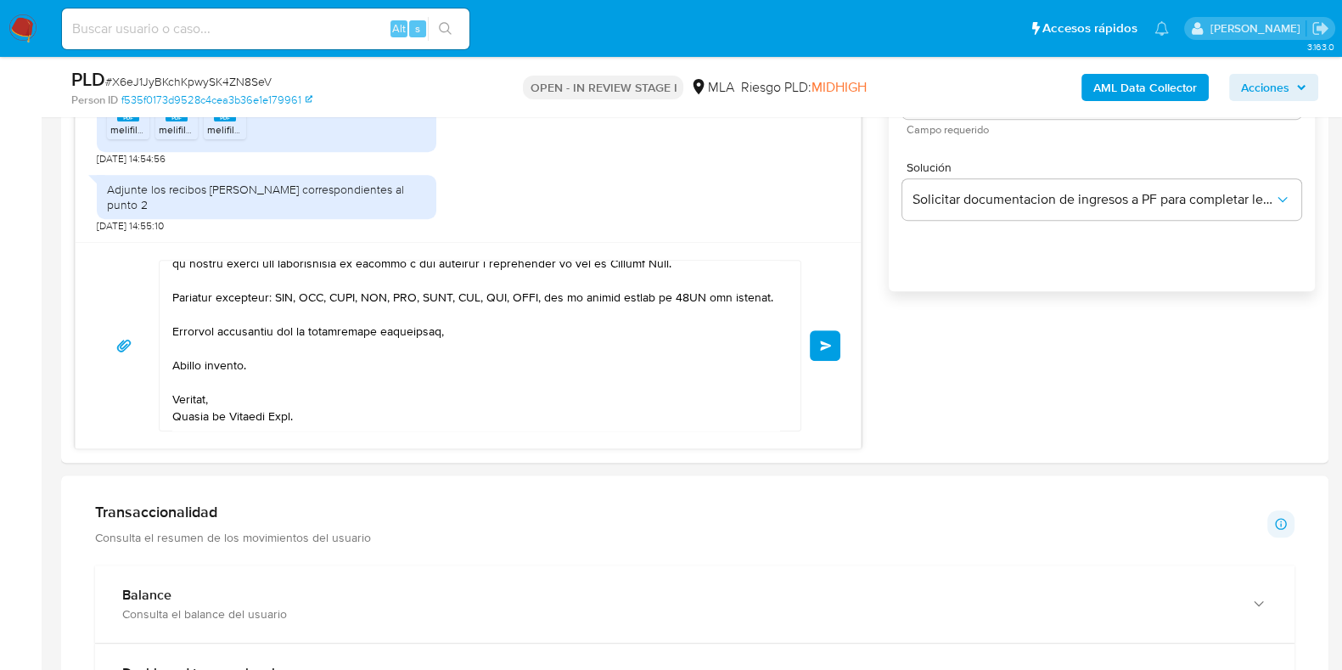
scroll to position [1340, 0]
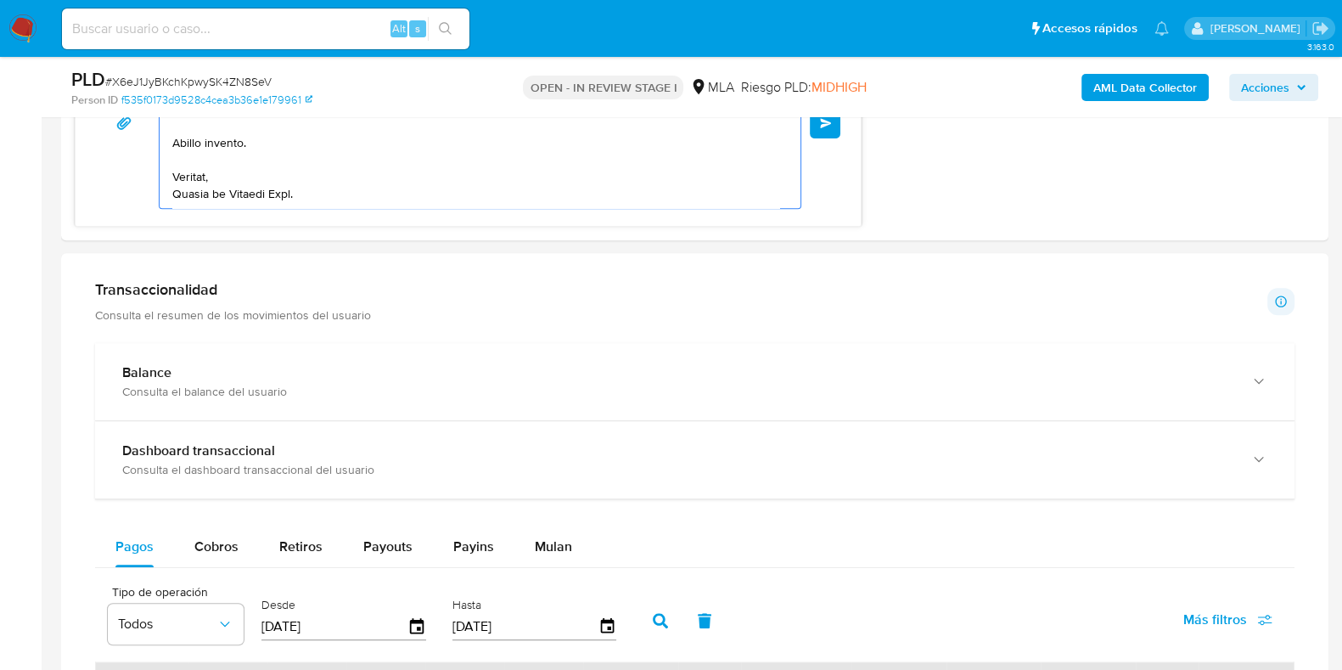
drag, startPoint x: 658, startPoint y: 719, endPoint x: 535, endPoint y: 499, distance: 252.0
click at [701, 669] on html "Pausado Ver notificaciones Alt s Accesos rápidos Presiona las siguientes teclas…" at bounding box center [671, 362] width 1342 height 3404
type textarea "Hola, En función de las operaciones registradas en tu cuenta de Mercado Pago, n…"
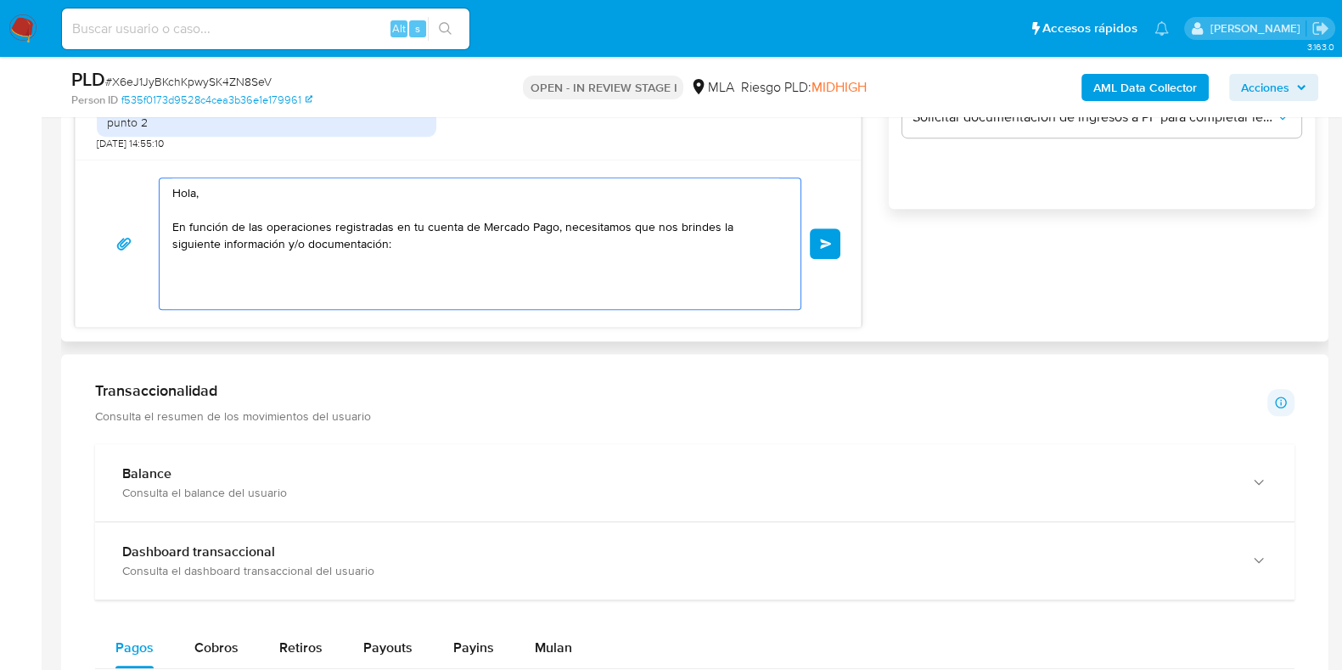
scroll to position [1023, 0]
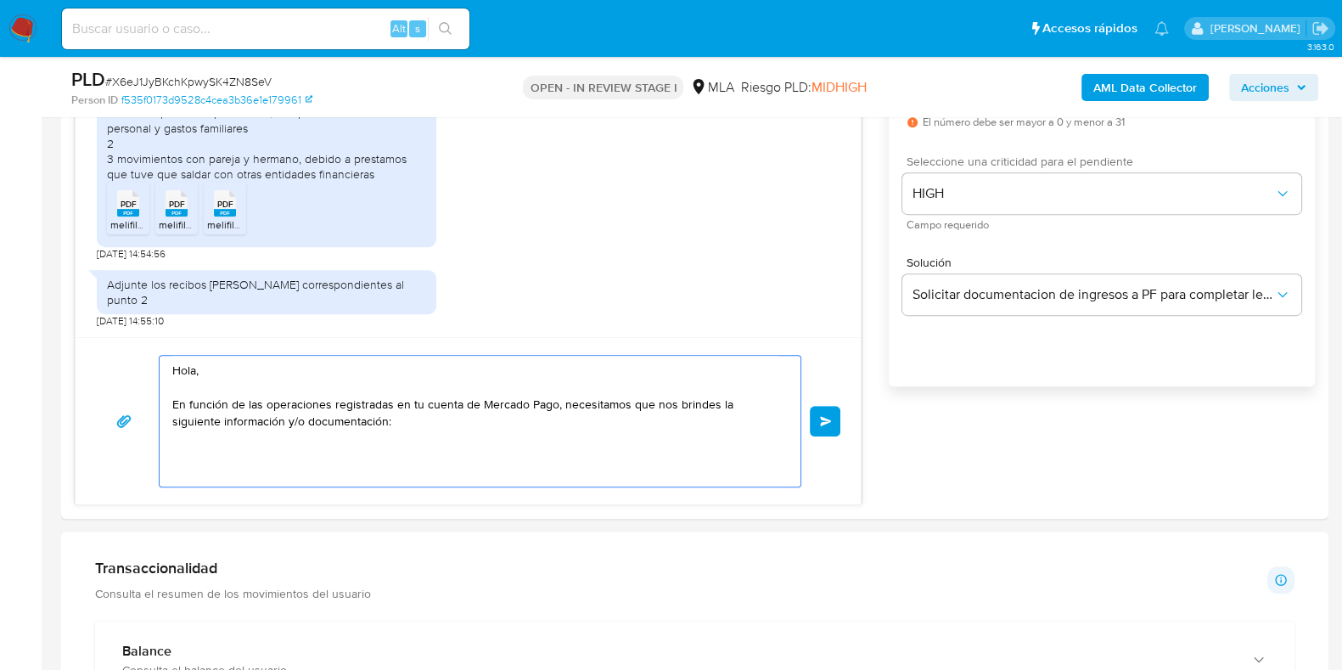
drag, startPoint x: 306, startPoint y: 392, endPoint x: 0, endPoint y: 299, distance: 320.4
click at [0, 299] on section "Bandeja Tablero Screening Búsqueda en Listas Watchlist Herramientas Operaciones…" at bounding box center [671, 659] width 1342 height 3365
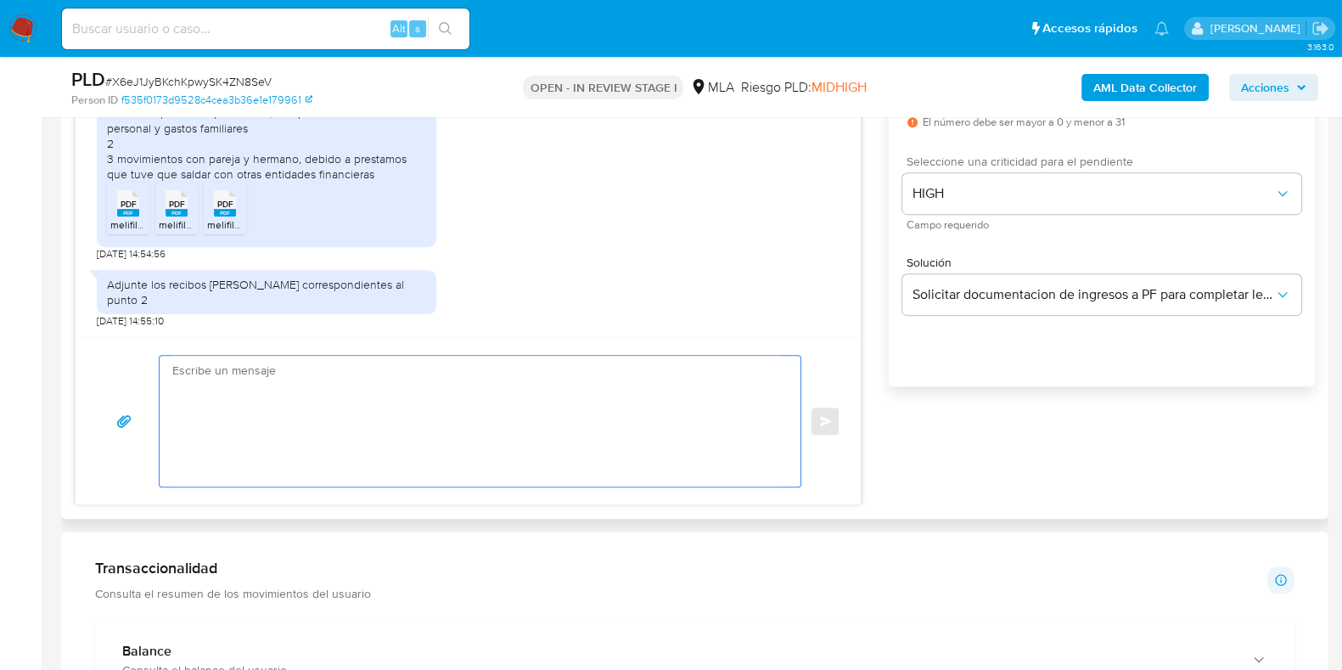
paste textarea "Buenas tardes, Queremos aclararte que la Resolución General ARCA 5696/2025 indi…"
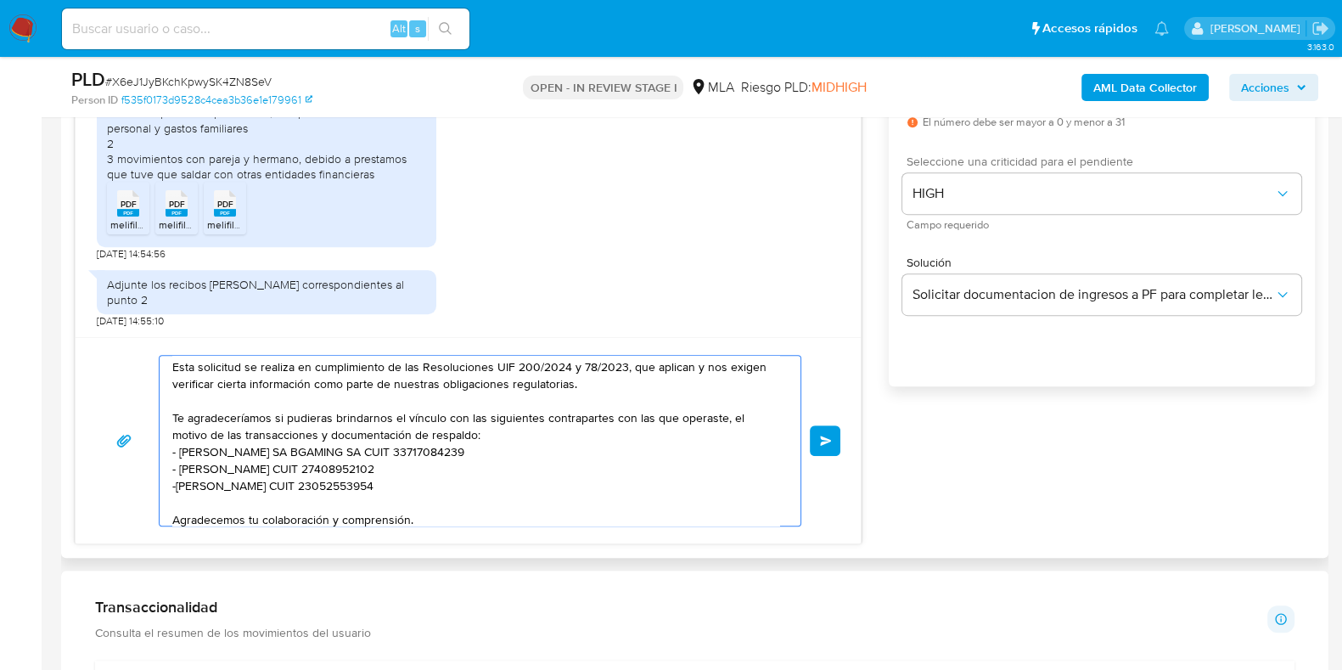
scroll to position [0, 0]
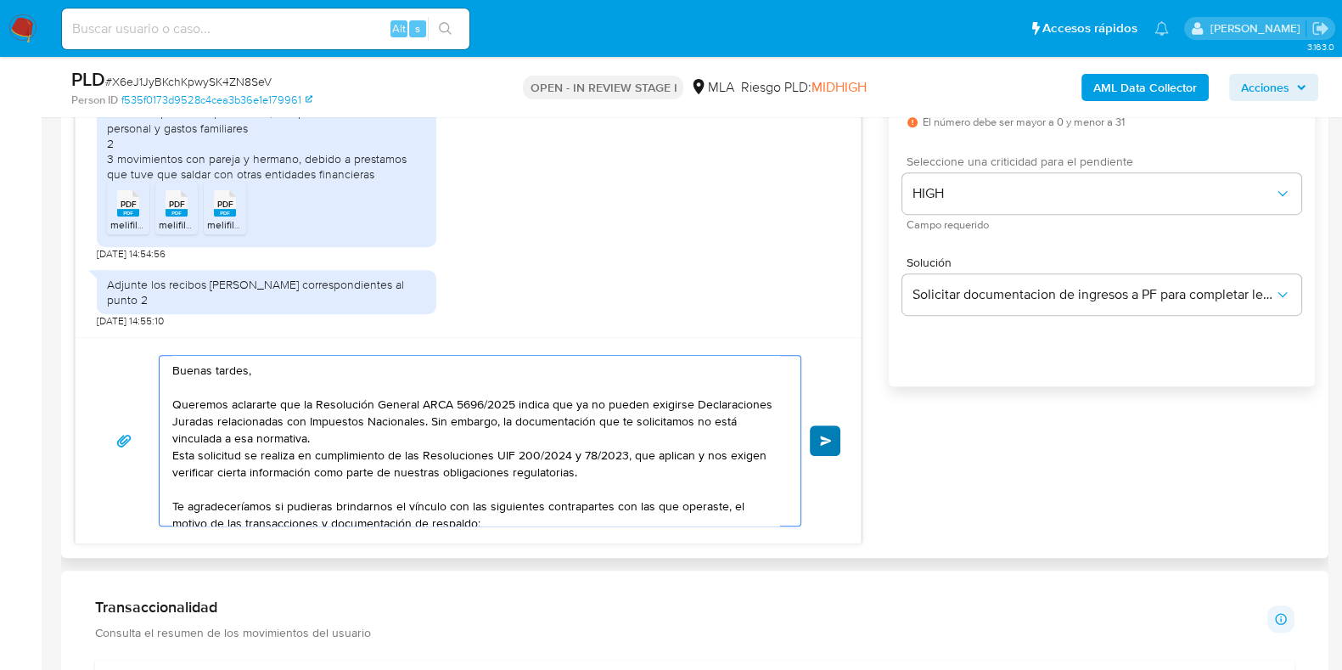
type textarea "Buenas tardes, Queremos aclararte que la Resolución General ARCA 5696/2025 indi…"
click at [811, 440] on button "Enviar" at bounding box center [825, 440] width 31 height 31
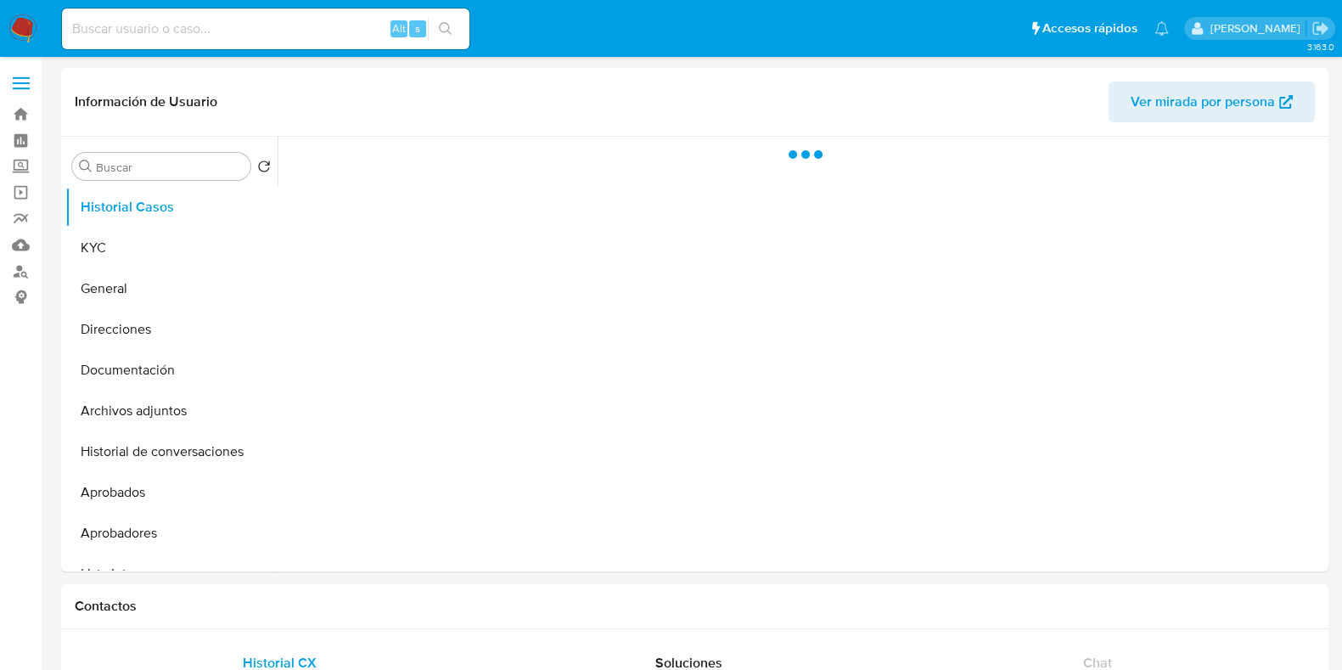
select select "10"
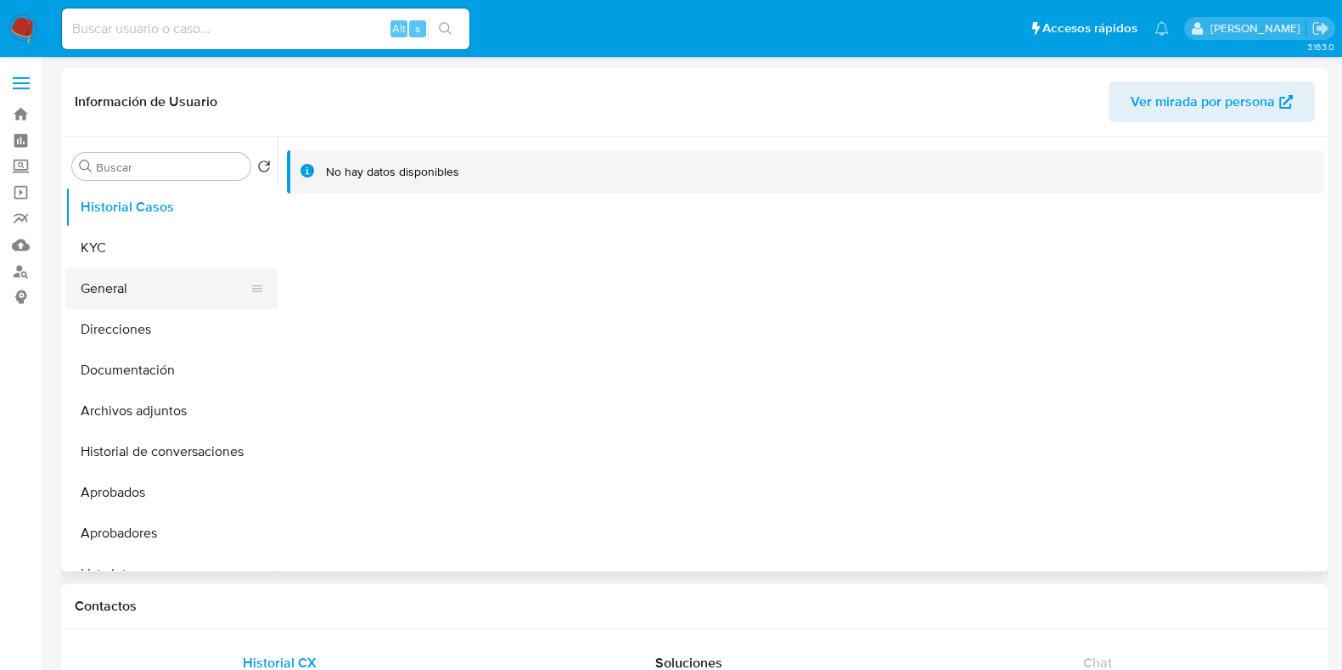
drag, startPoint x: 142, startPoint y: 236, endPoint x: 221, endPoint y: 270, distance: 85.9
click at [143, 236] on button "KYC" at bounding box center [171, 247] width 212 height 41
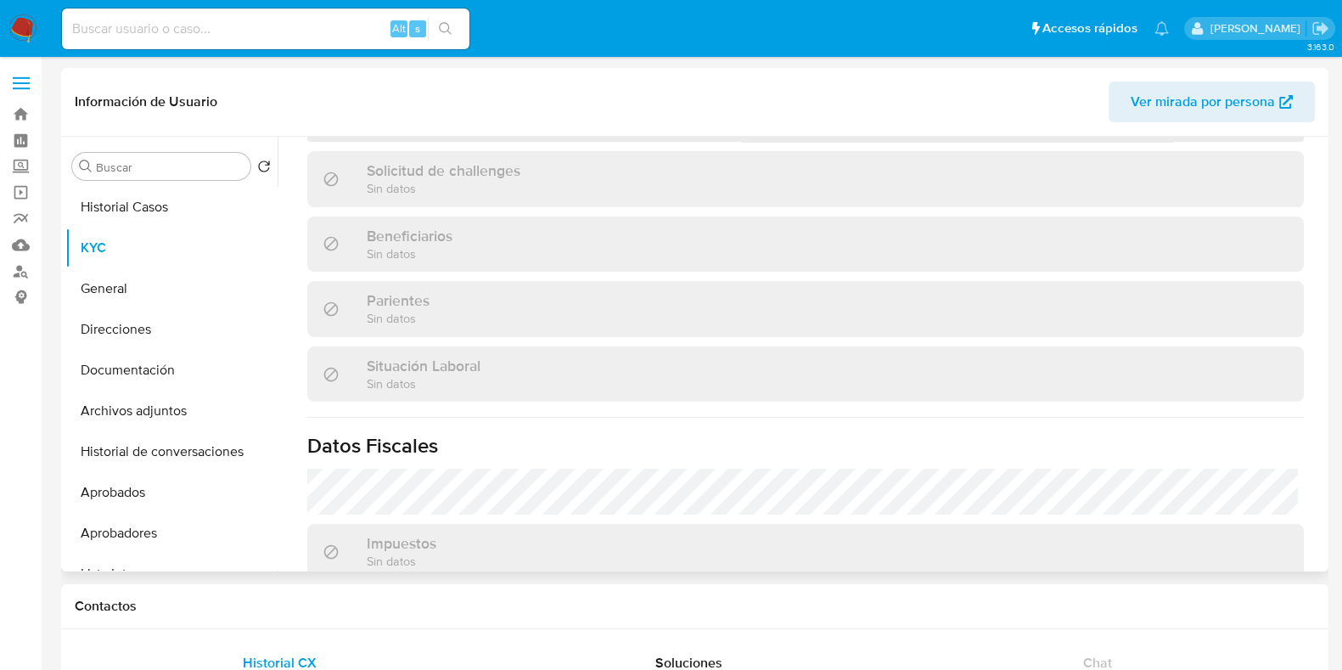
scroll to position [424, 0]
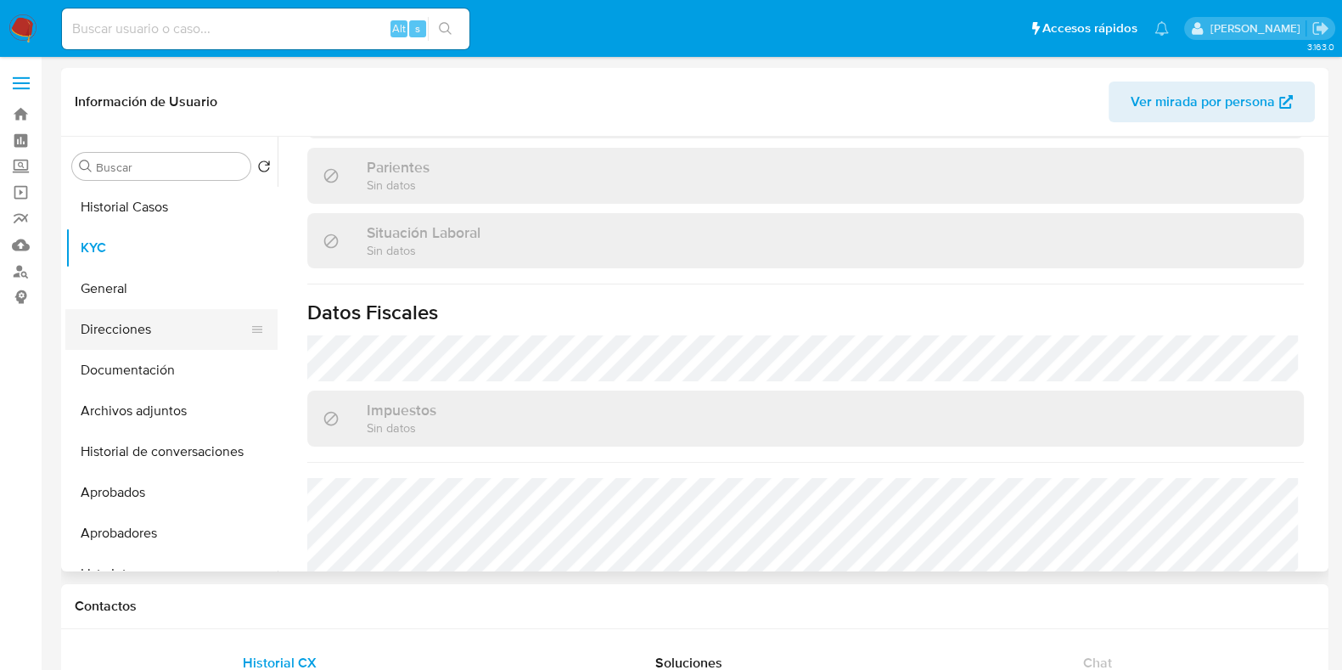
click at [167, 345] on button "Direcciones" at bounding box center [164, 329] width 199 height 41
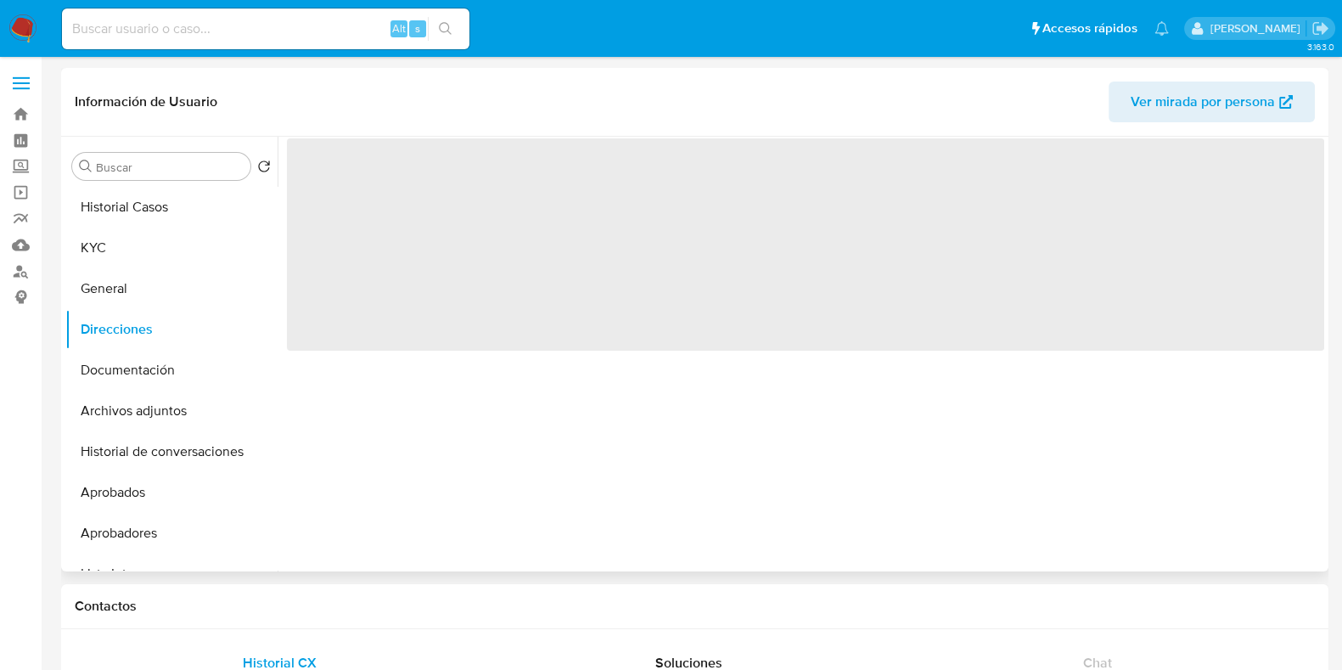
scroll to position [0, 0]
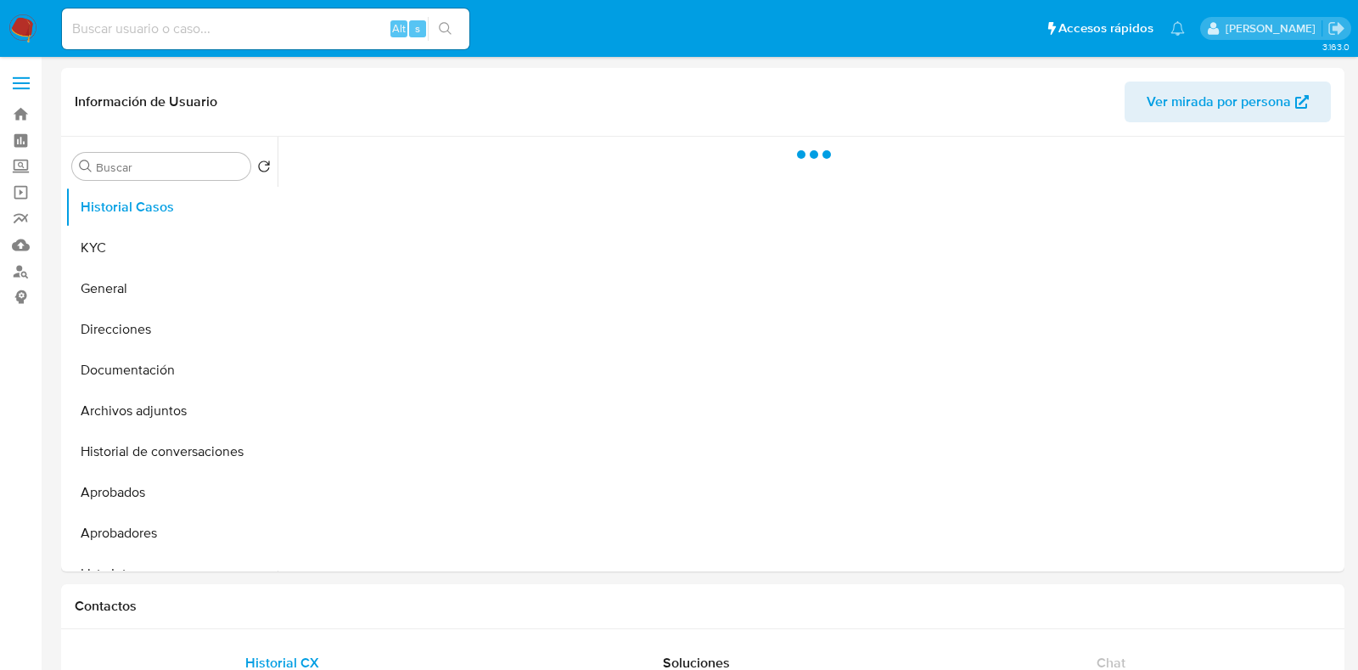
select select "10"
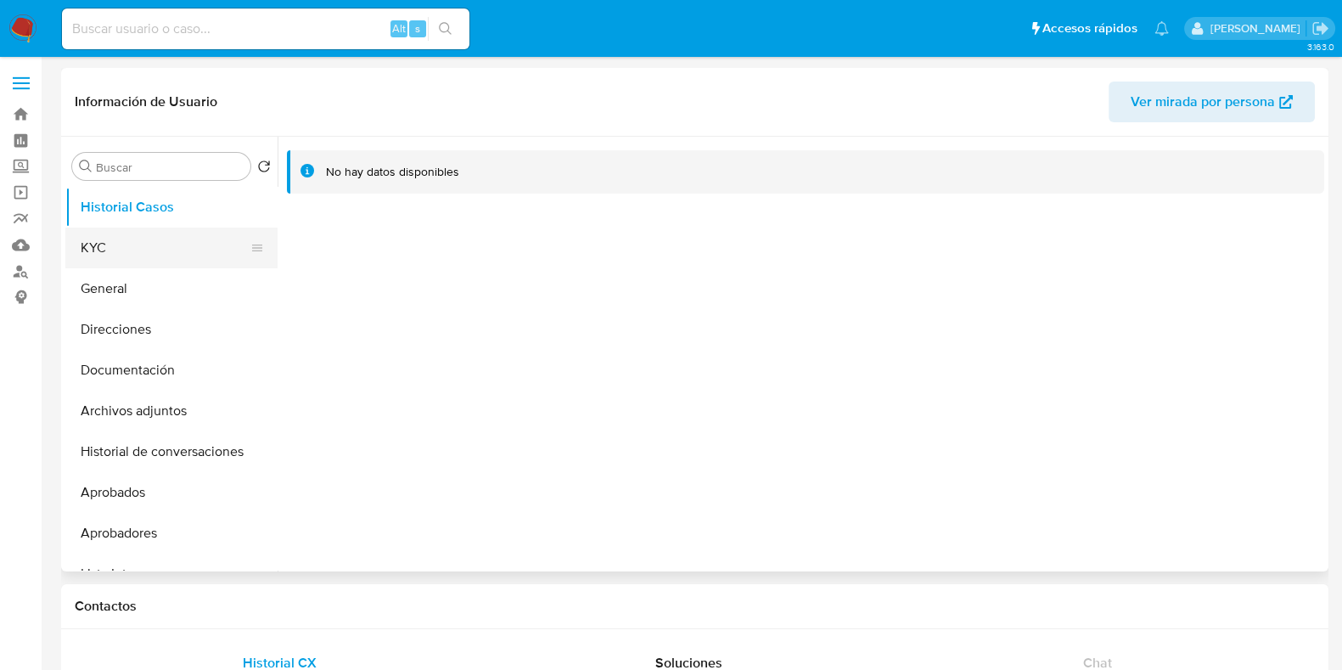
drag, startPoint x: 121, startPoint y: 239, endPoint x: 225, endPoint y: 252, distance: 104.3
click at [124, 239] on button "KYC" at bounding box center [164, 247] width 199 height 41
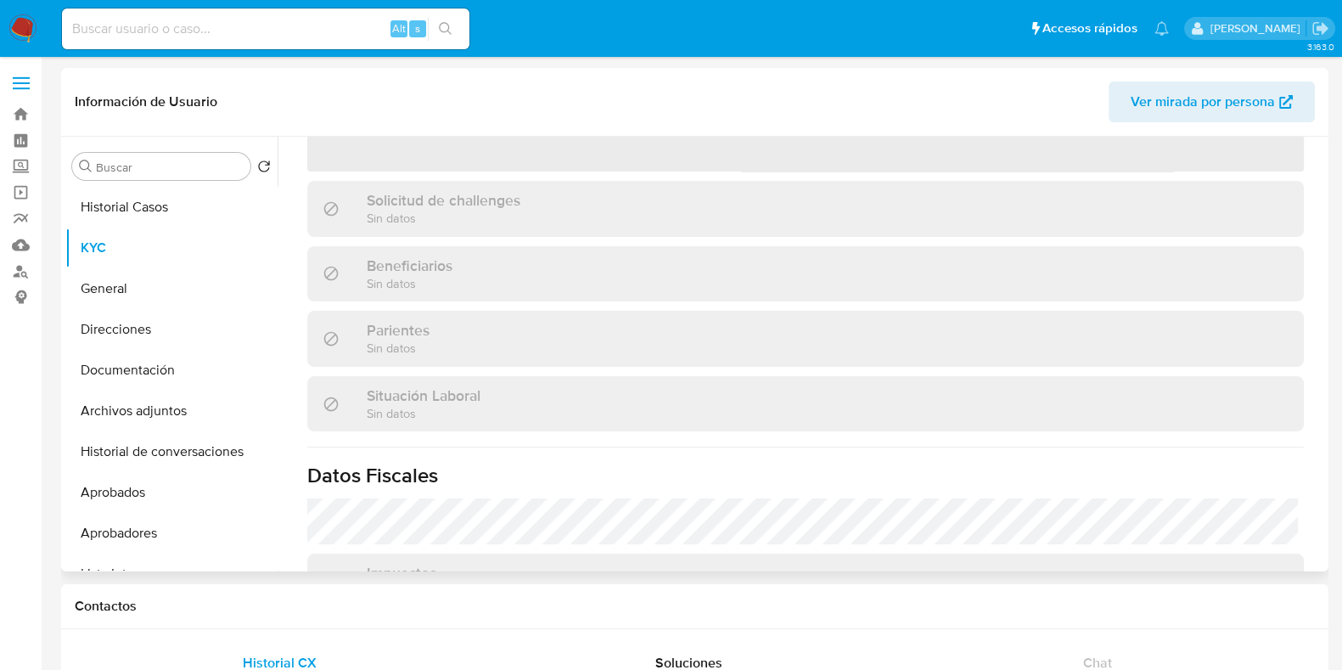
scroll to position [508, 0]
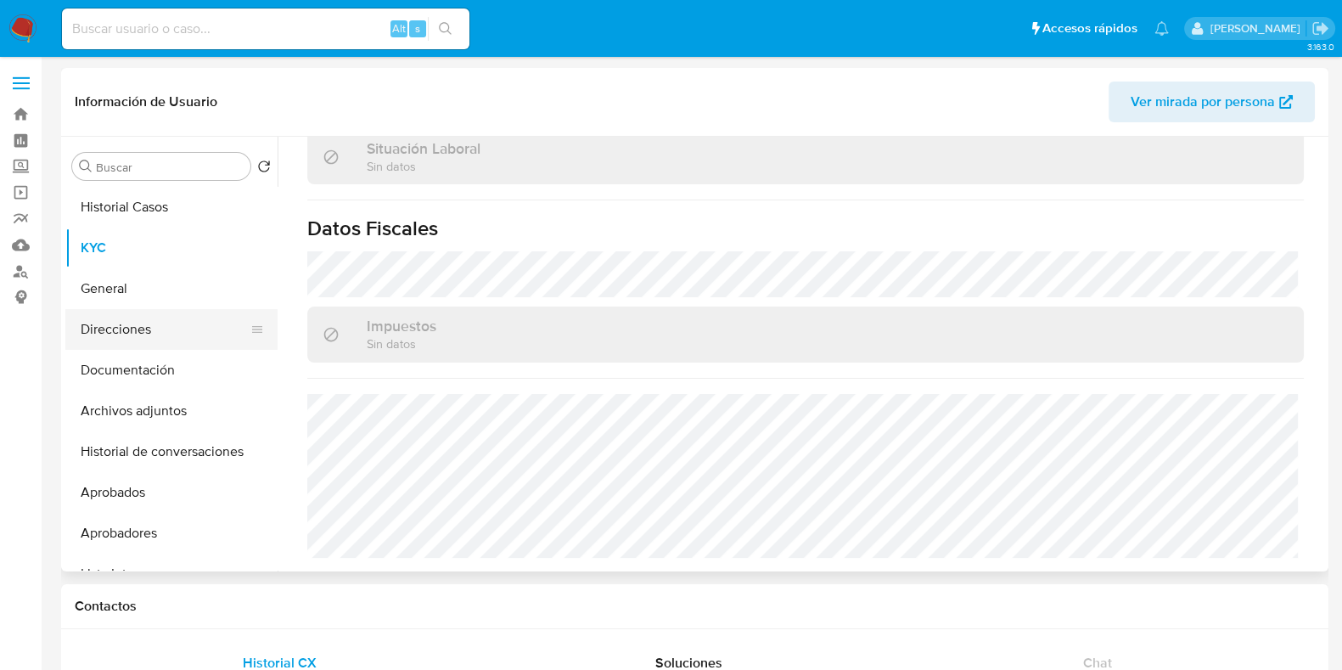
click at [132, 337] on button "Direcciones" at bounding box center [164, 329] width 199 height 41
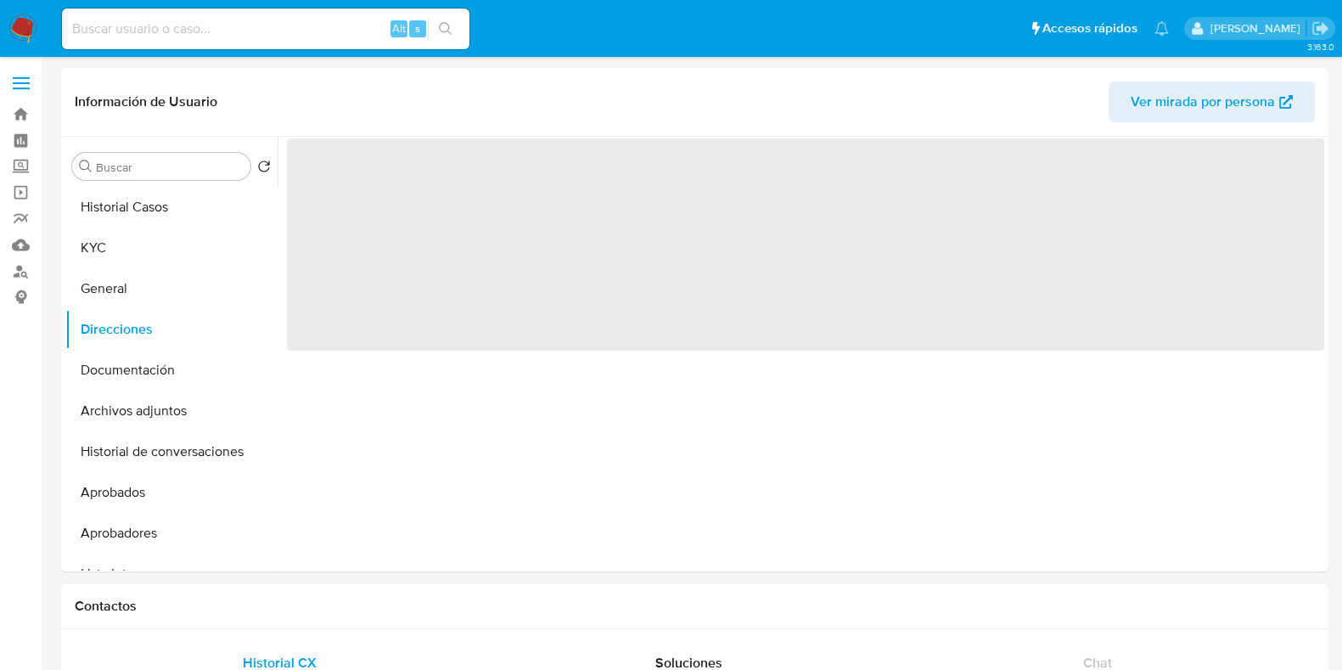
scroll to position [0, 0]
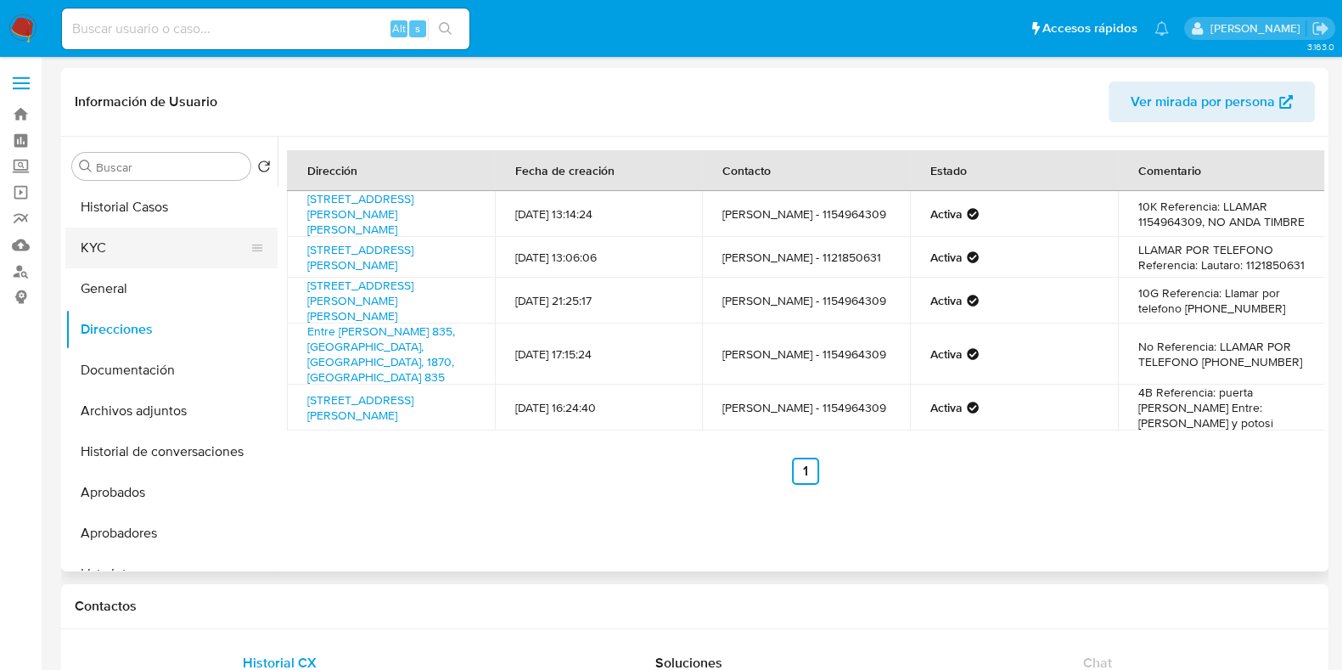
click at [132, 249] on button "KYC" at bounding box center [164, 247] width 199 height 41
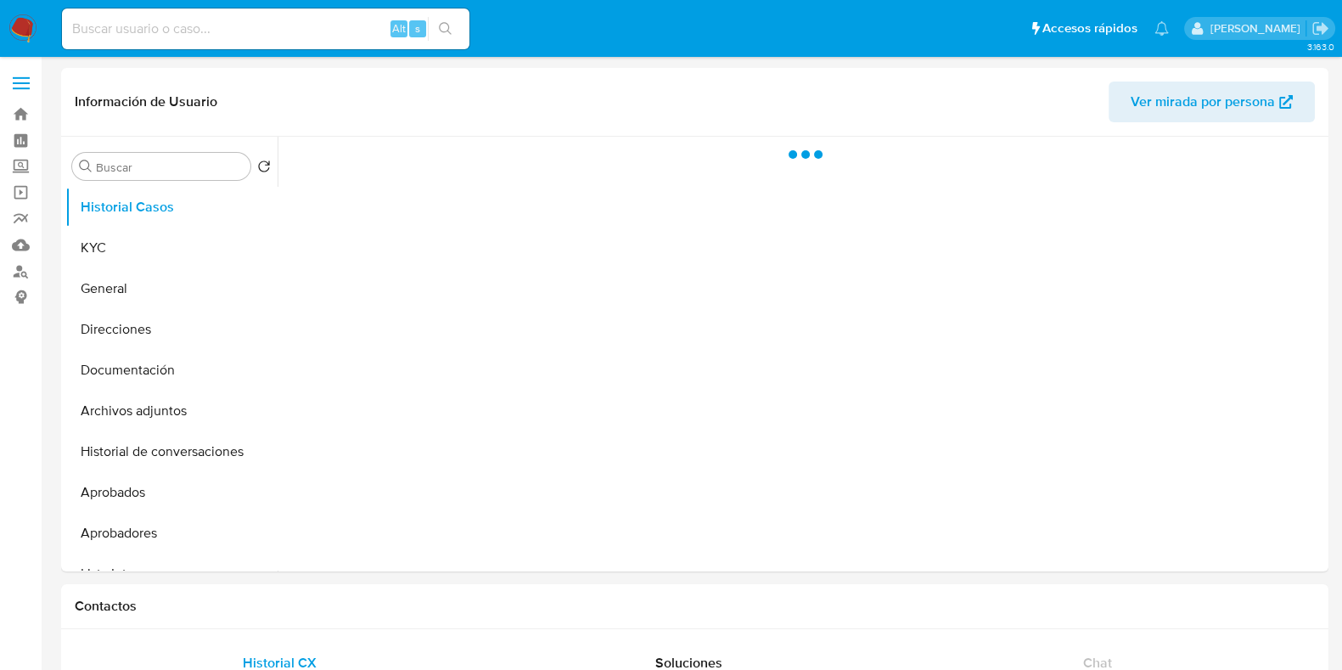
select select "10"
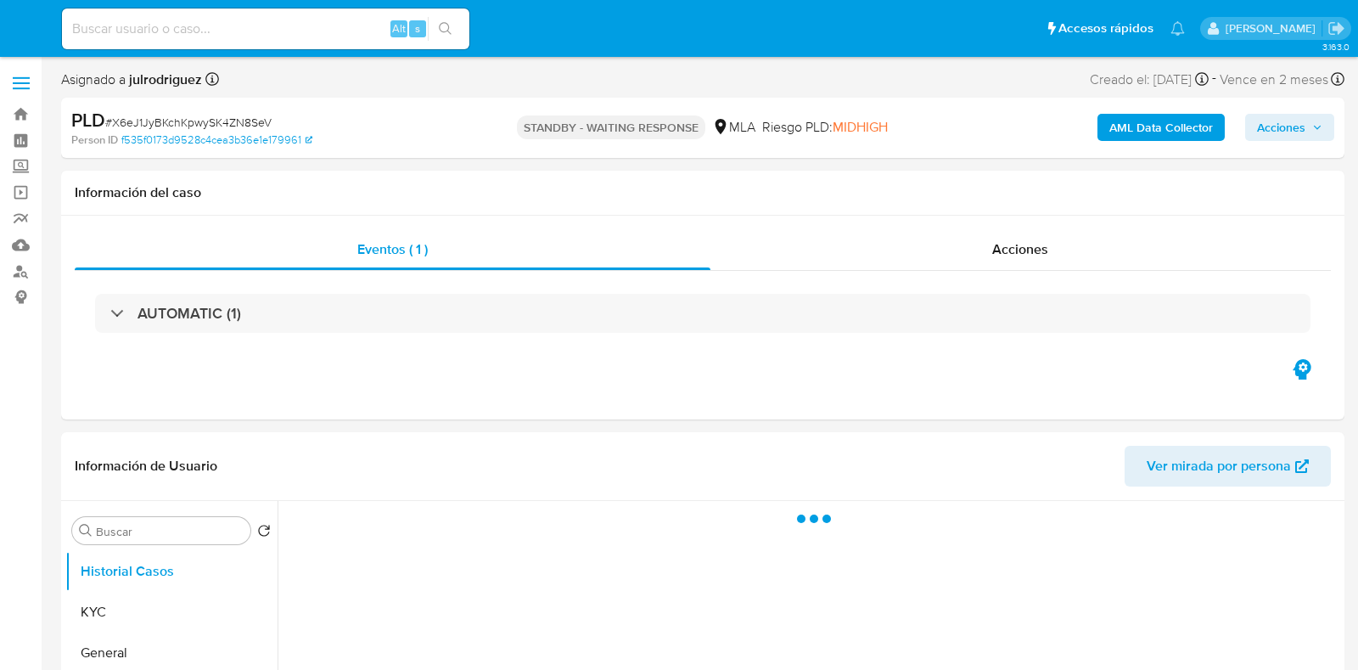
select select "10"
